Goal: Task Accomplishment & Management: Manage account settings

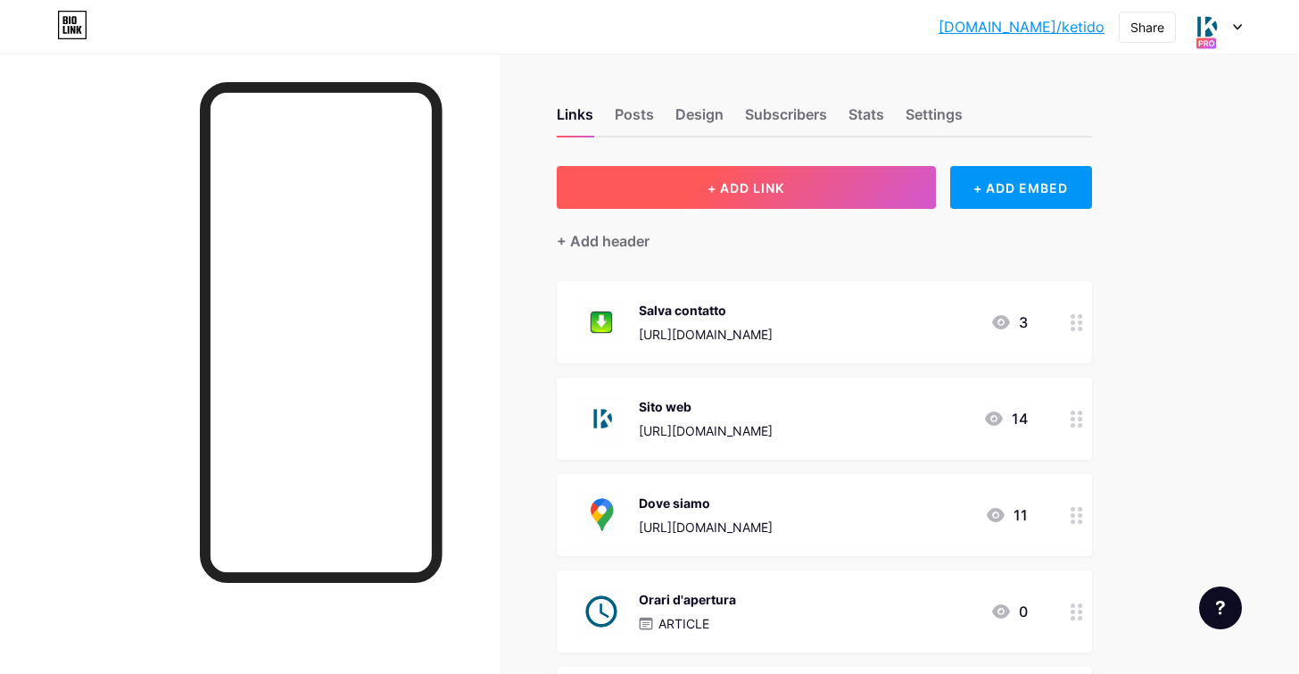
click at [812, 189] on button "+ ADD LINK" at bounding box center [746, 187] width 379 height 43
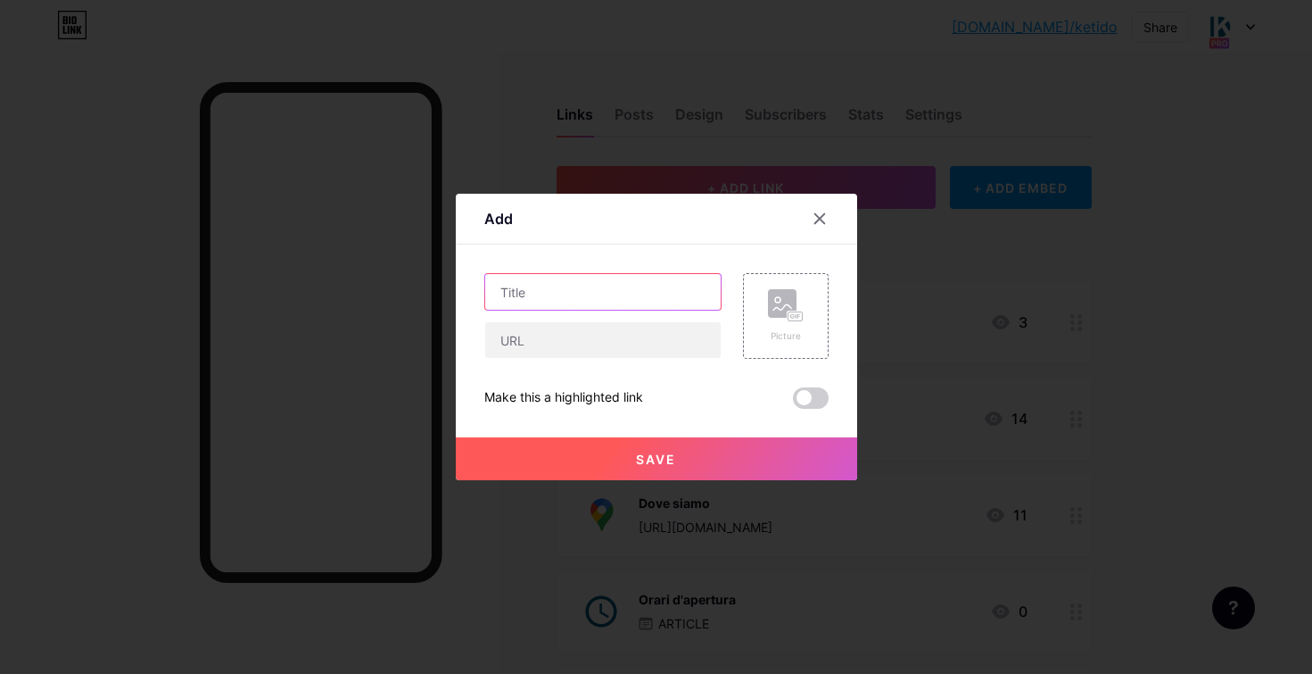
click at [566, 288] on input "text" at bounding box center [603, 292] width 236 height 36
click at [554, 349] on input "text" at bounding box center [603, 340] width 236 height 36
paste input "[URL][DOMAIN_NAME][DOMAIN_NAME]"
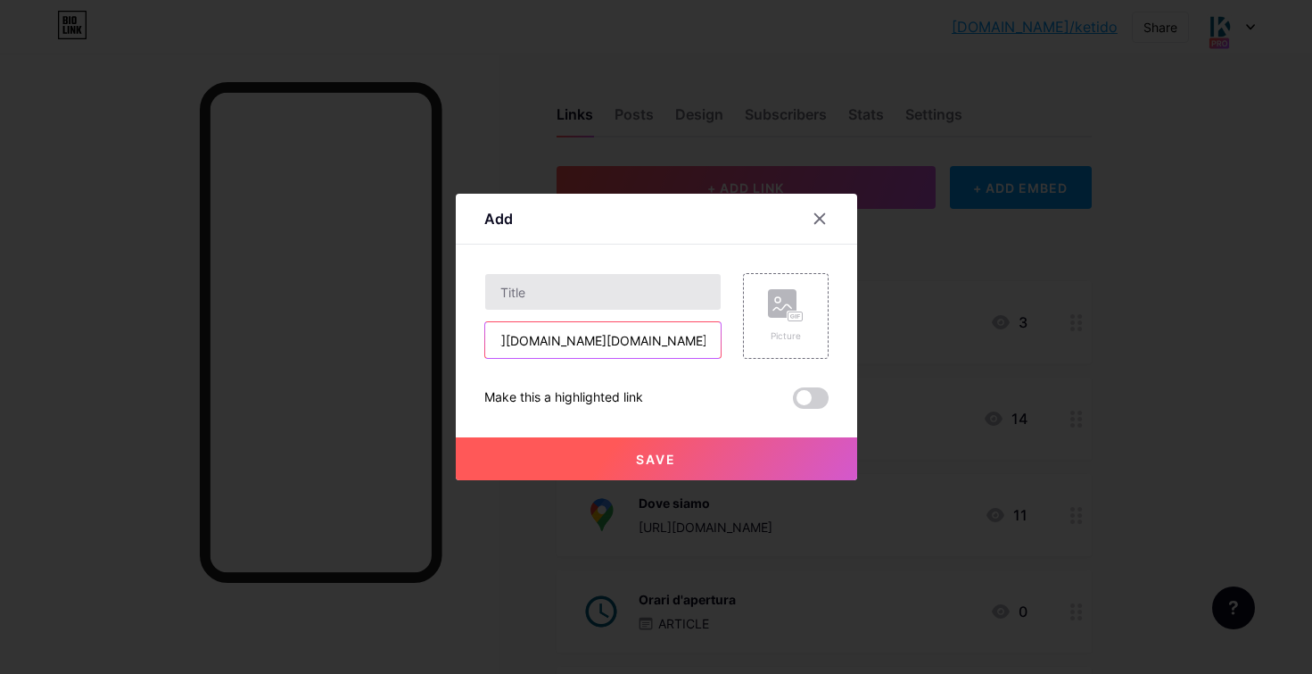
type input "[URL][DOMAIN_NAME][DOMAIN_NAME]"
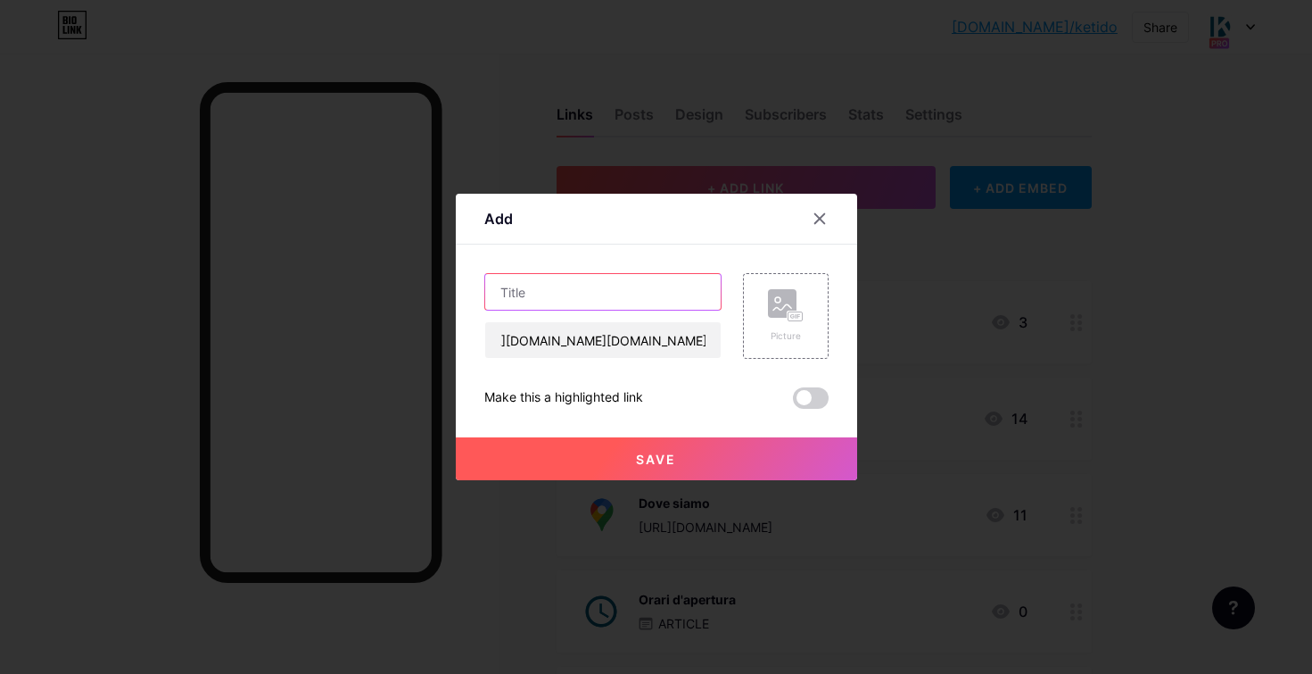
scroll to position [0, 0]
click at [593, 301] on input "text" at bounding box center [603, 292] width 236 height 36
type input "Portfolio - lavori"
click at [790, 301] on rect at bounding box center [782, 303] width 29 height 29
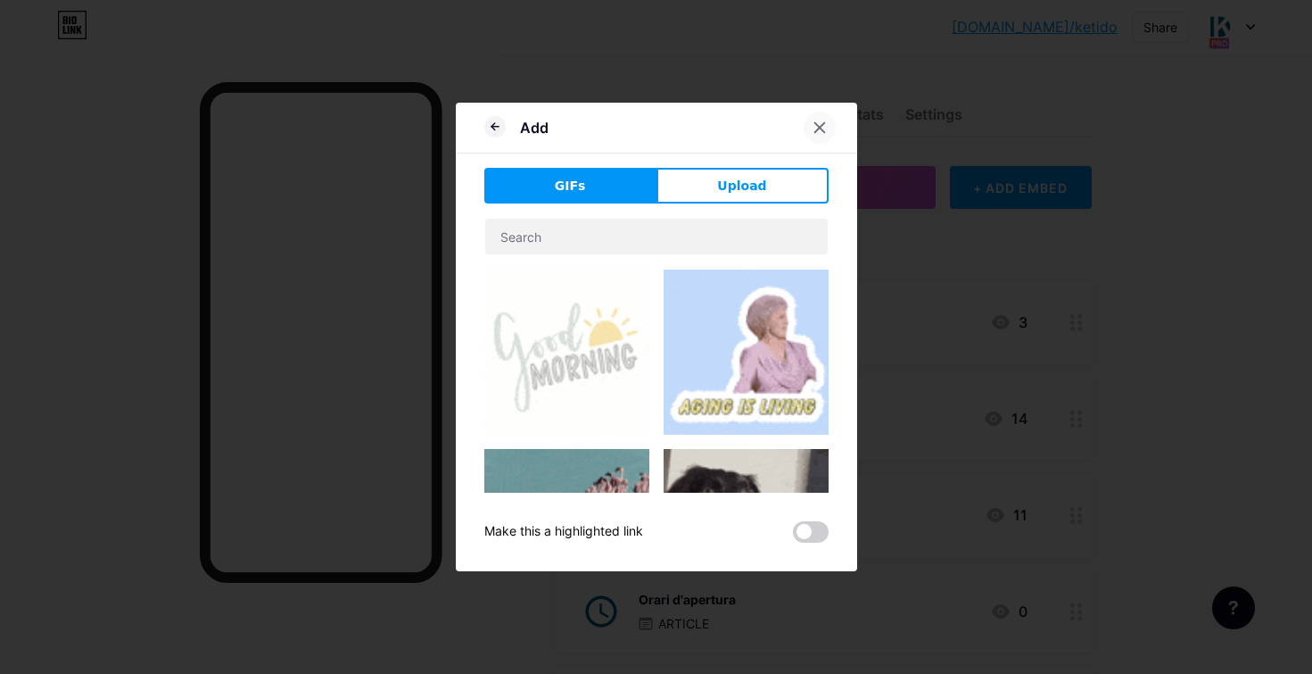
click at [822, 136] on div at bounding box center [820, 128] width 32 height 32
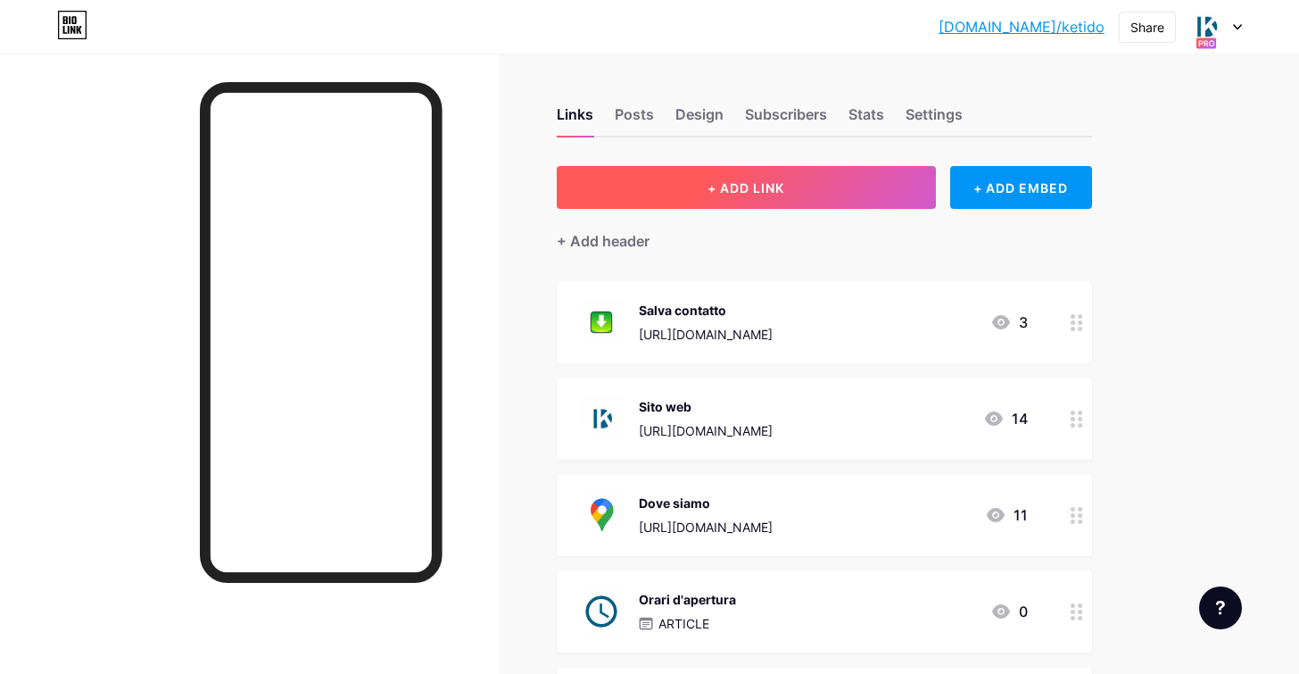
click at [840, 183] on button "+ ADD LINK" at bounding box center [746, 187] width 379 height 43
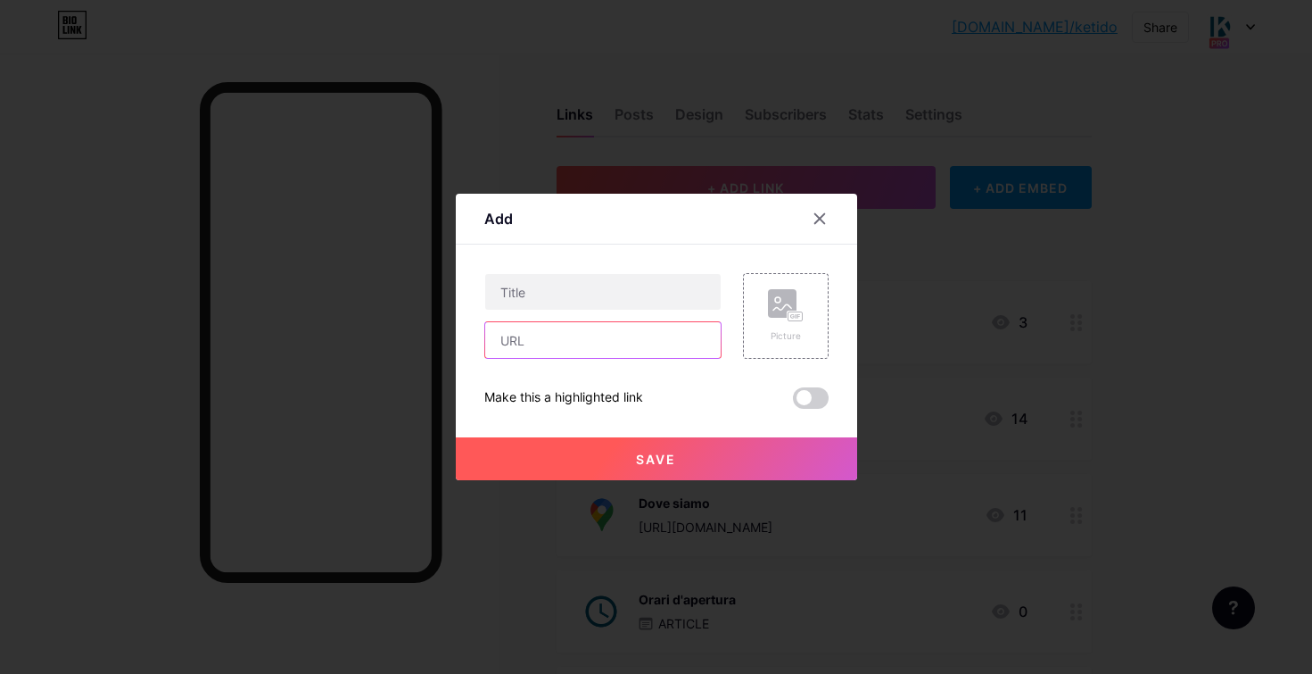
click at [570, 343] on input "text" at bounding box center [603, 340] width 236 height 36
paste input "[URL][DOMAIN_NAME][DOMAIN_NAME]"
type input "[URL][DOMAIN_NAME][DOMAIN_NAME]"
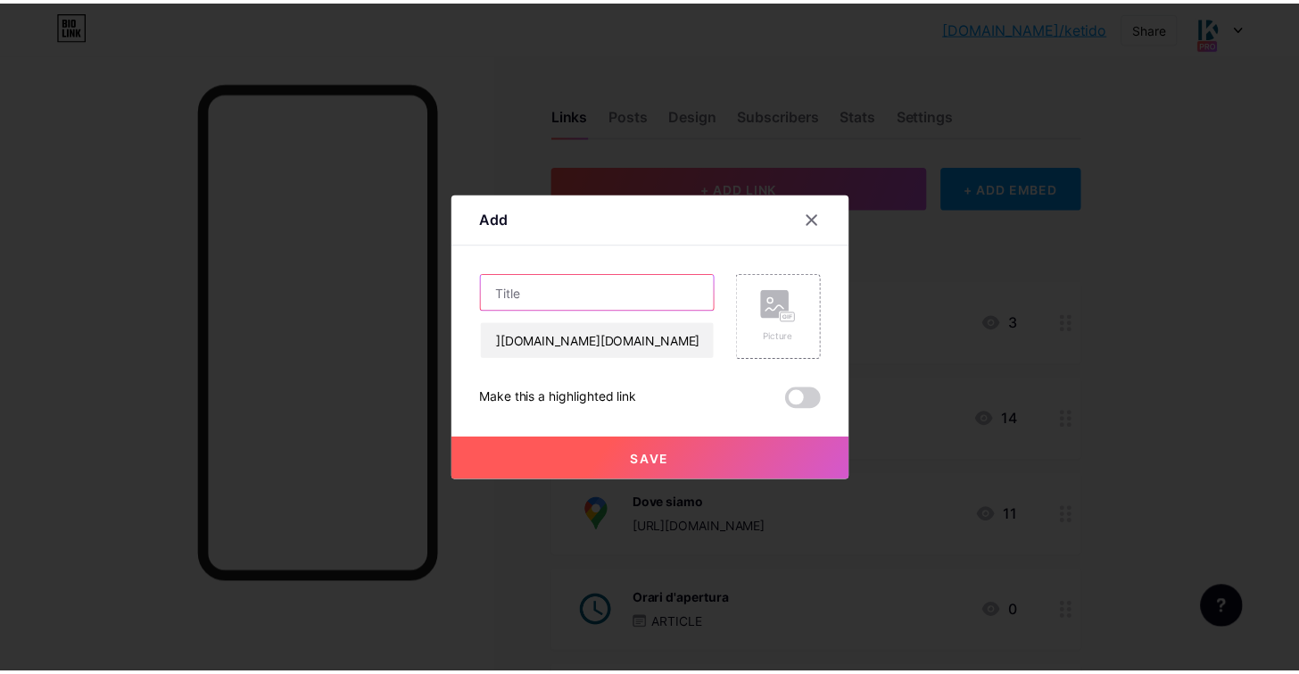
scroll to position [0, 0]
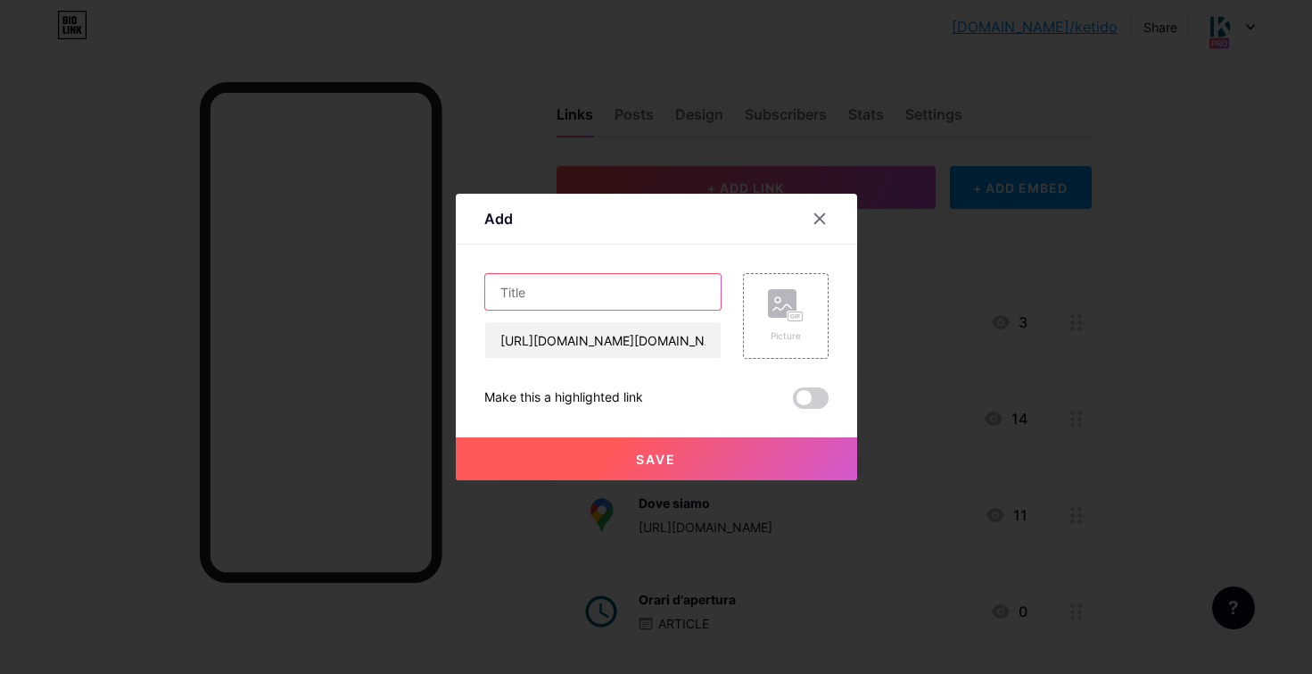
click at [579, 297] on input "text" at bounding box center [603, 292] width 236 height 36
type input "Portfolio - lavori"
click at [794, 315] on rect at bounding box center [795, 316] width 14 height 9
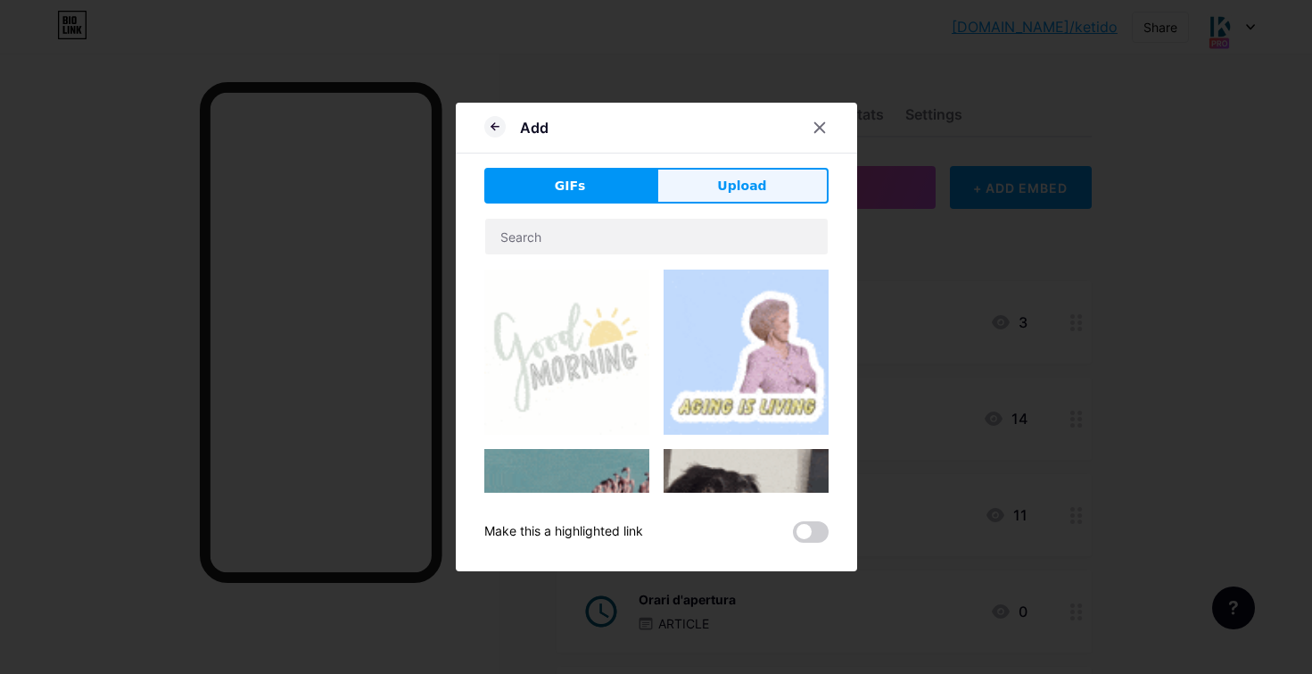
click at [738, 181] on span "Upload" at bounding box center [741, 186] width 49 height 19
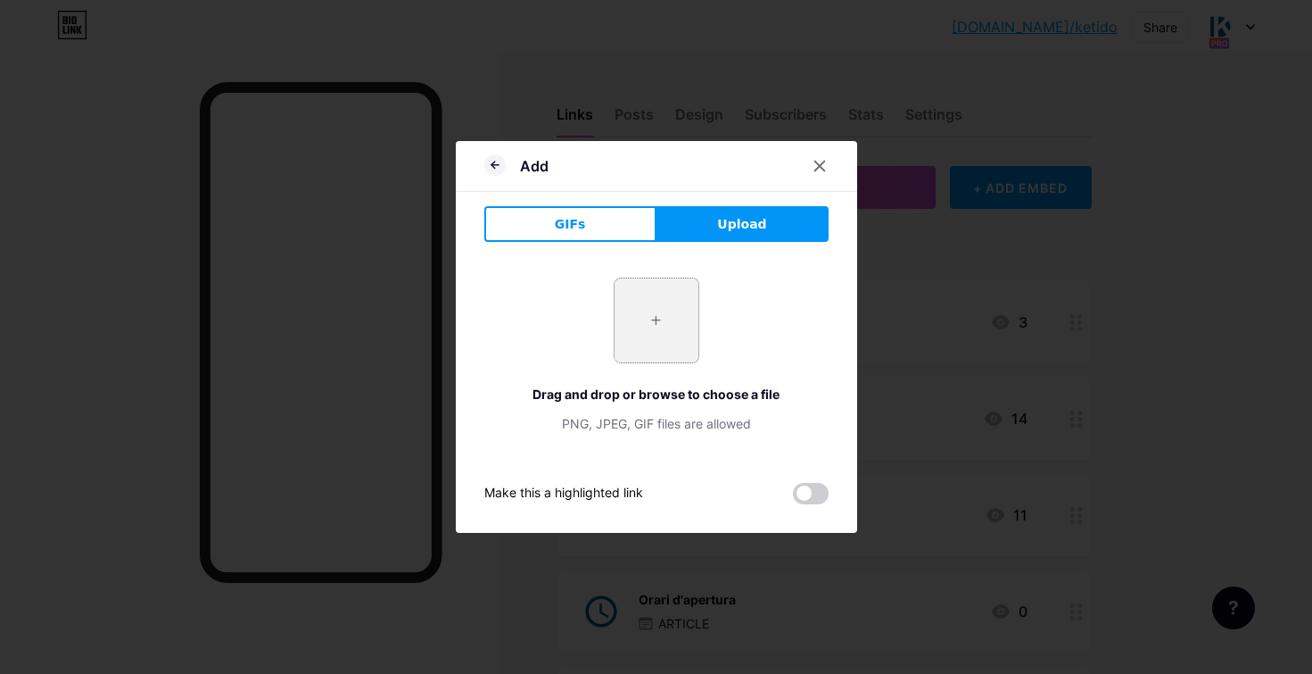
click at [670, 313] on input "file" at bounding box center [657, 320] width 84 height 84
type input "C:\fakepath\INSTAGRAM.png"
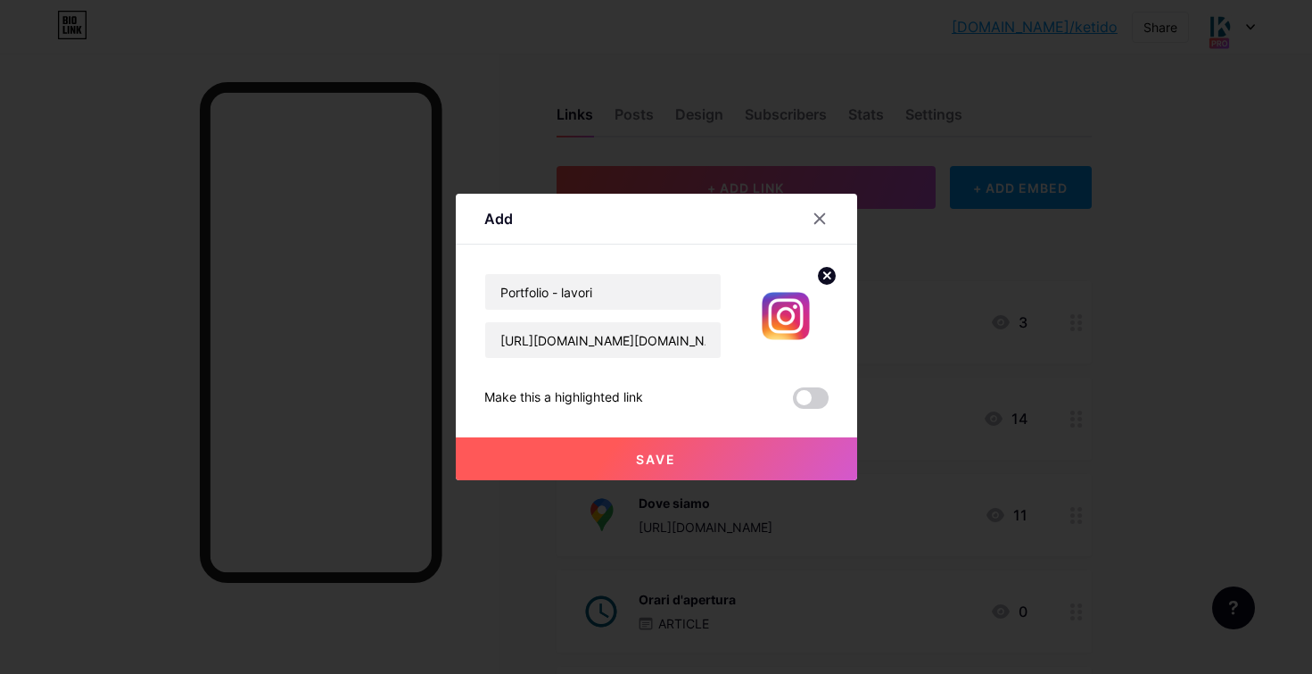
click at [658, 435] on div "Save" at bounding box center [656, 444] width 401 height 71
click at [661, 451] on span "Save" at bounding box center [656, 458] width 40 height 15
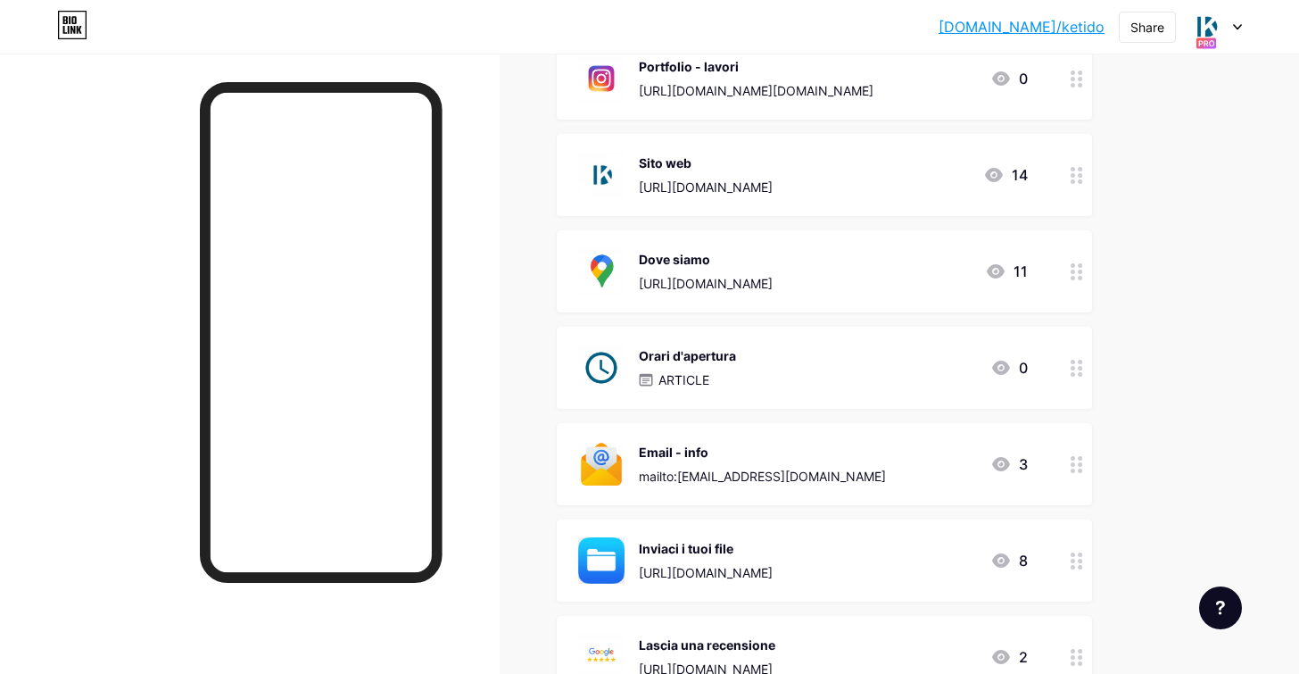
scroll to position [45, 0]
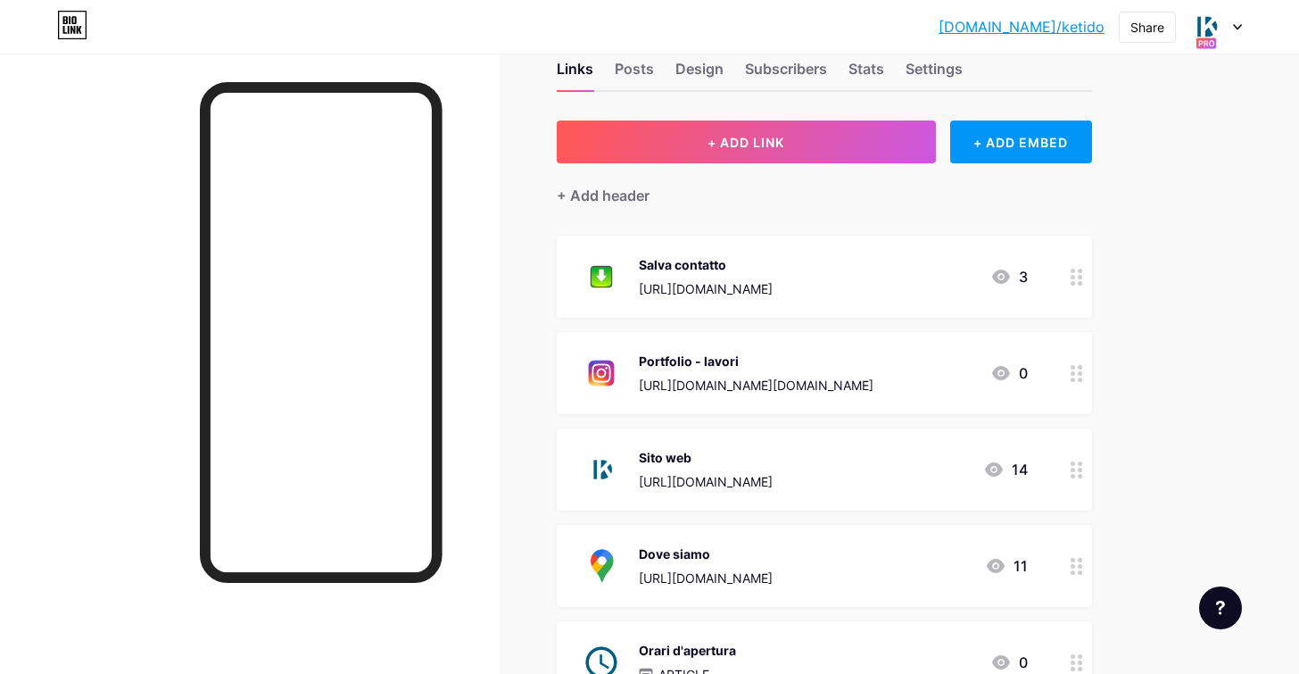
drag, startPoint x: 1078, startPoint y: 436, endPoint x: 1062, endPoint y: 13, distance: 423.2
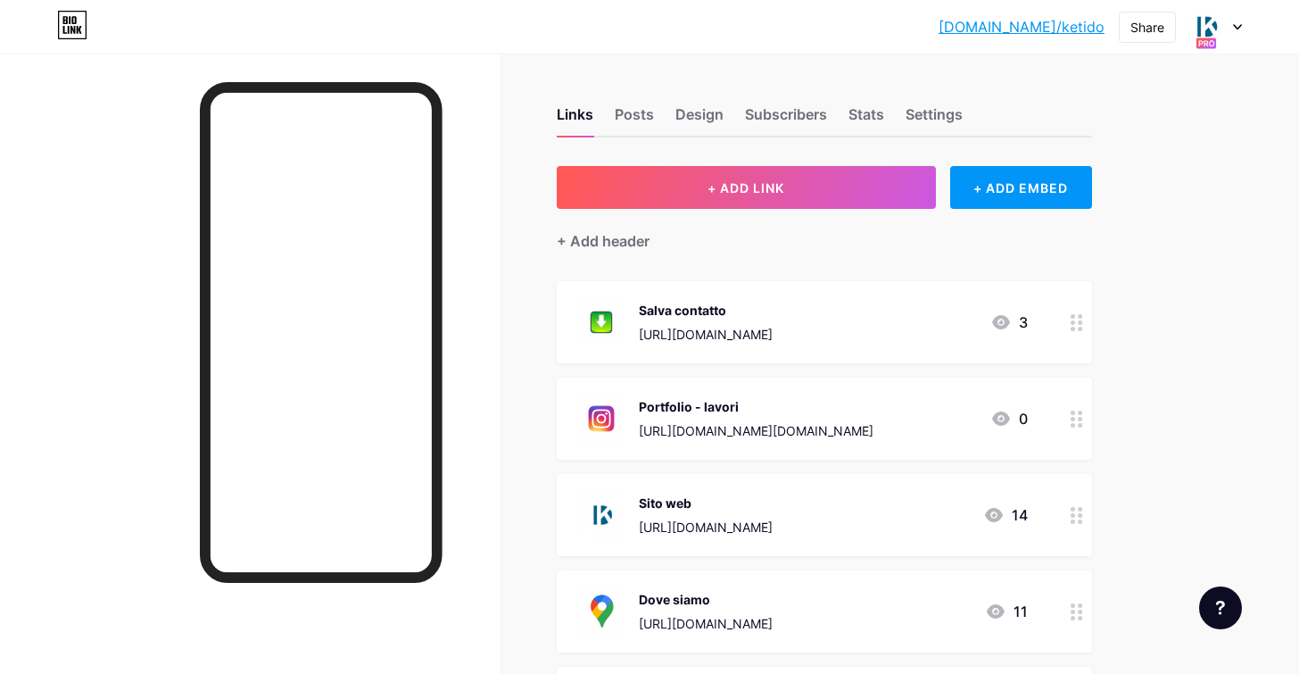
scroll to position [0, 0]
click at [1239, 29] on div at bounding box center [1216, 27] width 52 height 32
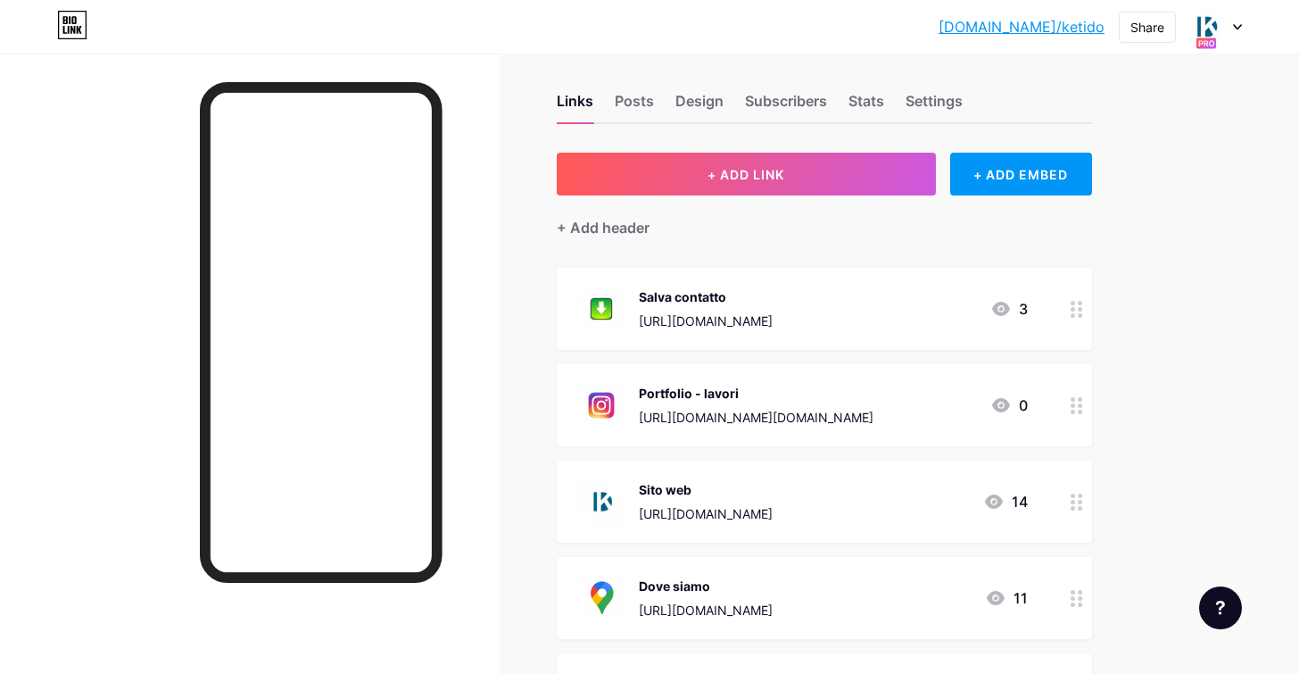
scroll to position [27, 0]
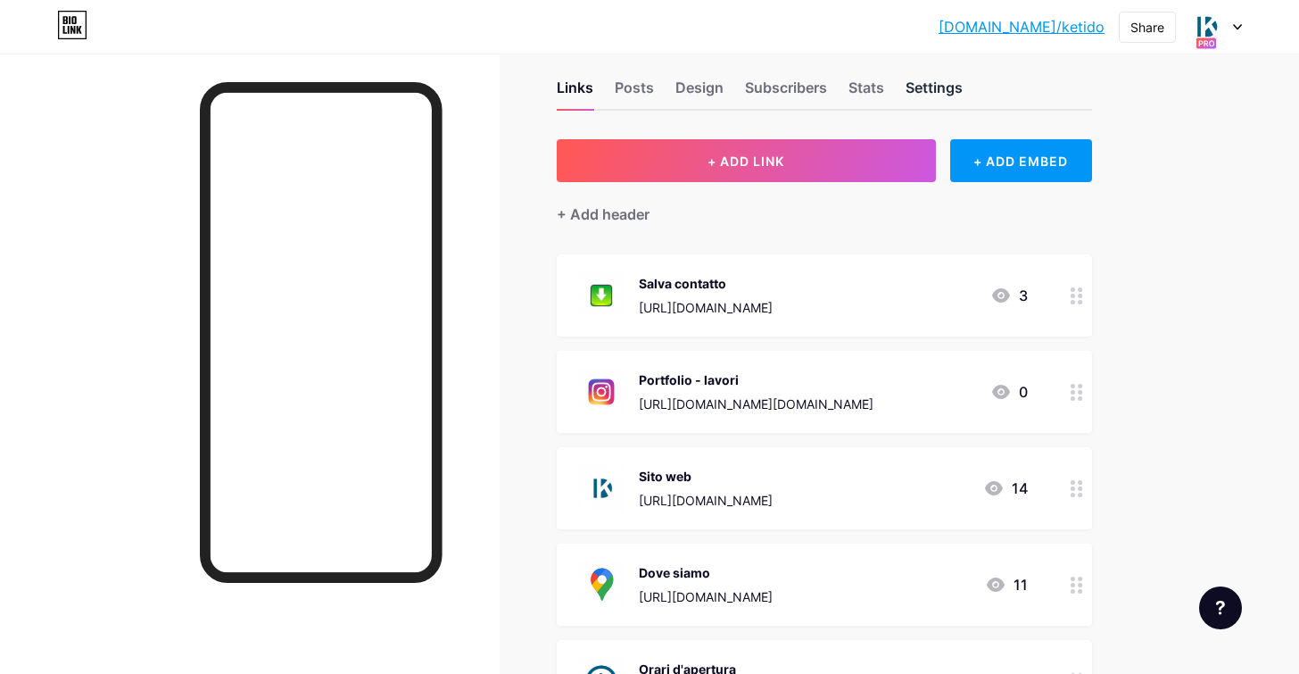
click at [942, 88] on div "Settings" at bounding box center [934, 93] width 57 height 32
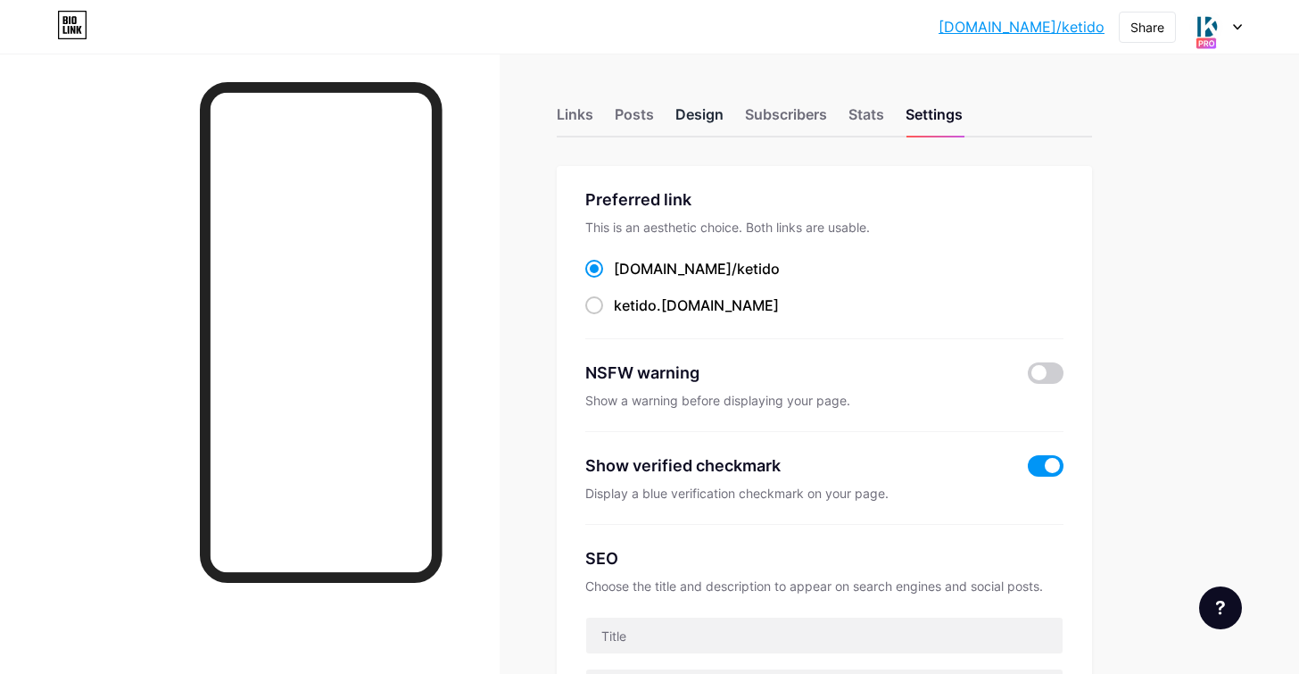
click at [687, 118] on div "Design" at bounding box center [699, 119] width 48 height 32
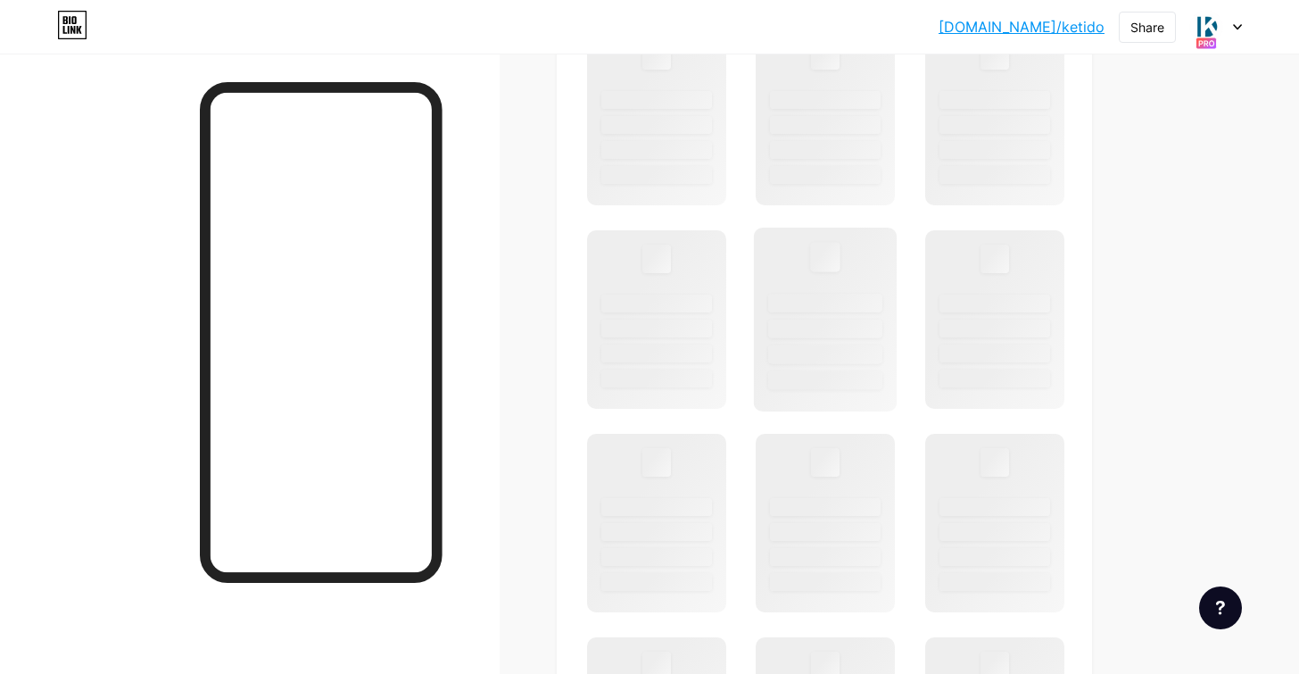
scroll to position [655, 0]
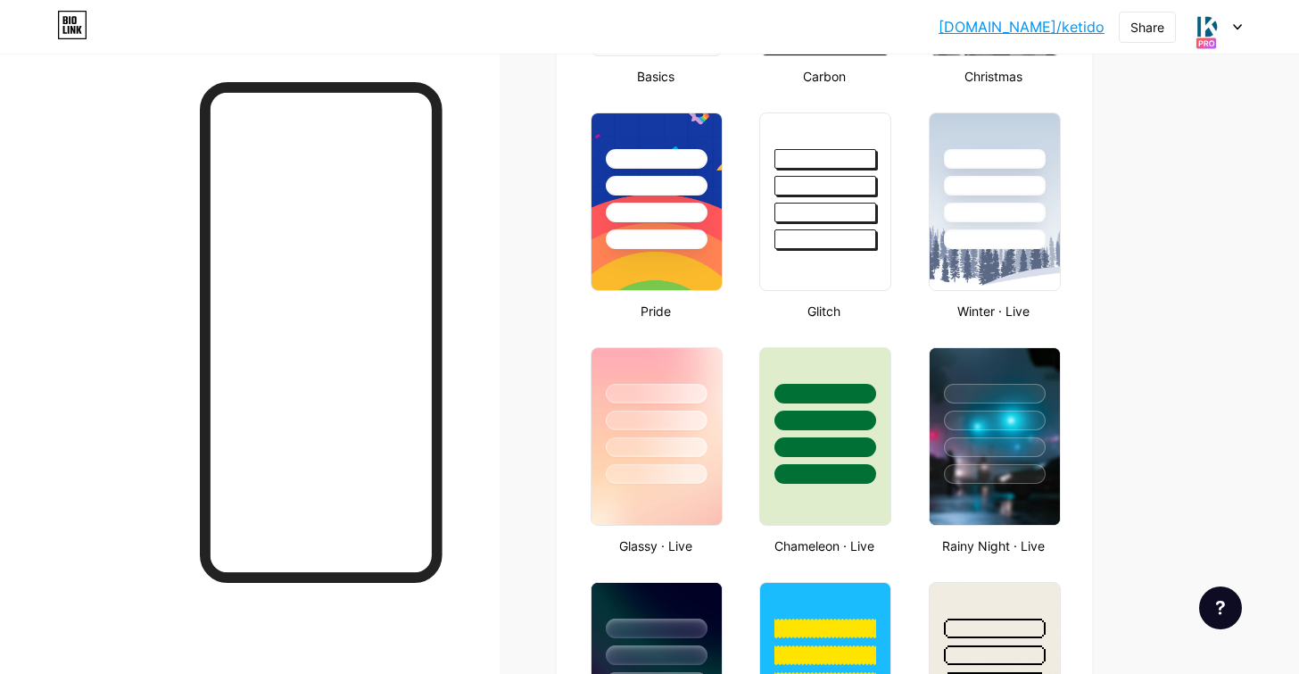
type input "#015474"
type input "#ffffff"
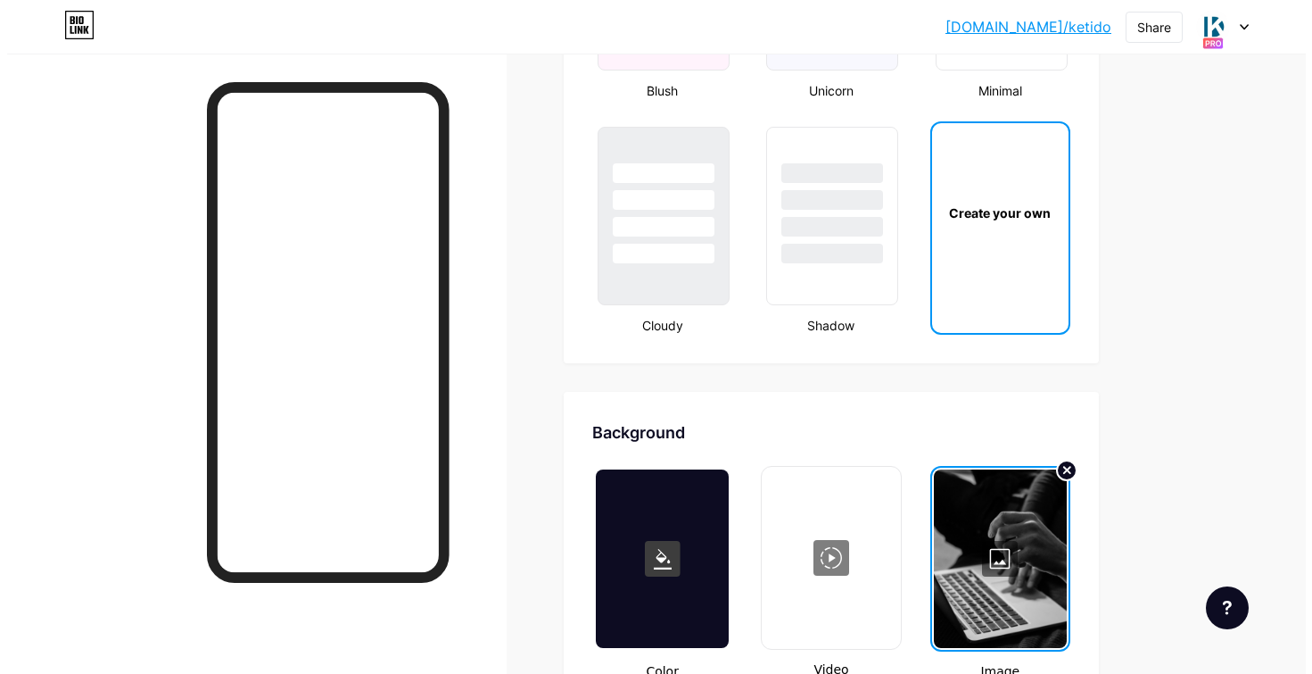
scroll to position [2190, 0]
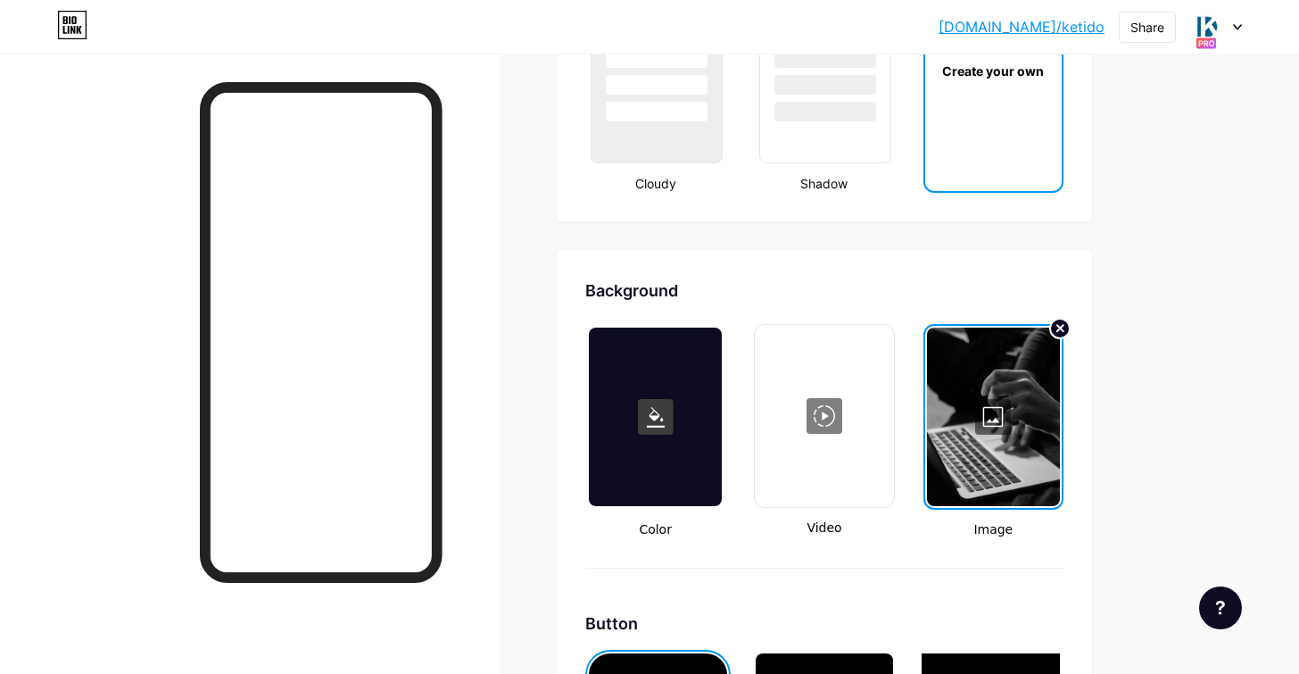
click at [1001, 423] on div at bounding box center [993, 416] width 133 height 178
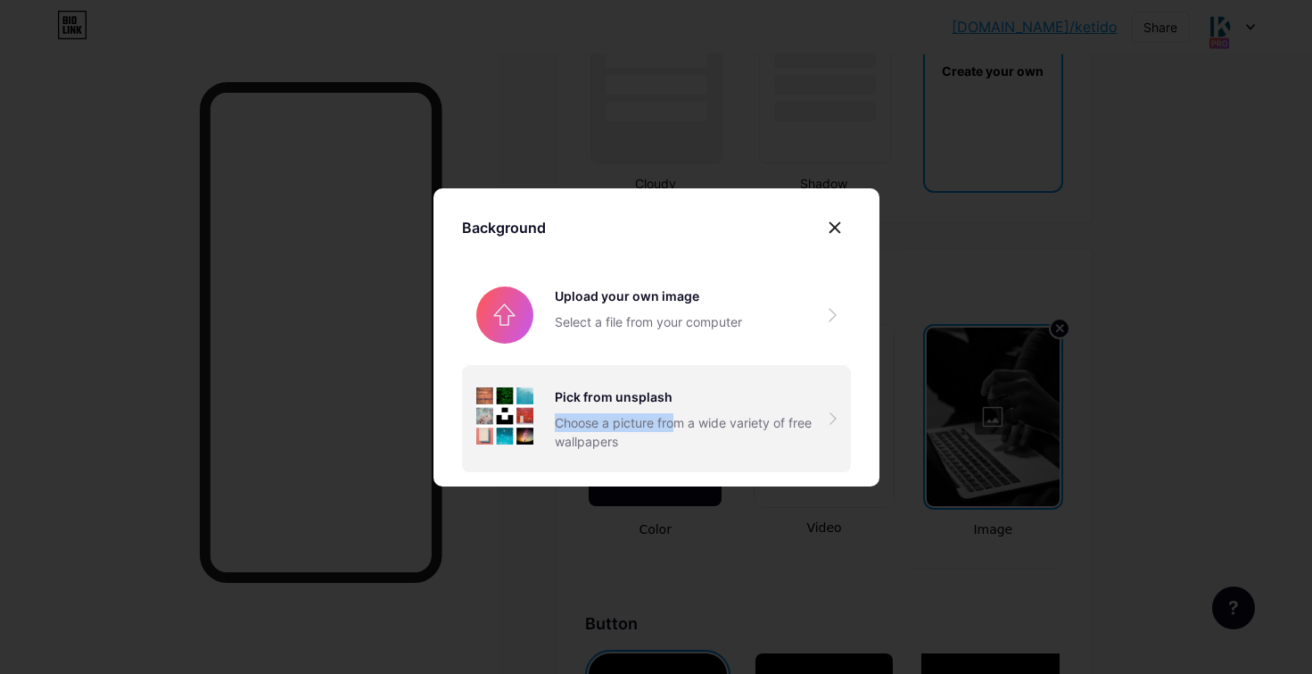
drag, startPoint x: 671, startPoint y: 418, endPoint x: 714, endPoint y: 410, distance: 43.4
click at [714, 410] on div "Pick from unsplash Choose a picture from a wide variety of free wallpapers" at bounding box center [692, 418] width 275 height 63
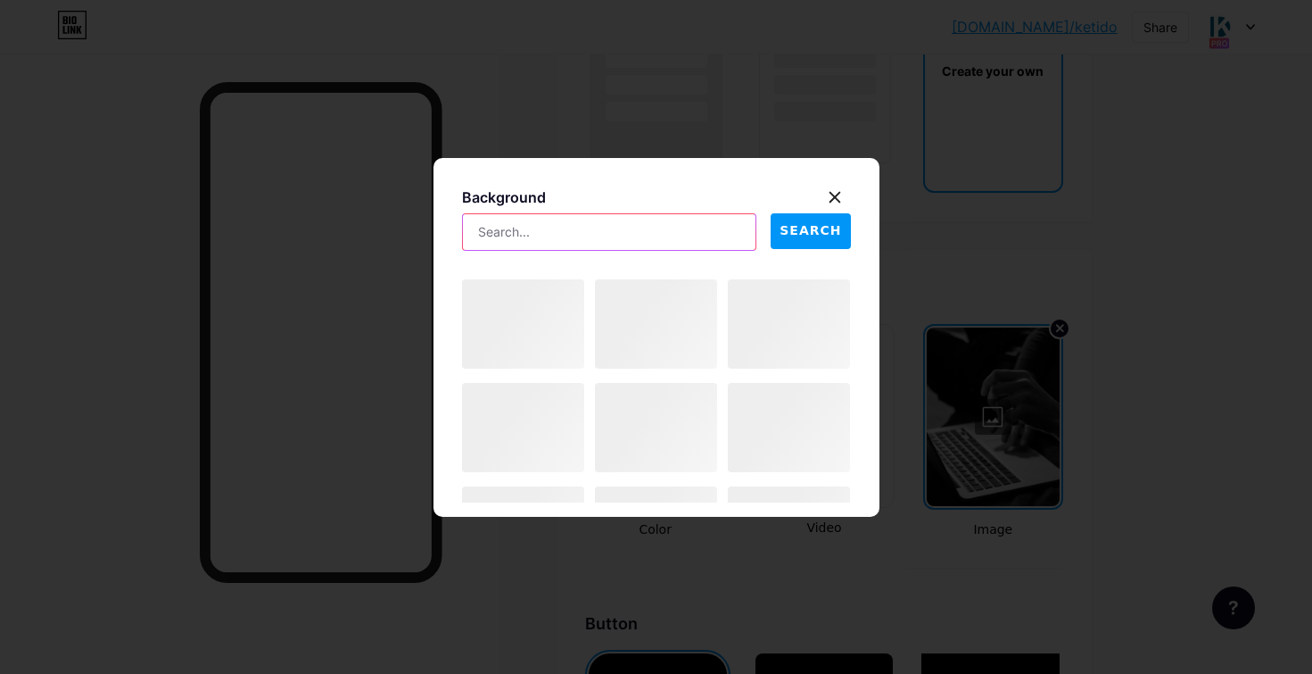
click at [666, 224] on input "text" at bounding box center [610, 232] width 294 height 36
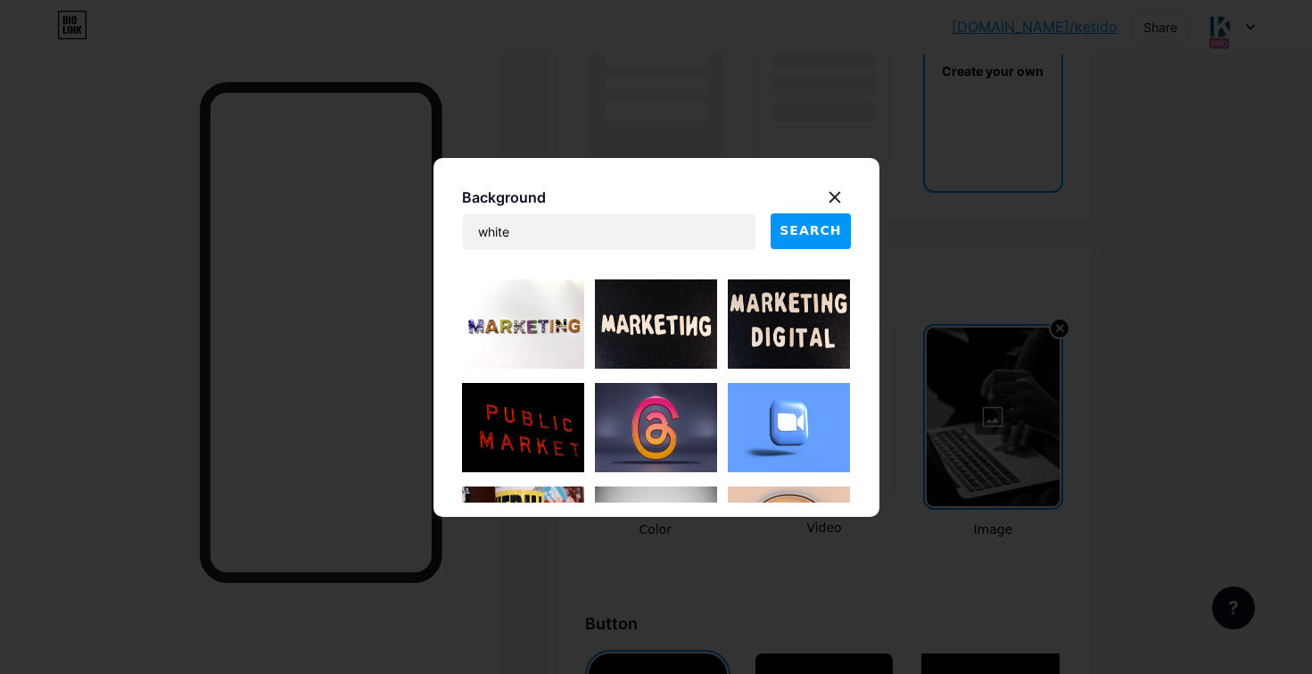
click at [804, 230] on span "SEARCH" at bounding box center [811, 230] width 62 height 19
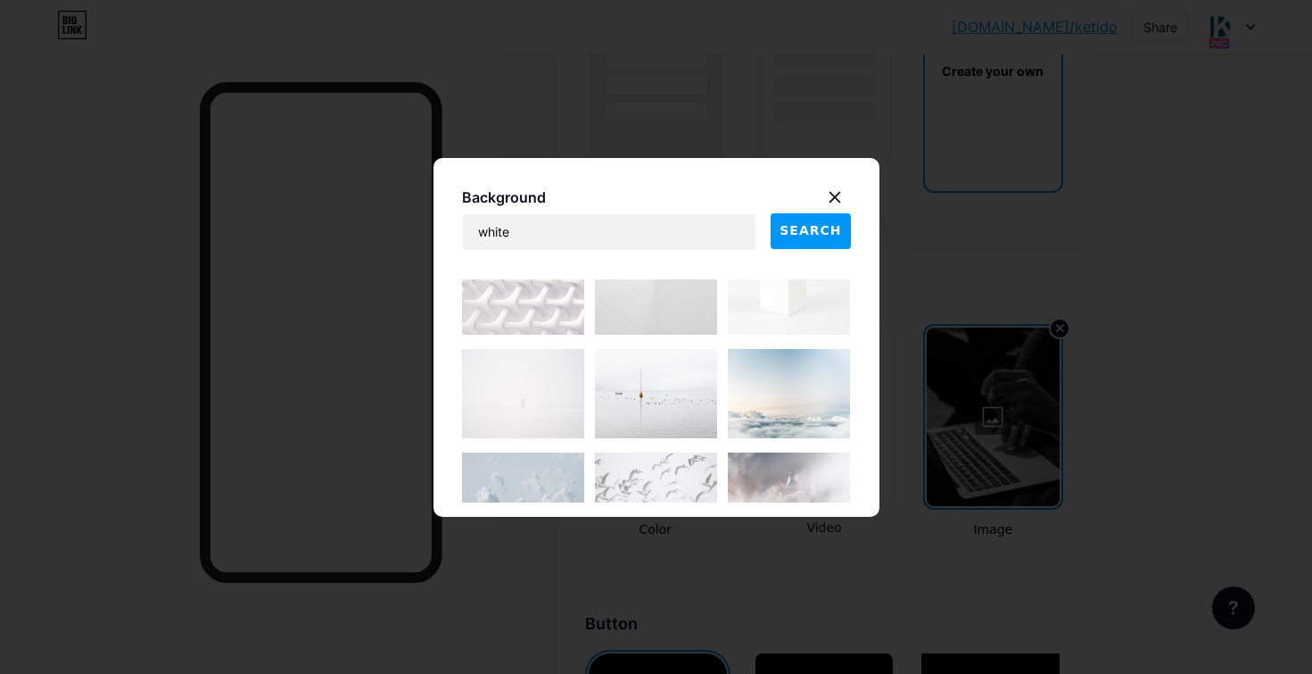
scroll to position [1226, 0]
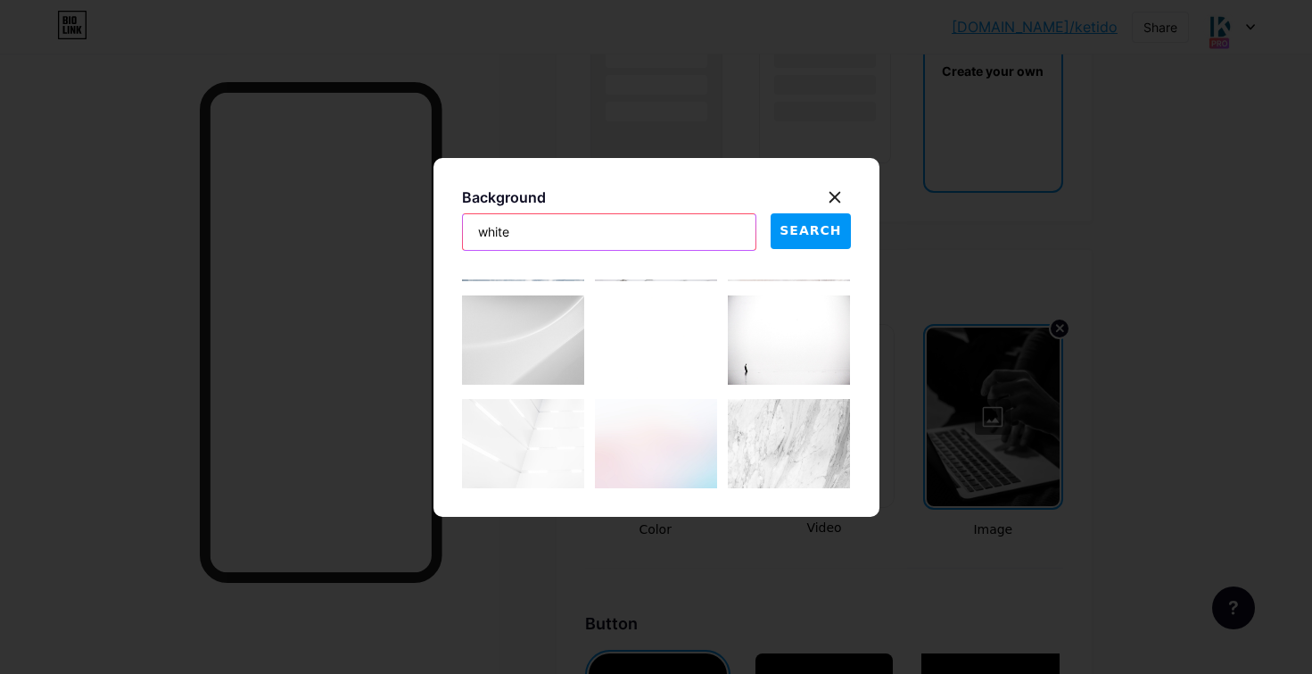
click at [560, 238] on input "white" at bounding box center [610, 232] width 294 height 36
type input "white digital"
click at [815, 234] on span "SEARCH" at bounding box center [811, 230] width 62 height 19
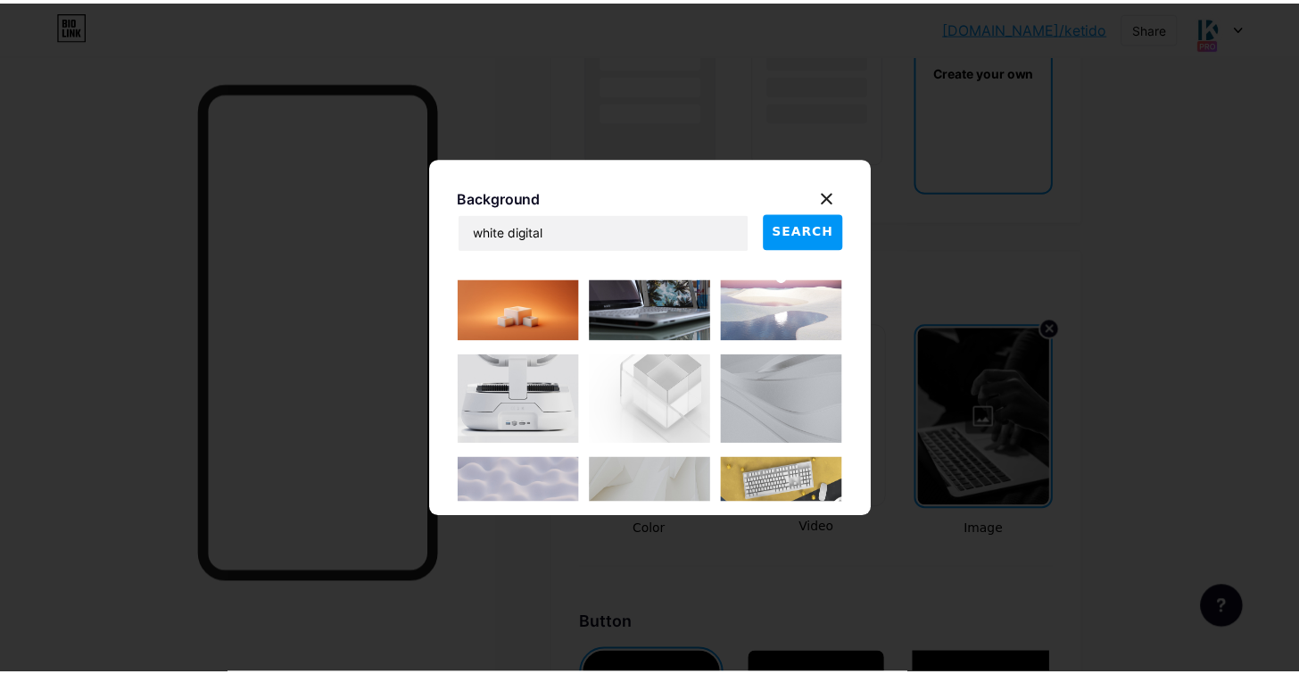
scroll to position [1995, 0]
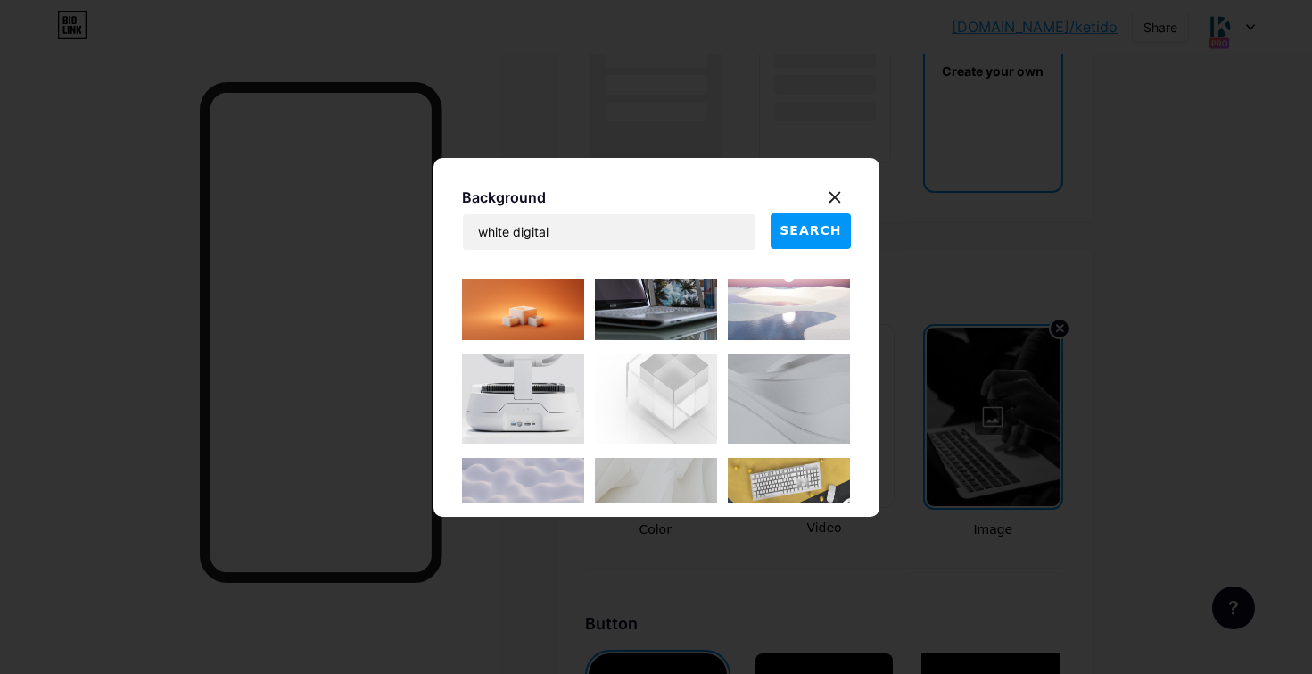
click at [666, 407] on img at bounding box center [656, 398] width 122 height 89
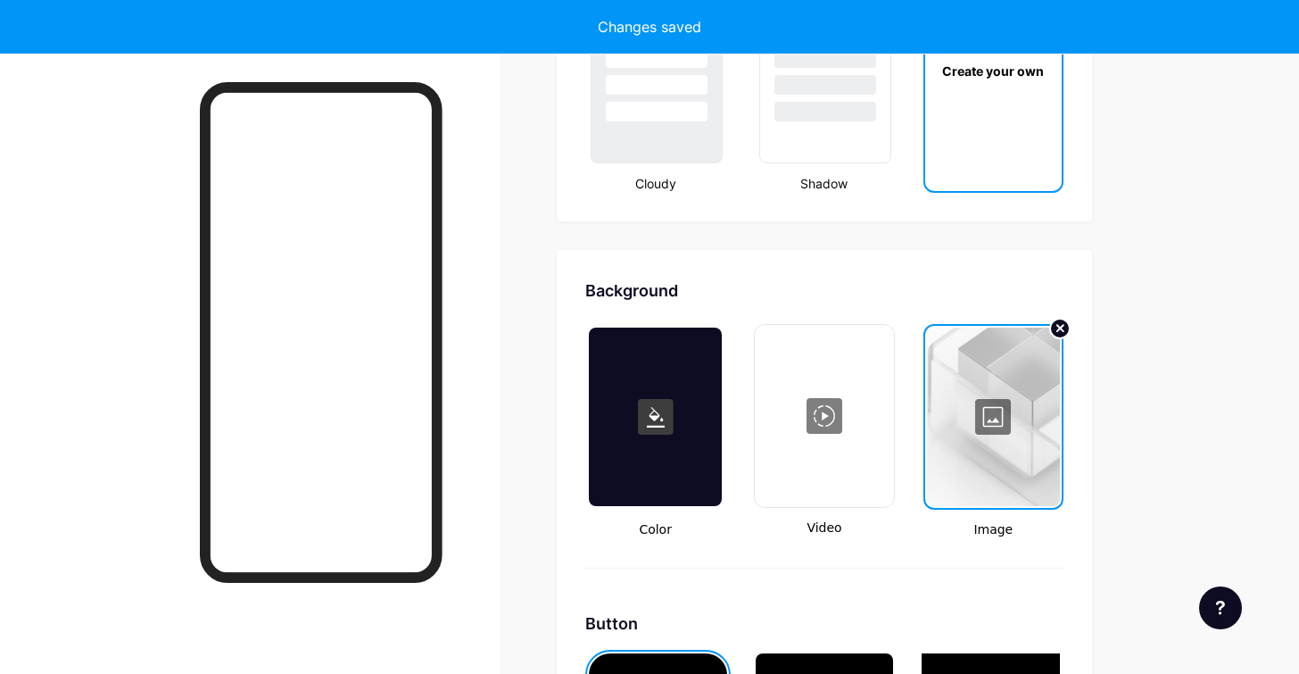
type input "#ffffff"
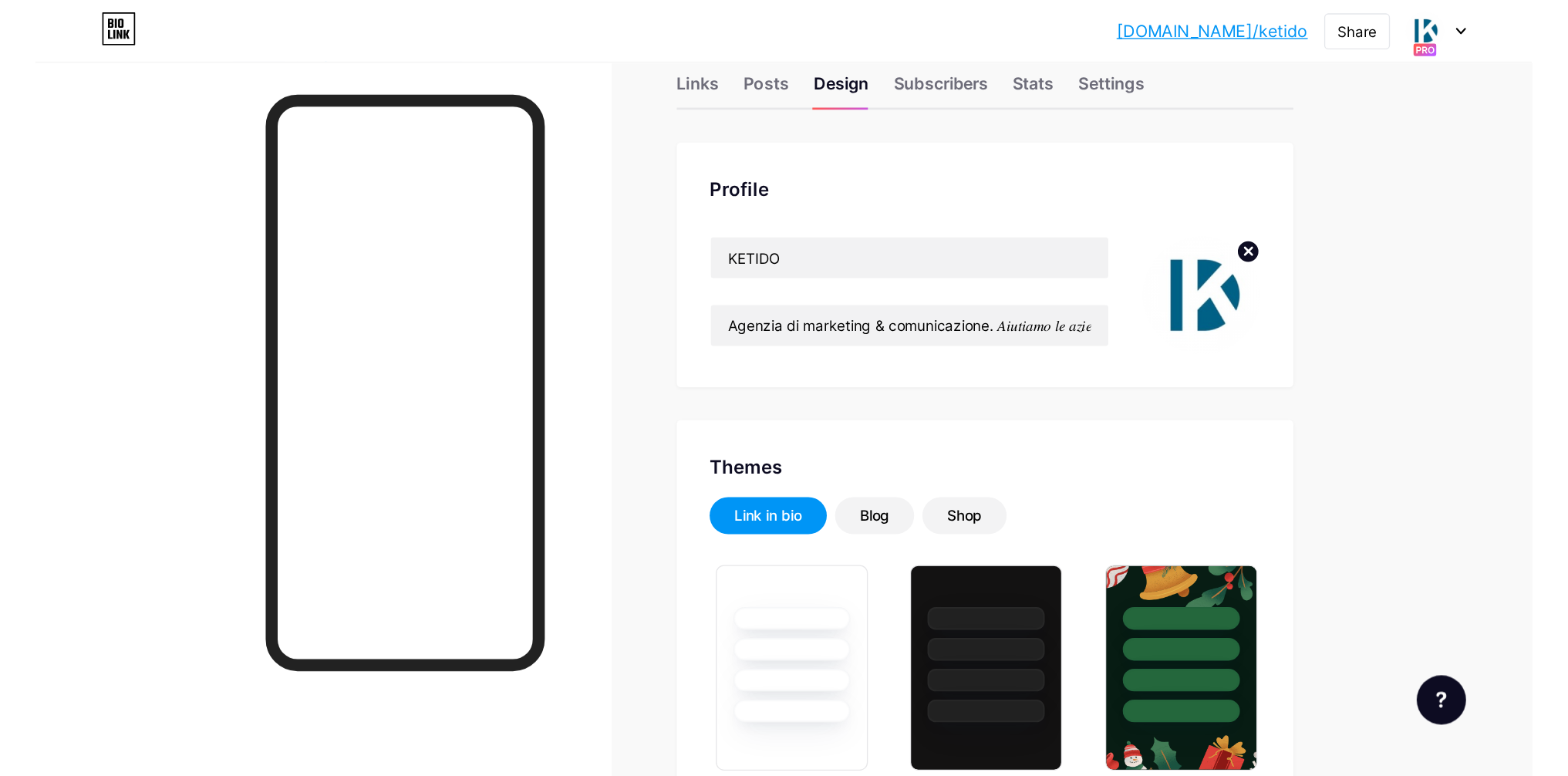
scroll to position [0, 0]
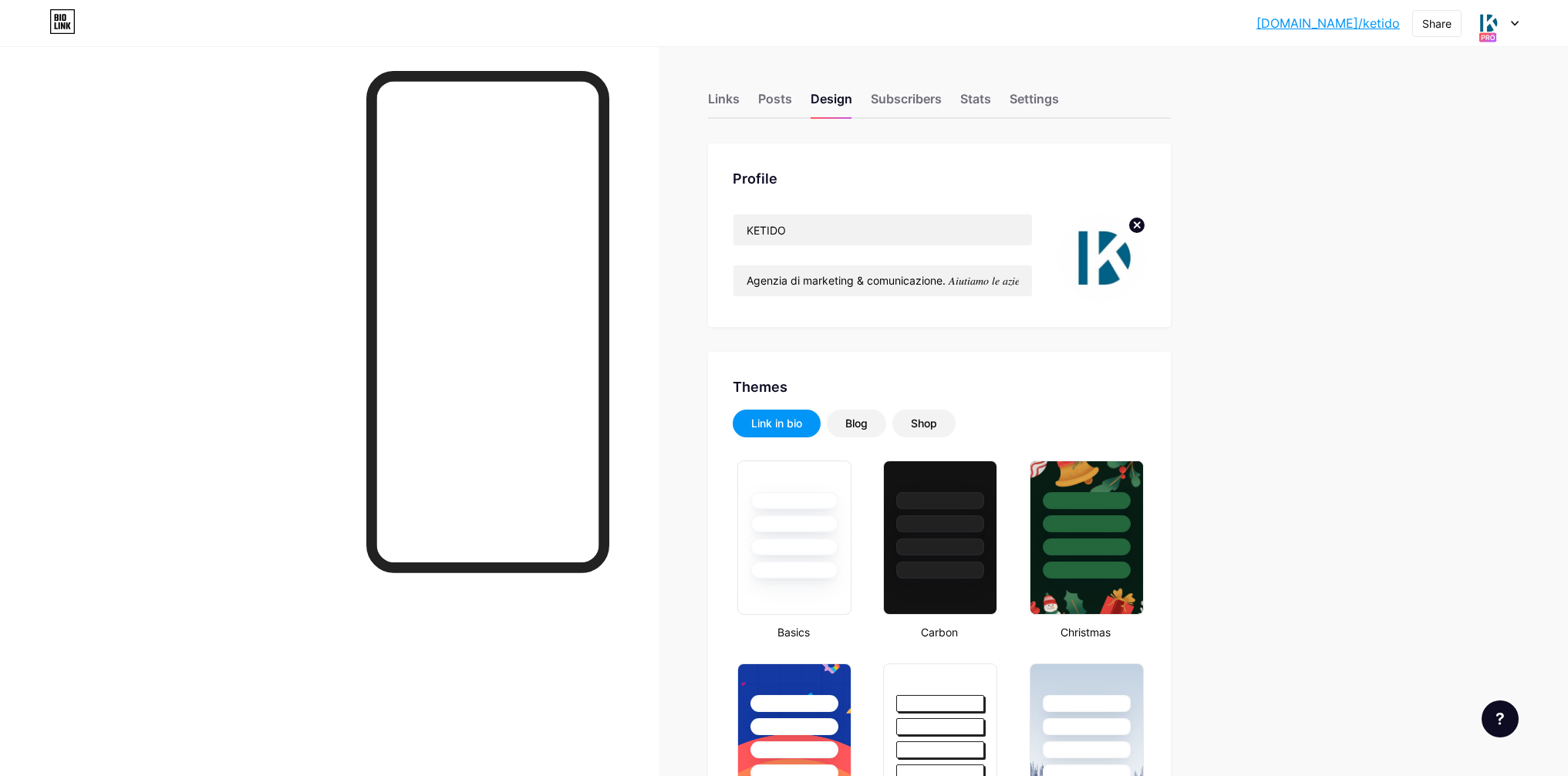
type input "#222328"
type input "#000000"
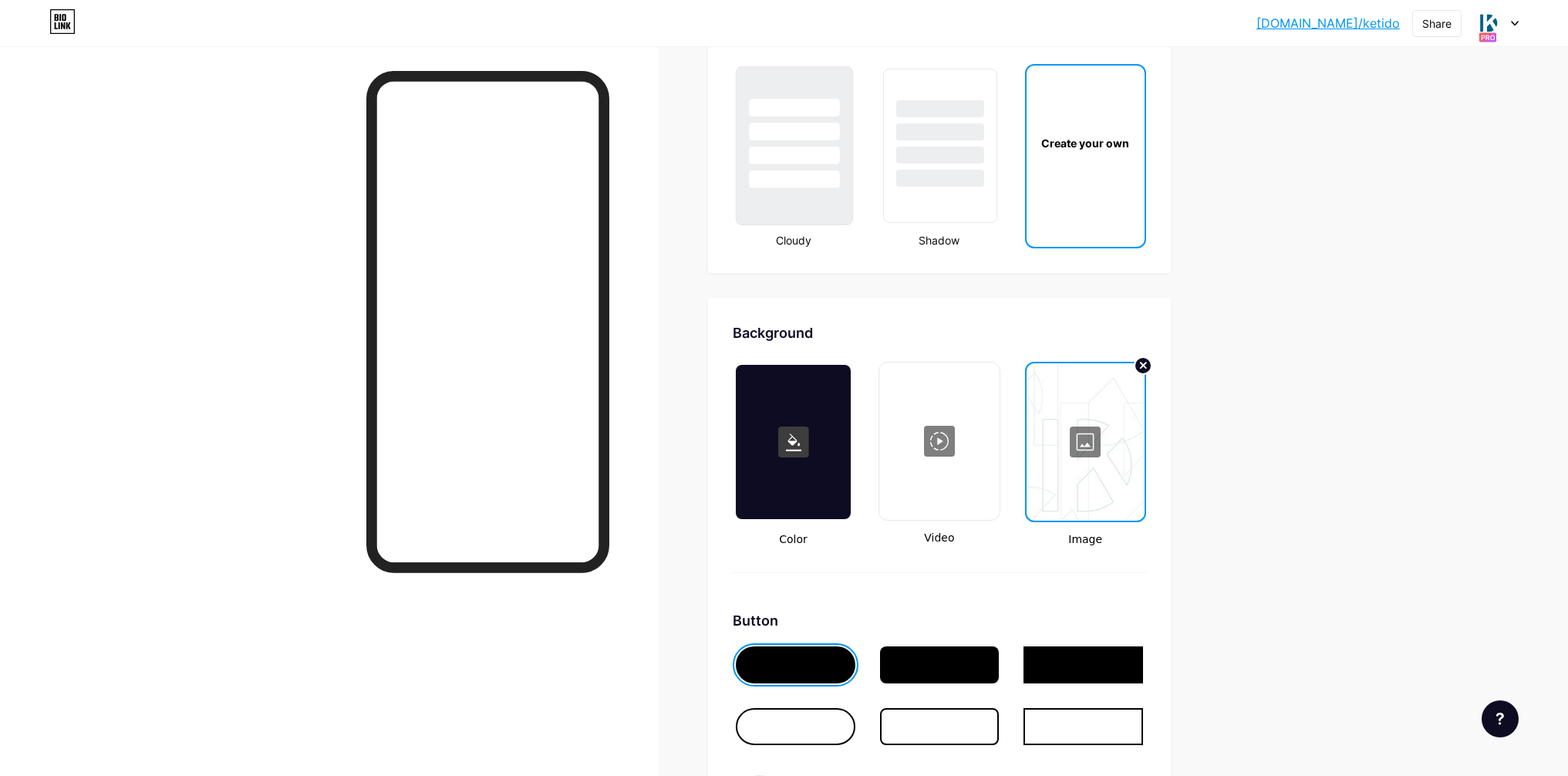
scroll to position [2135, 0]
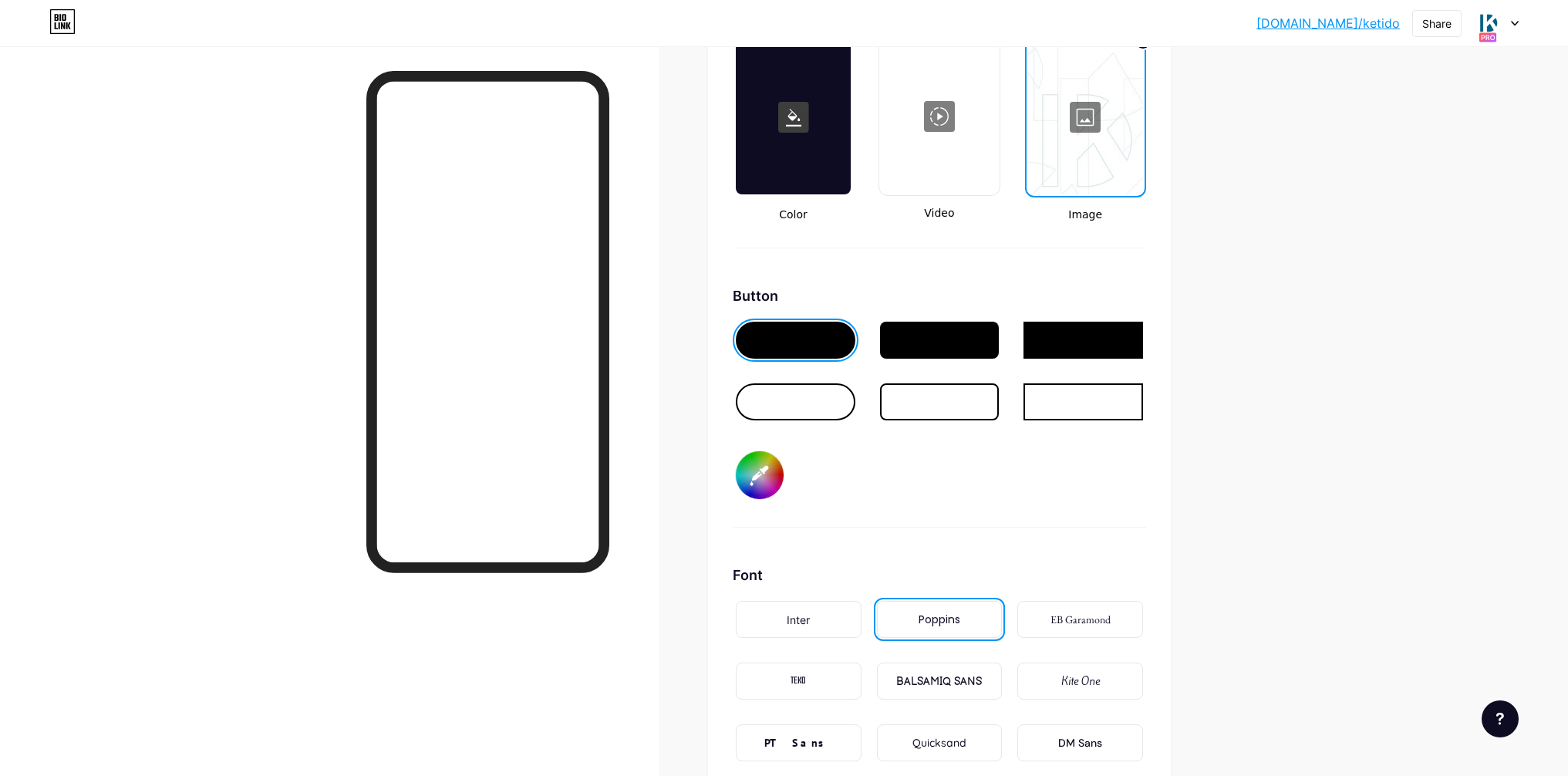
click at [757, 477] on input "#222328" at bounding box center [759, 474] width 48 height 48
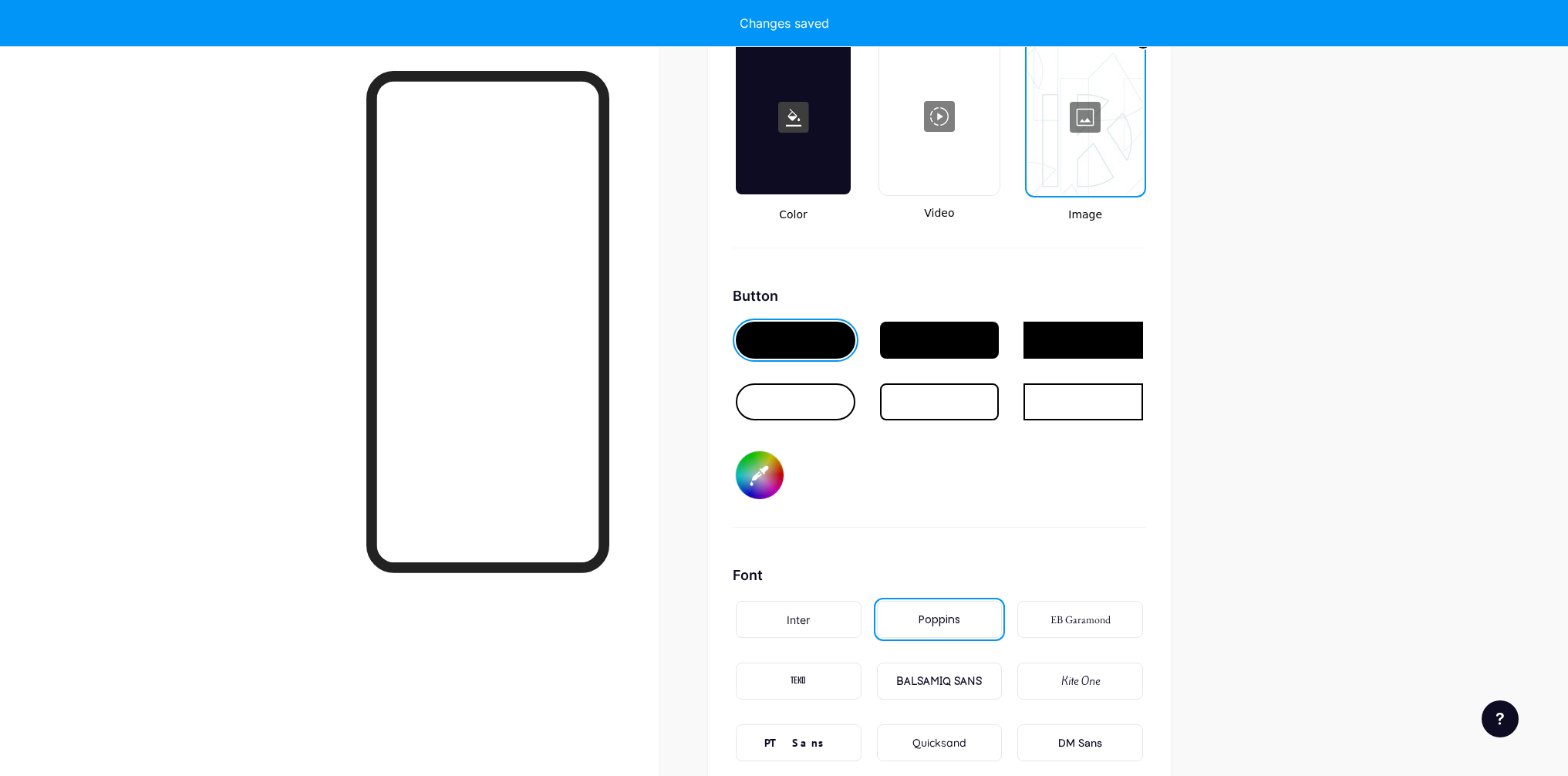
type input "#026186"
click at [1069, 494] on div "Button #026186" at bounding box center [940, 406] width 413 height 242
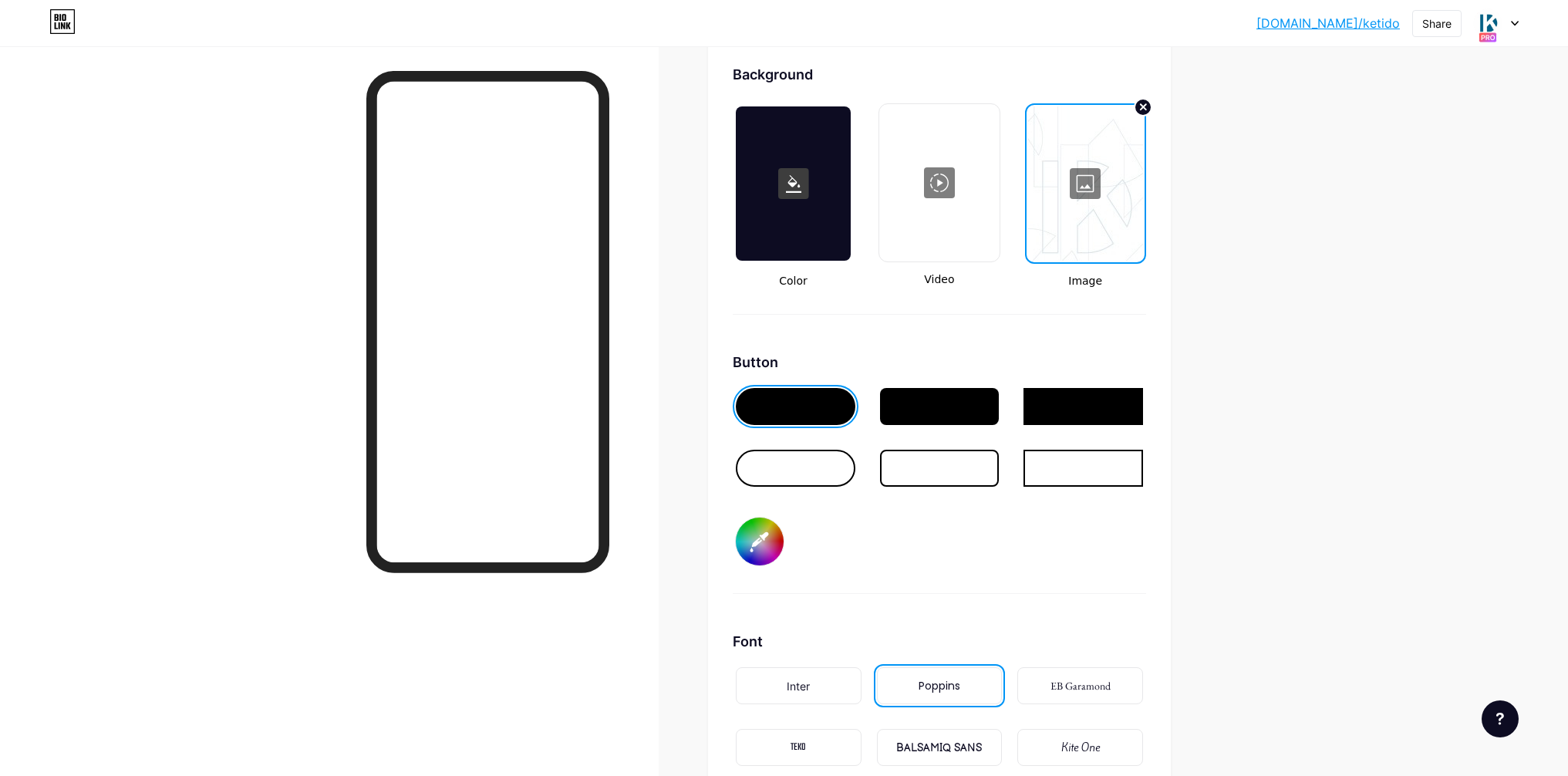
scroll to position [1972, 0]
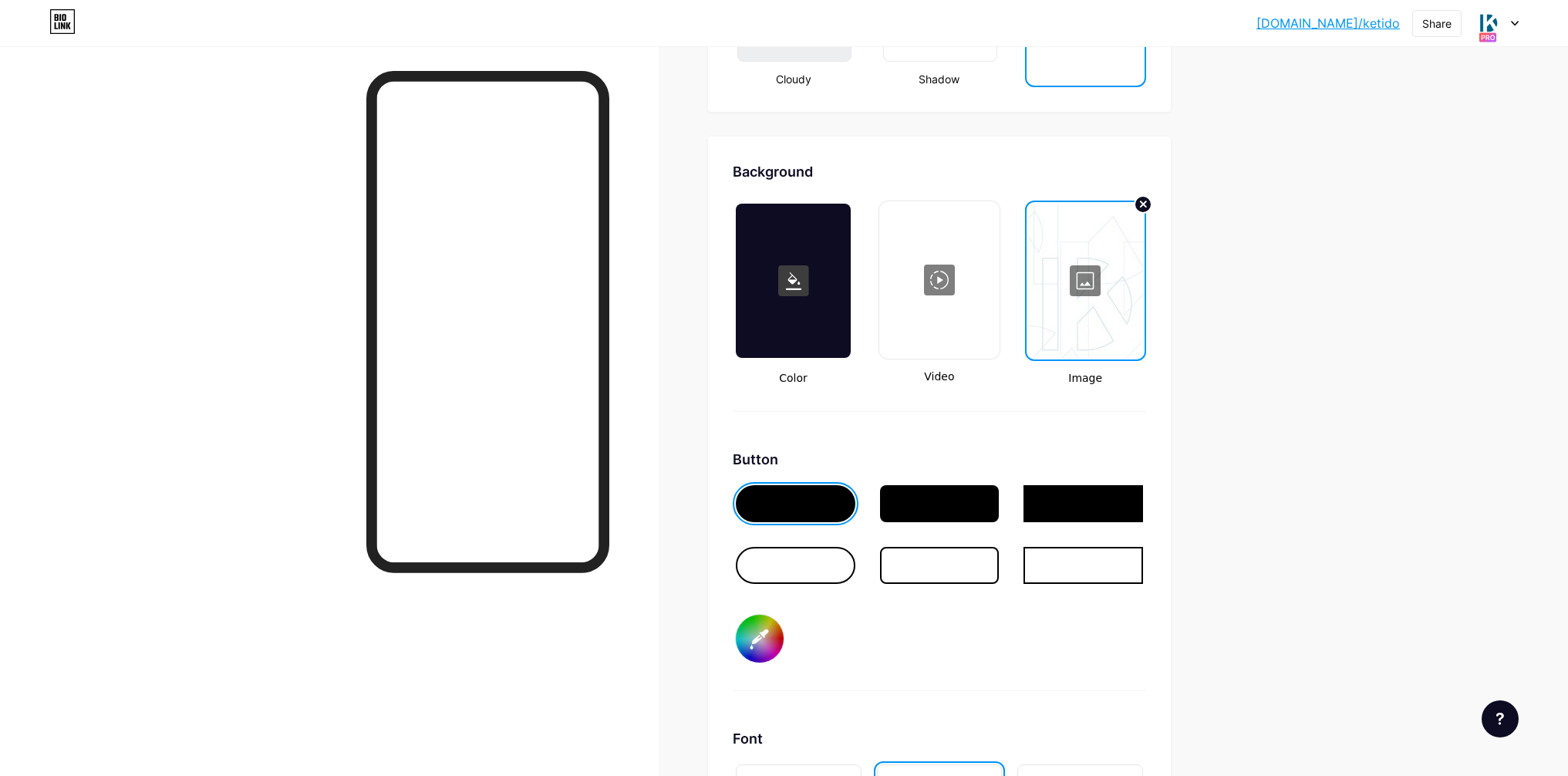
click at [1095, 296] on div at bounding box center [1085, 281] width 115 height 154
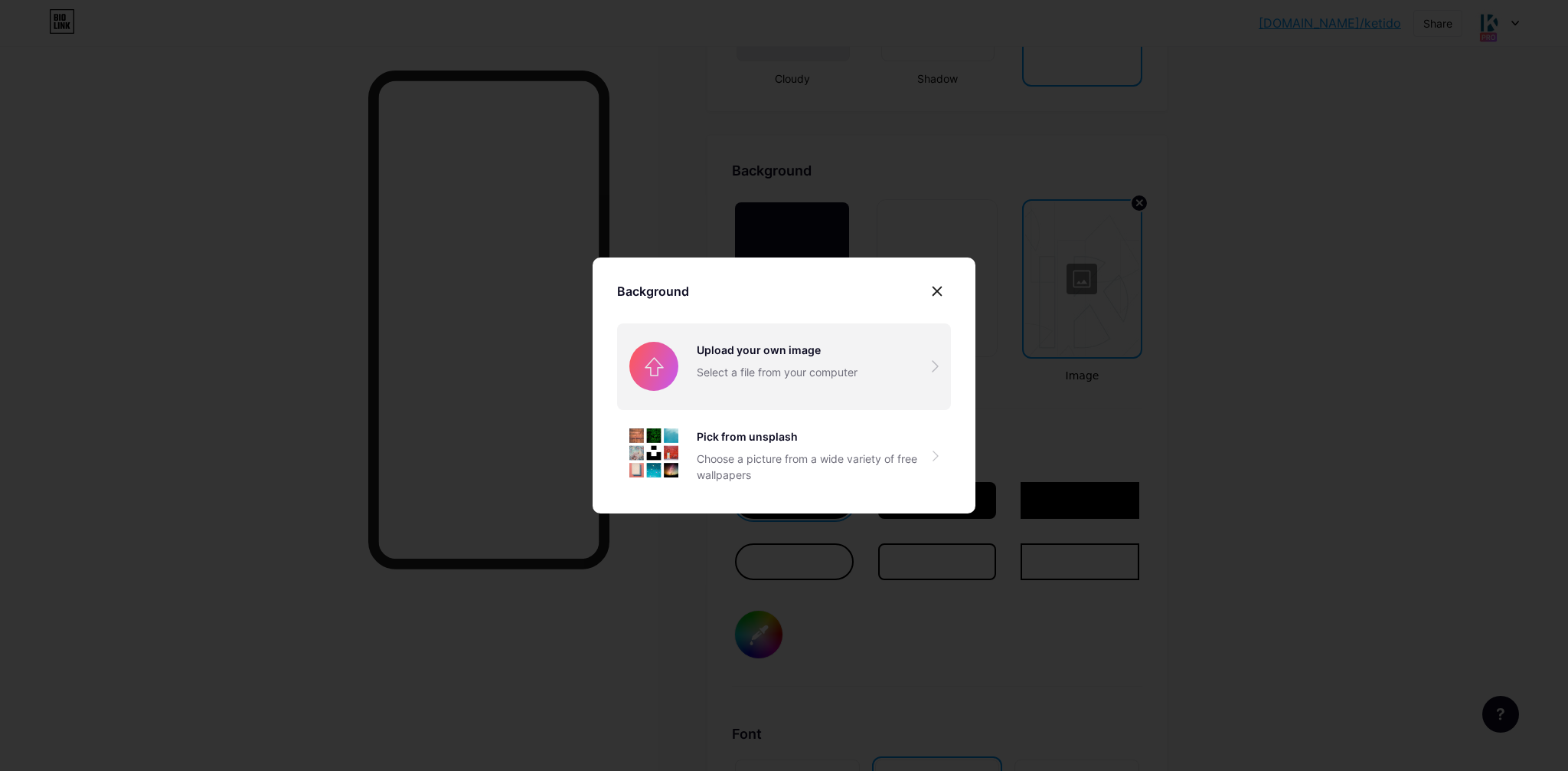
click at [785, 362] on input "file" at bounding box center [784, 366] width 334 height 86
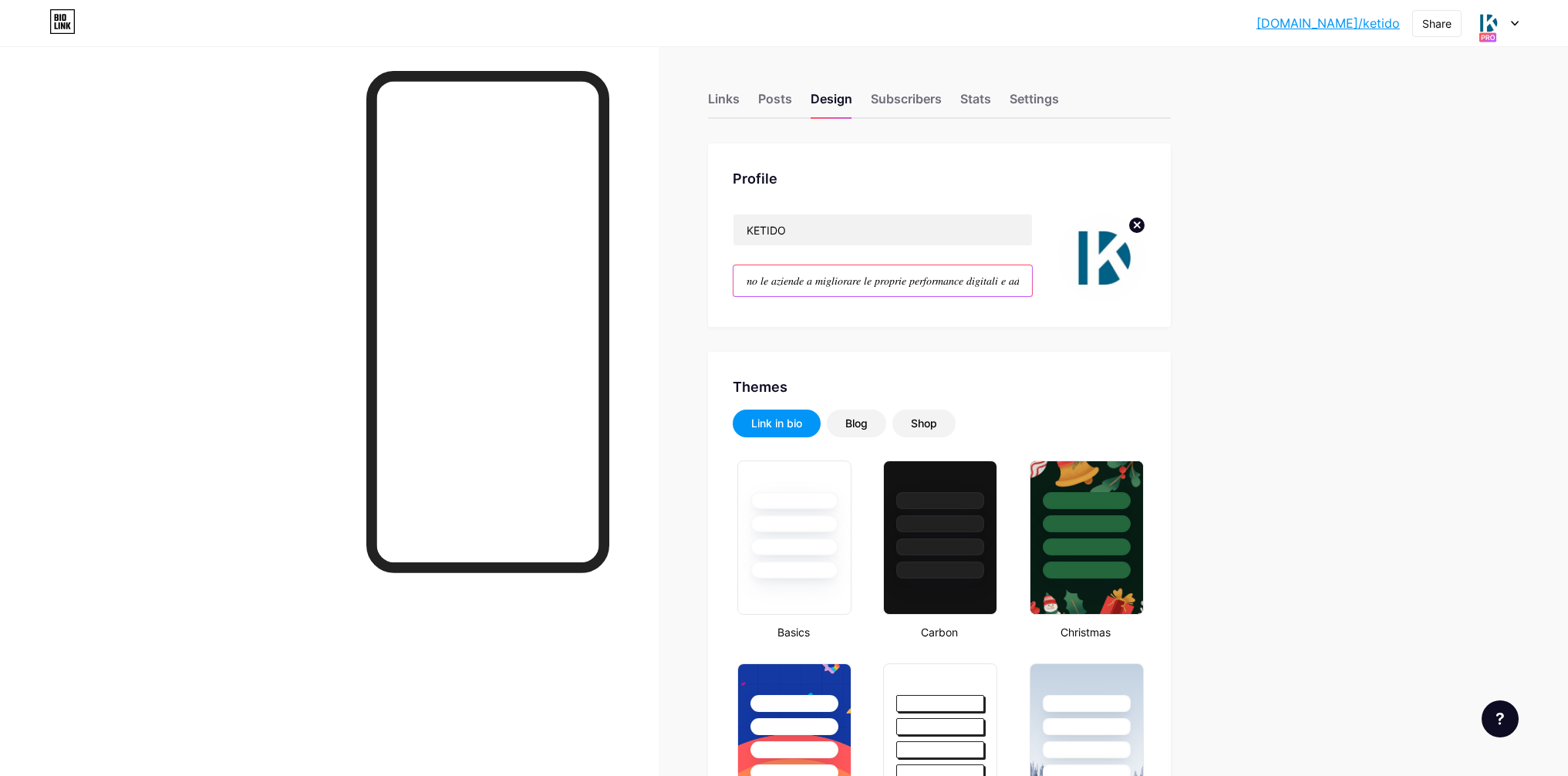
scroll to position [0, 417]
drag, startPoint x: 872, startPoint y: 268, endPoint x: 1027, endPoint y: 279, distance: 155.4
click at [1040, 279] on div "KETIDO Agenzia di marketing & comunicazione. 𝐴𝑖𝑢𝑡𝑖𝑎𝑚𝑜 𝑙𝑒 𝑎𝑧𝑖𝑒𝑛𝑑𝑒 𝑎 𝑚𝑖𝑔𝑙𝑖𝑜𝑟𝑎𝑟𝑒 𝑙…" at bounding box center [940, 258] width 413 height 89
click at [808, 279] on input "Agenzia di marketing & comunicazione. 𝐴𝑖𝑢𝑡𝑖𝑎𝑚𝑜 𝑙𝑒 𝑎𝑧𝑖𝑒𝑛𝑑𝑒 𝑎 𝑚𝑖𝑔𝑙𝑖𝑜𝑟𝑎𝑟𝑒 𝑙𝑒 𝑝𝑟𝑜𝑝𝑟…" at bounding box center [882, 281] width 298 height 31
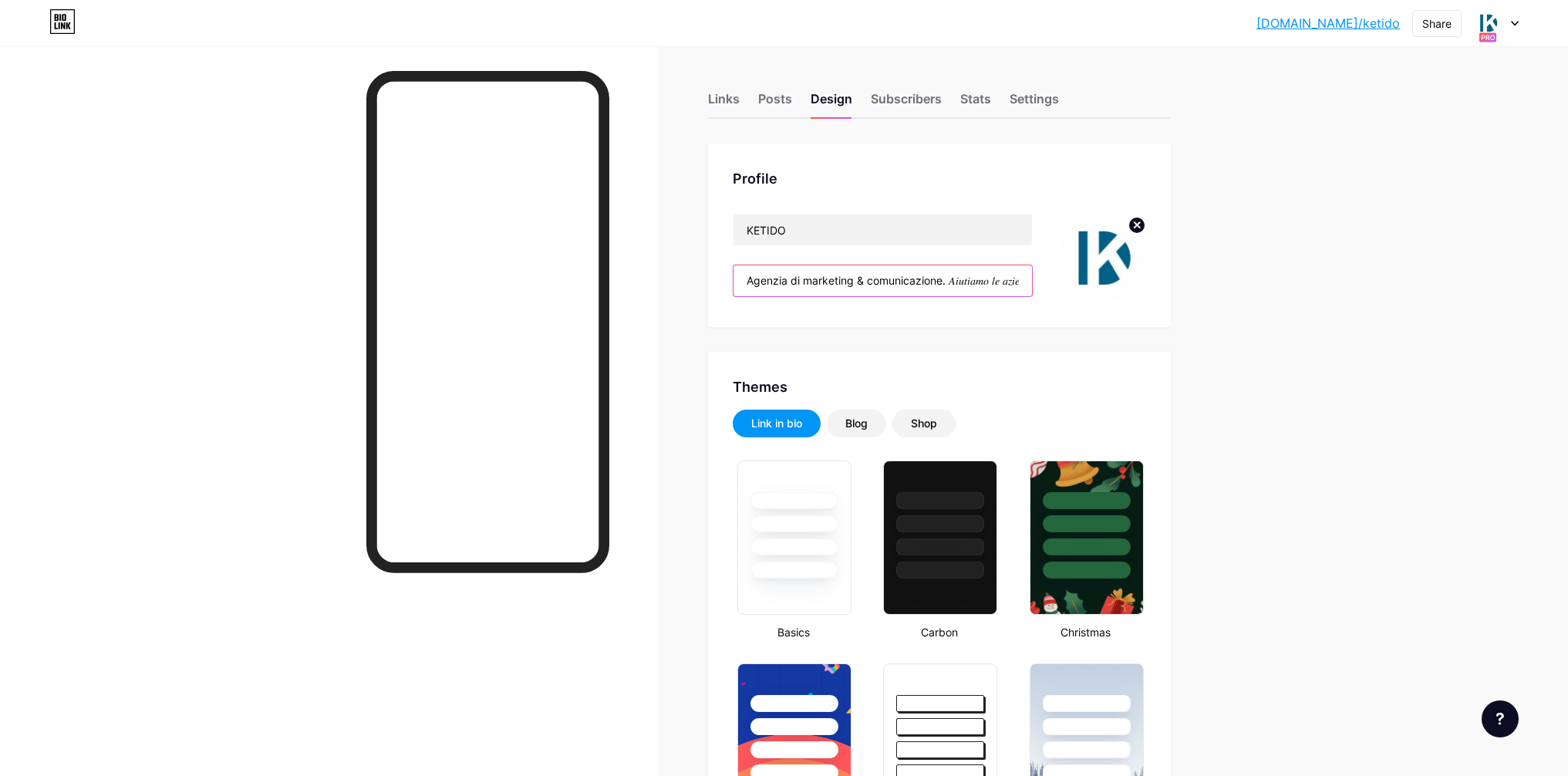
drag, startPoint x: 641, startPoint y: 279, endPoint x: 609, endPoint y: 279, distance: 32.0
click at [847, 277] on input "Agenzia di marketing & comunicazione. 𝐴𝑖𝑢𝑡𝑖𝑎𝑚𝑜 𝑙𝑒 𝑎𝑧𝑖𝑒𝑛𝑑𝑒 𝑎 𝑚𝑖𝑔𝑙𝑖𝑜𝑟𝑎𝑟𝑒 𝑙𝑒 𝑝𝑟𝑜𝑝𝑟…" at bounding box center [882, 281] width 298 height 31
click at [898, 277] on input "Agenzia di marketing & comunicazione. 𝐴𝑖𝑢𝑡𝑖𝑎𝑚𝑜 𝑙𝑒 𝑎𝑧𝑖𝑒𝑛𝑑𝑒 𝑎 𝑚𝑖𝑔𝑙𝑖𝑜𝑟𝑎𝑟𝑒 𝑙𝑒 𝑝𝑟𝑜𝑝𝑟…" at bounding box center [882, 281] width 298 height 31
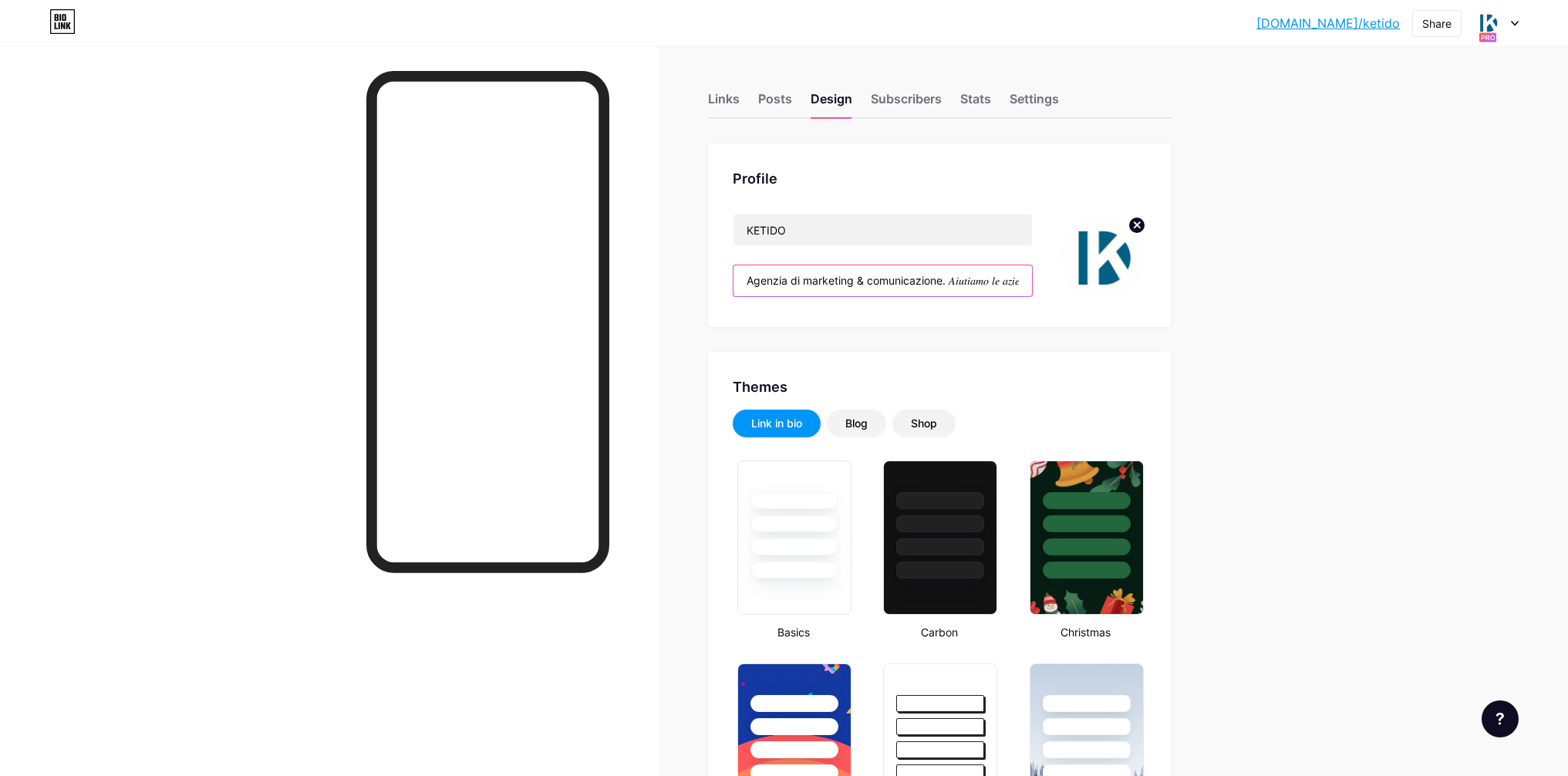
click at [898, 277] on input "Agenzia di marketing & comunicazione. 𝐴𝑖𝑢𝑡𝑖𝑎𝑚𝑜 𝑙𝑒 𝑎𝑧𝑖𝑒𝑛𝑑𝑒 𝑎 𝑚𝑖𝑔𝑙𝑖𝑜𝑟𝑎𝑟𝑒 𝑙𝑒 𝑝𝑟𝑜𝑝𝑟…" at bounding box center [882, 281] width 298 height 31
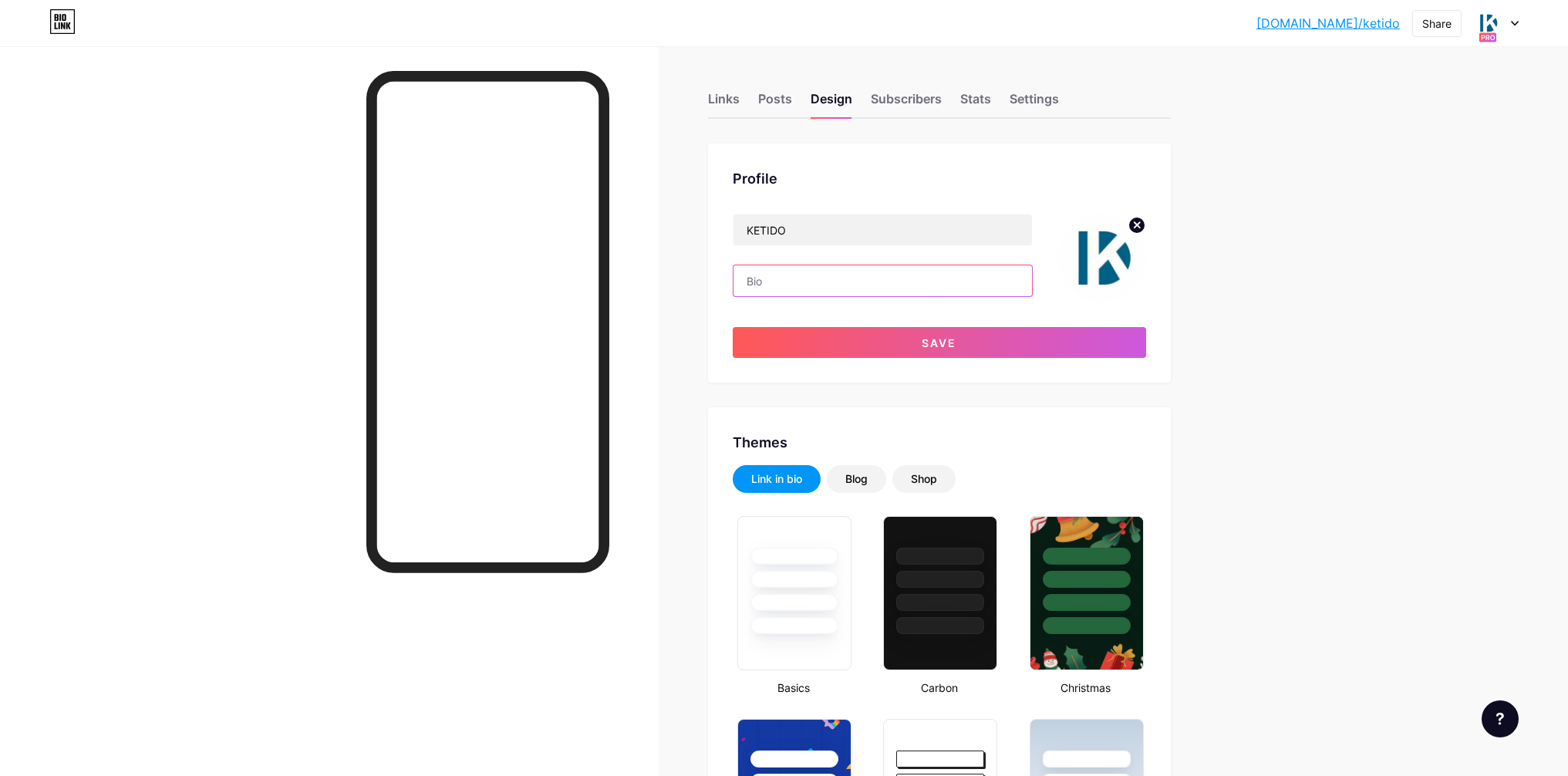
paste input "#bedifferentisanattitude"
type input "#"
paste input "Trasformiamo idee in realtà, dando vita al tuo brand in modo unico e"
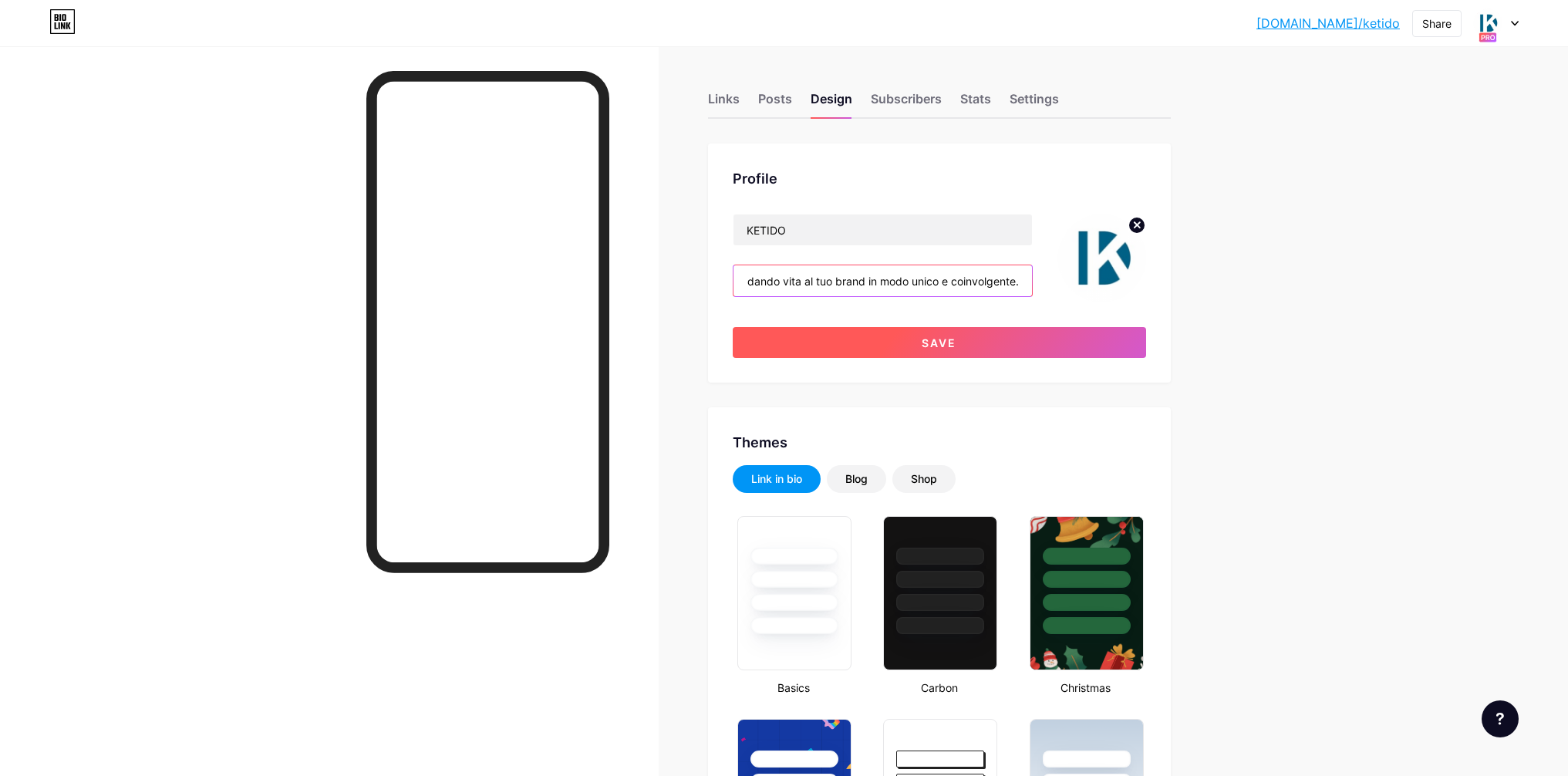
type input "Trasformiamo idee in realtà, dando vita al tuo brand in modo unico e coinvolgen…"
click at [1028, 345] on button "Save" at bounding box center [940, 342] width 413 height 31
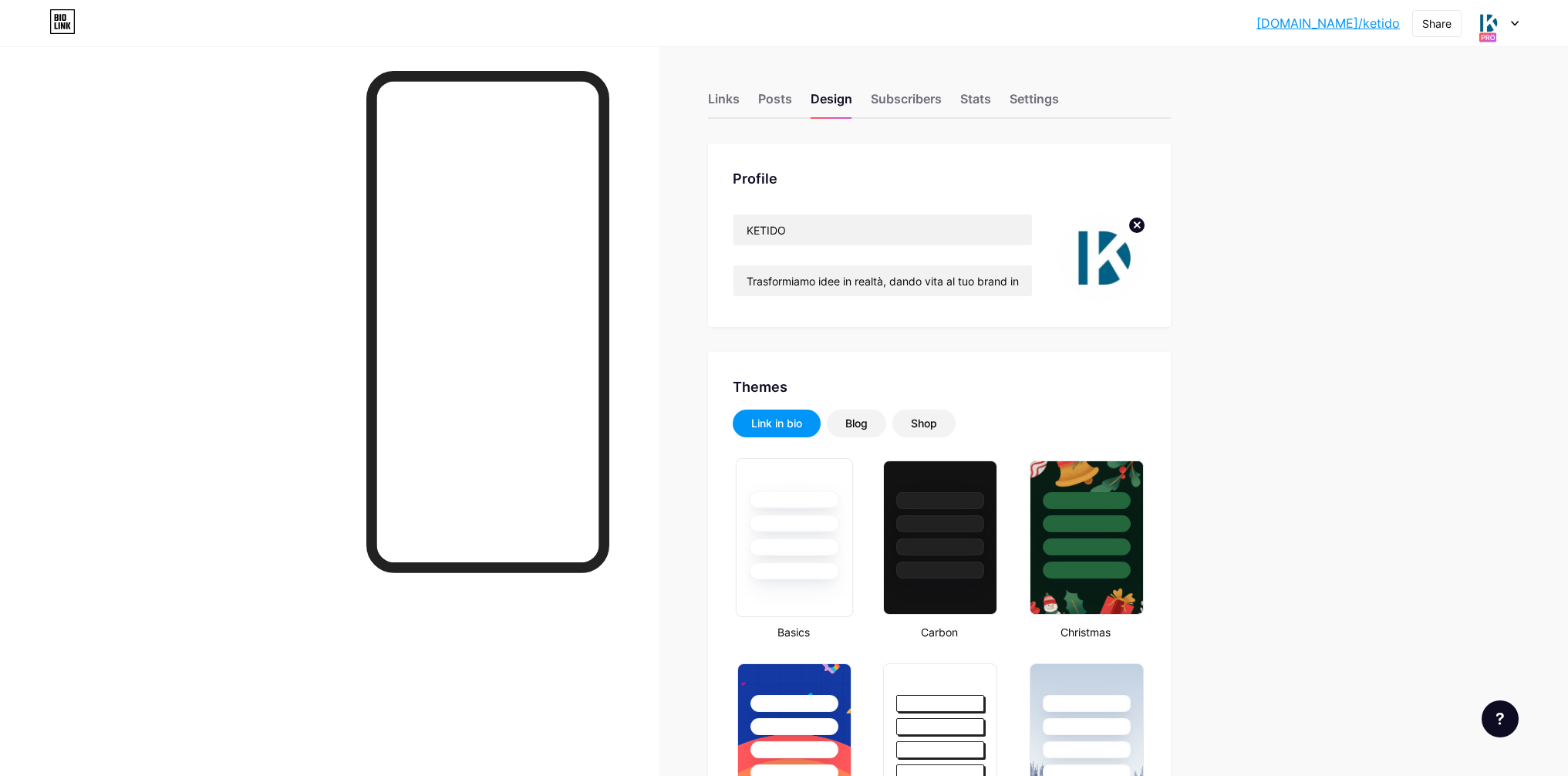
click at [774, 487] on div at bounding box center [794, 519] width 116 height 121
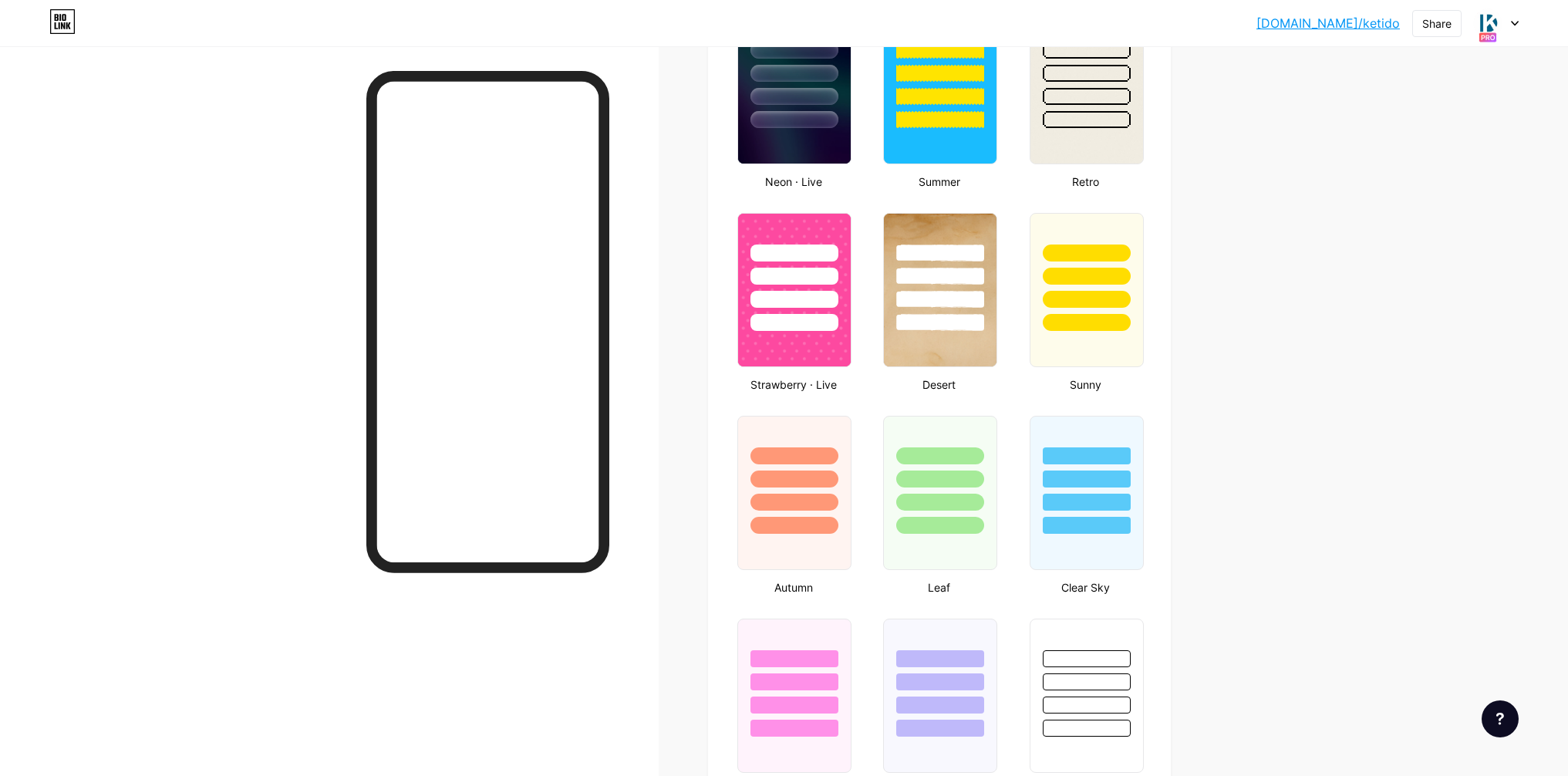
scroll to position [1341, 0]
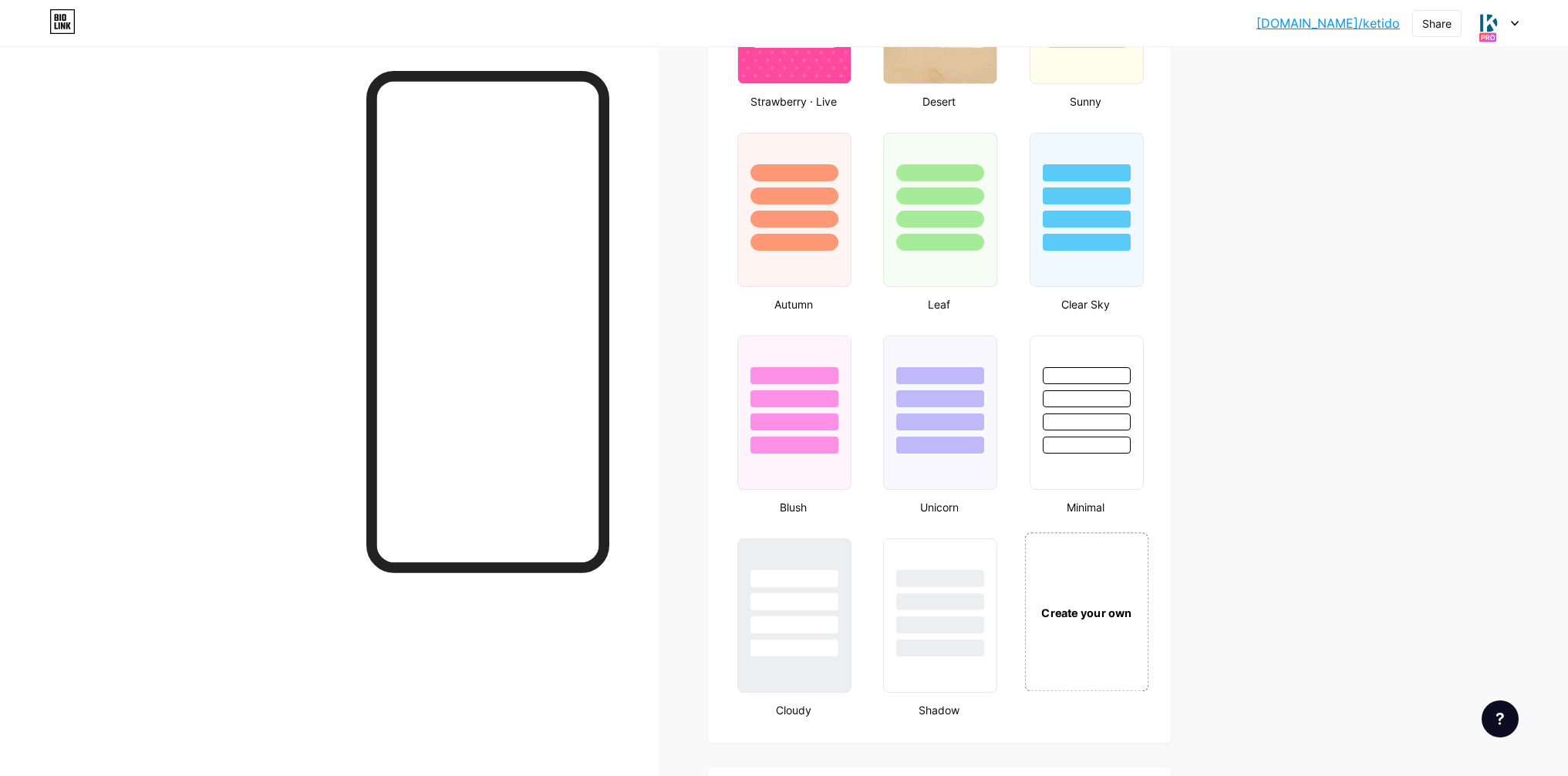
click at [1112, 590] on div "Create your own" at bounding box center [1087, 612] width 124 height 159
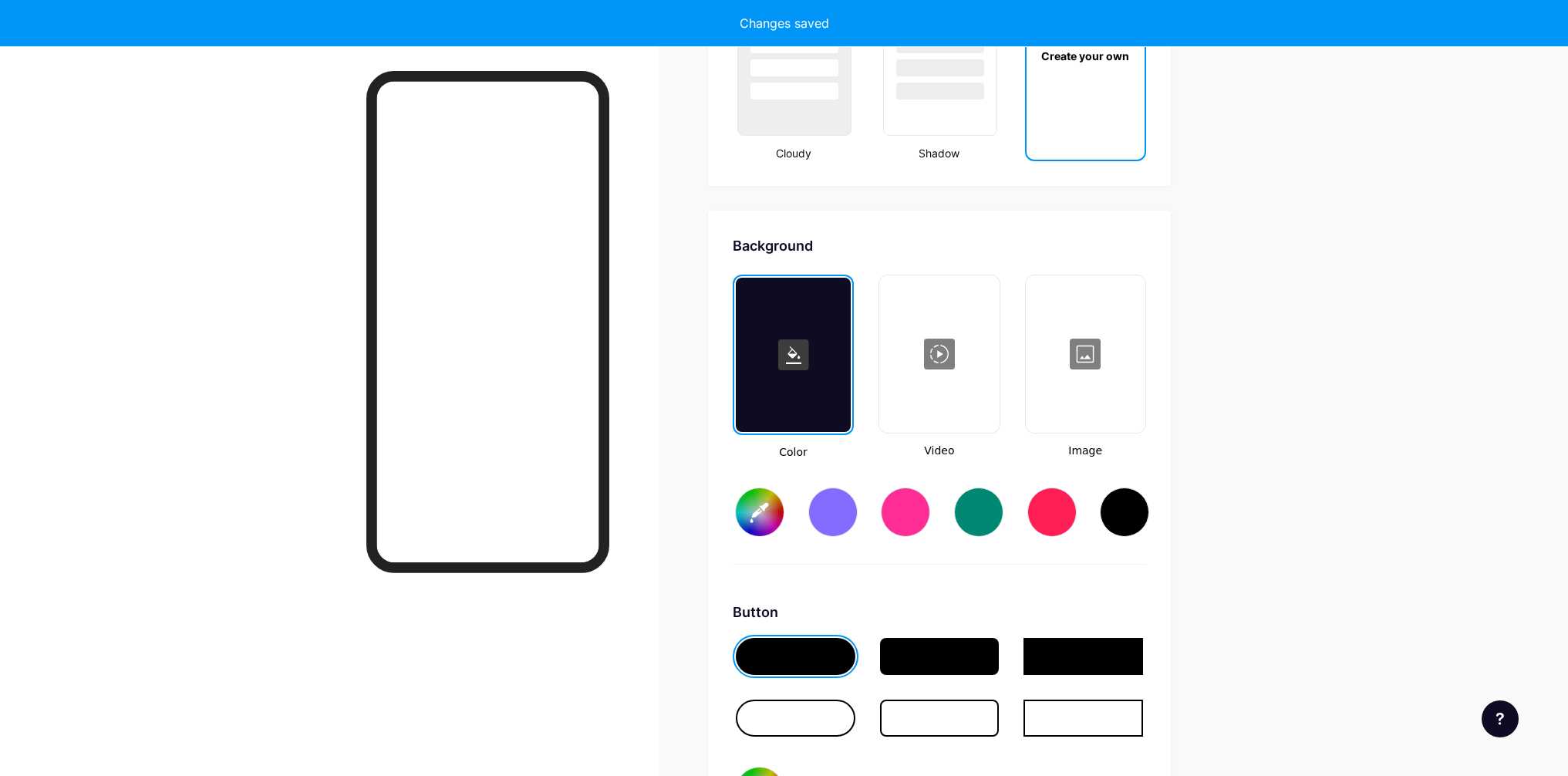
type input "#ffffff"
type input "#000000"
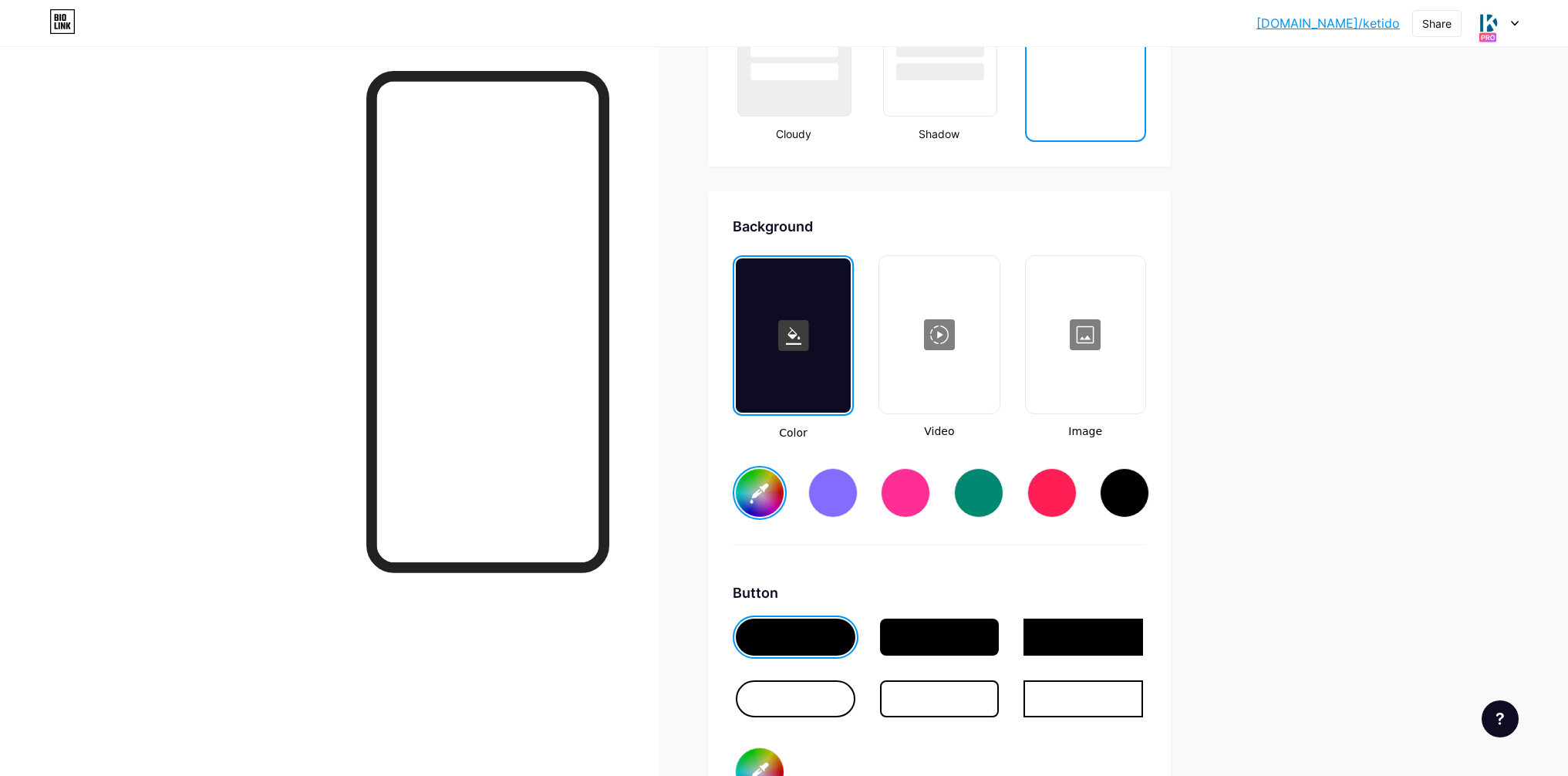
scroll to position [1917, 0]
click at [1090, 349] on div at bounding box center [1085, 335] width 117 height 154
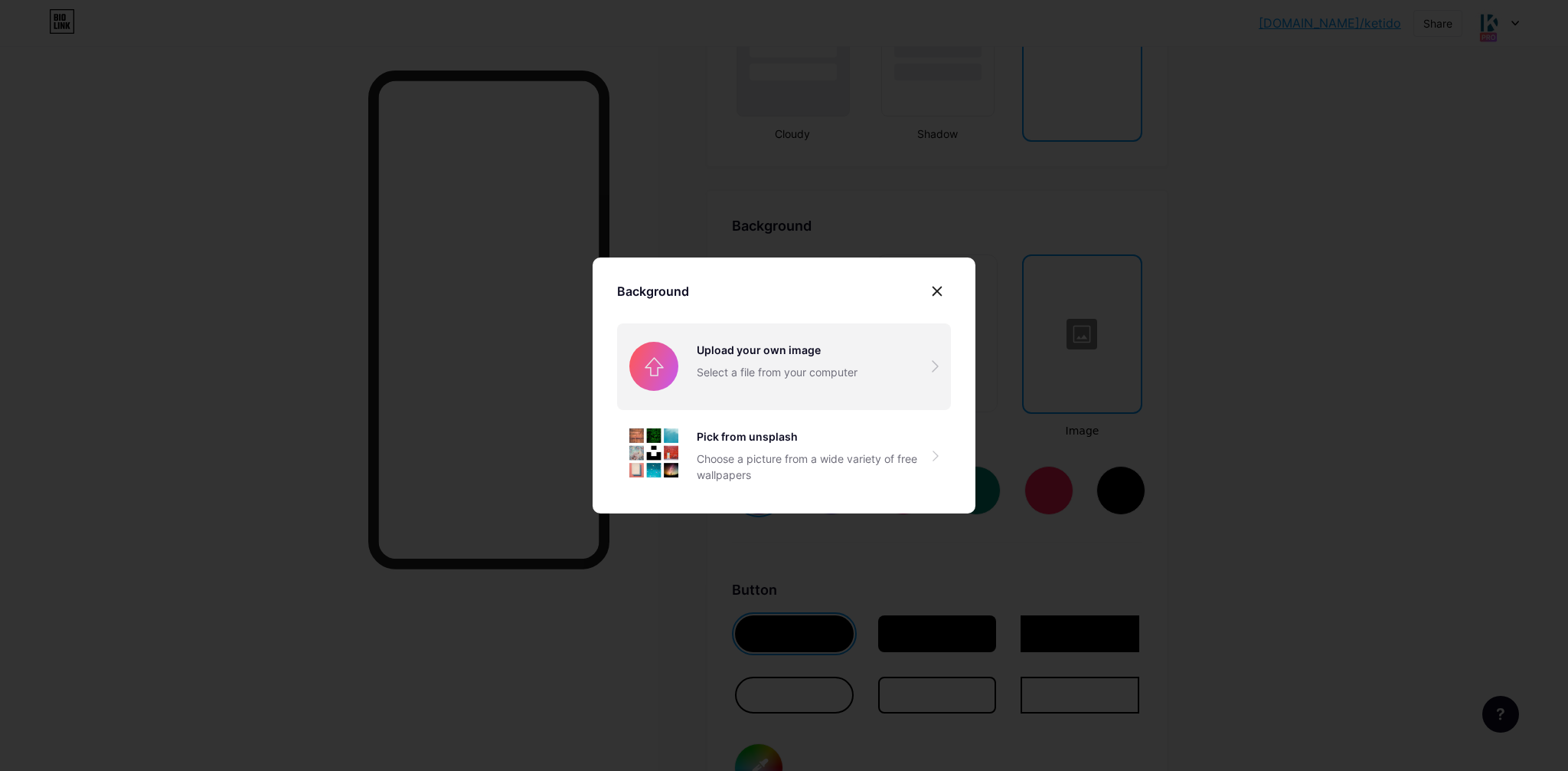
click at [771, 379] on input "file" at bounding box center [784, 366] width 334 height 86
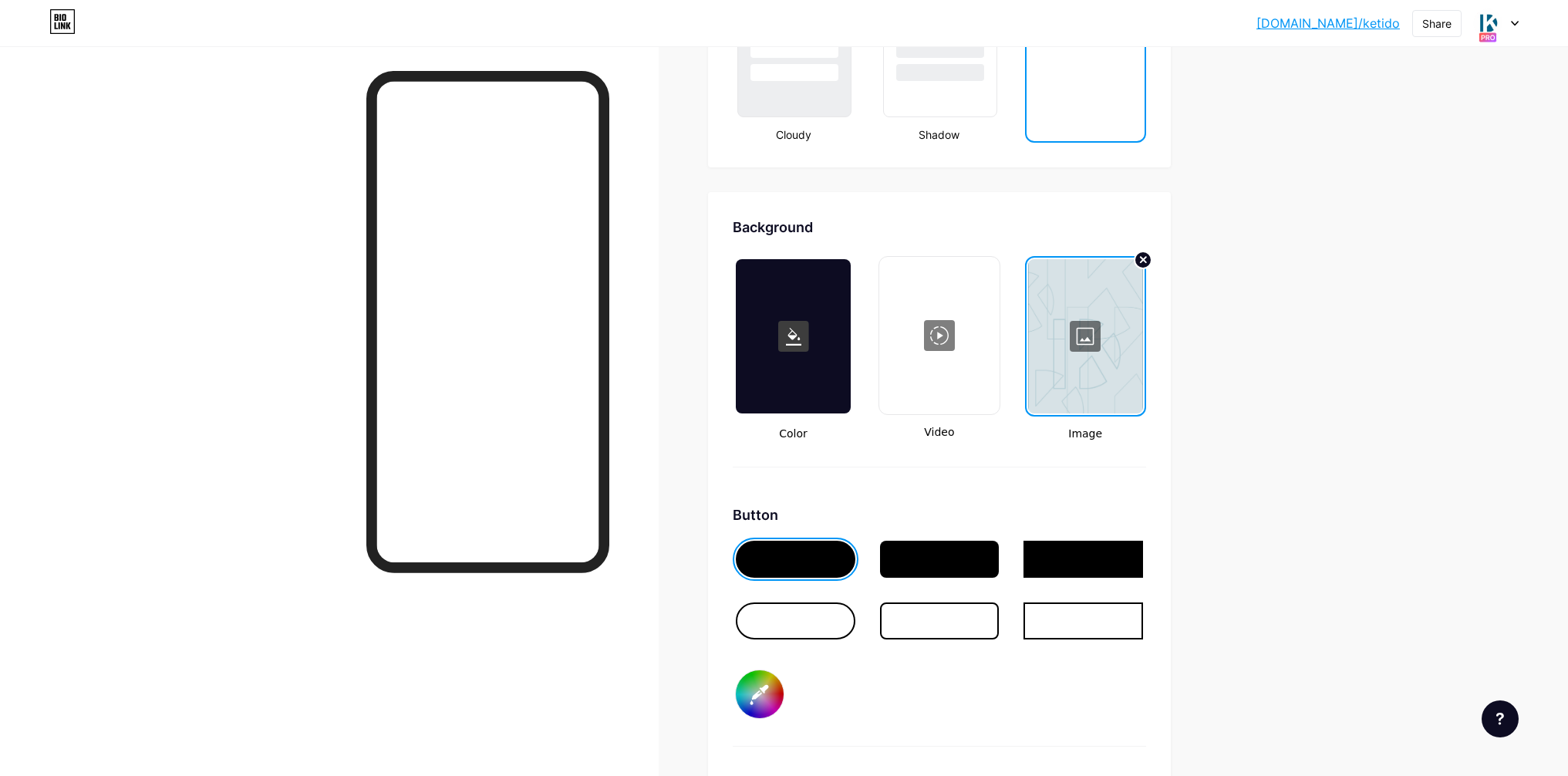
click at [750, 700] on input "#000000" at bounding box center [759, 693] width 48 height 48
type input "#026186"
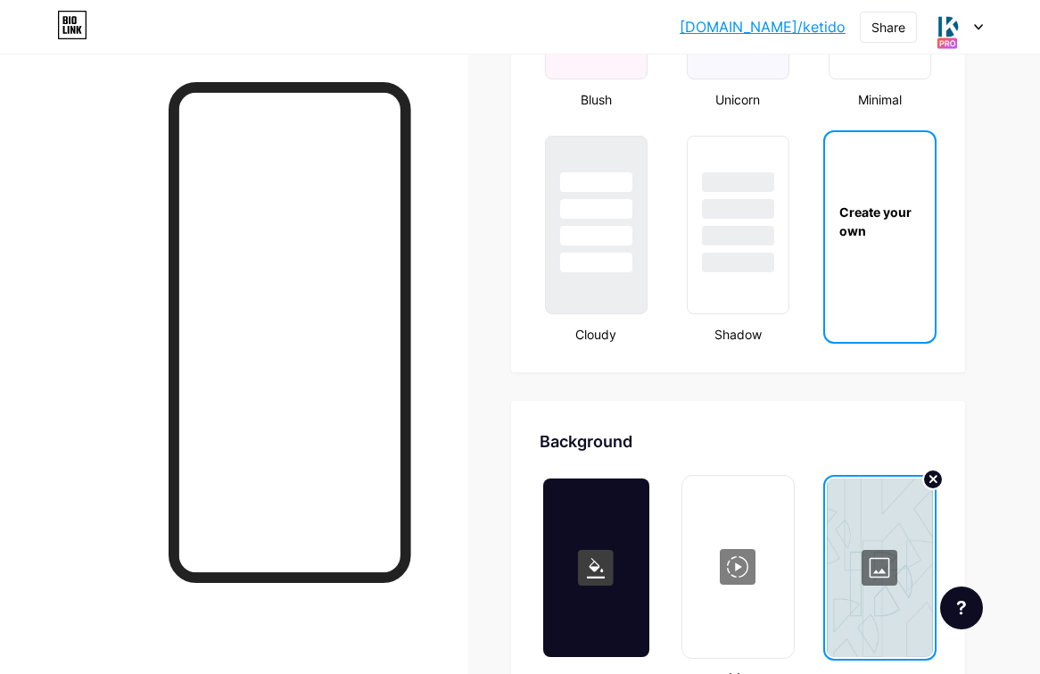
scroll to position [2039, 0]
click at [854, 559] on div at bounding box center [880, 568] width 106 height 178
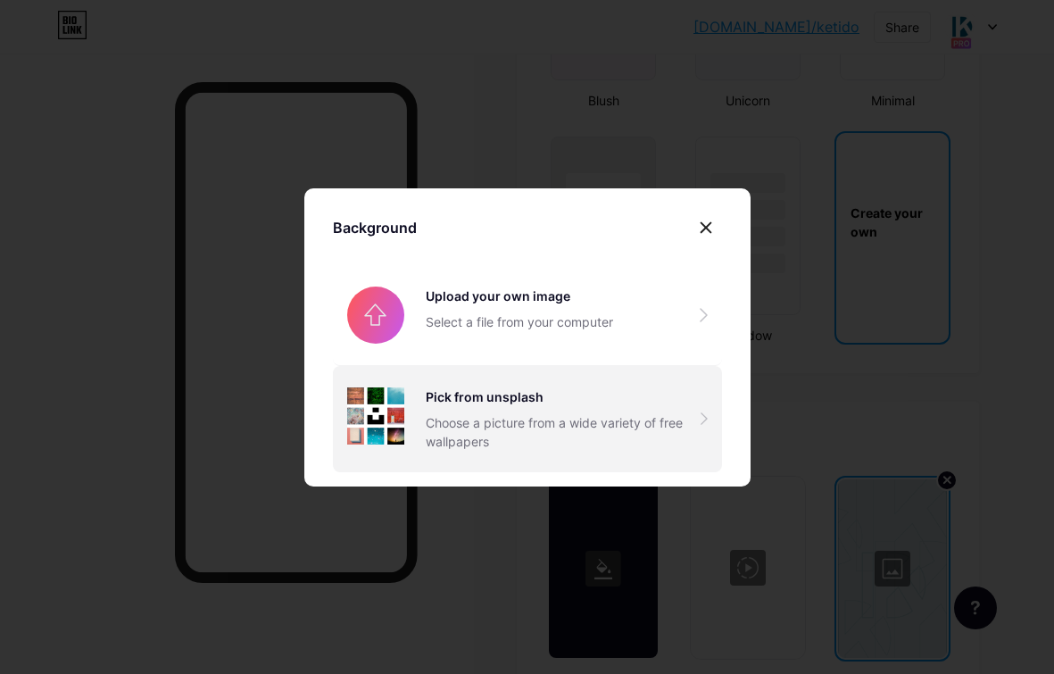
click at [526, 418] on div "Choose a picture from a wide variety of free wallpapers" at bounding box center [563, 431] width 275 height 37
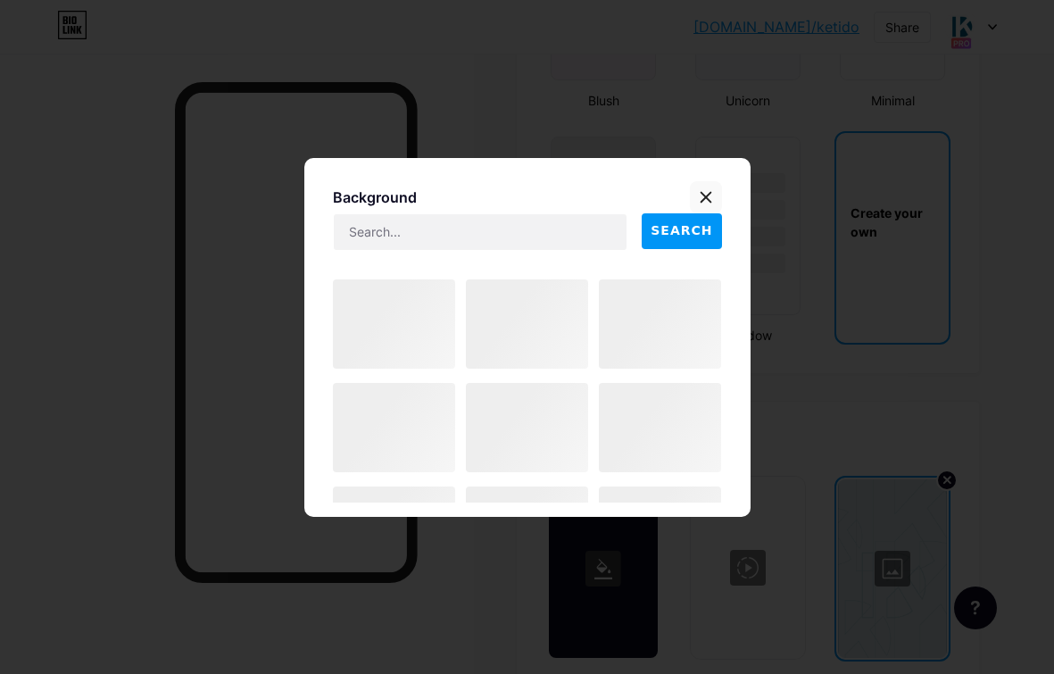
click at [705, 196] on icon at bounding box center [705, 197] width 10 height 10
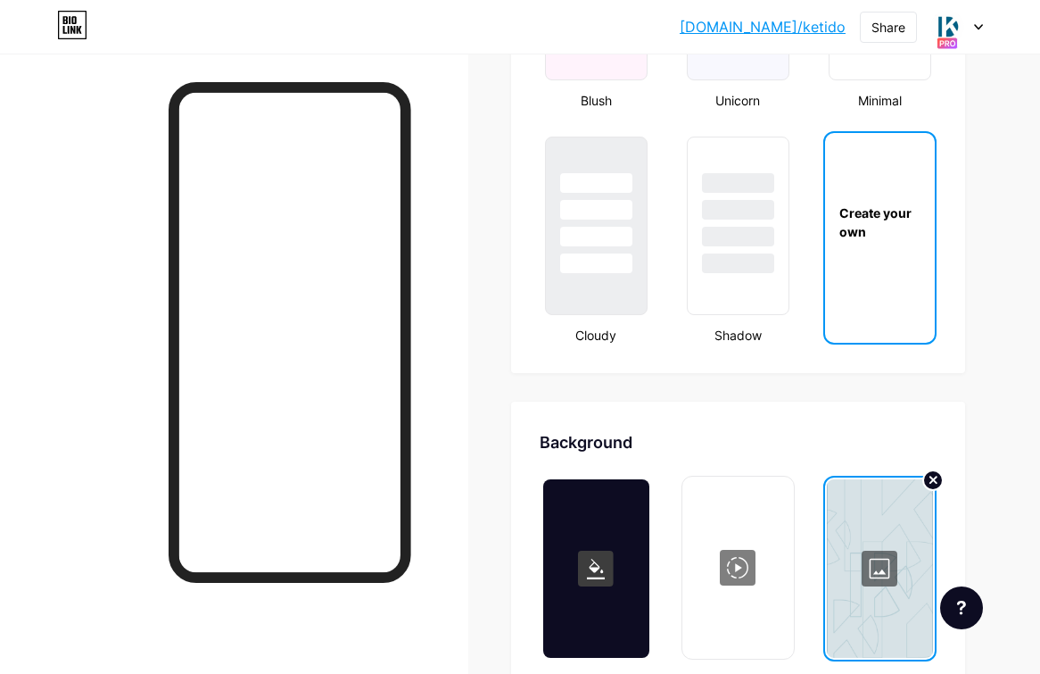
click at [864, 524] on div at bounding box center [880, 568] width 106 height 178
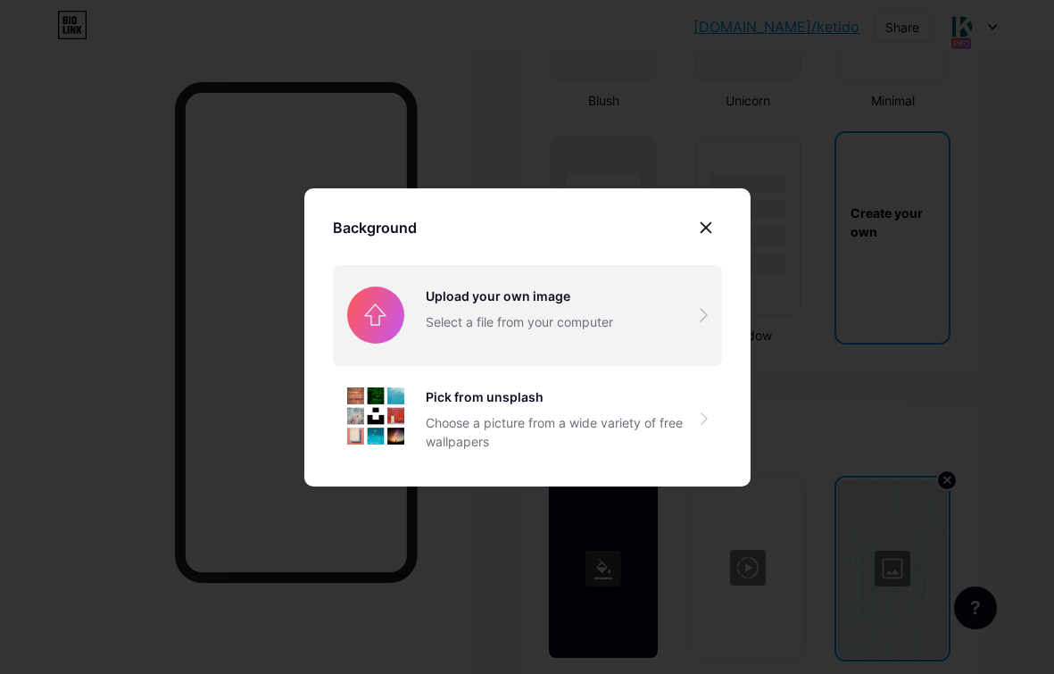
click at [529, 325] on input "file" at bounding box center [527, 315] width 389 height 100
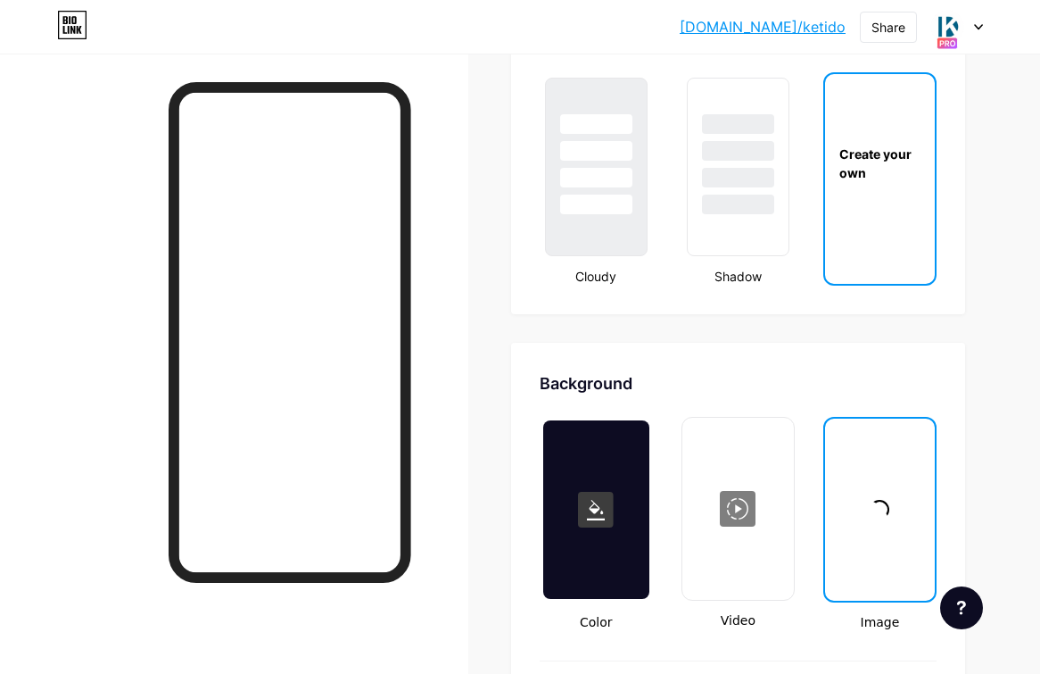
scroll to position [2193, 0]
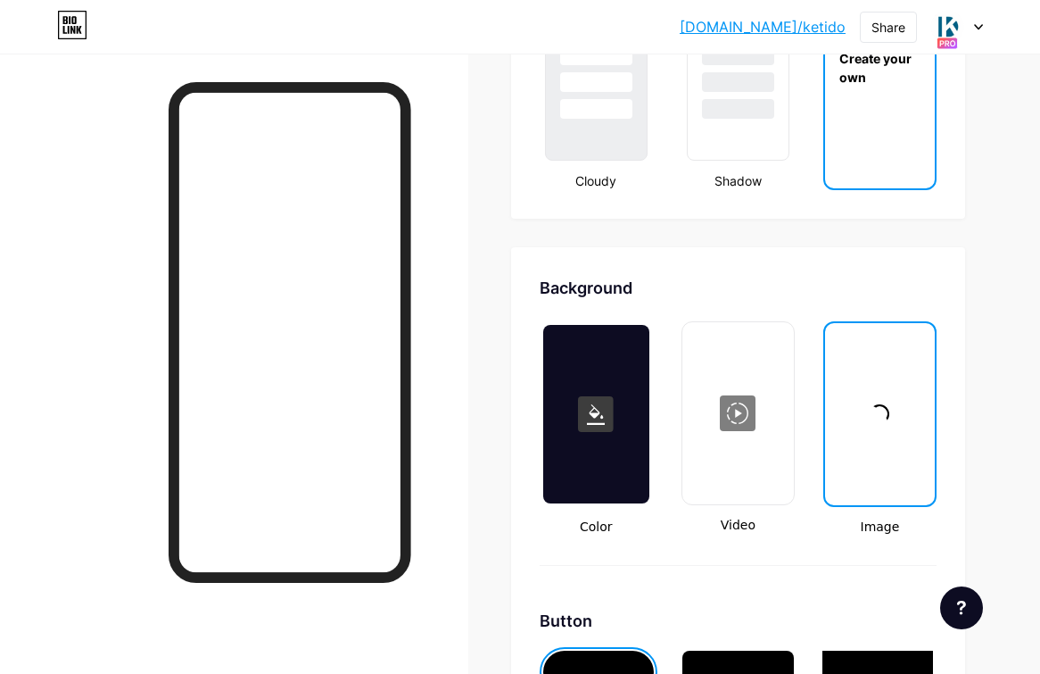
click at [879, 415] on span at bounding box center [880, 414] width 20 height 20
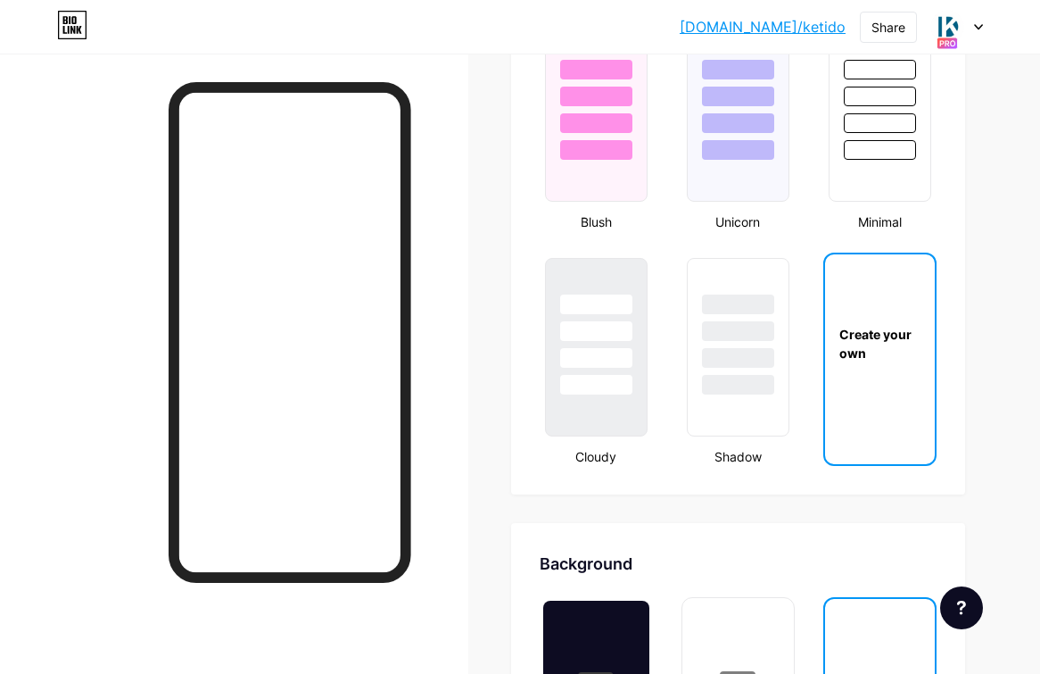
scroll to position [1915, 0]
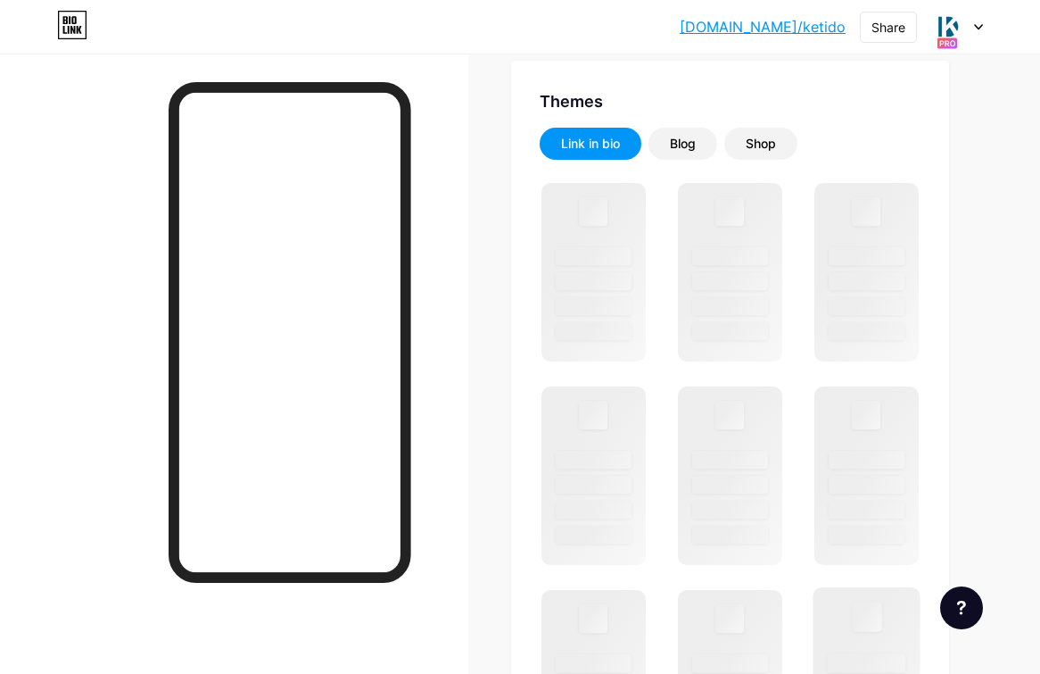
scroll to position [685, 0]
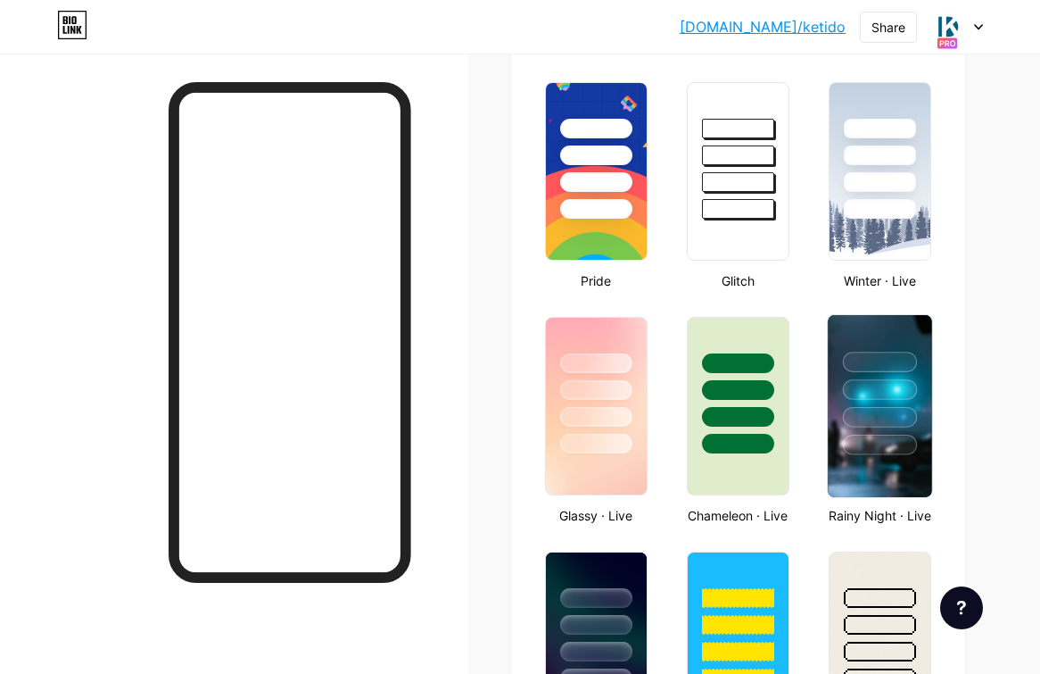
type input "#026186"
type input "#000000"
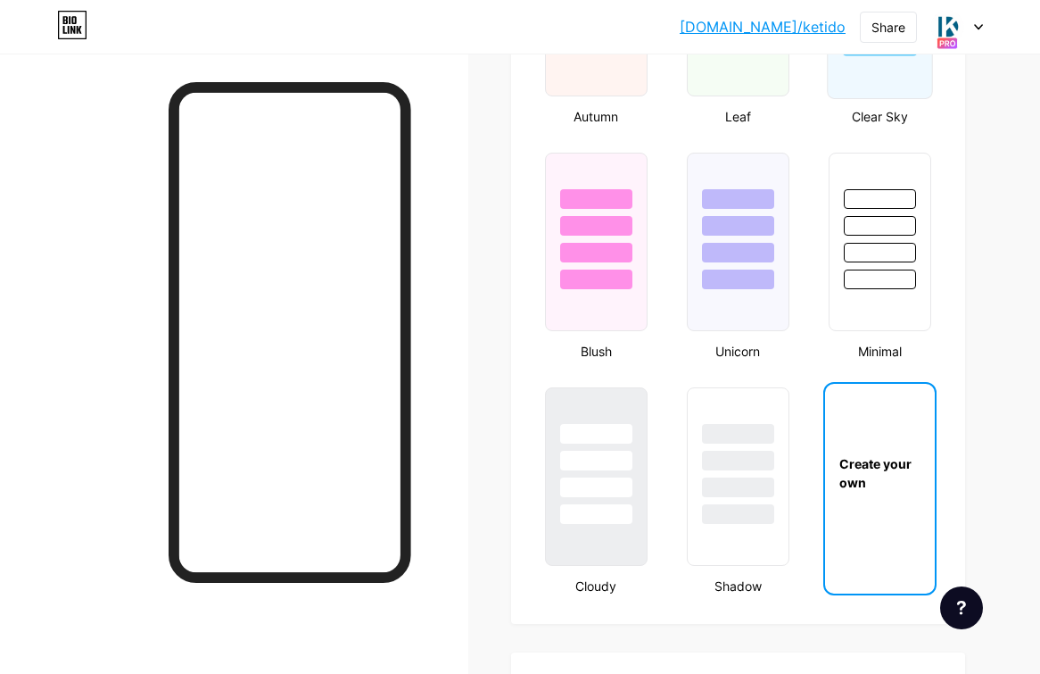
scroll to position [1862, 0]
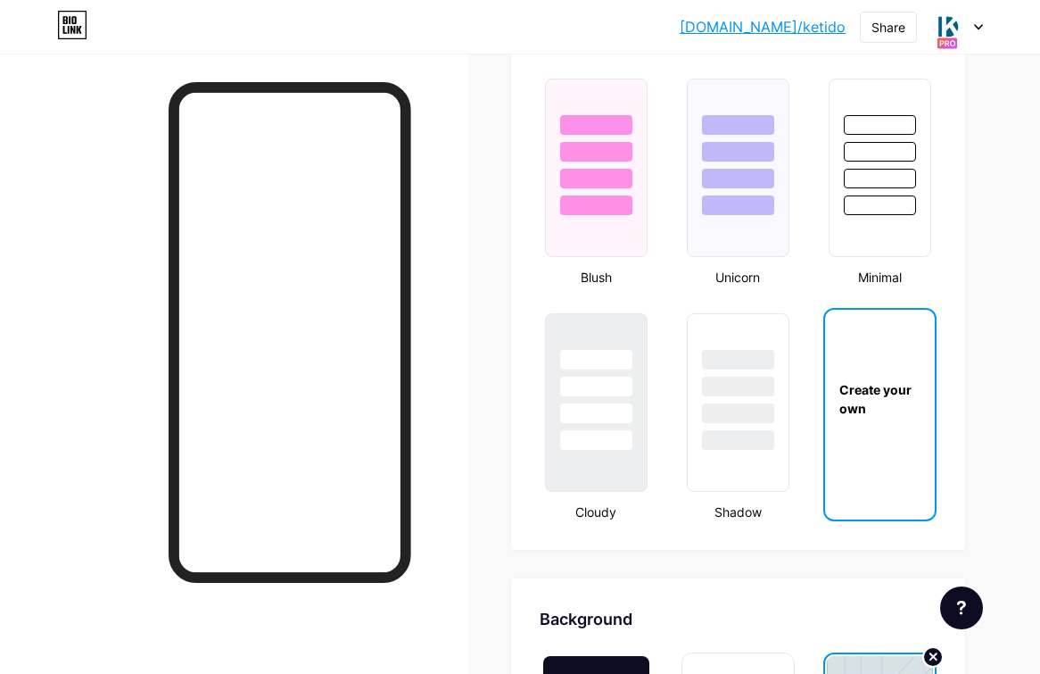
click at [878, 409] on div "Create your own" at bounding box center [880, 398] width 110 height 37
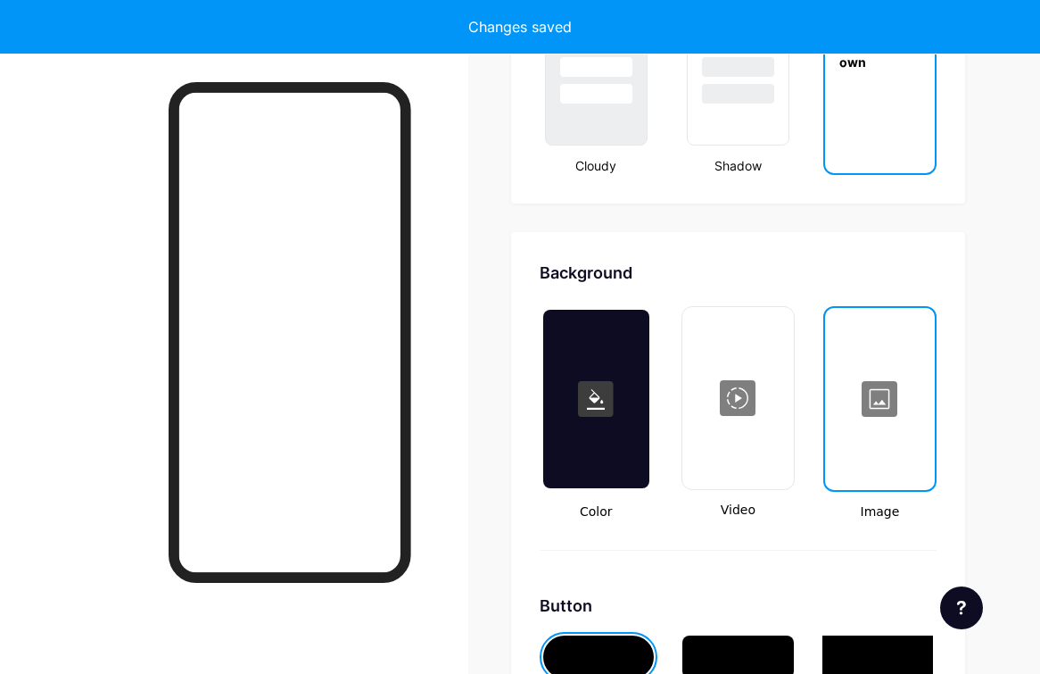
click at [881, 427] on div at bounding box center [880, 399] width 106 height 178
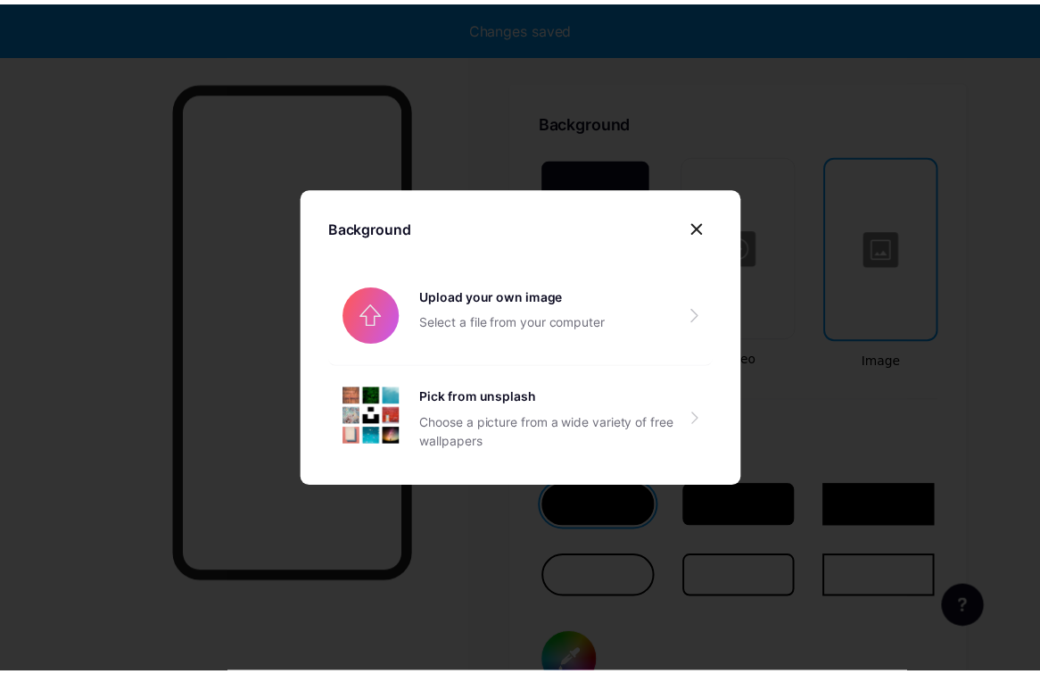
scroll to position [2369, 0]
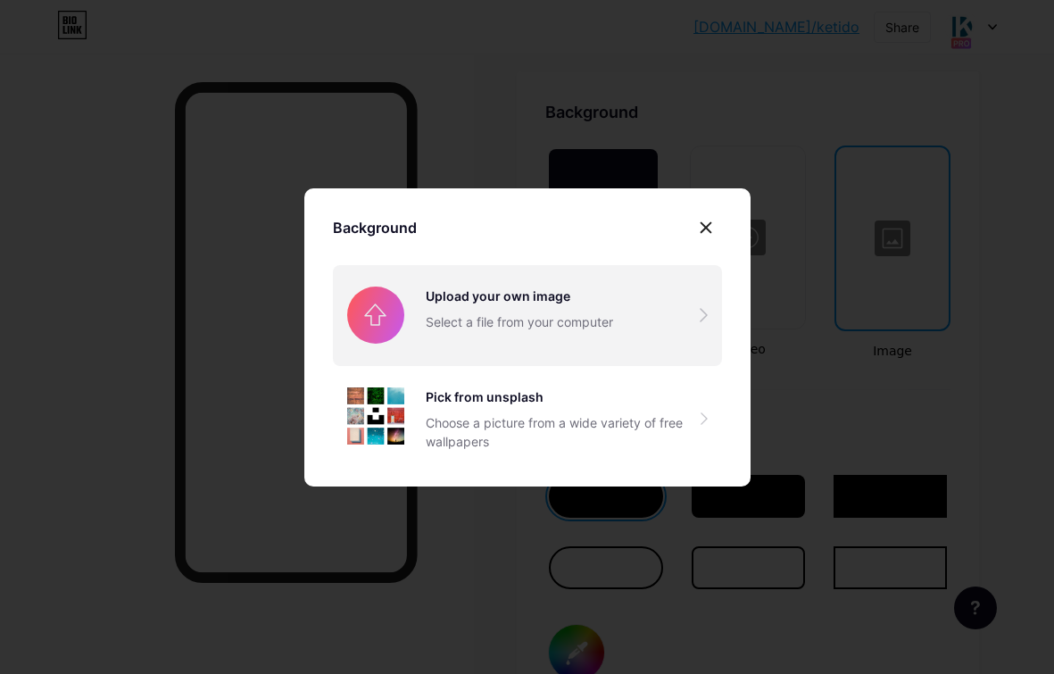
click at [545, 313] on input "file" at bounding box center [527, 315] width 389 height 100
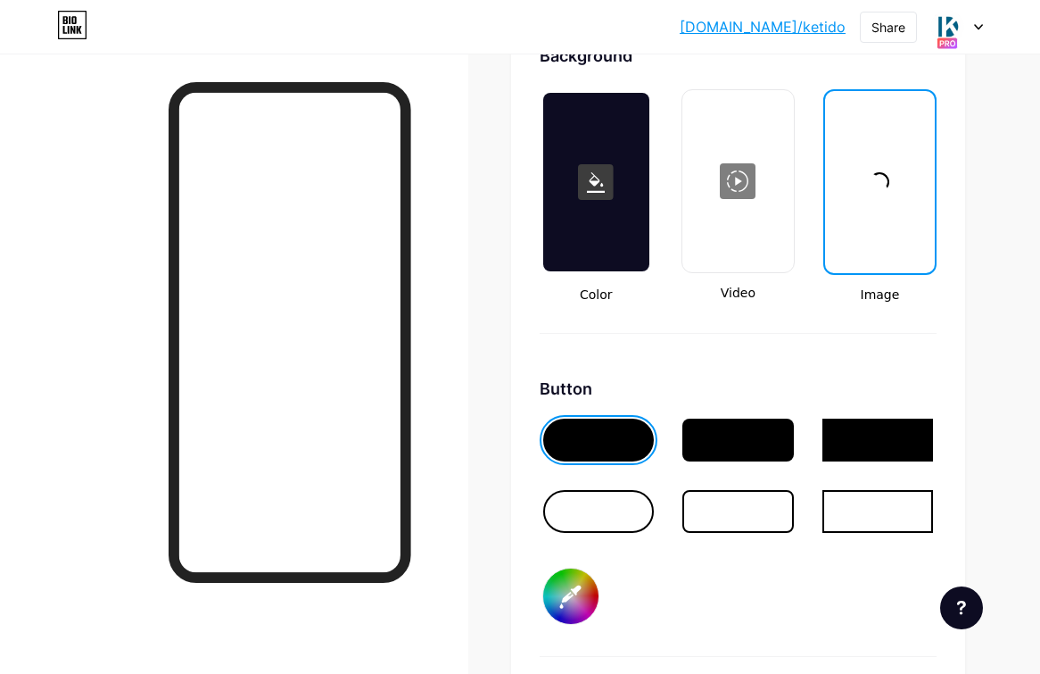
scroll to position [2408, 0]
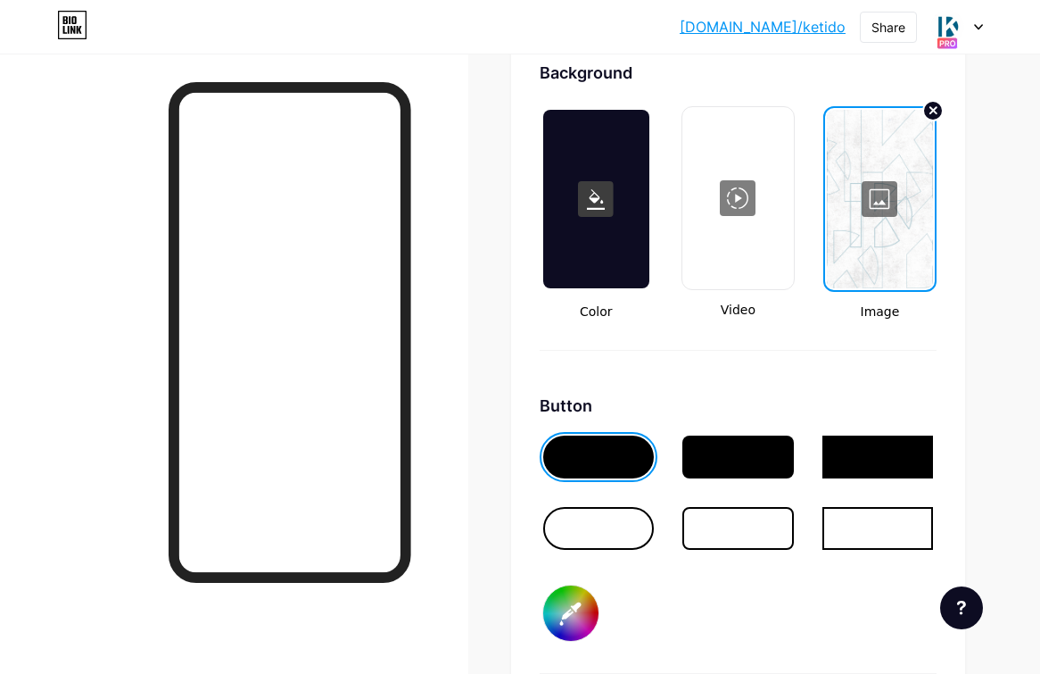
click at [877, 196] on div at bounding box center [880, 199] width 106 height 178
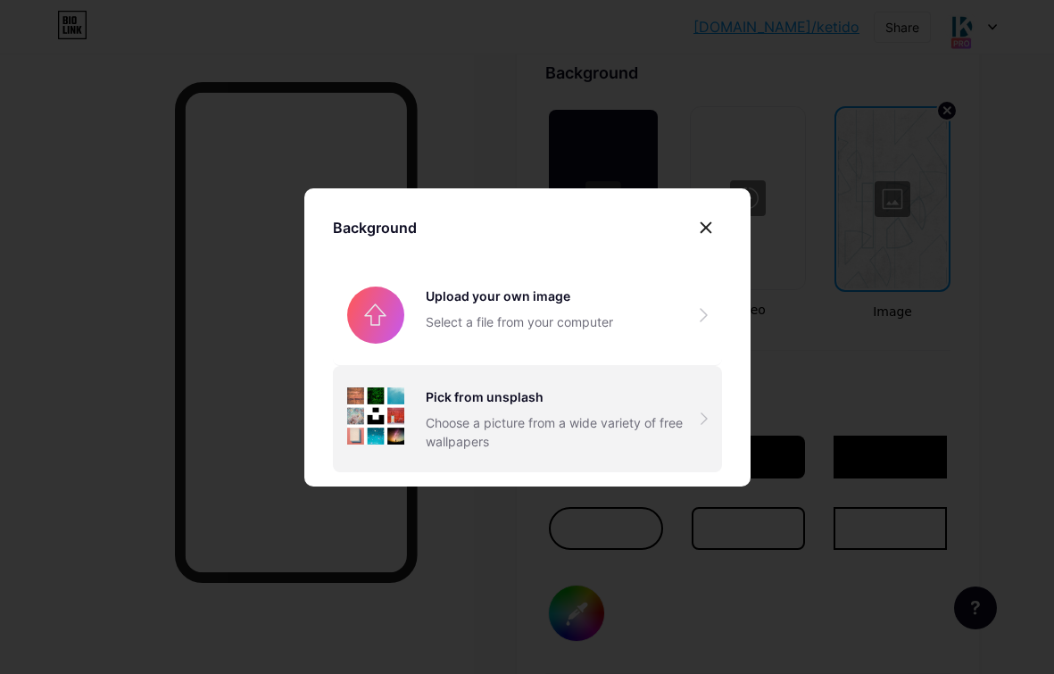
click at [538, 426] on div "Choose a picture from a wide variety of free wallpapers" at bounding box center [563, 431] width 275 height 37
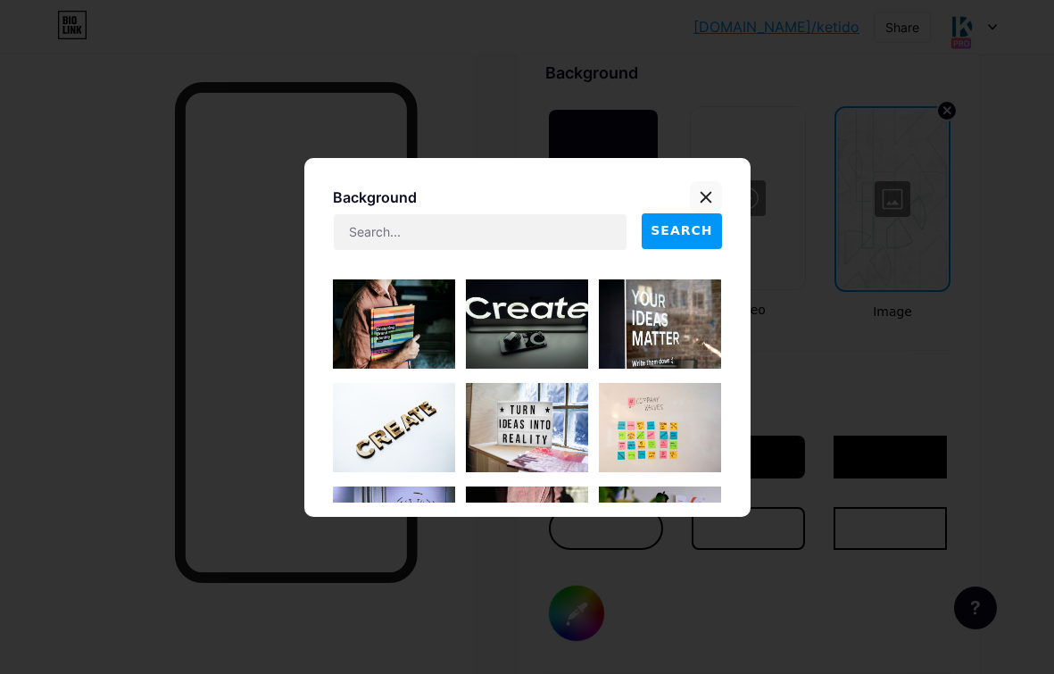
click at [704, 200] on icon at bounding box center [706, 197] width 14 height 14
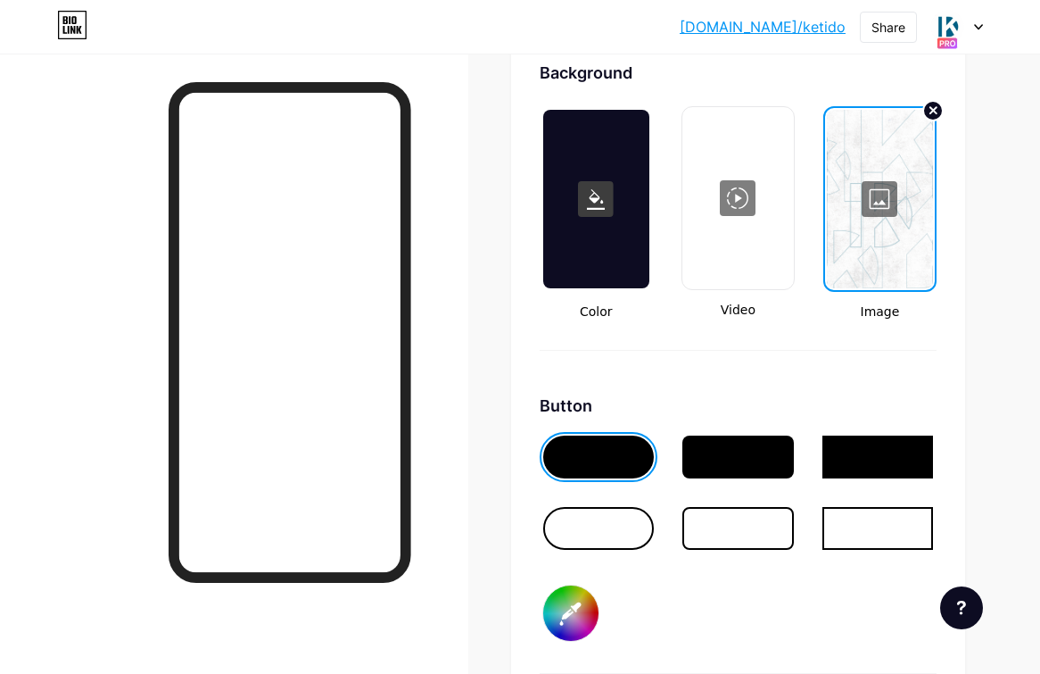
click at [906, 179] on div at bounding box center [880, 199] width 106 height 178
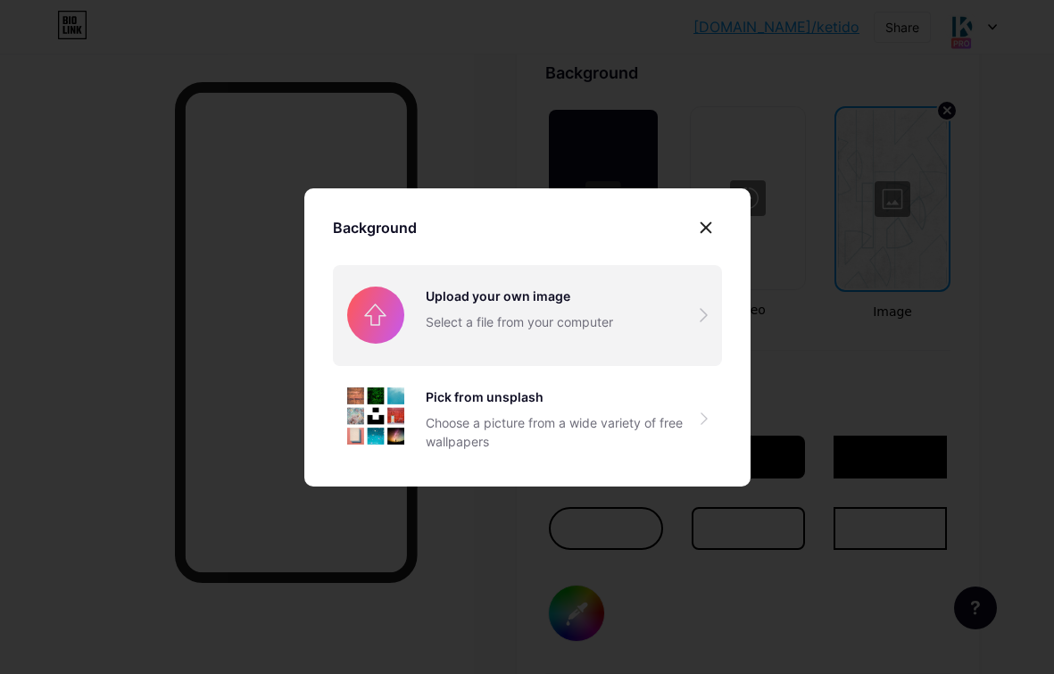
click at [478, 326] on input "file" at bounding box center [527, 315] width 389 height 100
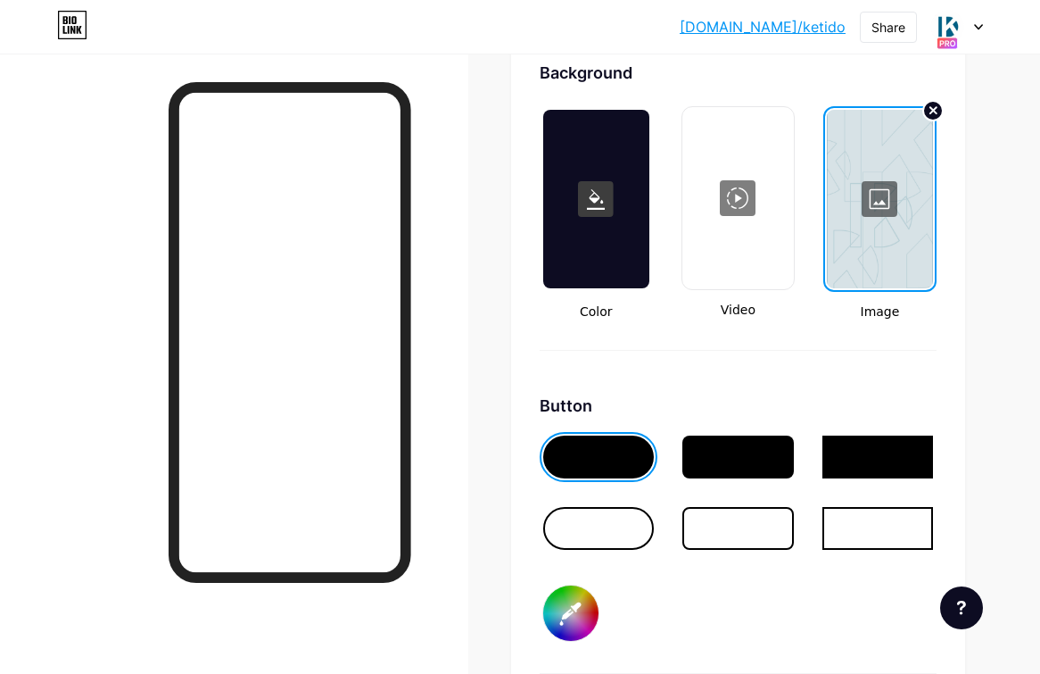
click at [583, 620] on input "#026186" at bounding box center [570, 612] width 55 height 55
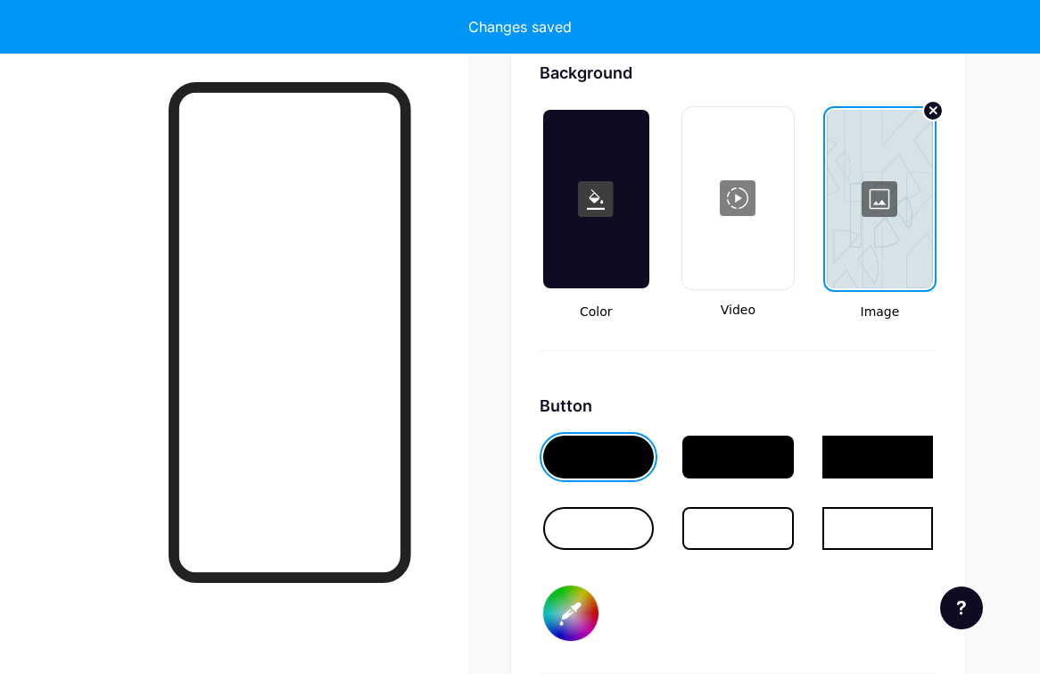
type input "#006088"
click at [763, 642] on div "Button #006088" at bounding box center [738, 533] width 397 height 280
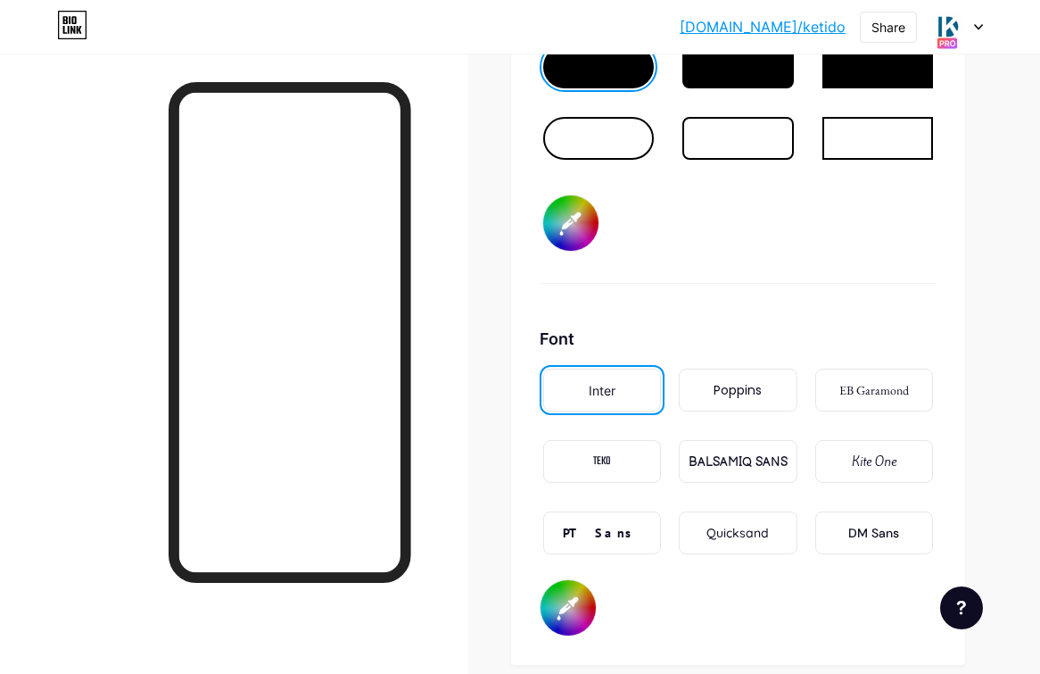
scroll to position [2799, 0]
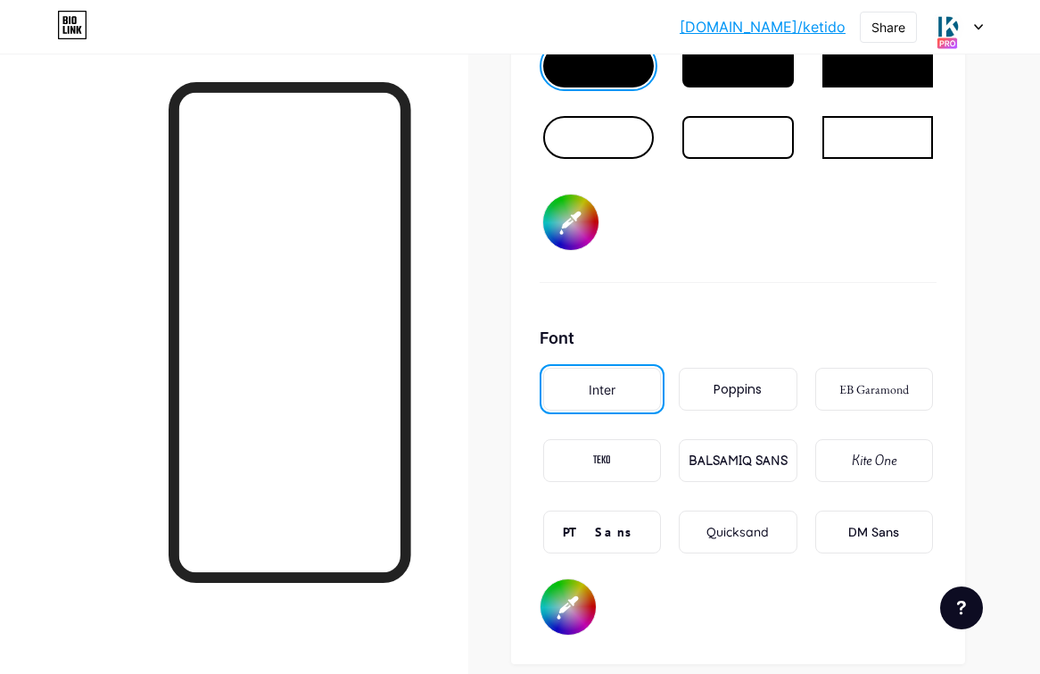
click at [725, 386] on div "Poppins" at bounding box center [738, 389] width 48 height 19
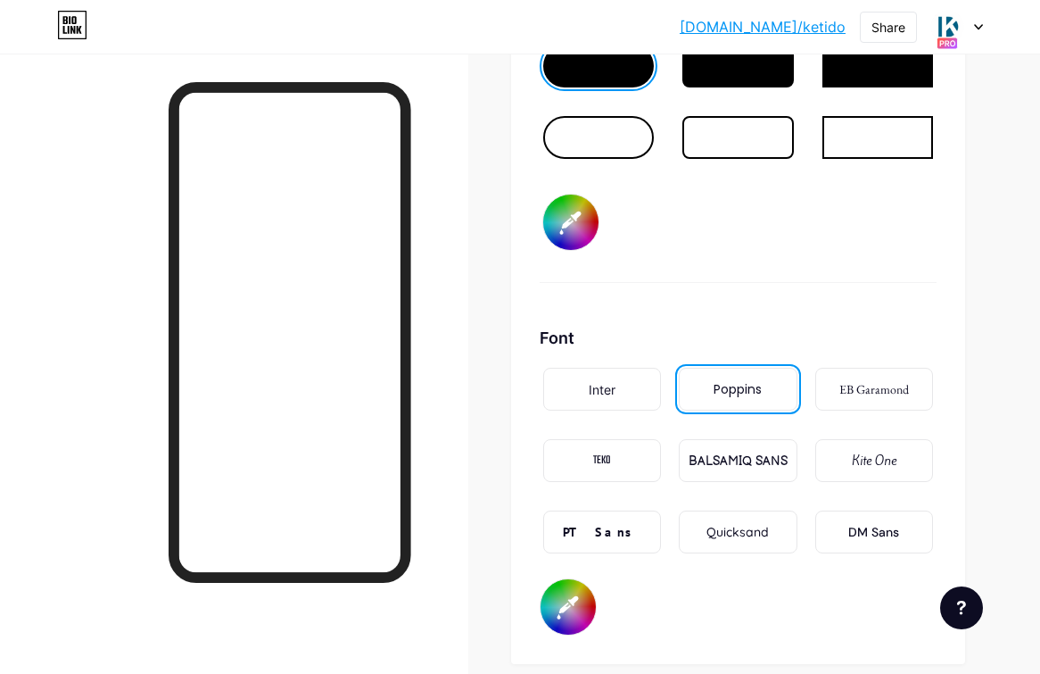
click at [894, 525] on div "DM Sans" at bounding box center [873, 532] width 51 height 19
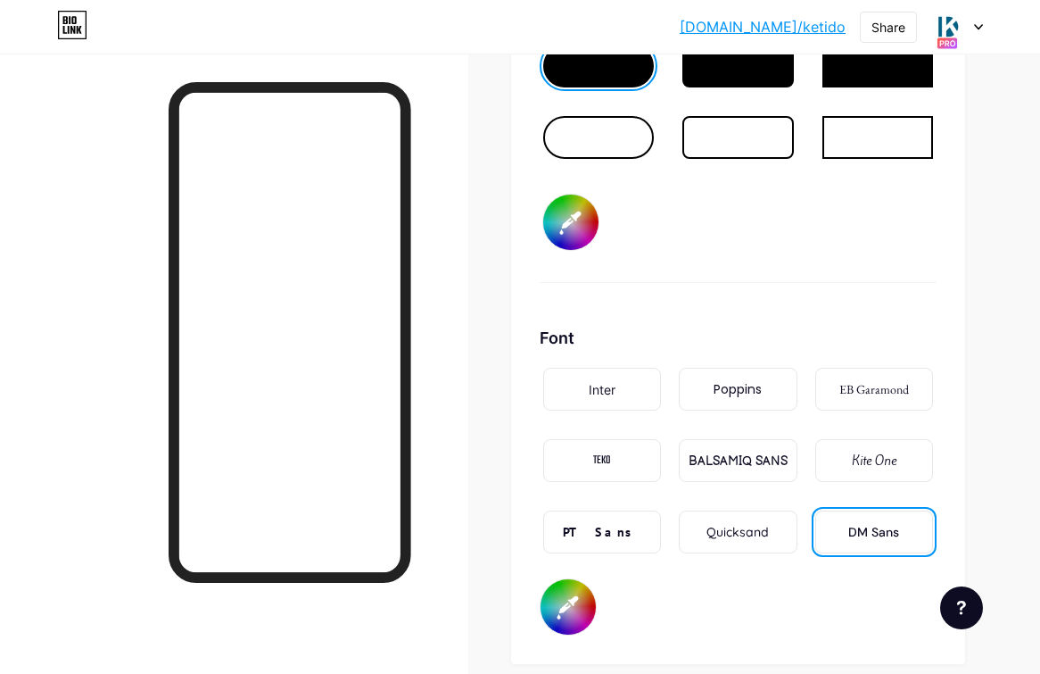
click at [696, 383] on div "Poppins" at bounding box center [738, 389] width 118 height 43
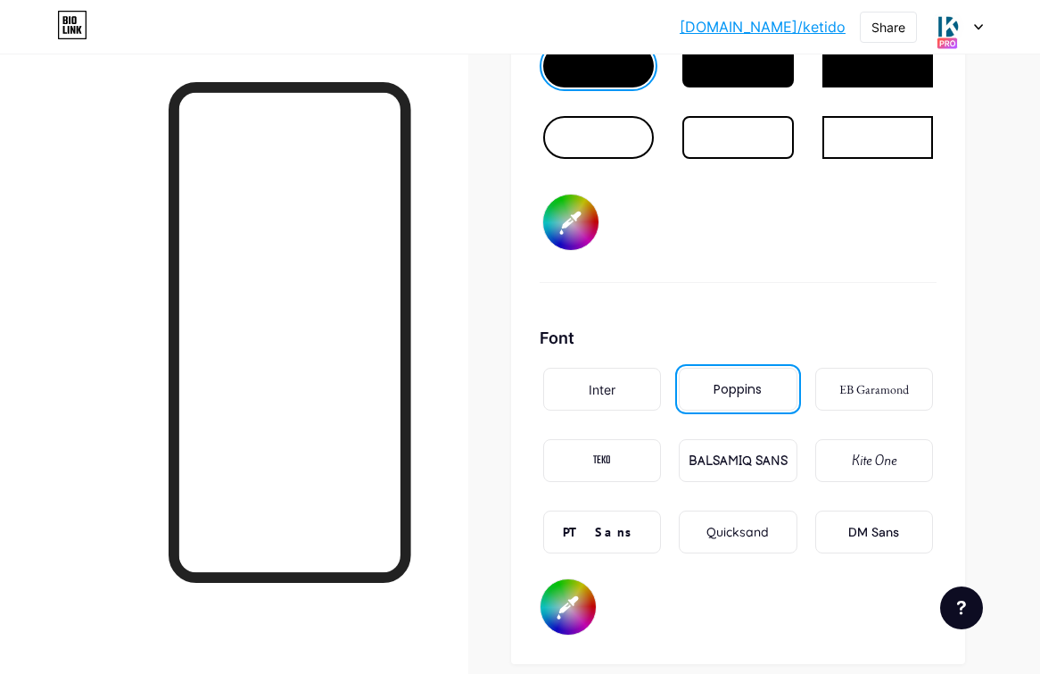
click at [616, 392] on div "Inter" at bounding box center [602, 389] width 27 height 19
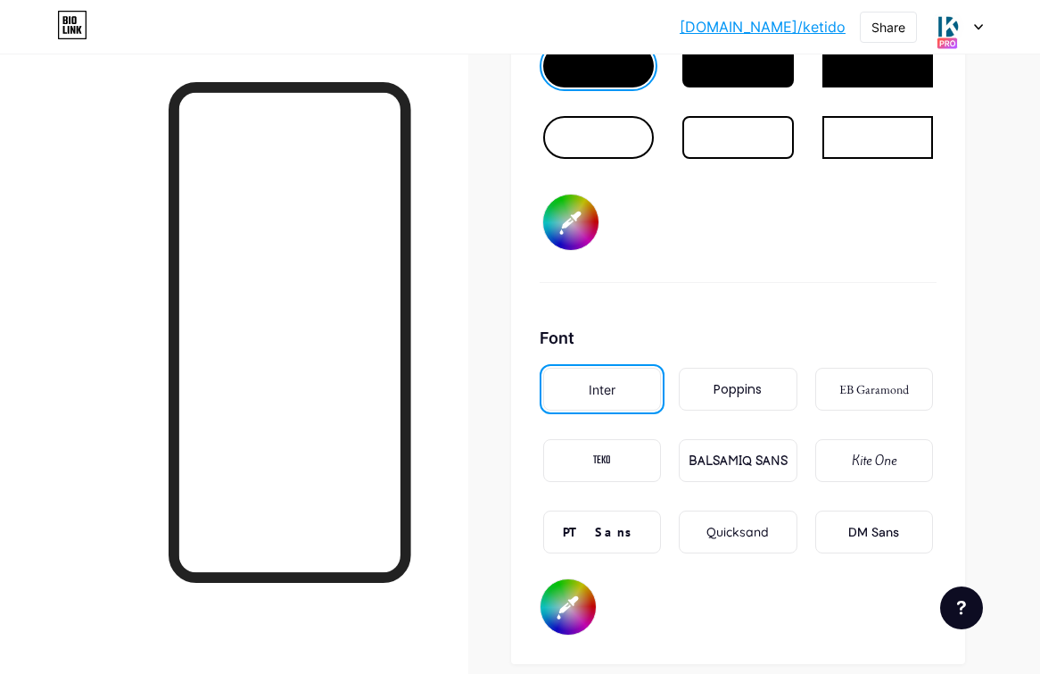
click at [748, 389] on div "Poppins" at bounding box center [738, 389] width 48 height 19
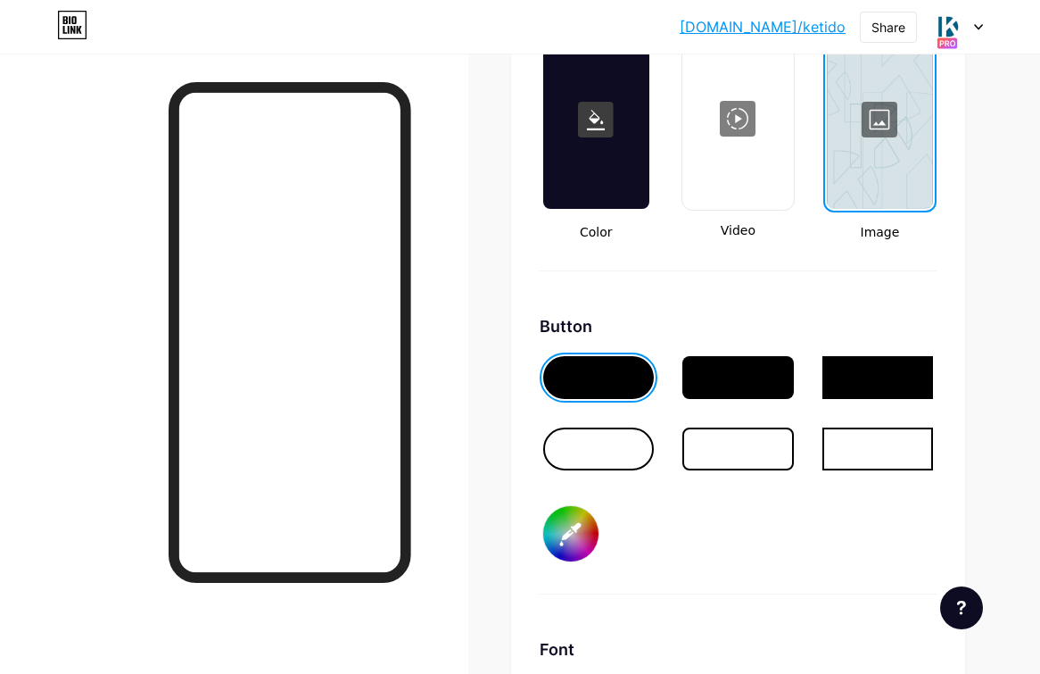
scroll to position [2438, 0]
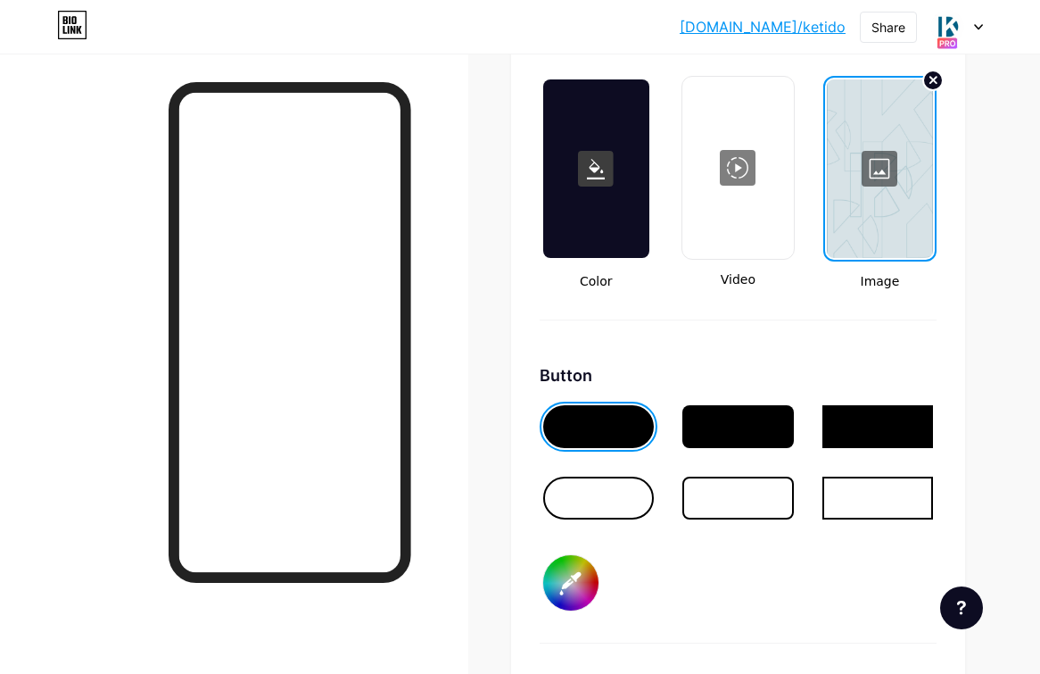
click at [604, 194] on div at bounding box center [596, 168] width 106 height 178
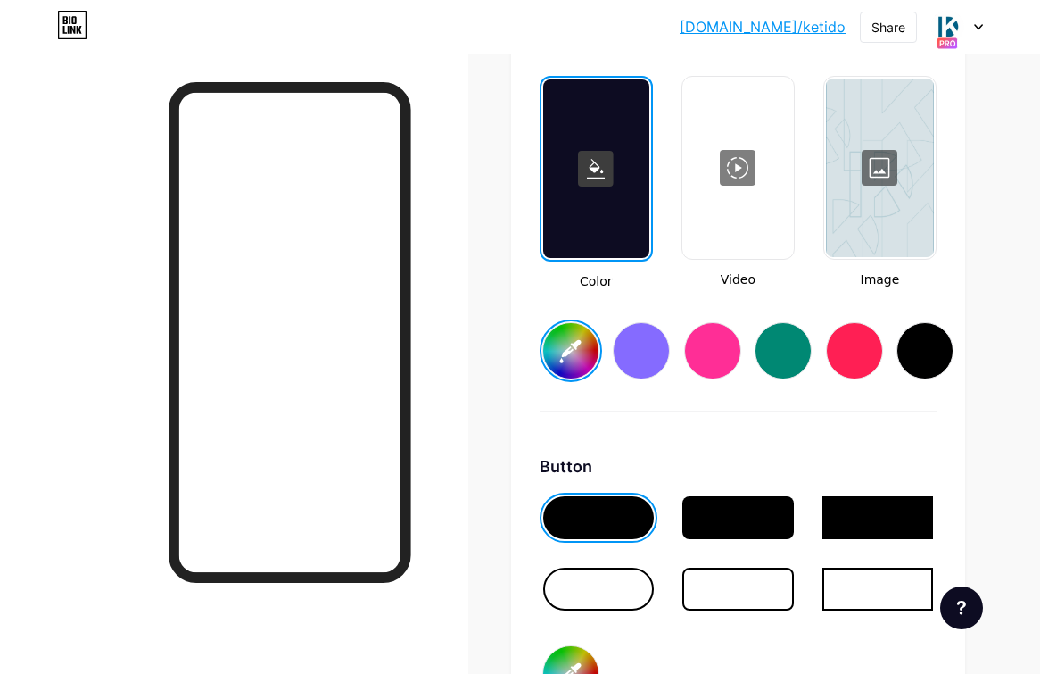
click at [581, 346] on input "#ffffff" at bounding box center [570, 350] width 55 height 55
type input "#026184"
click at [895, 451] on div "Background Color Video Image #026184 Button #006088 Font Inter Poppins EB Garam…" at bounding box center [738, 558] width 397 height 1056
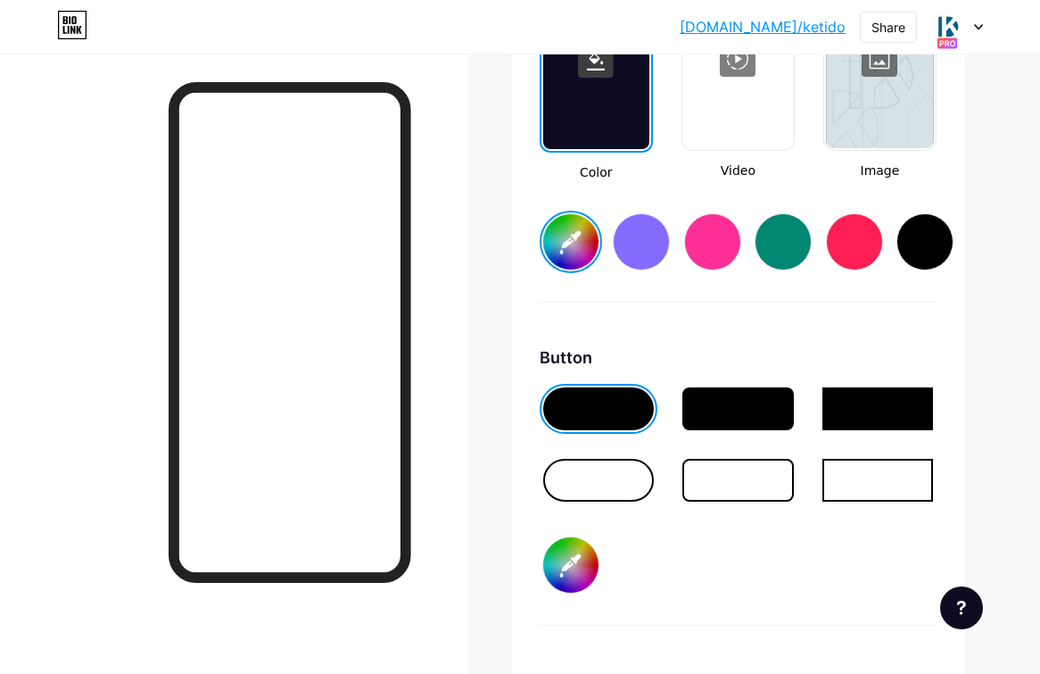
scroll to position [2559, 0]
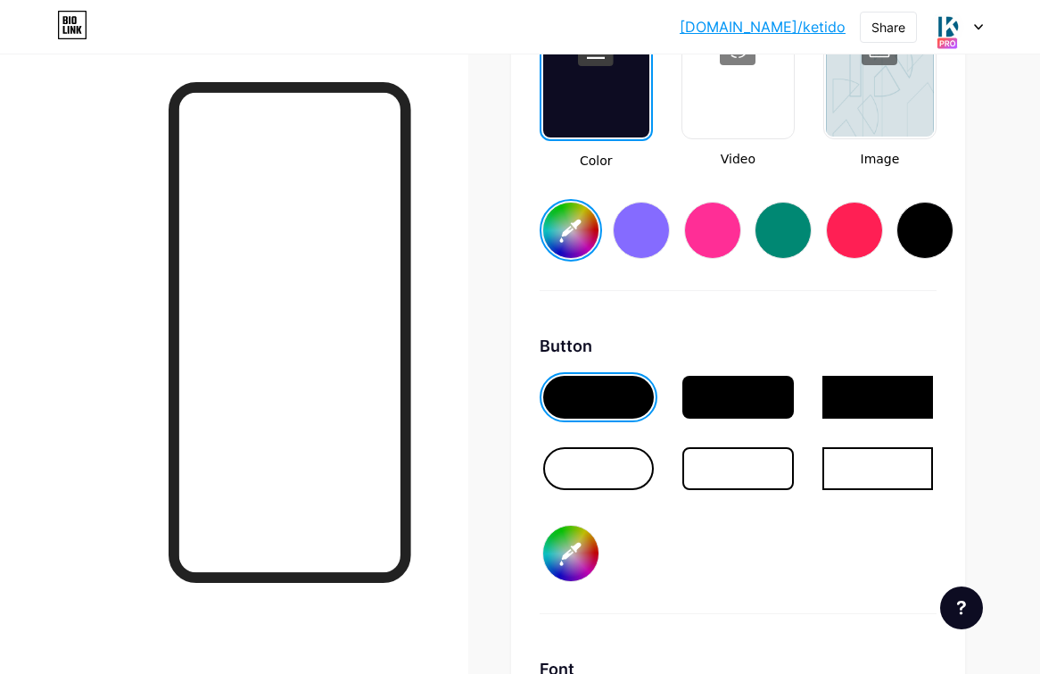
click at [577, 542] on input "#006088" at bounding box center [570, 552] width 55 height 55
click at [594, 548] on input "#ffffff" at bounding box center [570, 552] width 55 height 55
click at [716, 556] on div "Button #026385" at bounding box center [738, 474] width 397 height 280
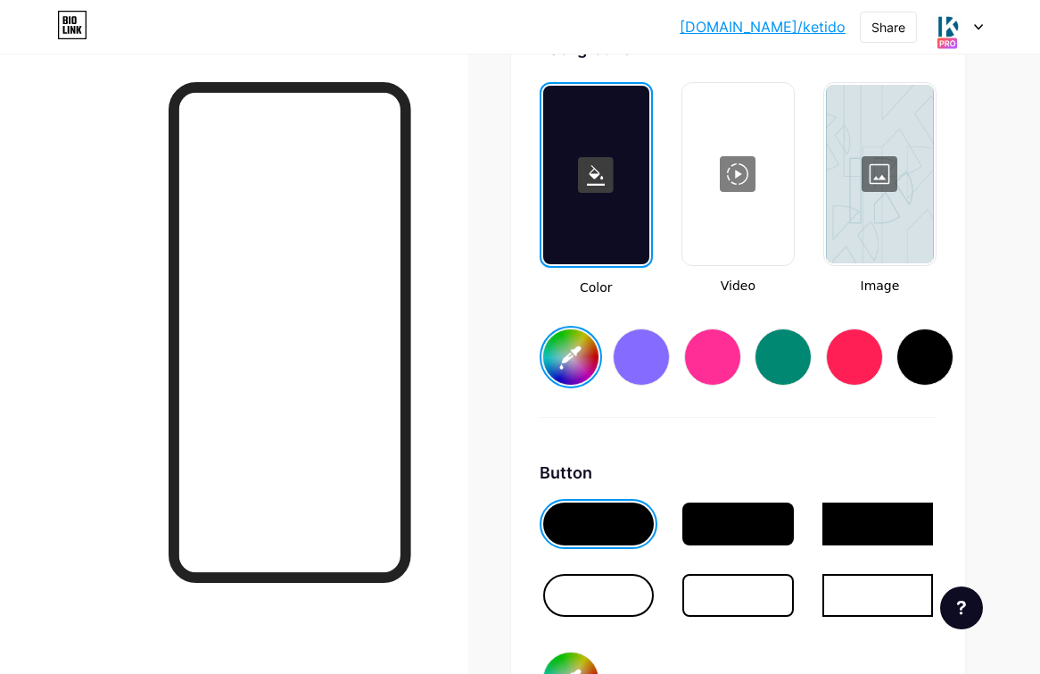
scroll to position [2431, 0]
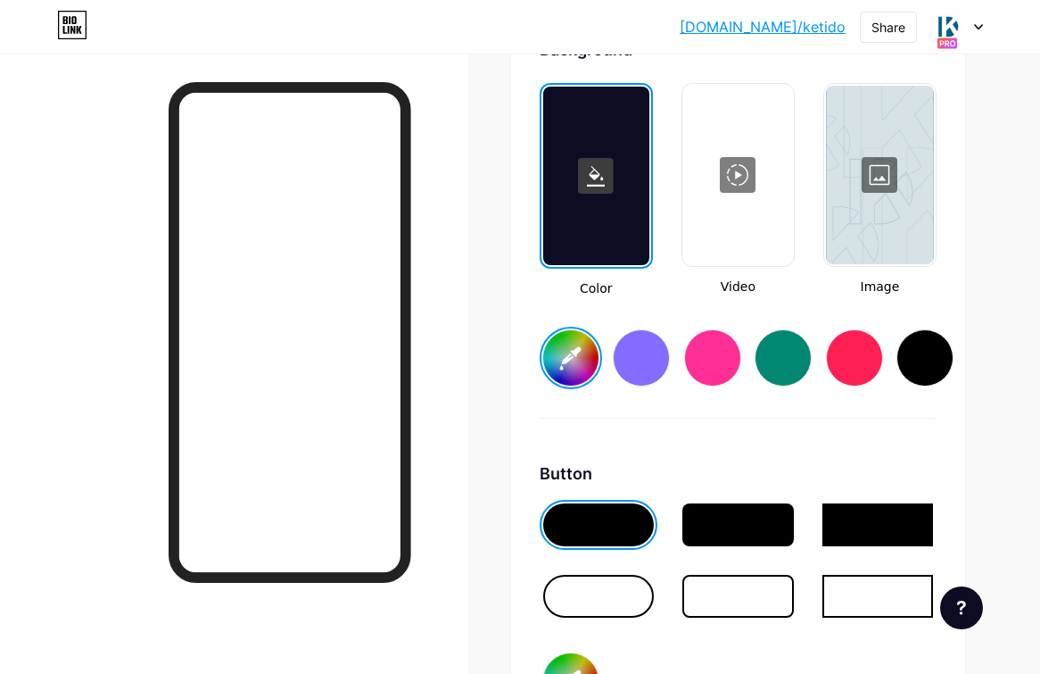
click at [561, 357] on input "#026184" at bounding box center [570, 357] width 55 height 55
click at [865, 432] on div "Background Color Video Image #026184 Button #026385 Font Inter Poppins EB Garam…" at bounding box center [738, 565] width 397 height 1056
click at [883, 195] on div at bounding box center [880, 175] width 108 height 178
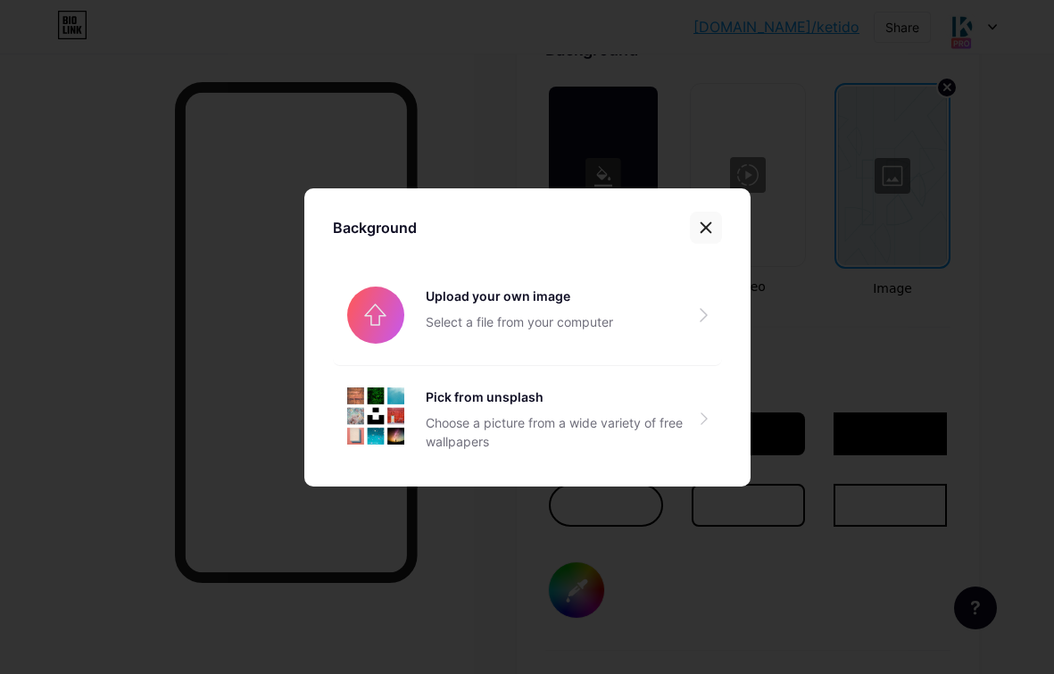
click at [713, 224] on div at bounding box center [706, 227] width 32 height 32
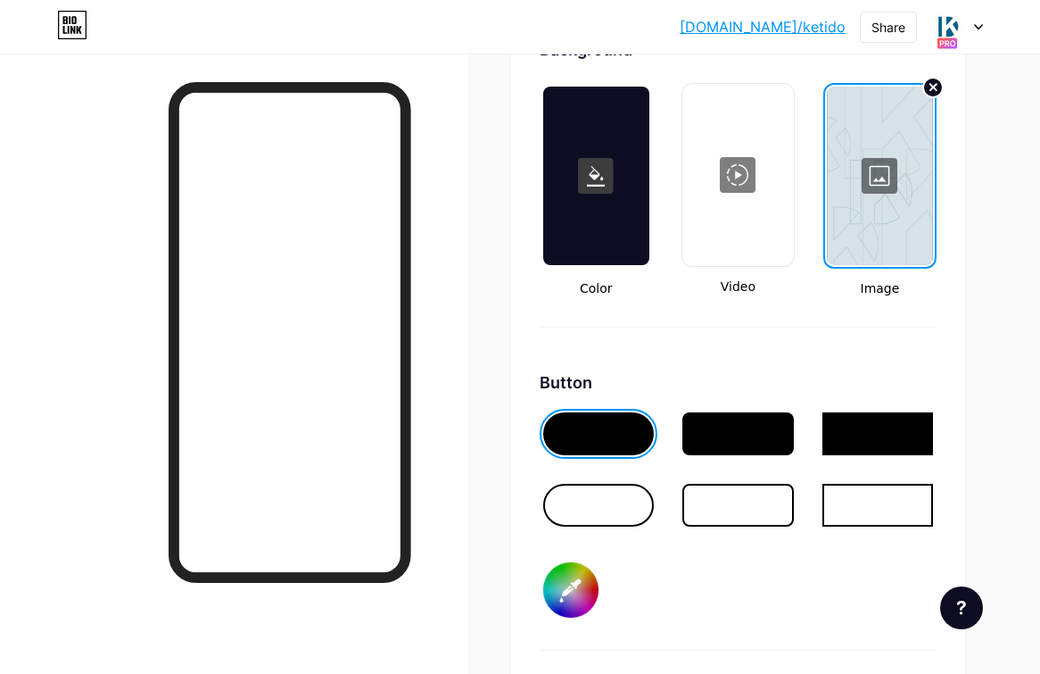
click at [613, 510] on div at bounding box center [598, 505] width 111 height 43
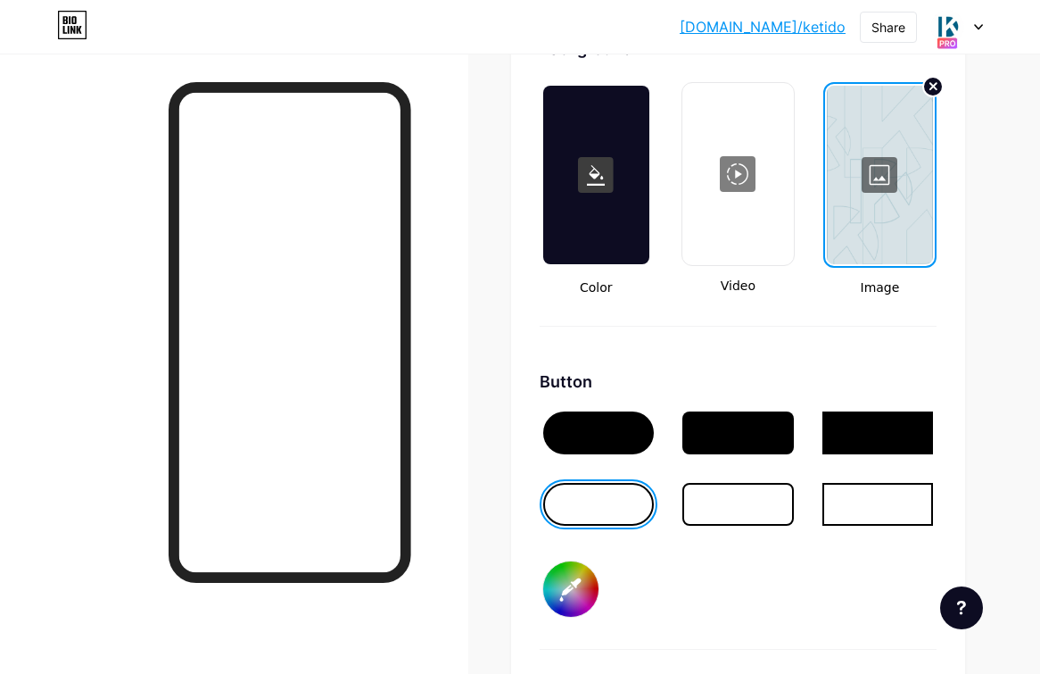
scroll to position [2572, 0]
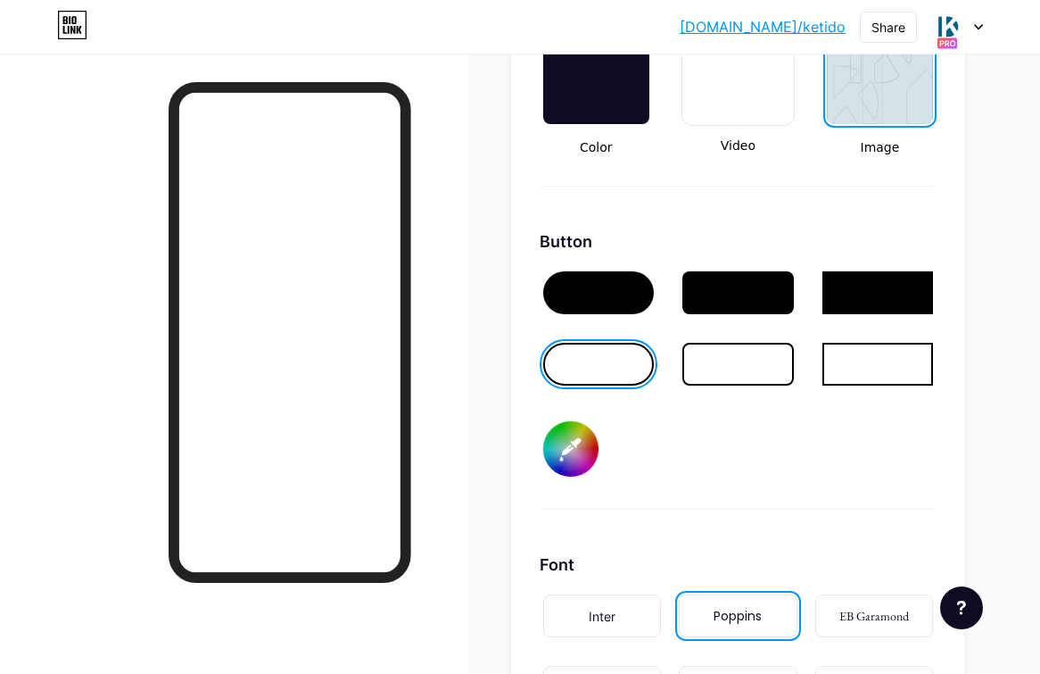
click at [564, 443] on input "#026385" at bounding box center [570, 448] width 55 height 55
type input "#ffffff"
click at [807, 451] on div "Button #ffffff" at bounding box center [738, 369] width 397 height 280
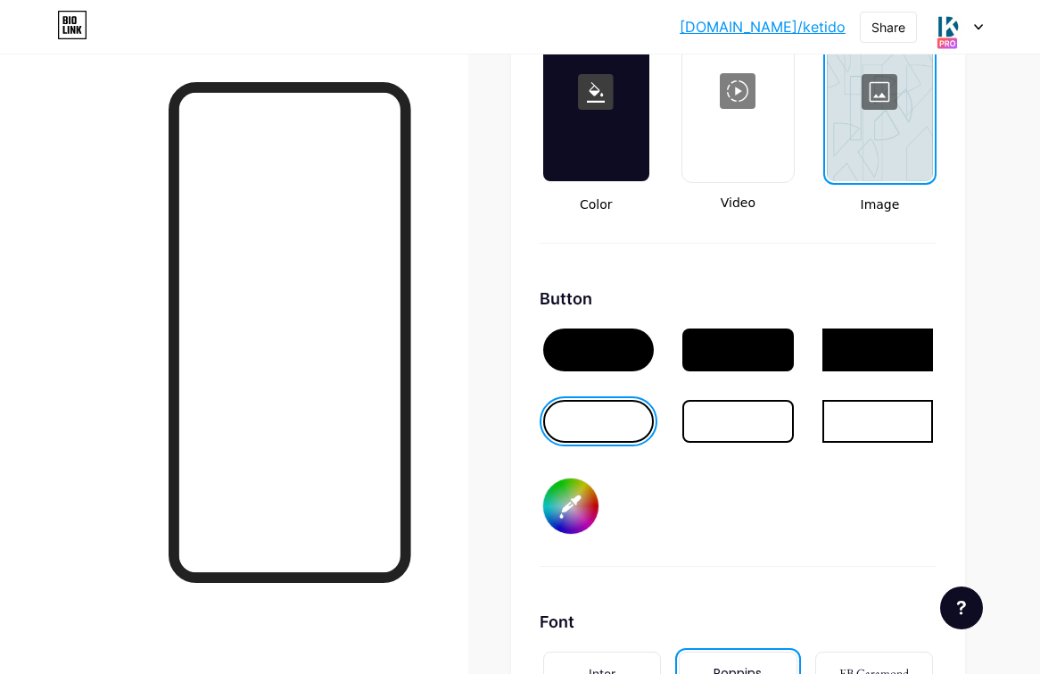
scroll to position [2514, 0]
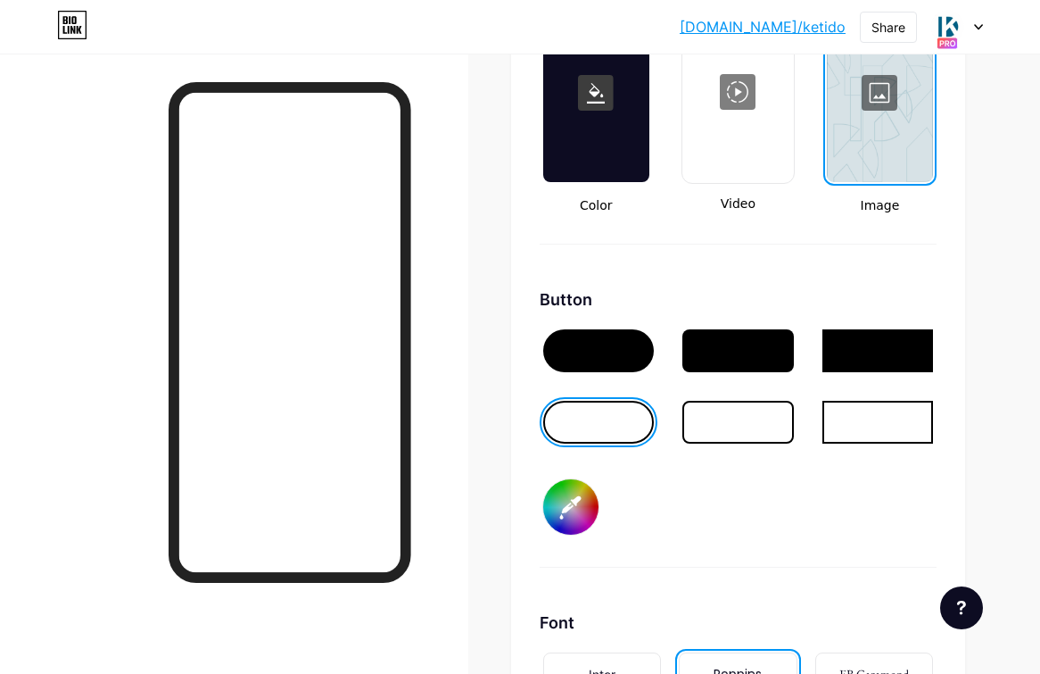
click at [574, 122] on div at bounding box center [596, 93] width 106 height 178
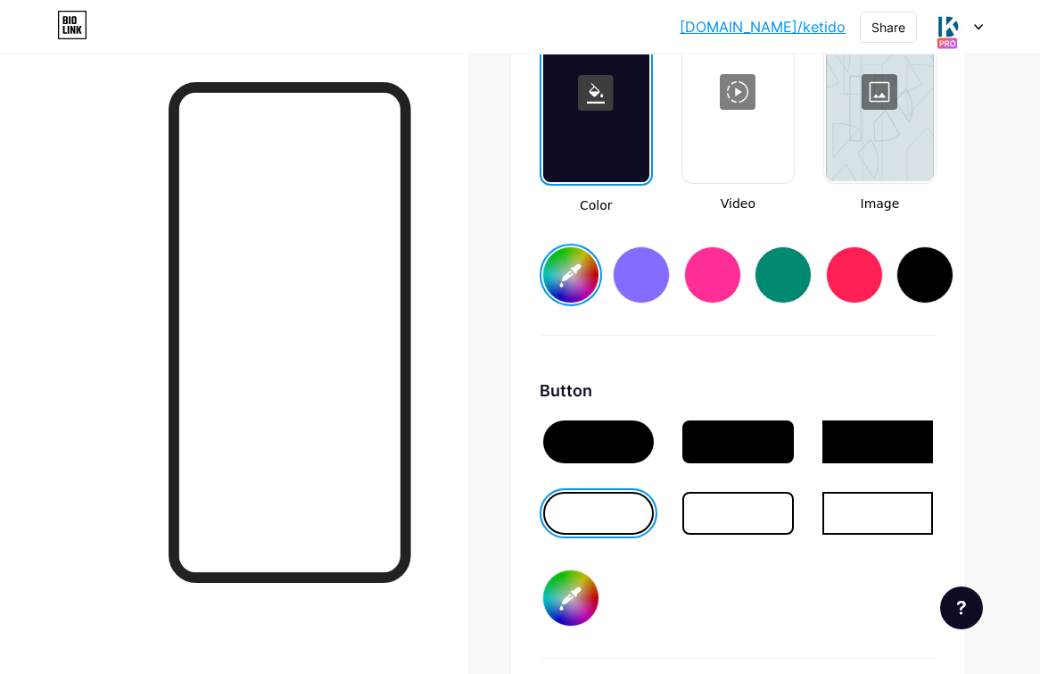
click at [582, 588] on input "#ffffff" at bounding box center [570, 597] width 55 height 55
click at [453, 351] on div at bounding box center [234, 391] width 468 height 674
click at [673, 356] on div "Background Color Video Image #026184 Button #ffffff Font Inter Poppins EB Garam…" at bounding box center [738, 483] width 397 height 1056
click at [732, 351] on div "Background Color Video Image #026184 Button #ffffff Font Inter Poppins EB Garam…" at bounding box center [738, 483] width 397 height 1056
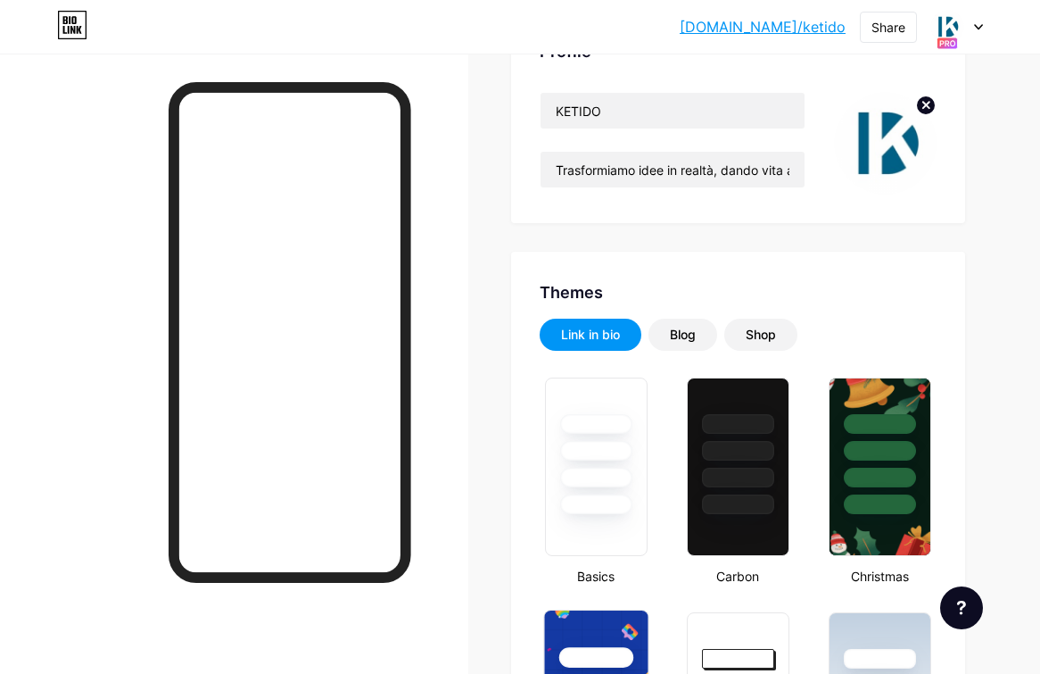
scroll to position [106, 0]
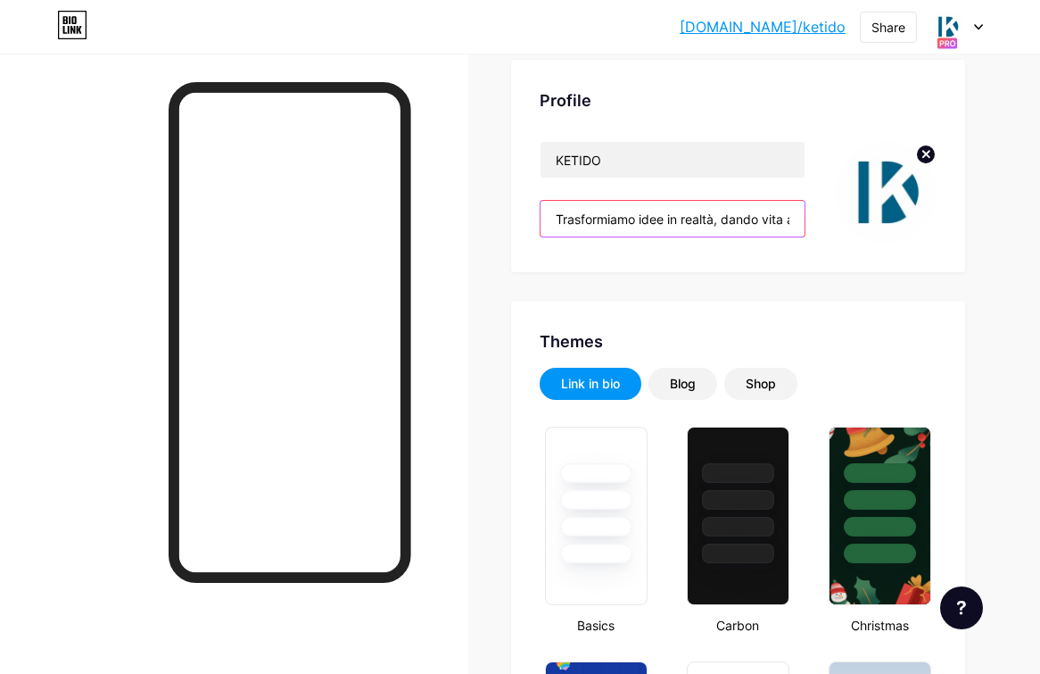
click at [559, 213] on input "Trasformiamo idee in realtà, dando vita al tuo brand in modo unico e coinvolgen…" at bounding box center [673, 219] width 264 height 36
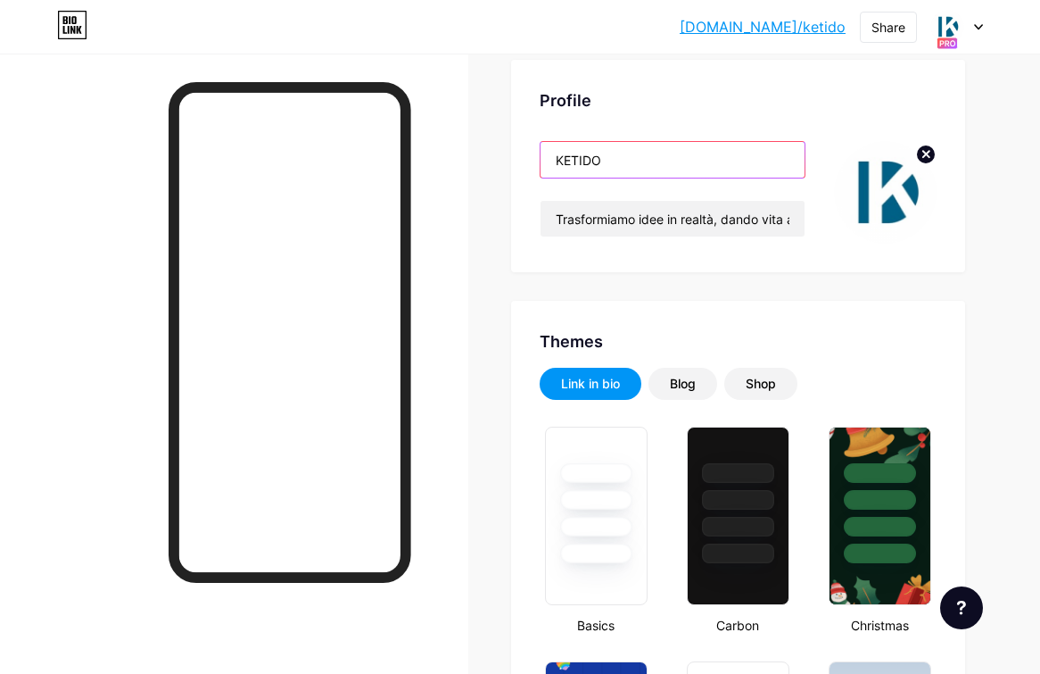
click at [640, 162] on input "KETIDO" at bounding box center [673, 160] width 264 height 36
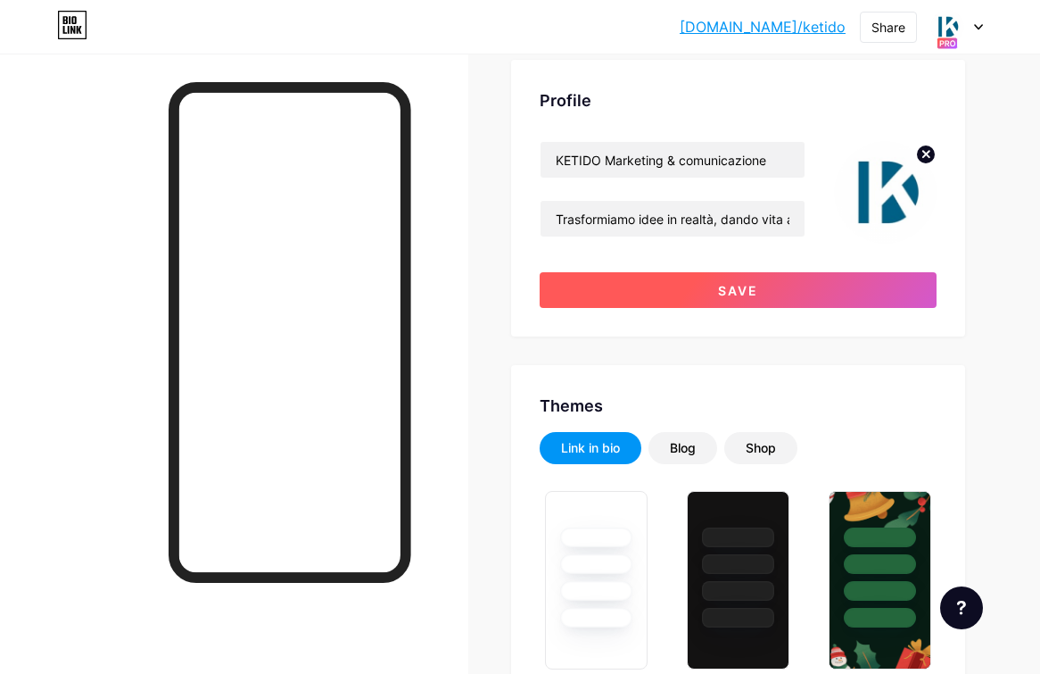
click at [685, 294] on button "Save" at bounding box center [738, 290] width 397 height 36
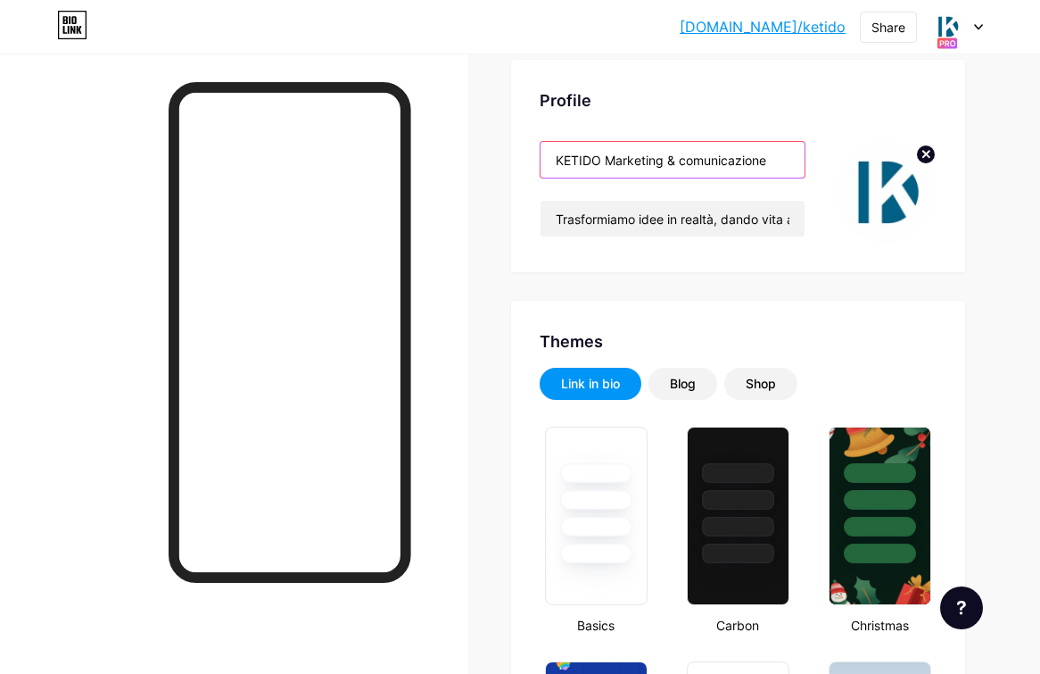
drag, startPoint x: 613, startPoint y: 157, endPoint x: 809, endPoint y: 161, distance: 196.3
click at [809, 161] on div "KETIDO Marketing & comunicazione Trasformiamo idee in realtà, dando vita al tuo…" at bounding box center [738, 192] width 397 height 103
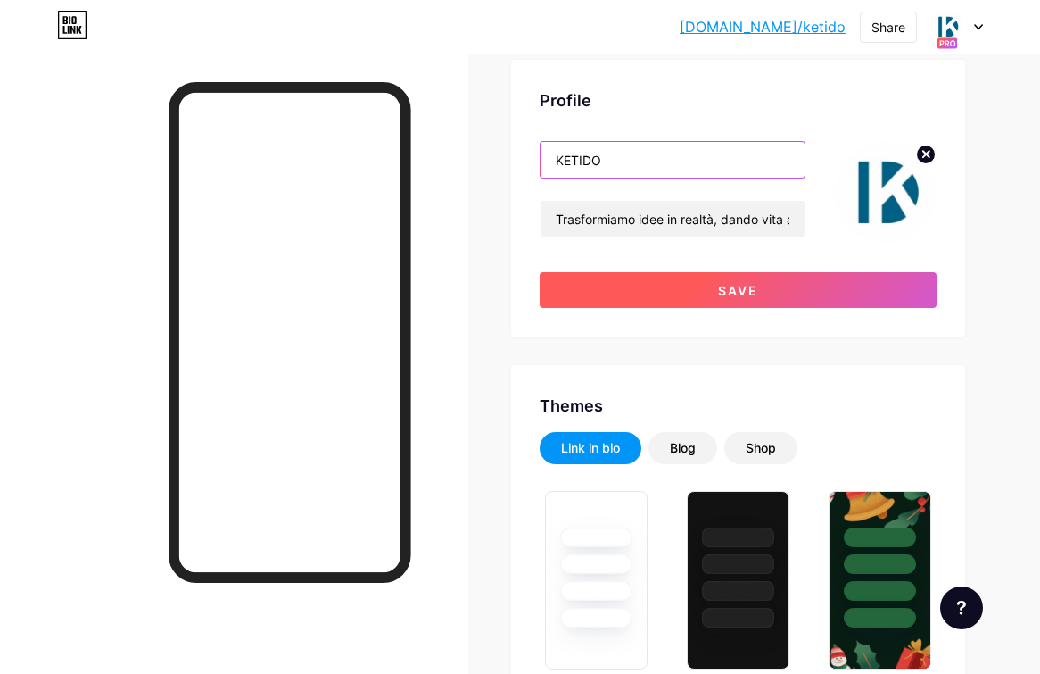
type input "KETIDO"
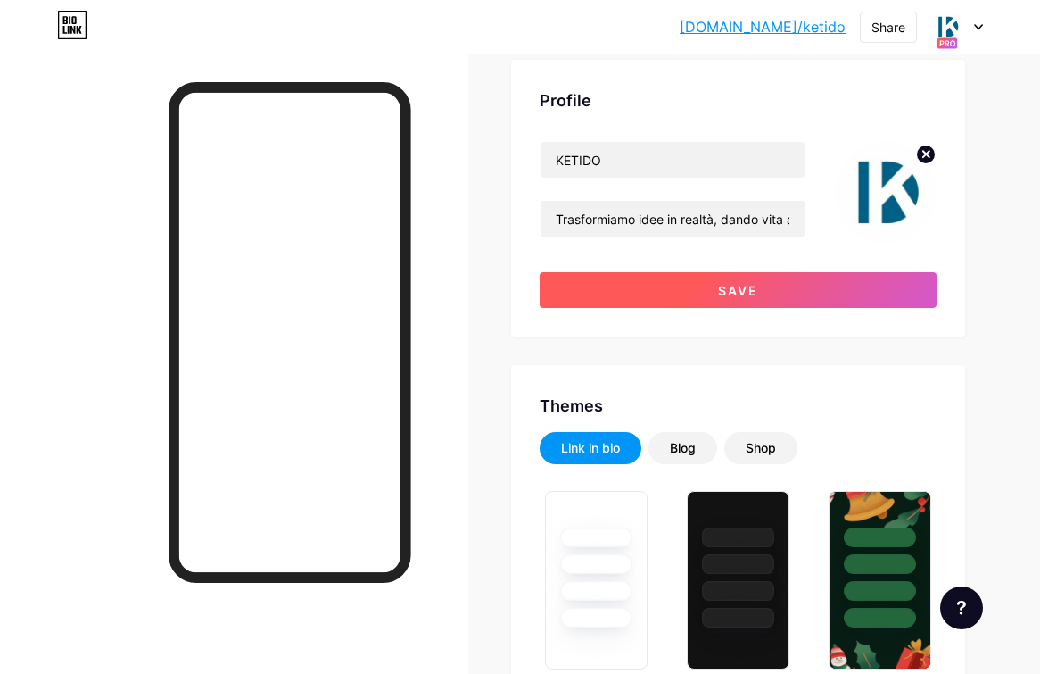
click at [665, 285] on button "Save" at bounding box center [738, 290] width 397 height 36
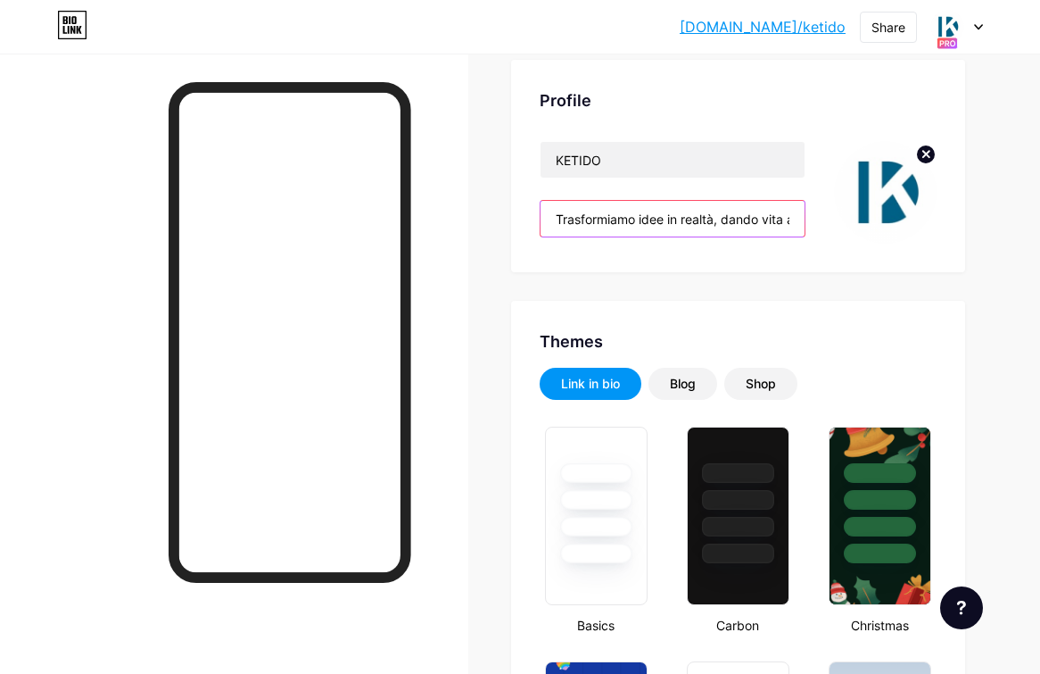
click at [561, 218] on input "Trasformiamo idee in realtà, dando vita al tuo brand in modo unico e coinvolgen…" at bounding box center [673, 219] width 264 height 36
paste input "Marketing & comunicazione"
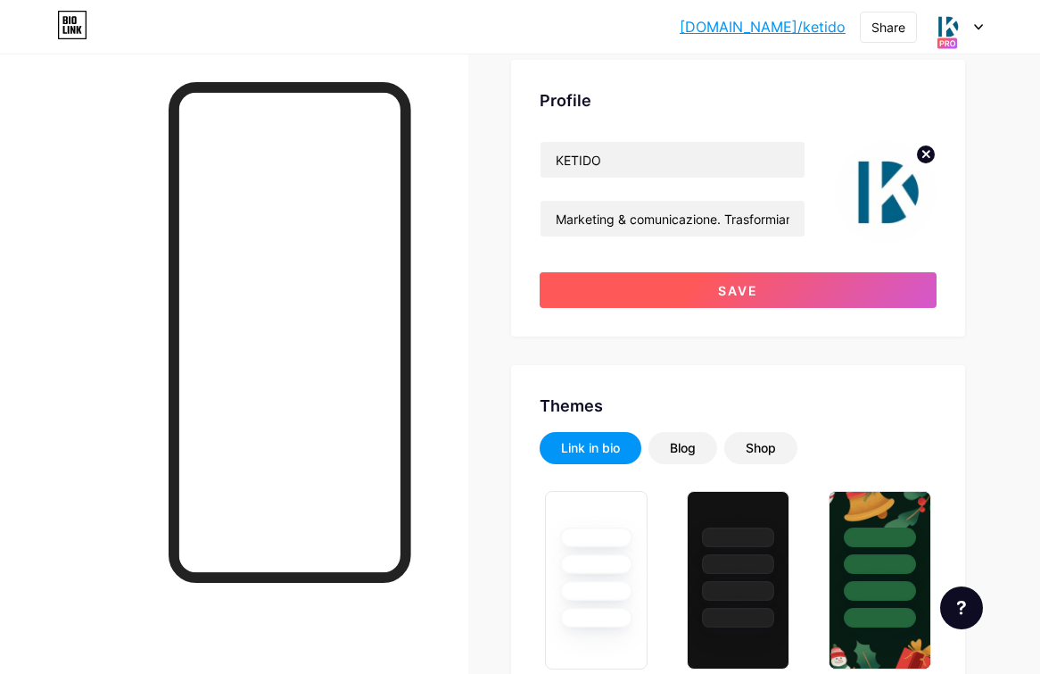
click at [655, 290] on button "Save" at bounding box center [738, 290] width 397 height 36
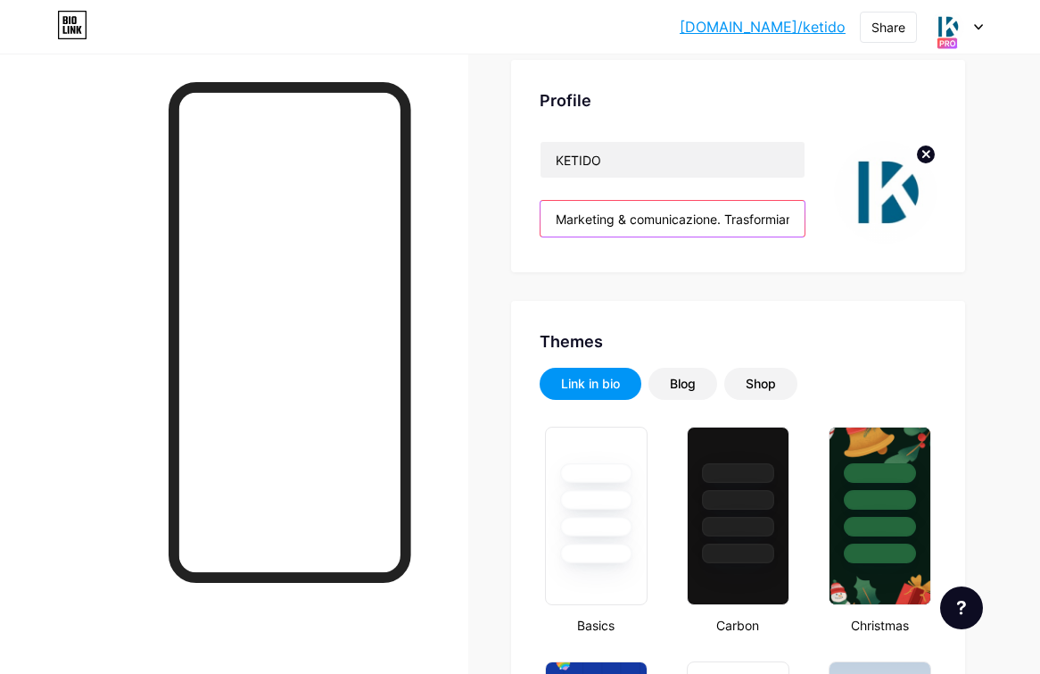
drag, startPoint x: 723, startPoint y: 214, endPoint x: 509, endPoint y: 222, distance: 213.4
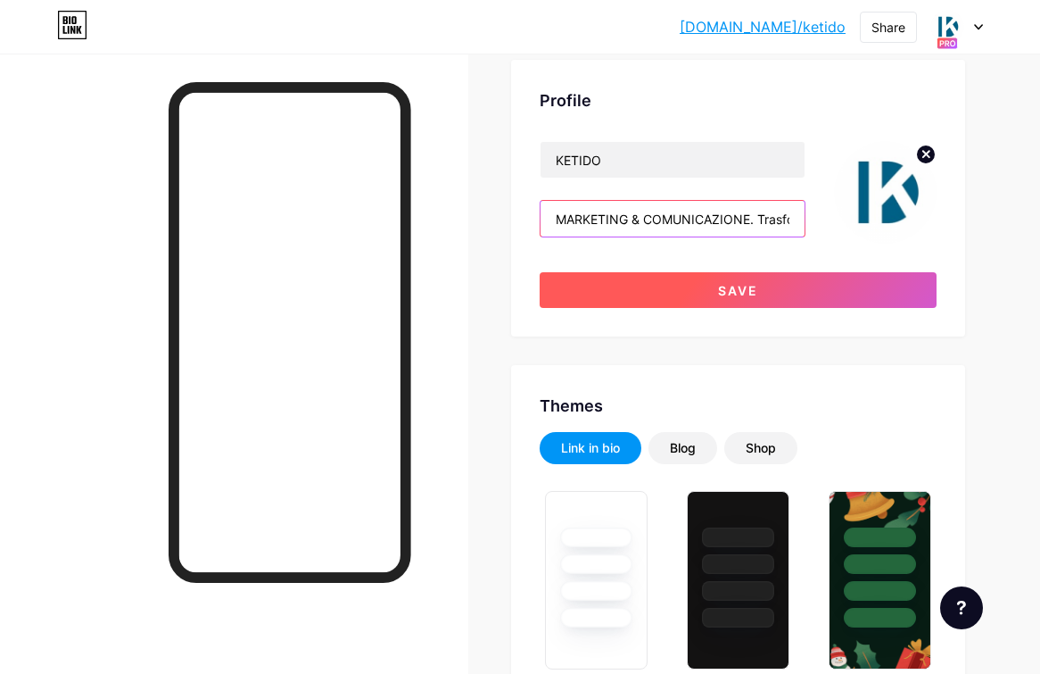
type input "MARKETING & COMUNICAZIONE. Trasformiamo idee in realtà, dando vita al tuo brand…"
click at [576, 296] on button "Save" at bounding box center [738, 290] width 397 height 36
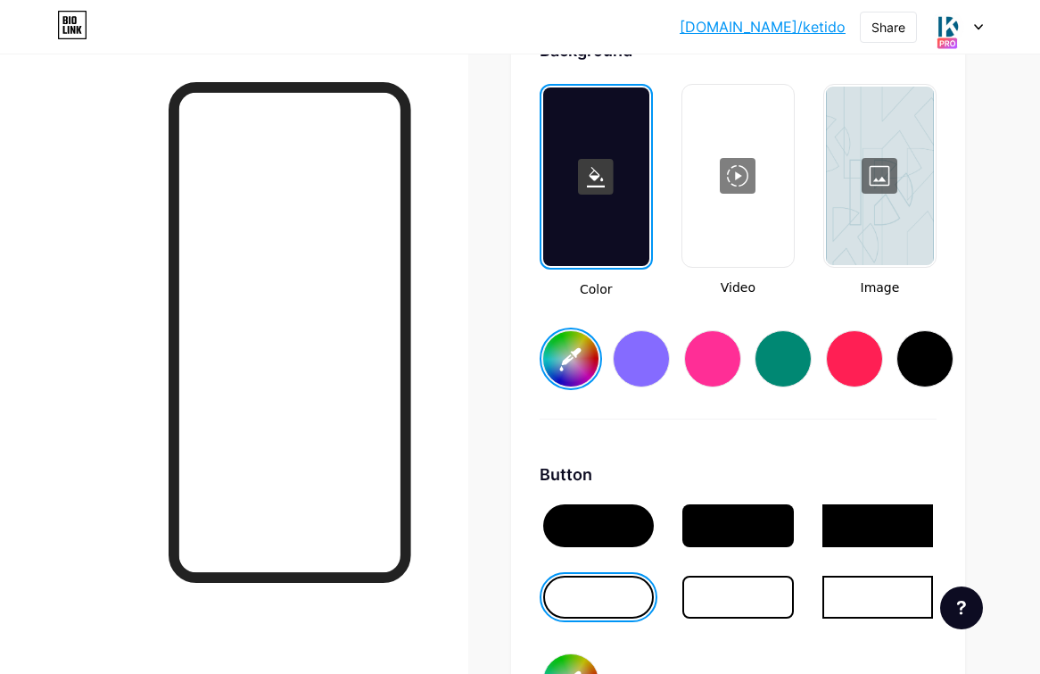
scroll to position [2683, 0]
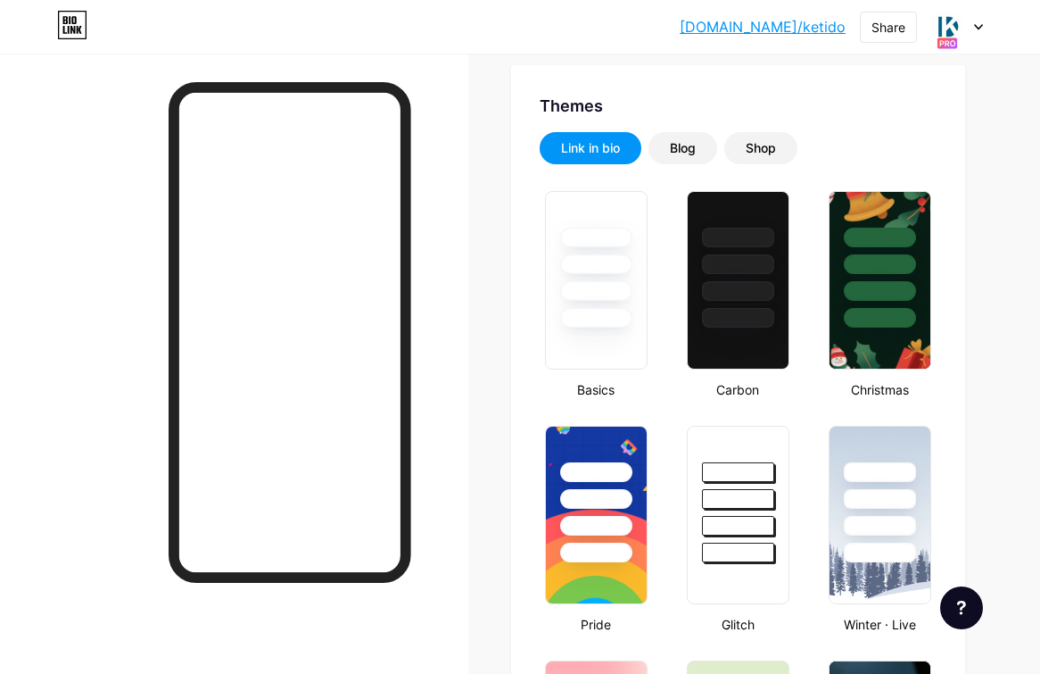
scroll to position [323, 0]
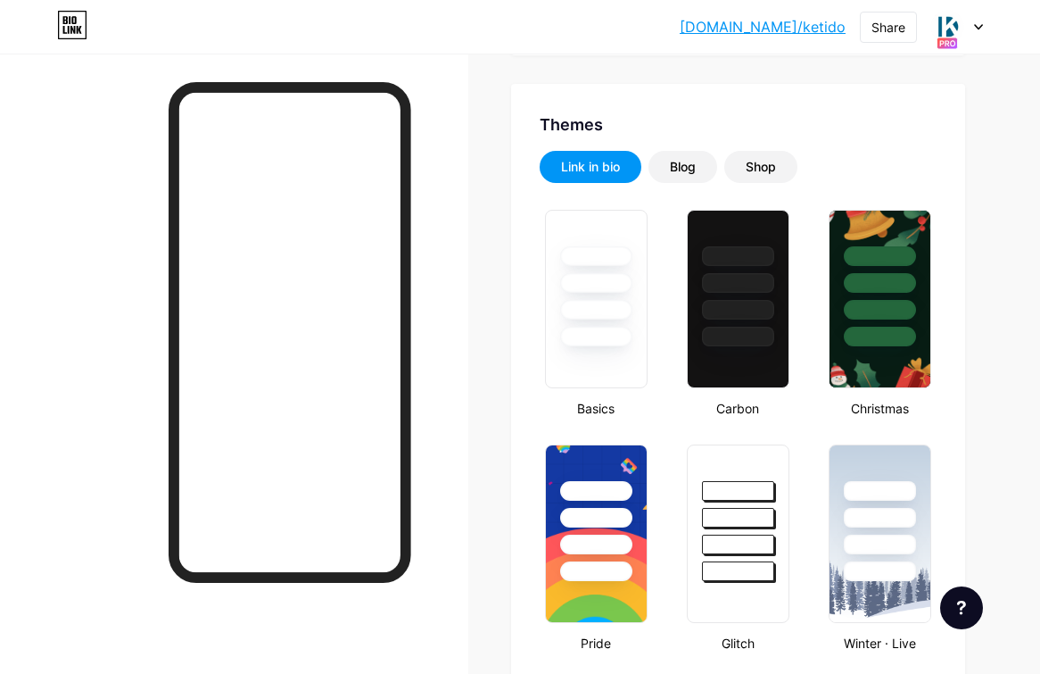
click at [965, 14] on div at bounding box center [957, 27] width 52 height 32
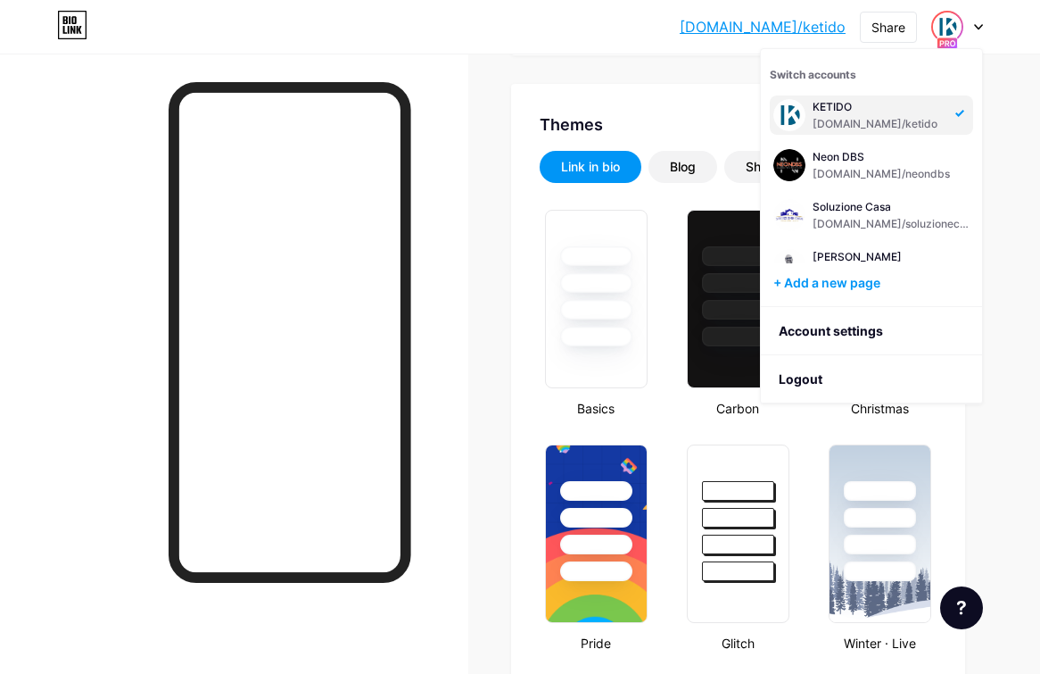
click at [972, 21] on div at bounding box center [957, 27] width 52 height 32
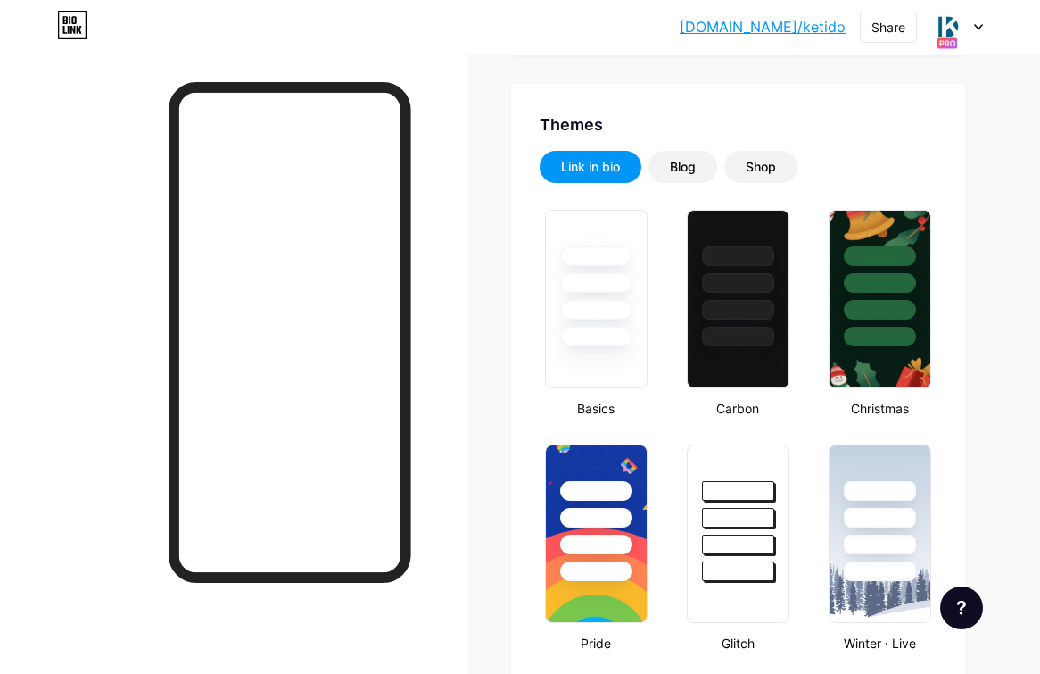
click at [972, 21] on div at bounding box center [957, 27] width 52 height 32
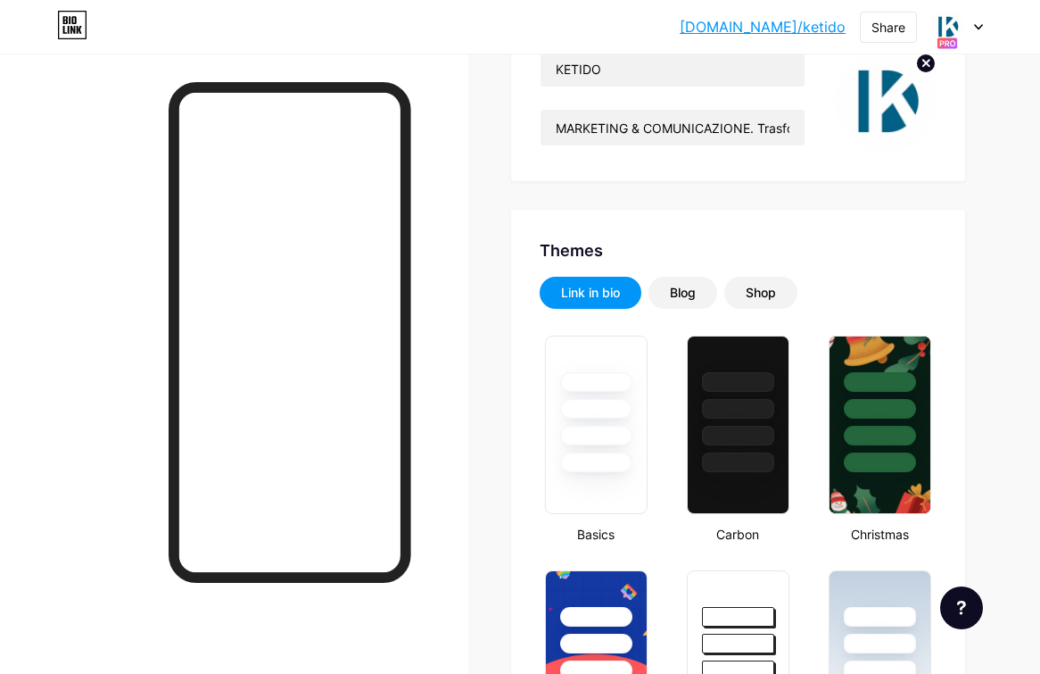
scroll to position [0, 0]
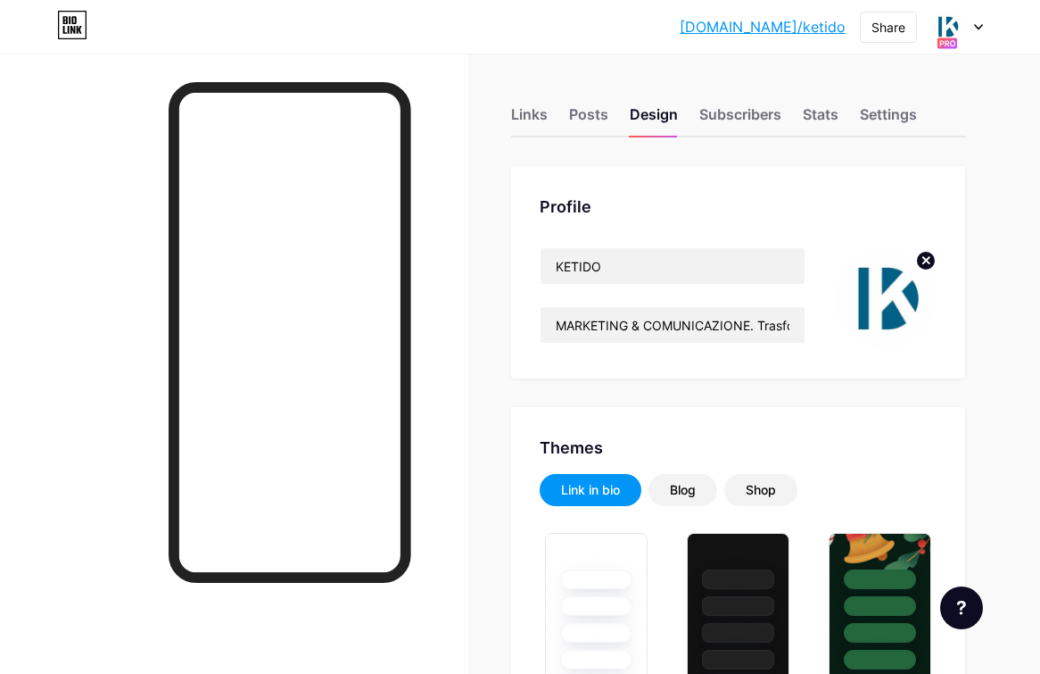
click at [932, 255] on circle at bounding box center [926, 261] width 20 height 20
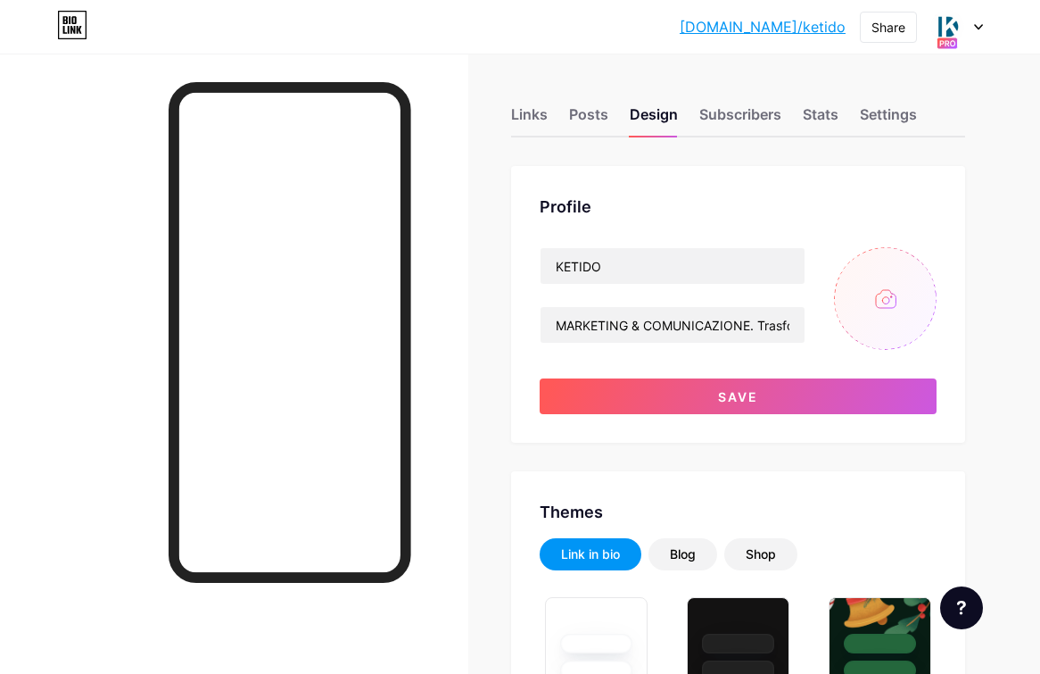
click at [927, 260] on input "file" at bounding box center [885, 298] width 103 height 103
type input "C:\fakepath\ICONE .png"
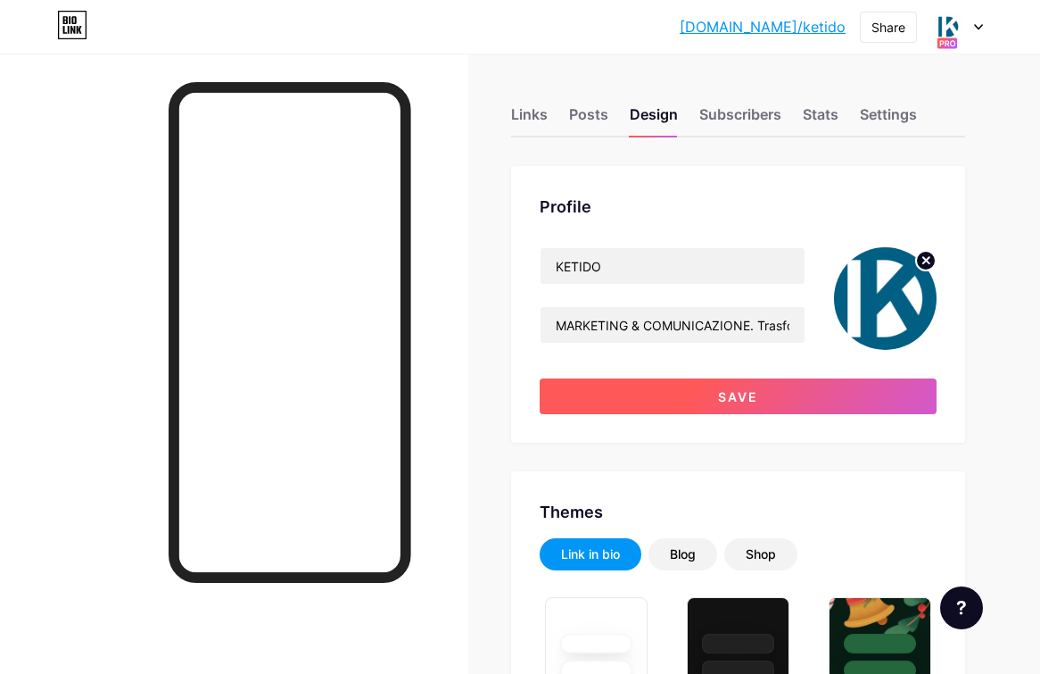
click at [732, 393] on span "Save" at bounding box center [738, 396] width 40 height 15
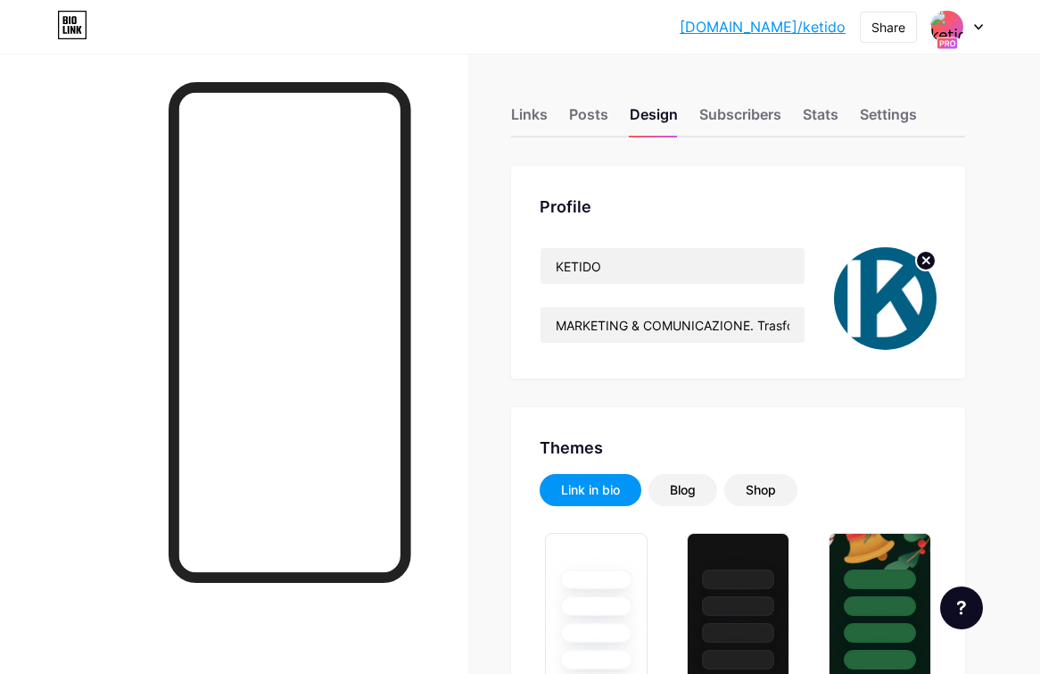
click at [926, 261] on circle at bounding box center [926, 261] width 20 height 20
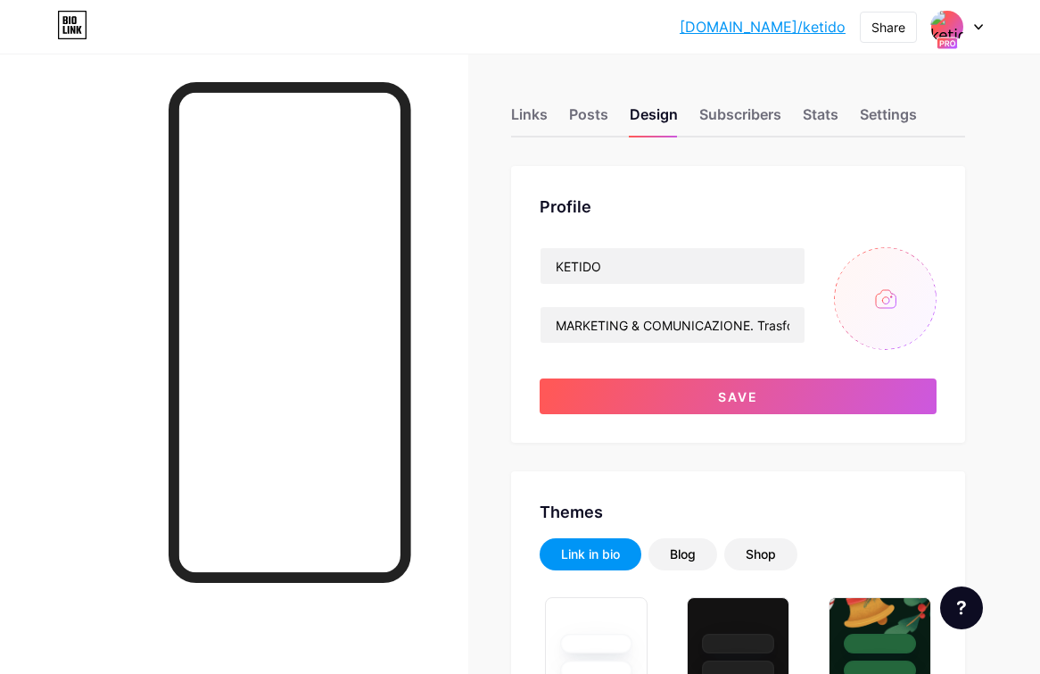
click at [882, 312] on input "file" at bounding box center [885, 298] width 103 height 103
type input "C:\fakepath\ICONE (2).png"
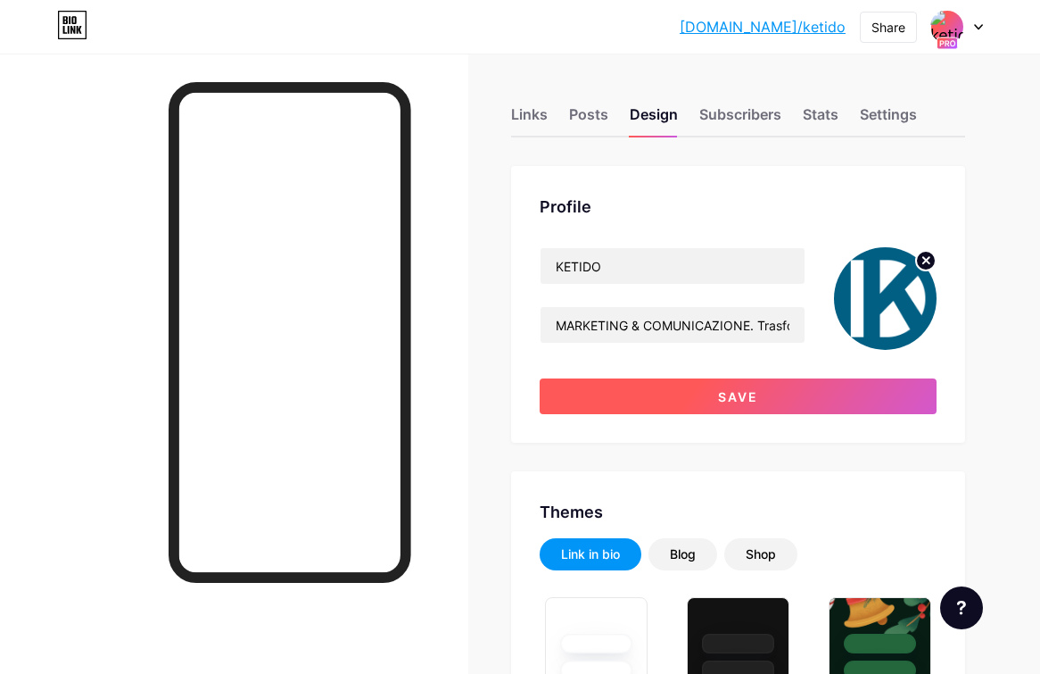
click at [842, 397] on button "Save" at bounding box center [738, 396] width 397 height 36
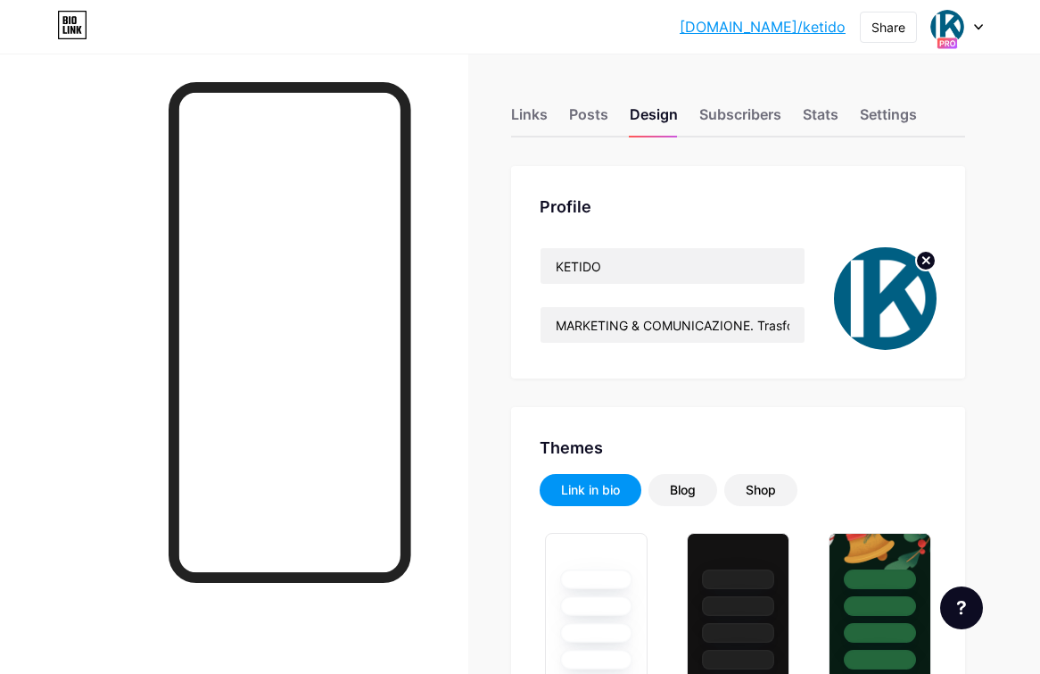
click at [916, 252] on icon at bounding box center [925, 260] width 21 height 21
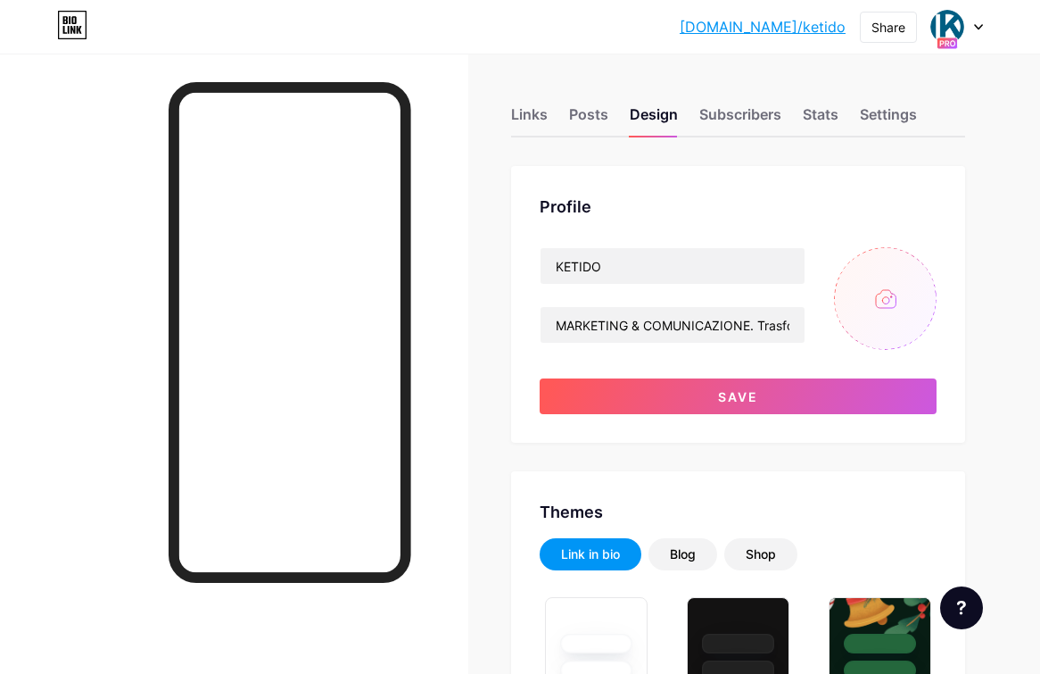
click at [886, 290] on input "file" at bounding box center [885, 298] width 103 height 103
type input "C:\fakepath\ICONE .png"
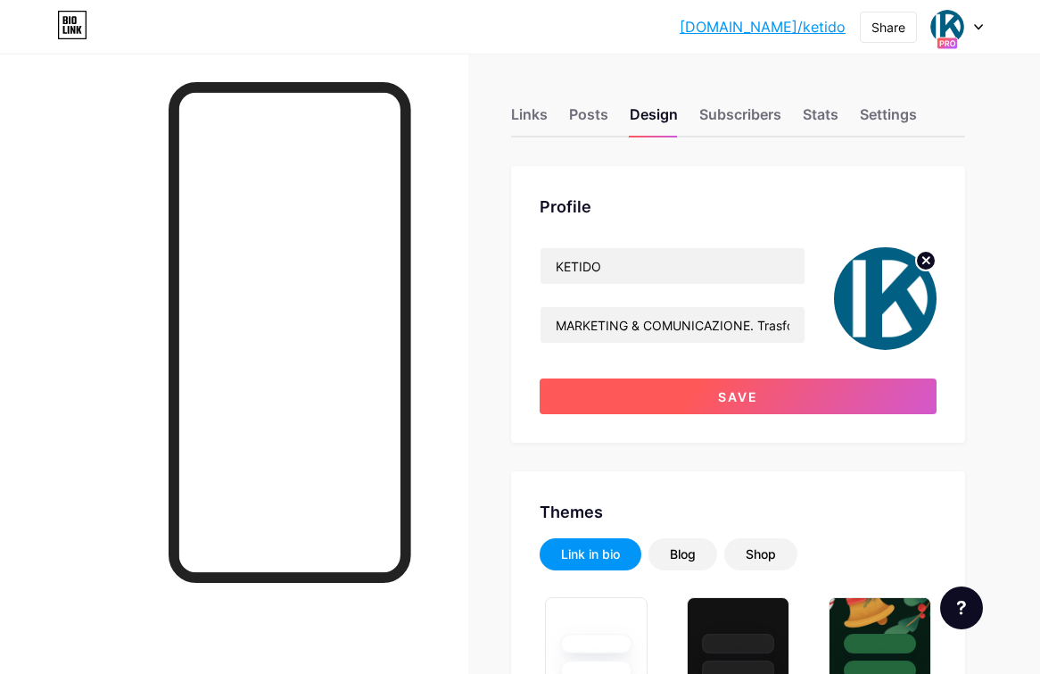
click at [811, 401] on button "Save" at bounding box center [738, 396] width 397 height 36
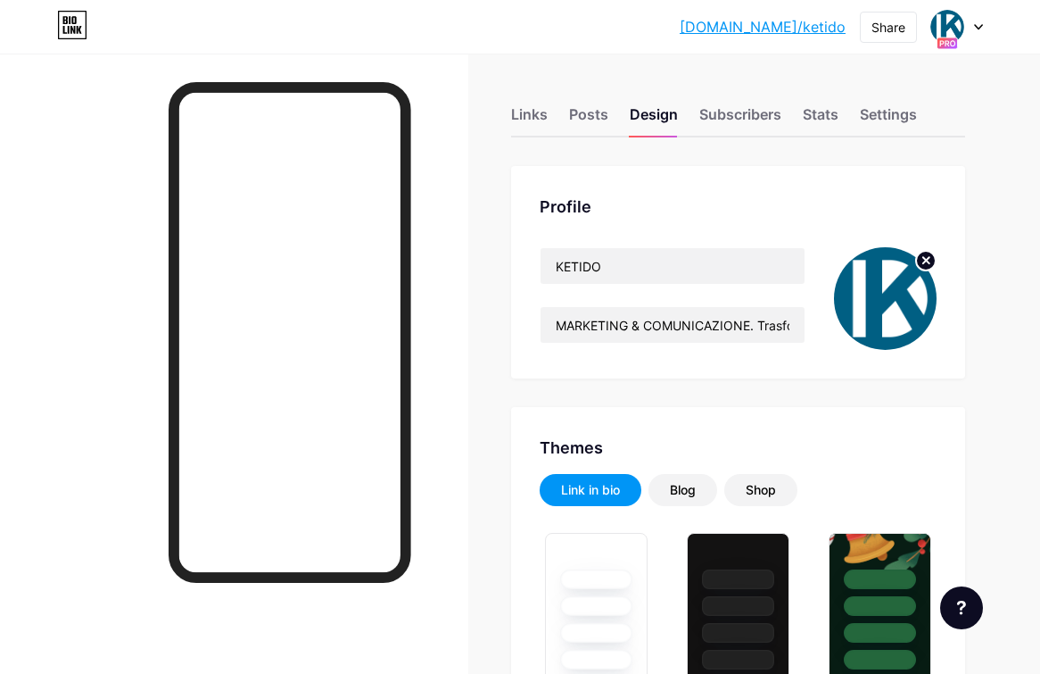
scroll to position [37, 0]
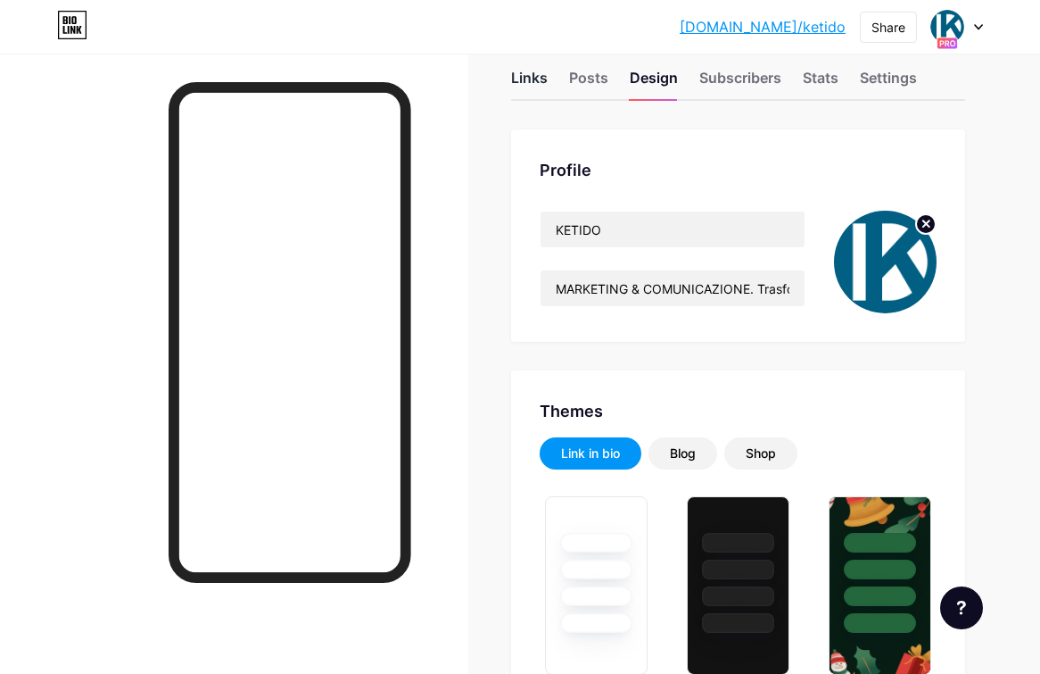
click at [525, 76] on div "Links" at bounding box center [529, 83] width 37 height 32
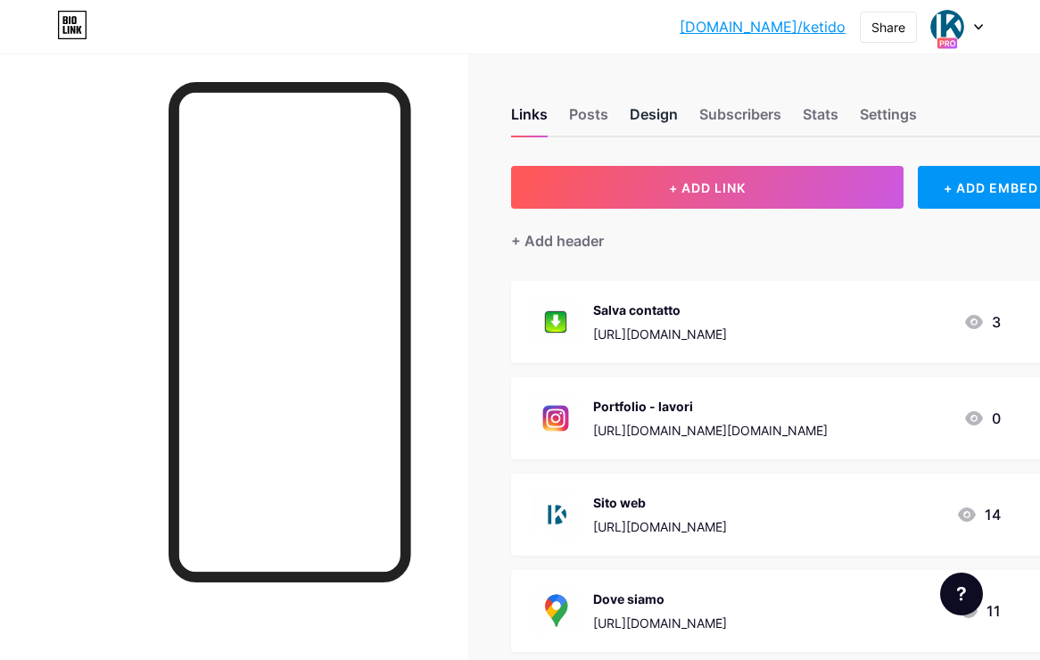
click at [663, 119] on div "Design" at bounding box center [654, 119] width 48 height 32
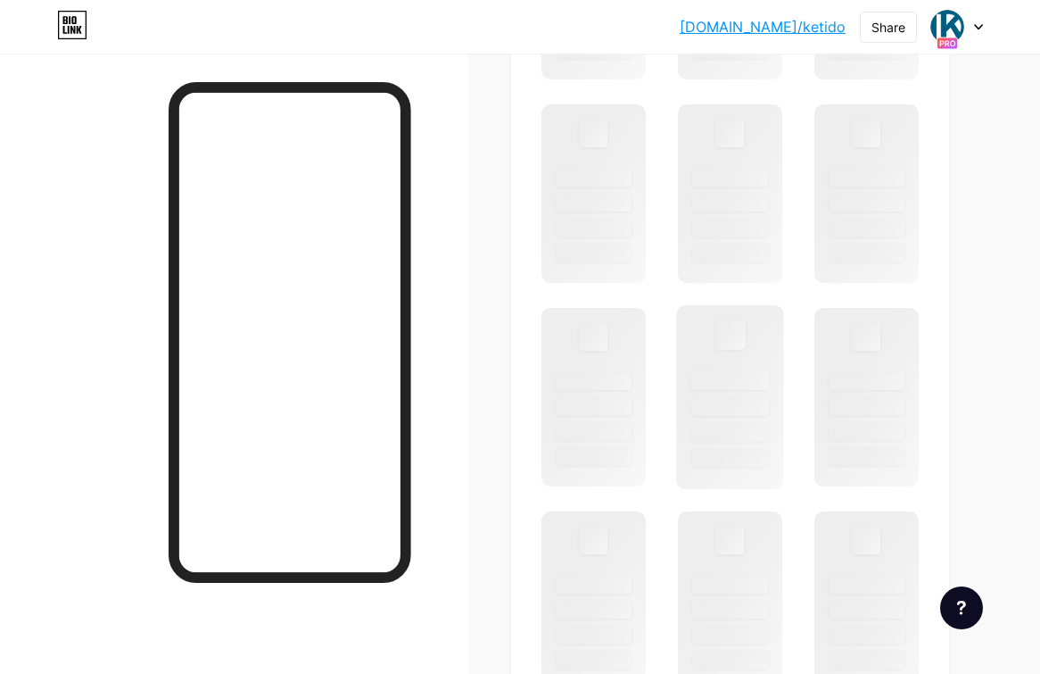
scroll to position [939, 0]
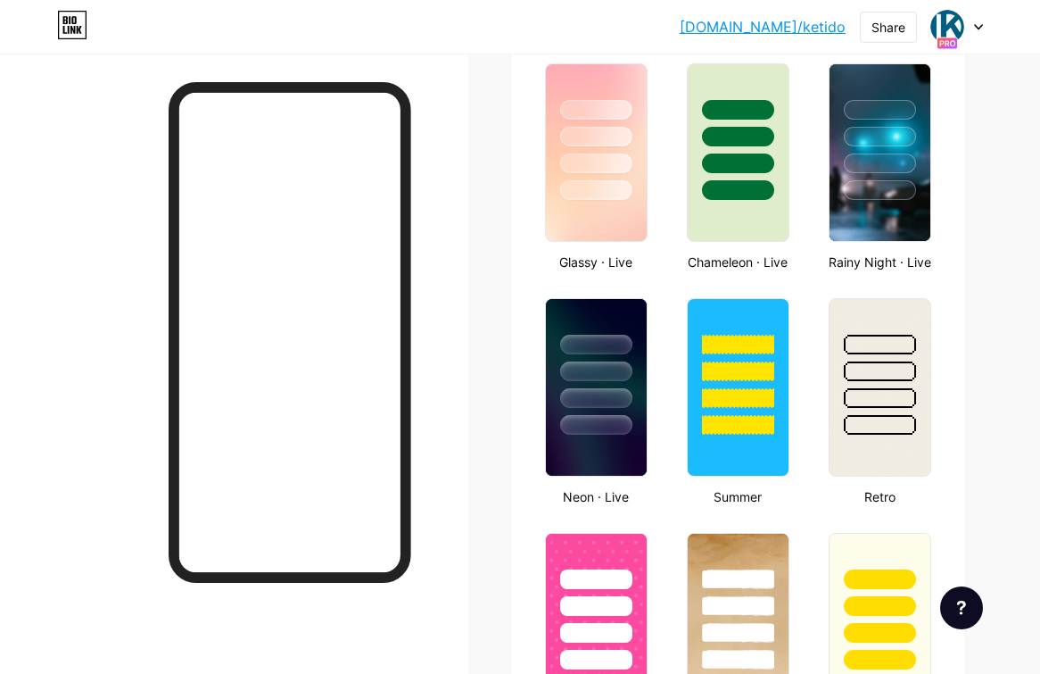
type input "#026184"
type input "#000000"
type input "#ffffff"
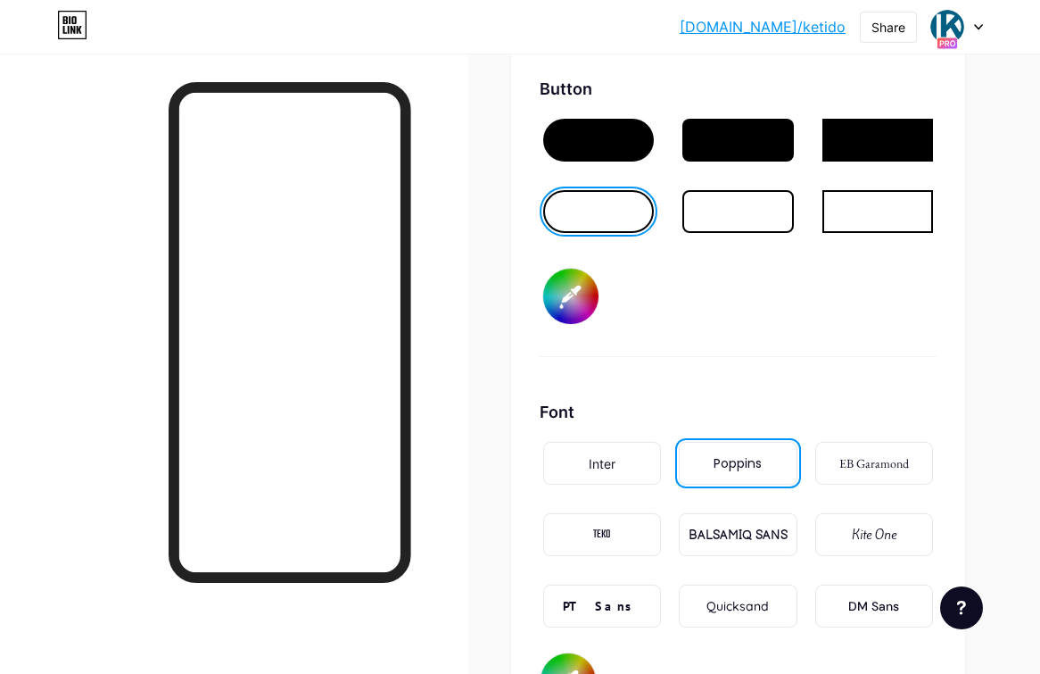
scroll to position [2990, 0]
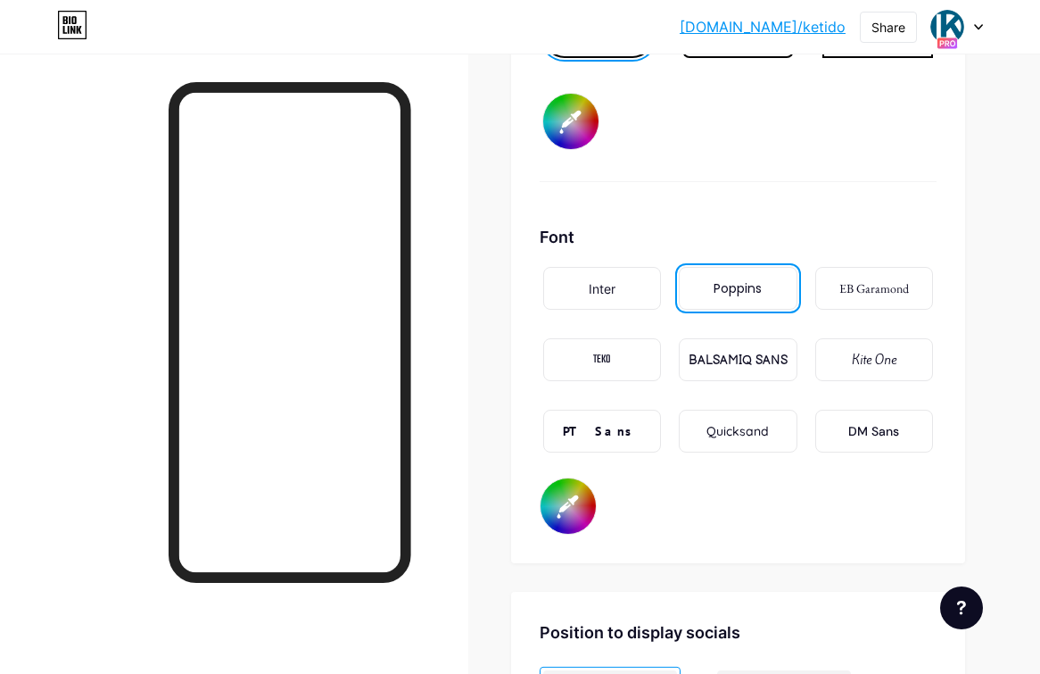
click at [611, 364] on div "TEKO" at bounding box center [602, 360] width 18 height 19
type input "#000000"
type input "#ffffff"
type input "#000000"
type input "#ffffff"
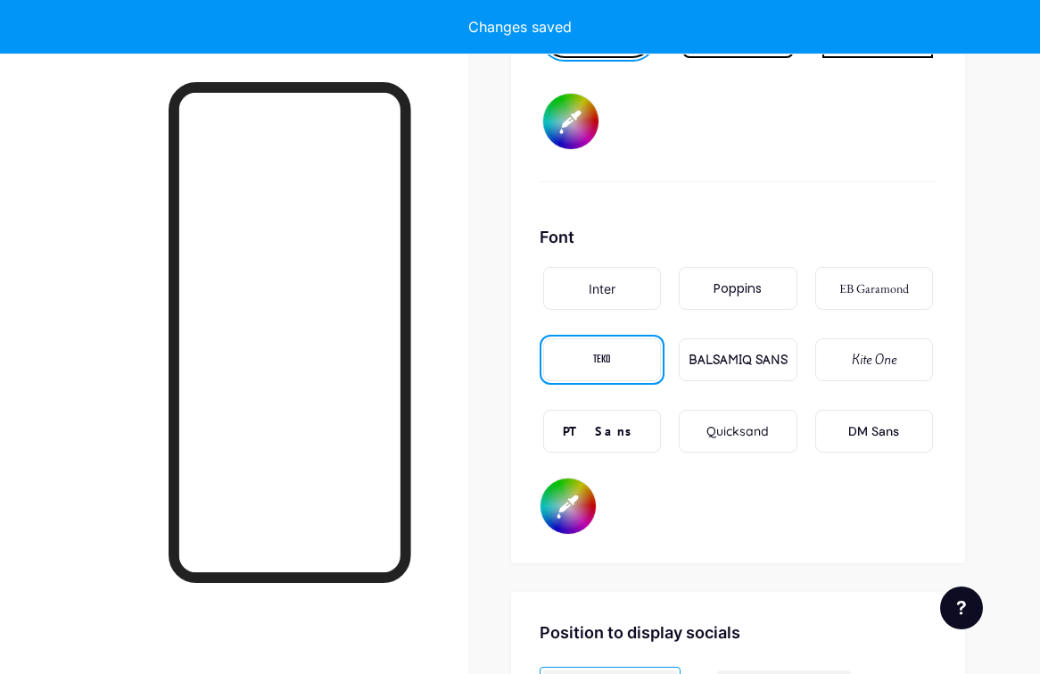
type input "#000000"
type input "#ffffff"
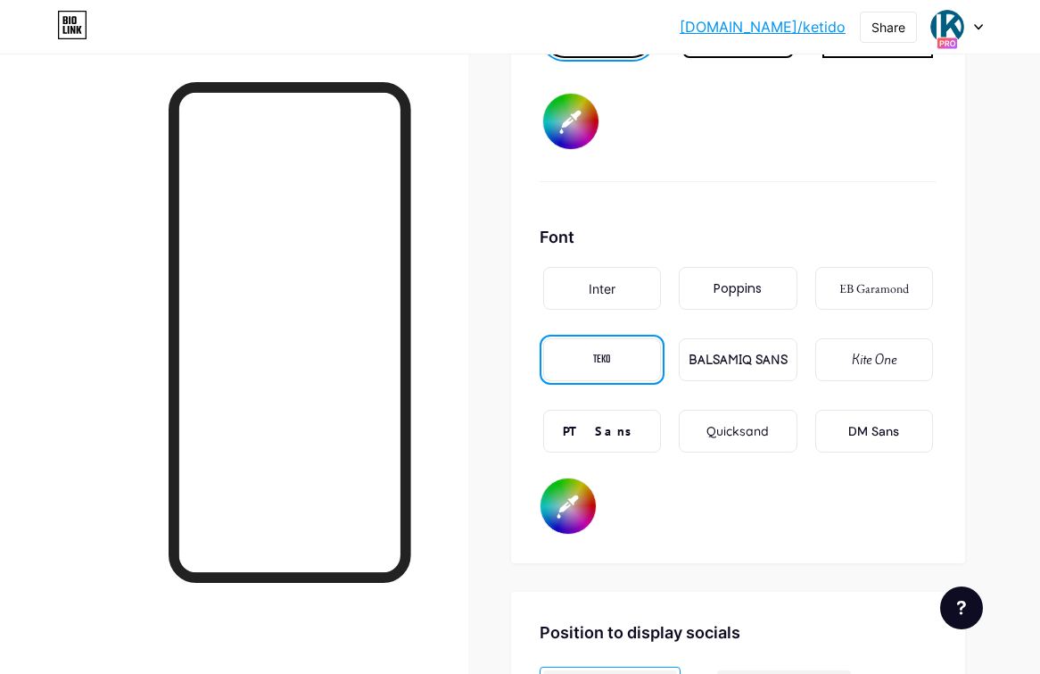
click at [616, 429] on div "PT Sans" at bounding box center [602, 431] width 79 height 19
type input "#000000"
type input "#ffffff"
type input "#000000"
type input "#ffffff"
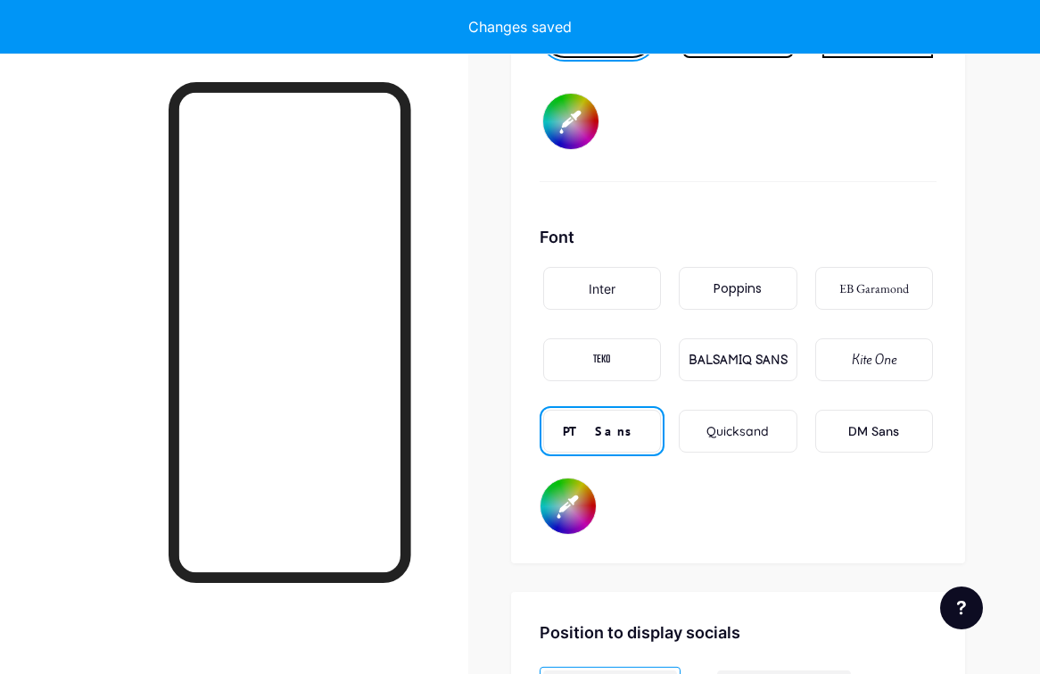
type input "#000000"
type input "#ffffff"
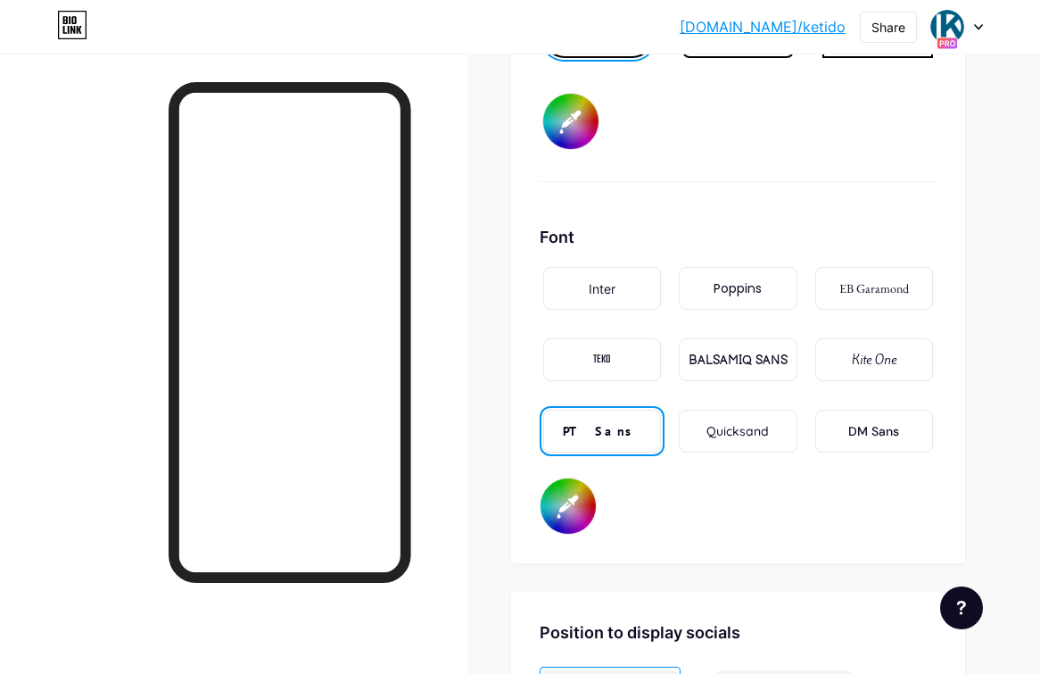
click at [752, 279] on div "Poppins" at bounding box center [738, 288] width 48 height 19
type input "#000000"
type input "#ffffff"
type input "#000000"
type input "#ffffff"
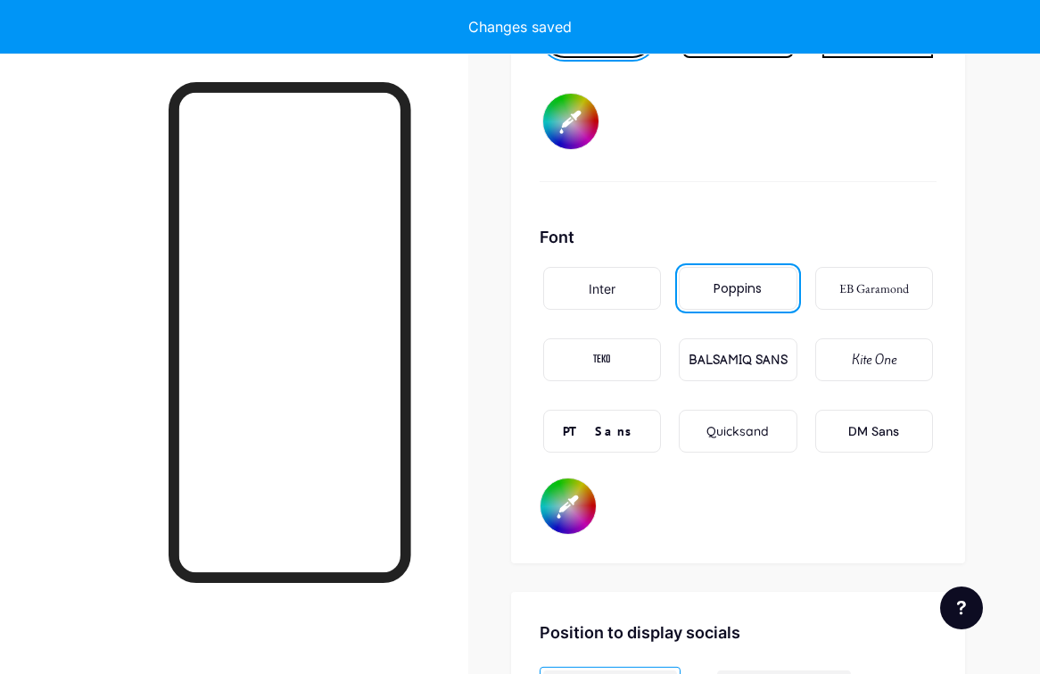
type input "#000000"
type input "#ffffff"
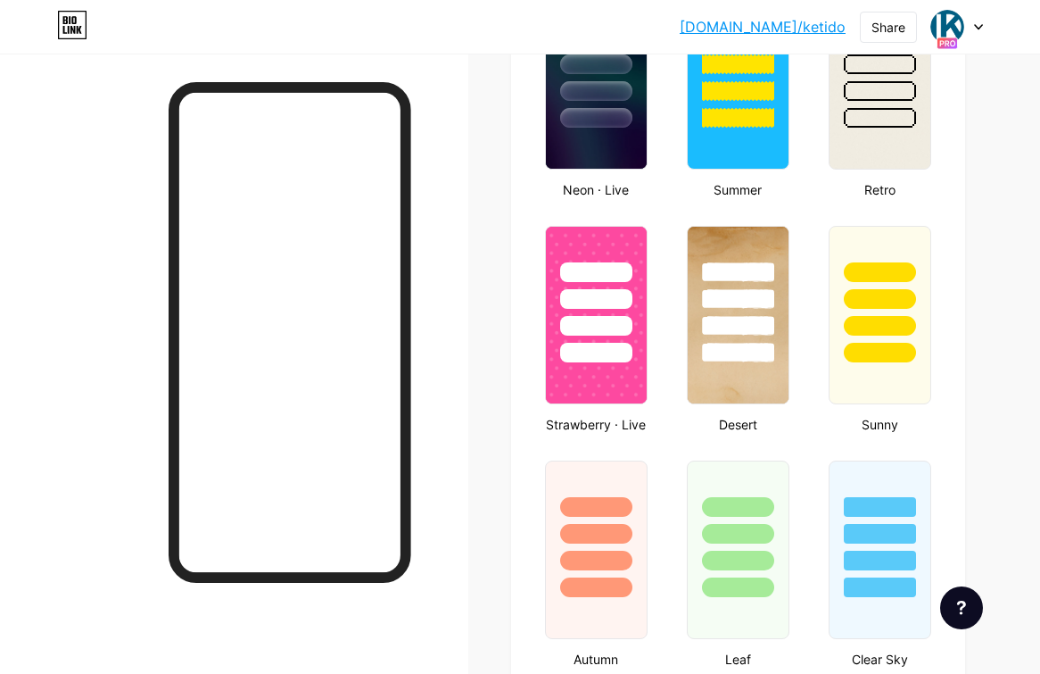
scroll to position [1085, 0]
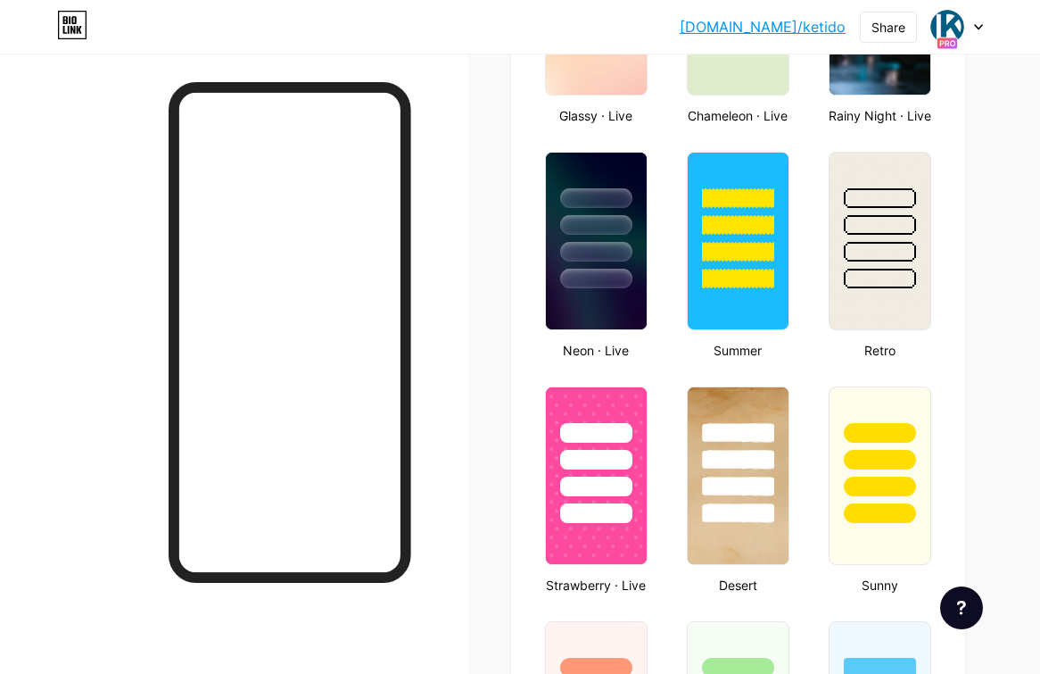
click at [980, 27] on icon at bounding box center [978, 27] width 7 height 4
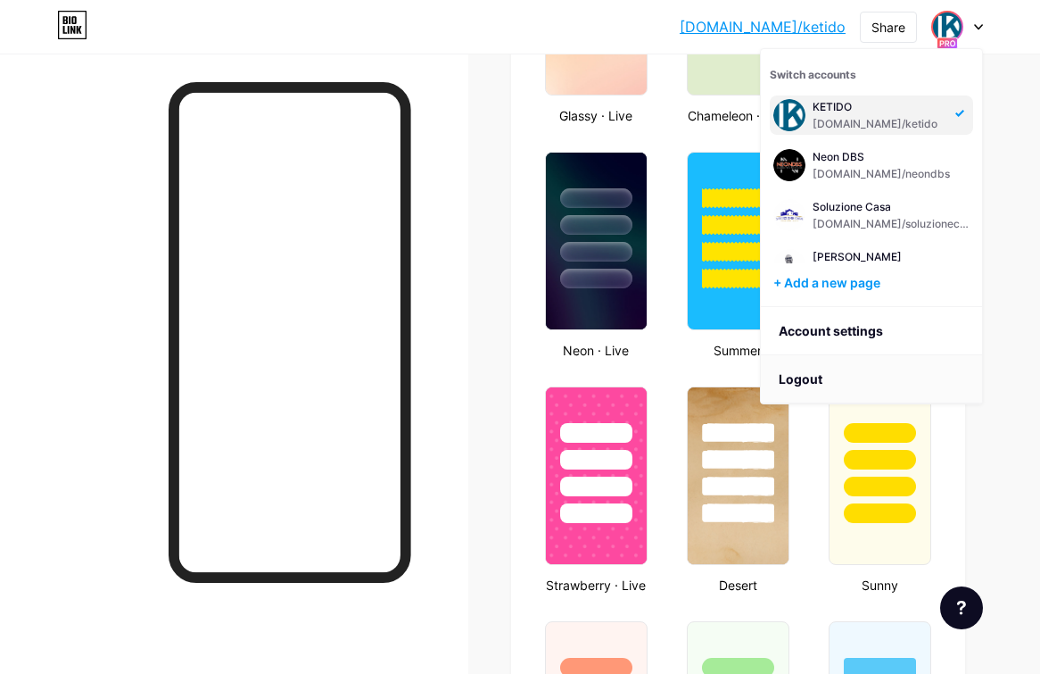
click at [823, 379] on li "Logout" at bounding box center [871, 379] width 221 height 48
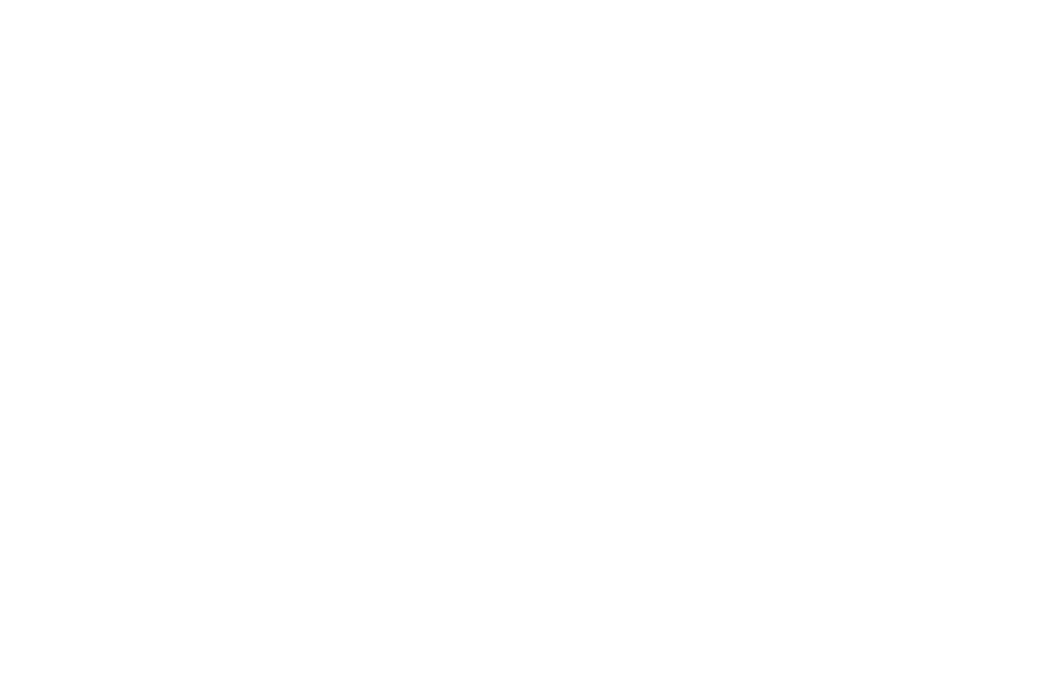
scroll to position [0, 0]
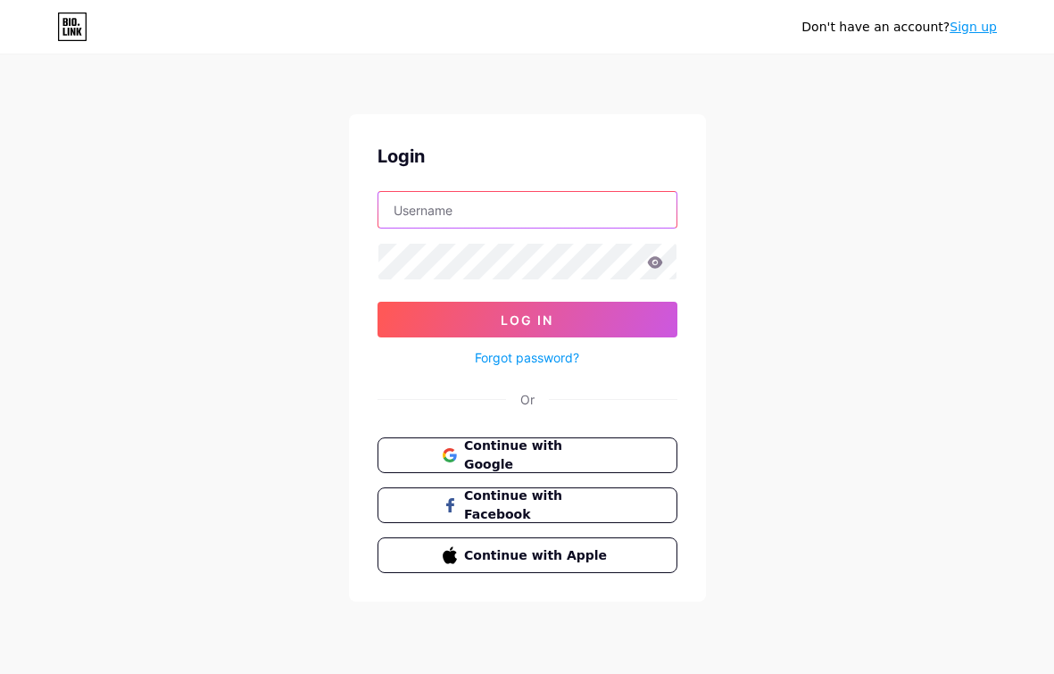
type input "[EMAIL_ADDRESS][DOMAIN_NAME]"
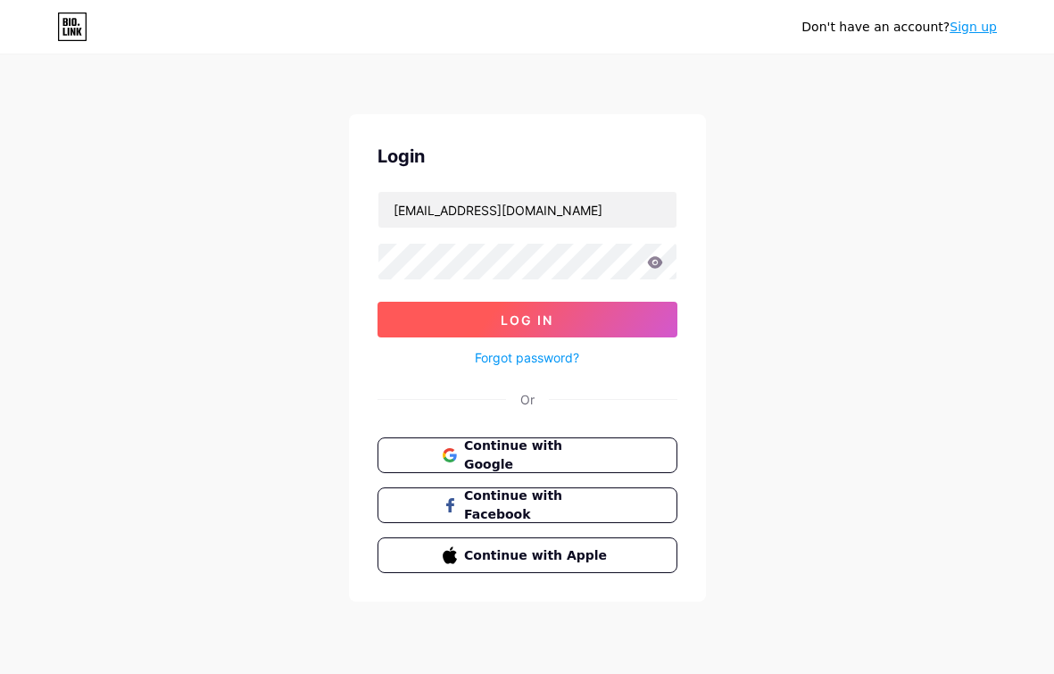
click at [563, 318] on button "Log In" at bounding box center [527, 320] width 300 height 36
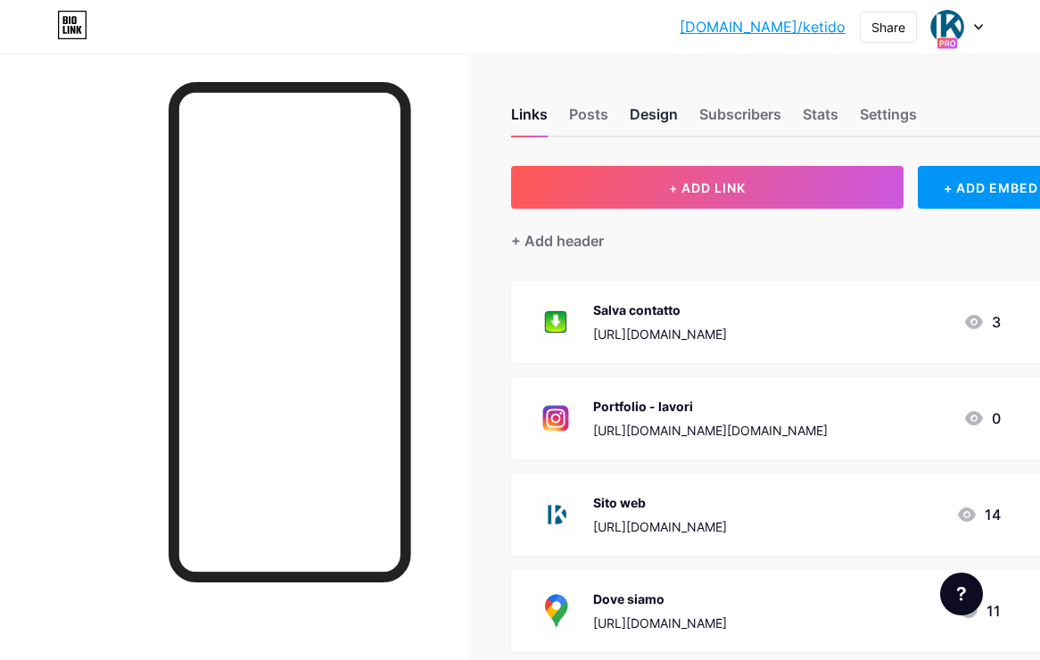
click at [676, 116] on div "Design" at bounding box center [654, 119] width 48 height 32
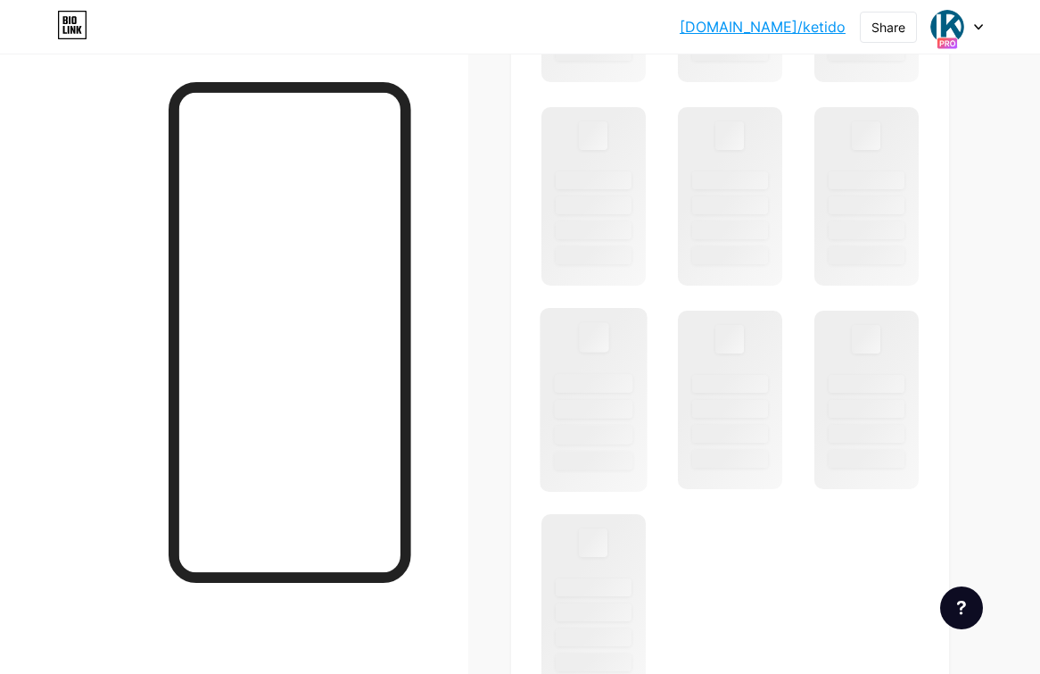
scroll to position [1045, 0]
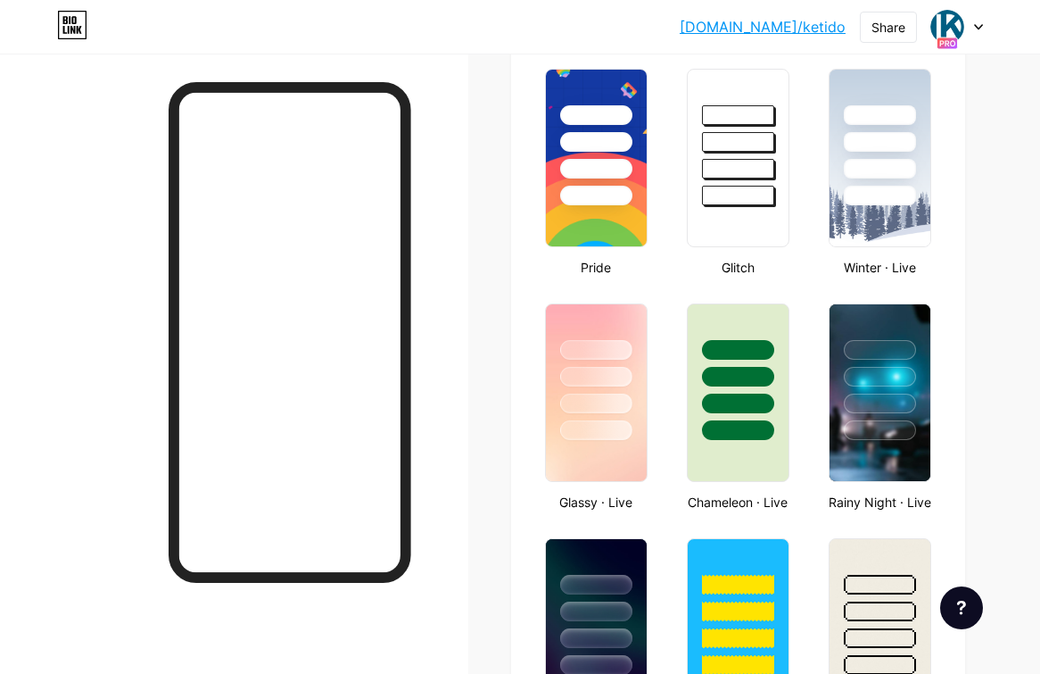
type input "#026184"
type input "#000000"
type input "#ffffff"
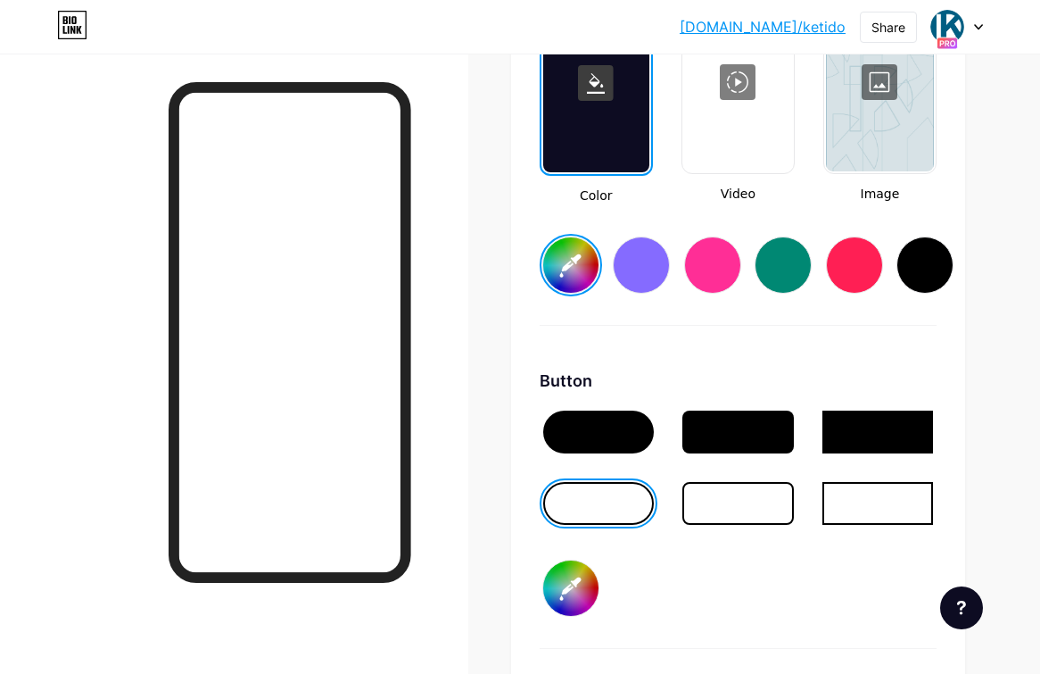
scroll to position [2367, 0]
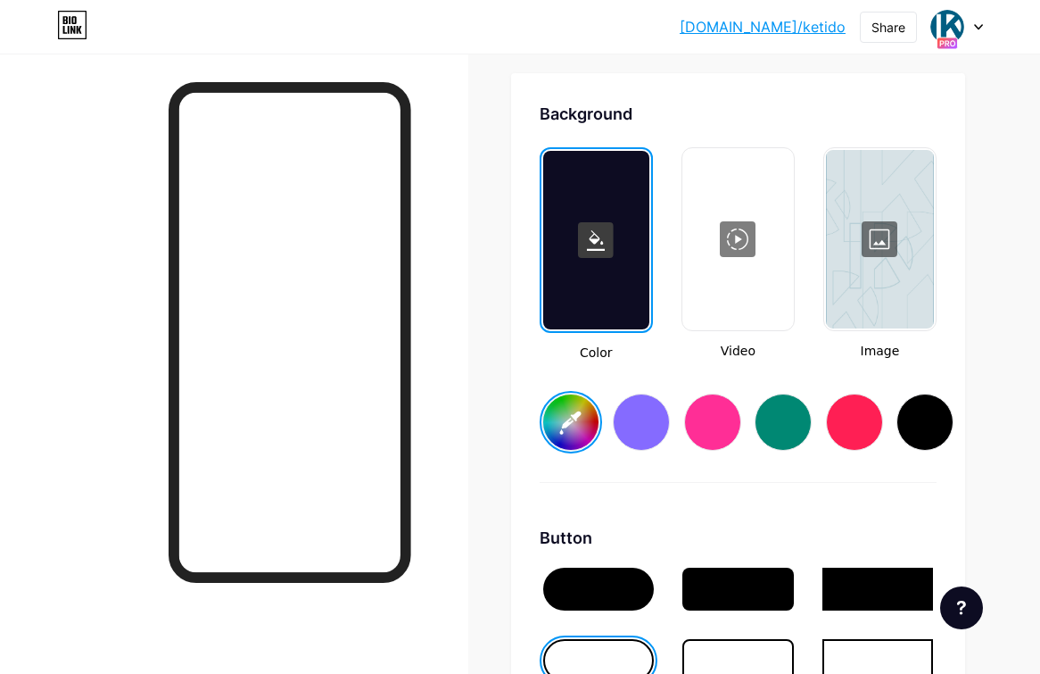
click at [881, 230] on div at bounding box center [880, 239] width 108 height 178
type input "#000000"
type input "#ffffff"
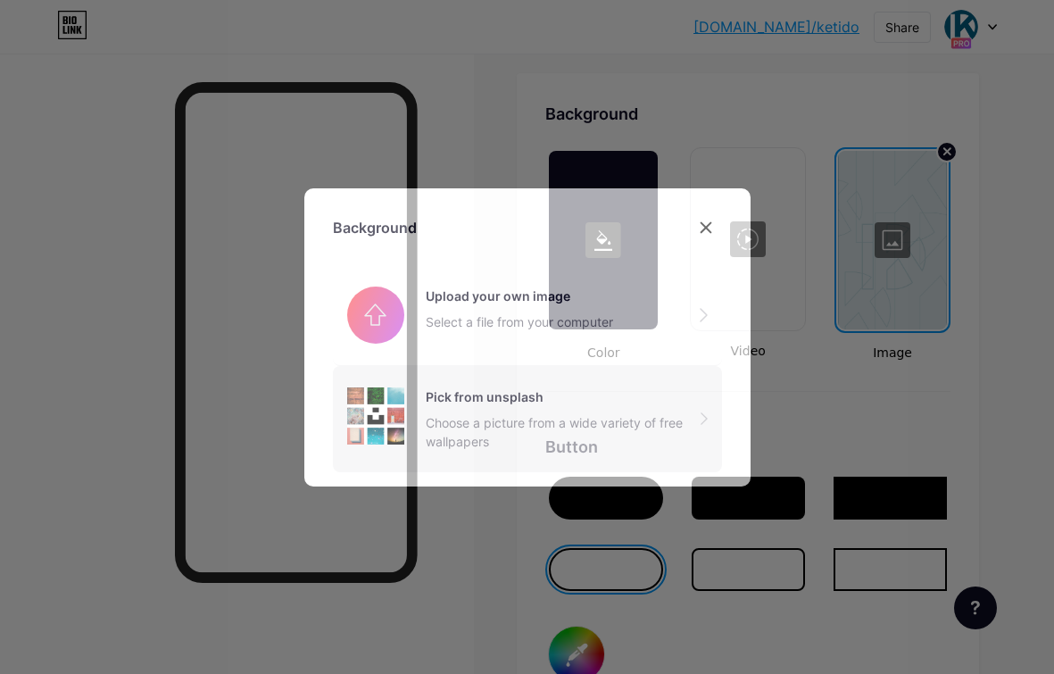
type input "#000000"
type input "#ffffff"
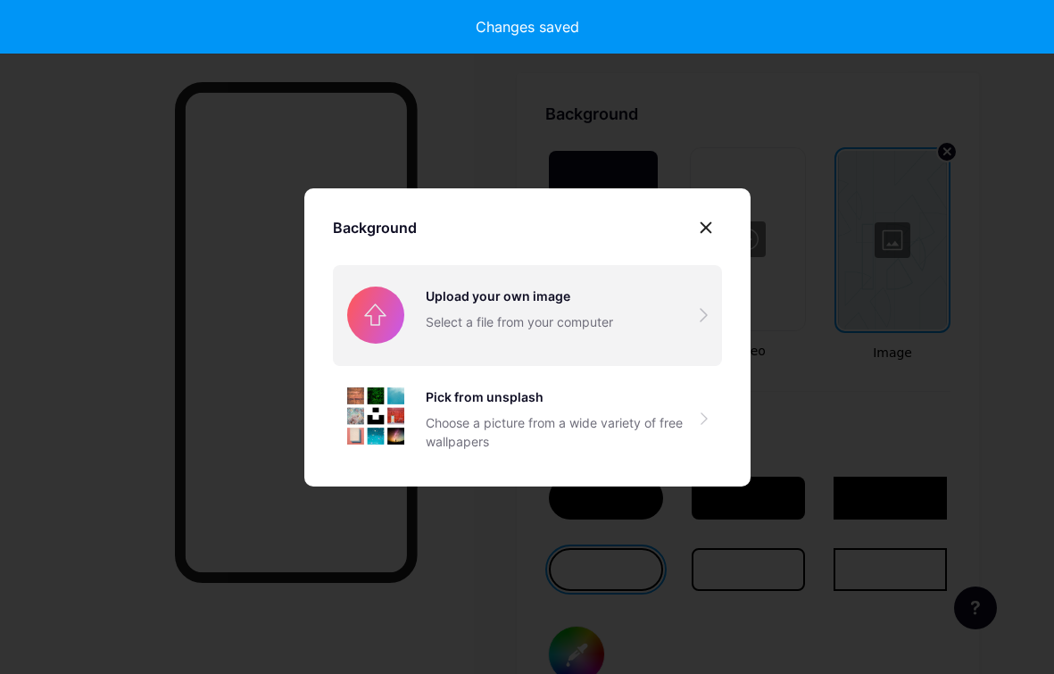
click at [603, 316] on input "file" at bounding box center [527, 315] width 389 height 100
type input "#000000"
type input "#ffffff"
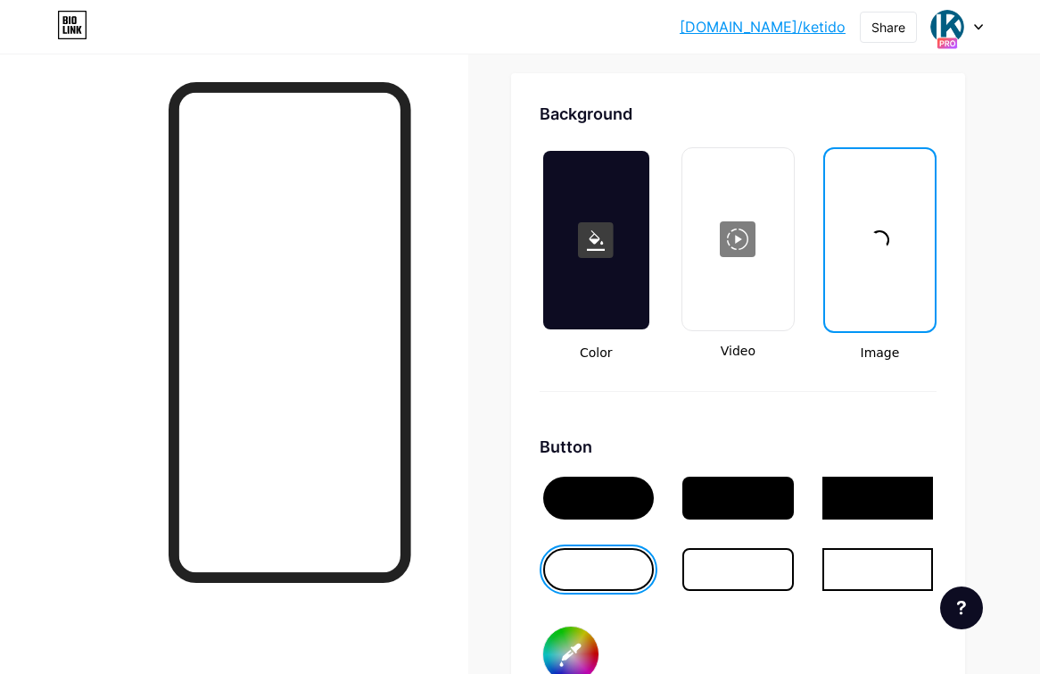
type input "#000000"
type input "#ffffff"
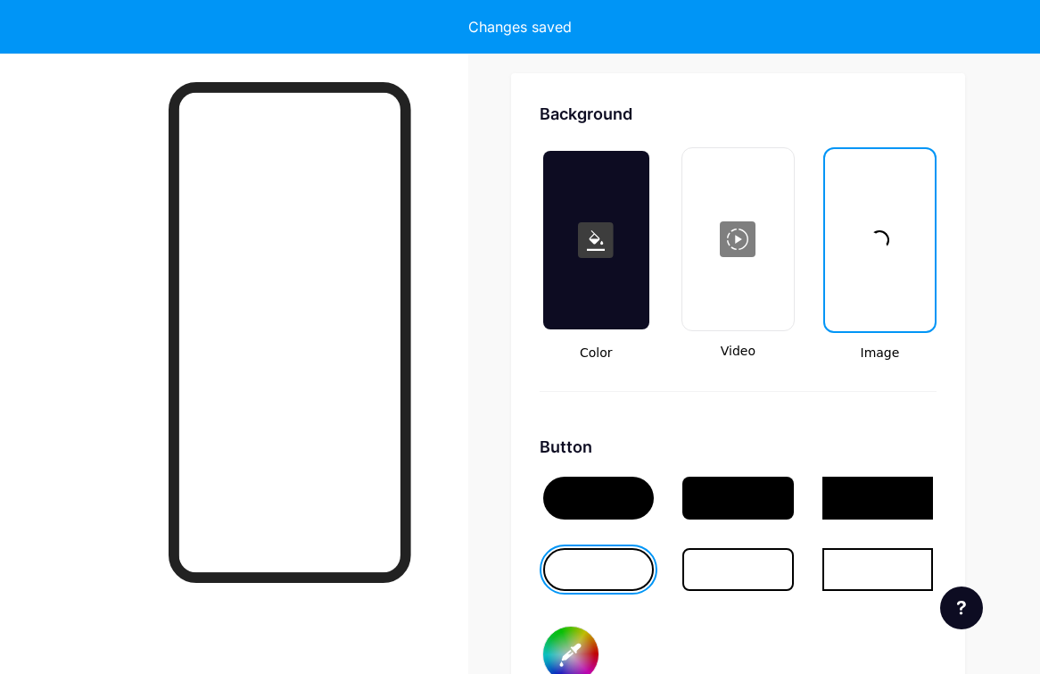
type input "#000000"
type input "#ffffff"
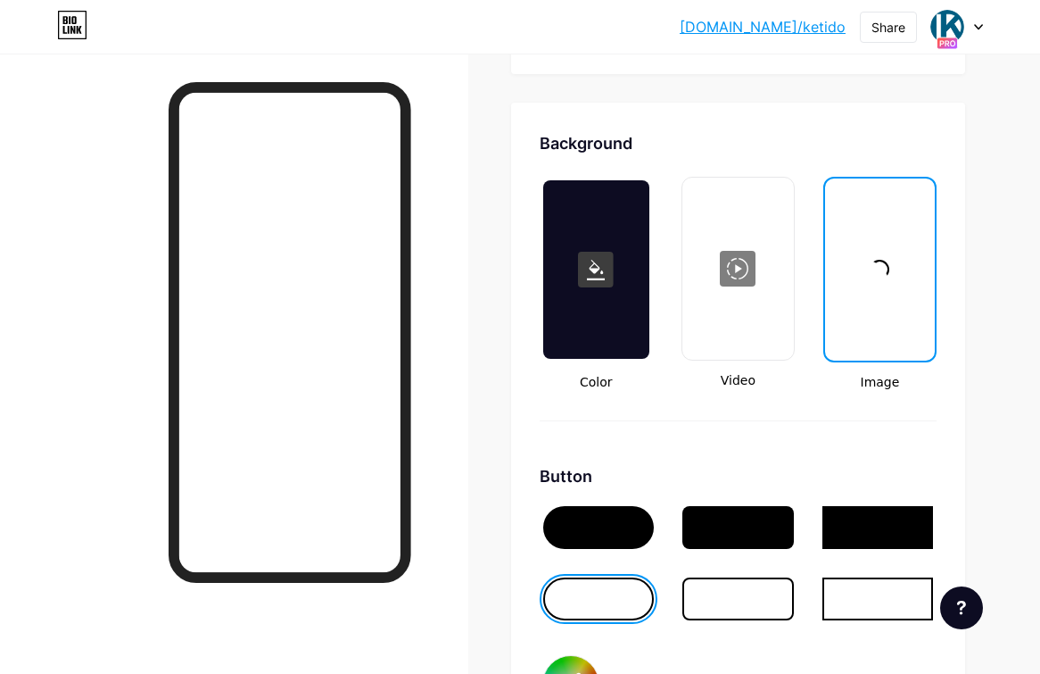
scroll to position [2431, 0]
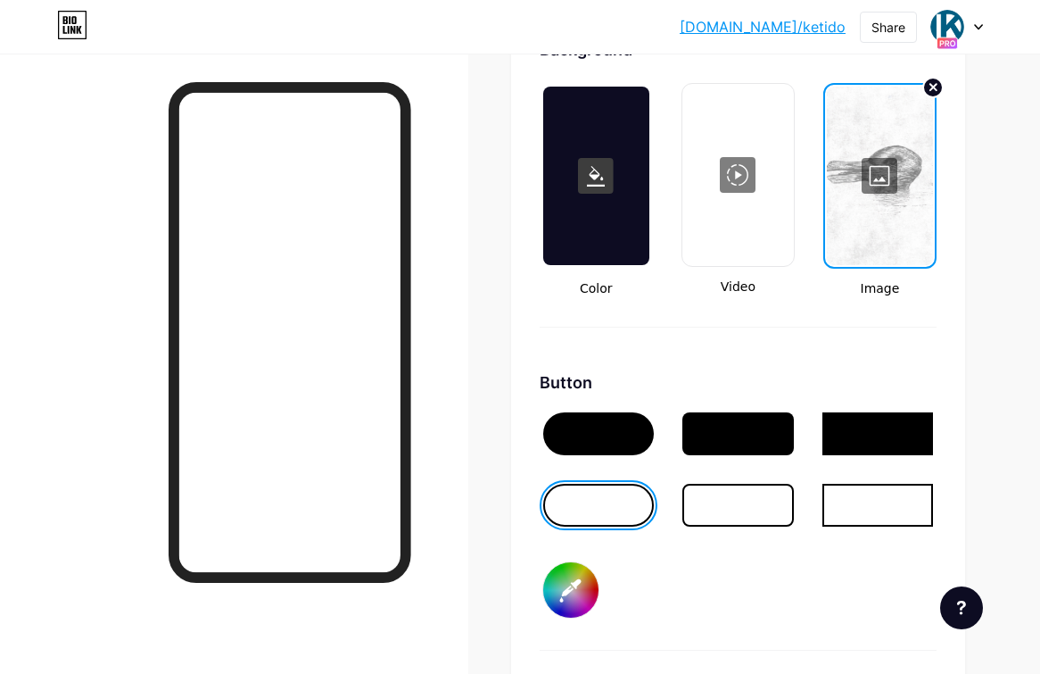
type input "#000000"
type input "#ffffff"
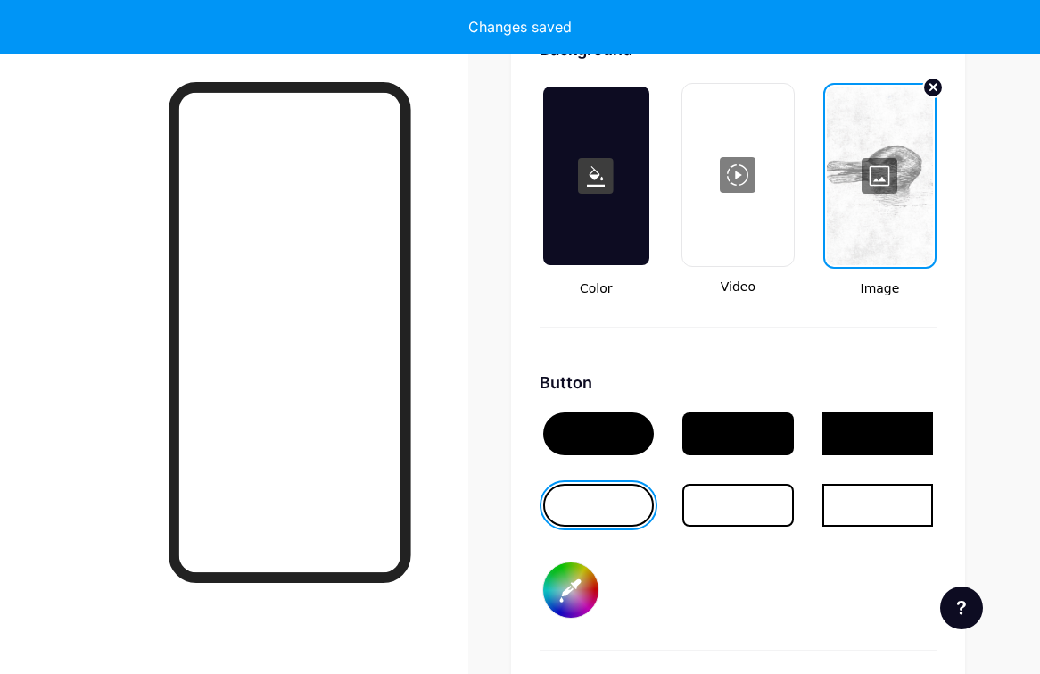
type input "#000000"
type input "#ffffff"
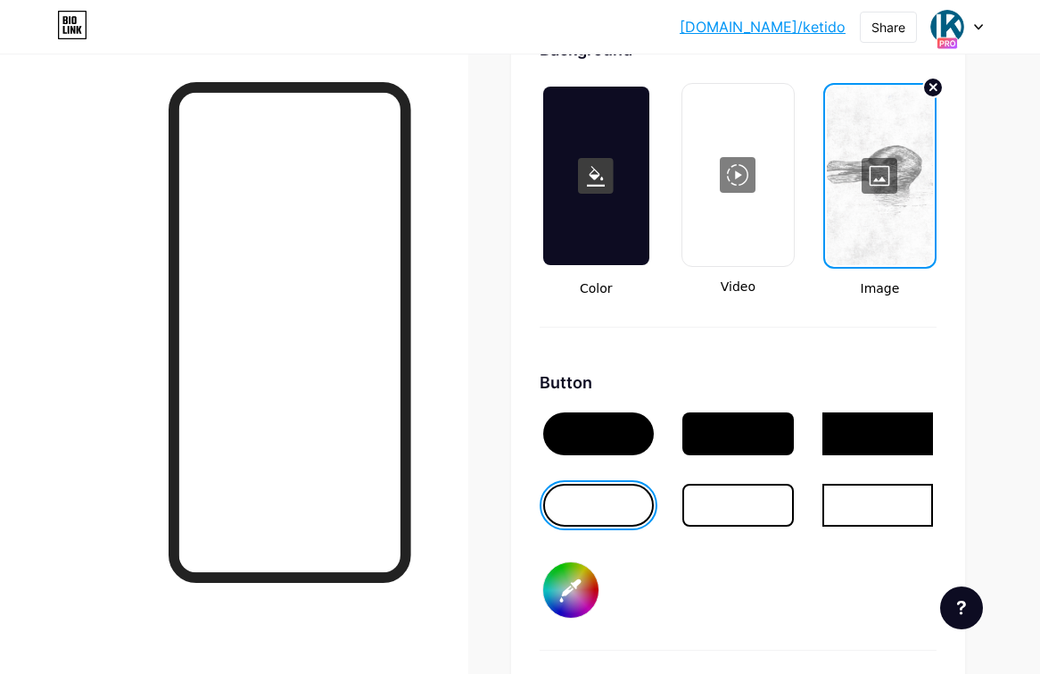
click at [575, 602] on input "#000000" at bounding box center [570, 589] width 55 height 55
click at [609, 434] on div at bounding box center [598, 433] width 111 height 43
type input "#ffffff"
click at [574, 582] on input "#ffffff" at bounding box center [570, 589] width 55 height 55
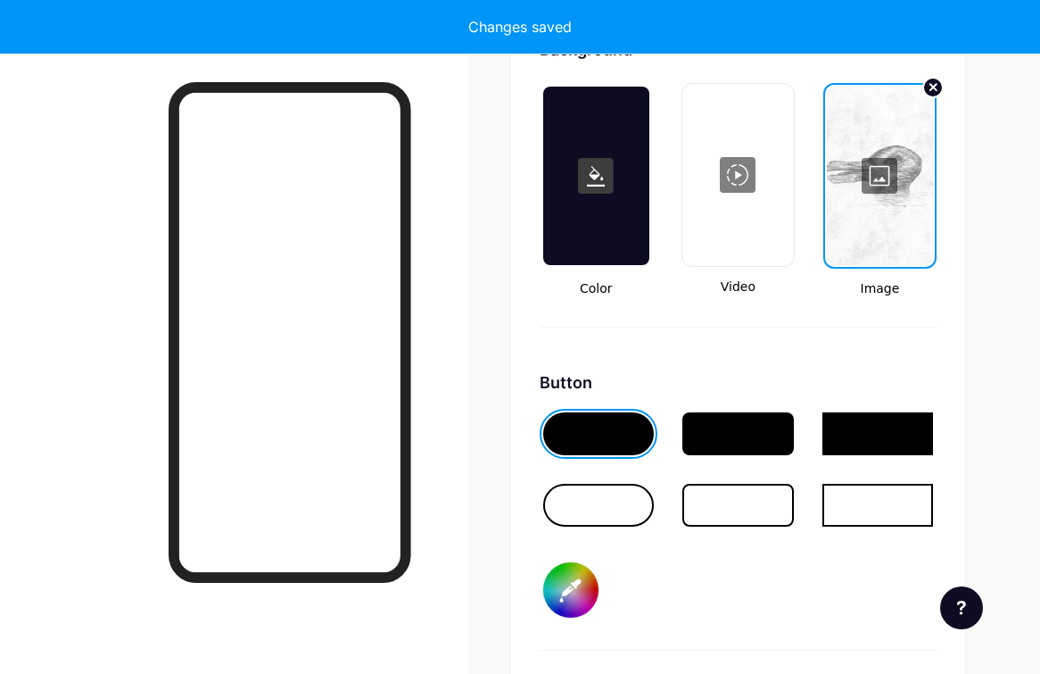
type input "#ffffff"
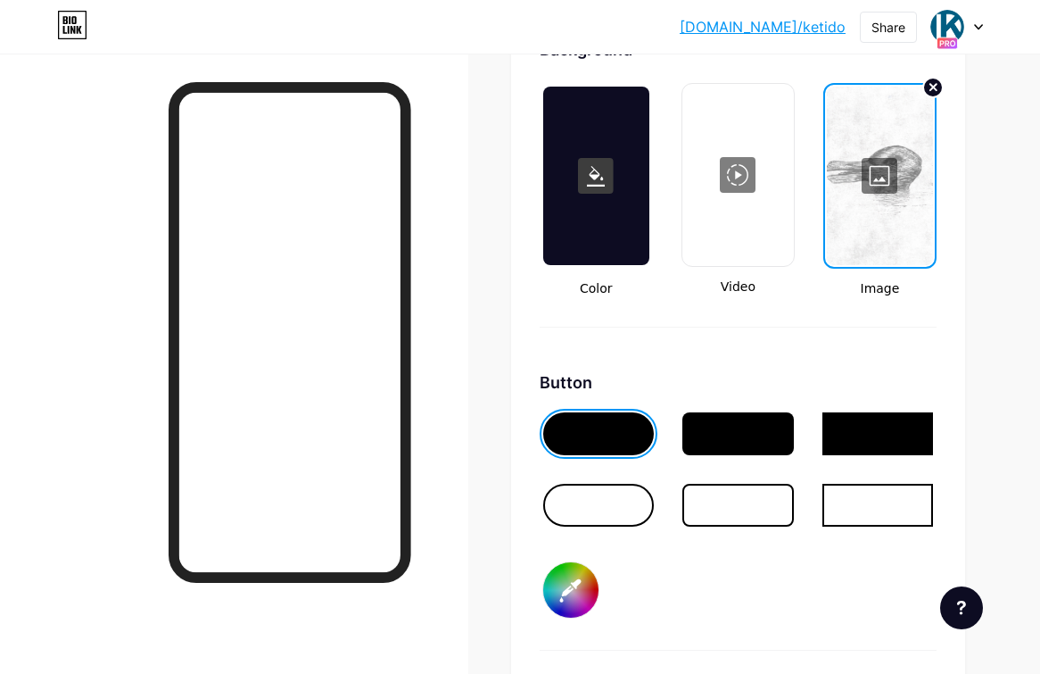
type input "#005e82"
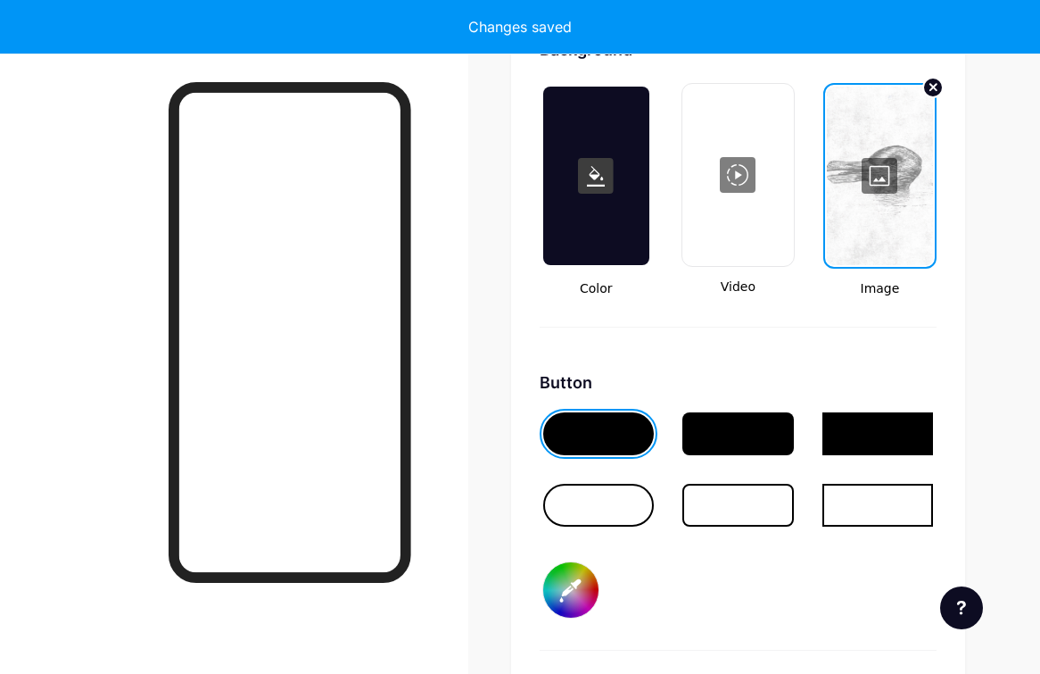
type input "#ffffff"
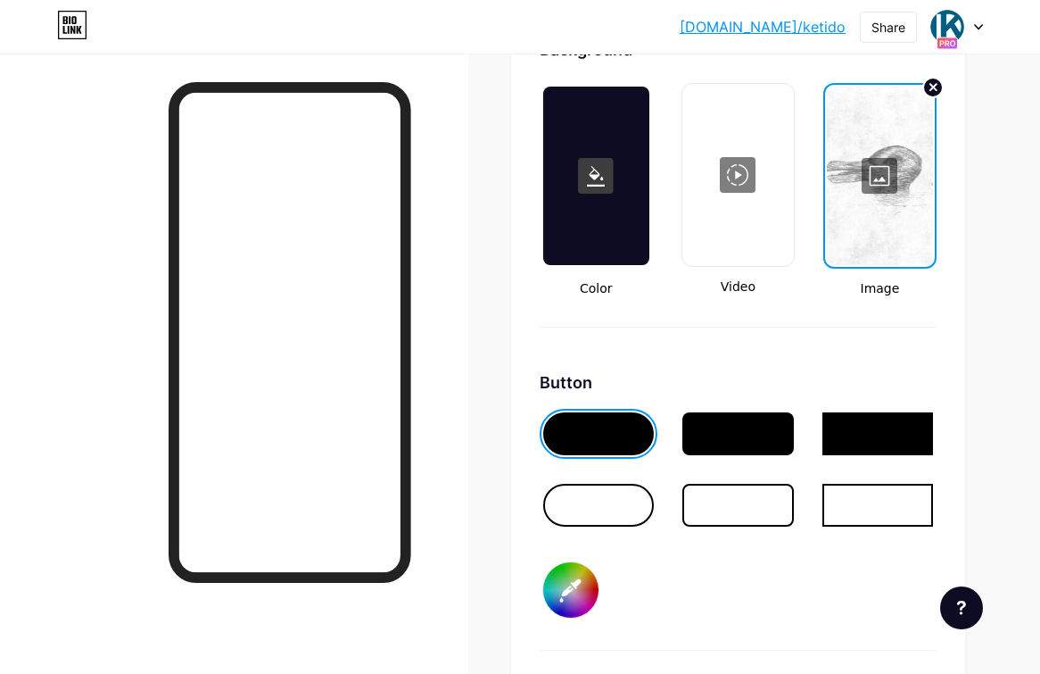
type input "#005e82"
click at [880, 181] on div at bounding box center [880, 176] width 106 height 178
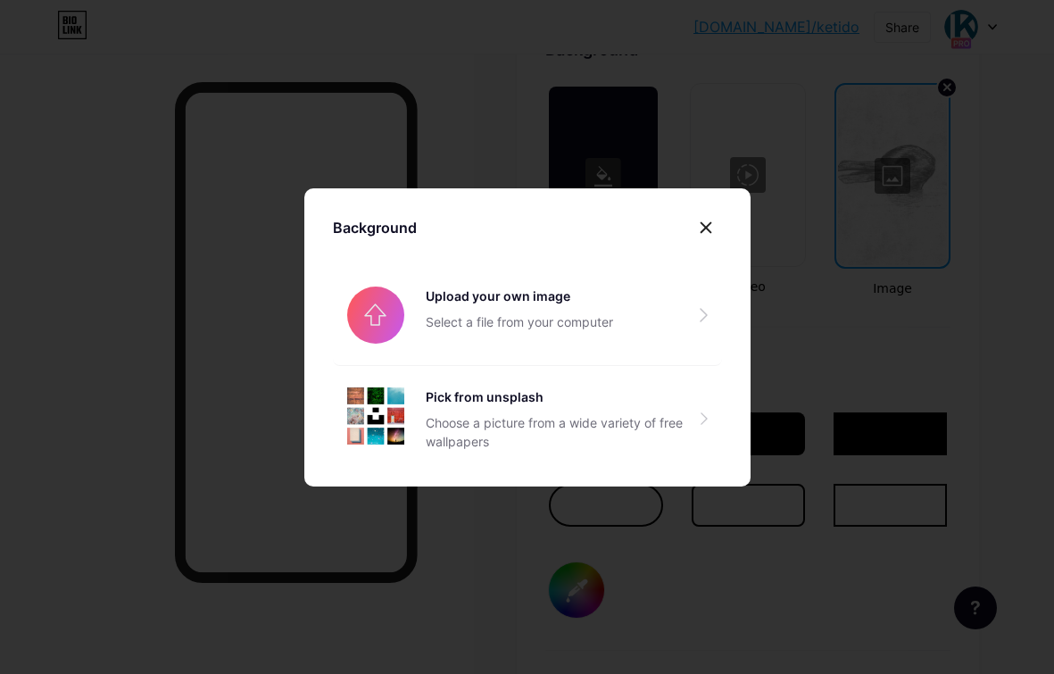
drag, startPoint x: 728, startPoint y: 608, endPoint x: 587, endPoint y: 520, distance: 166.3
click at [728, 608] on div at bounding box center [527, 337] width 1054 height 674
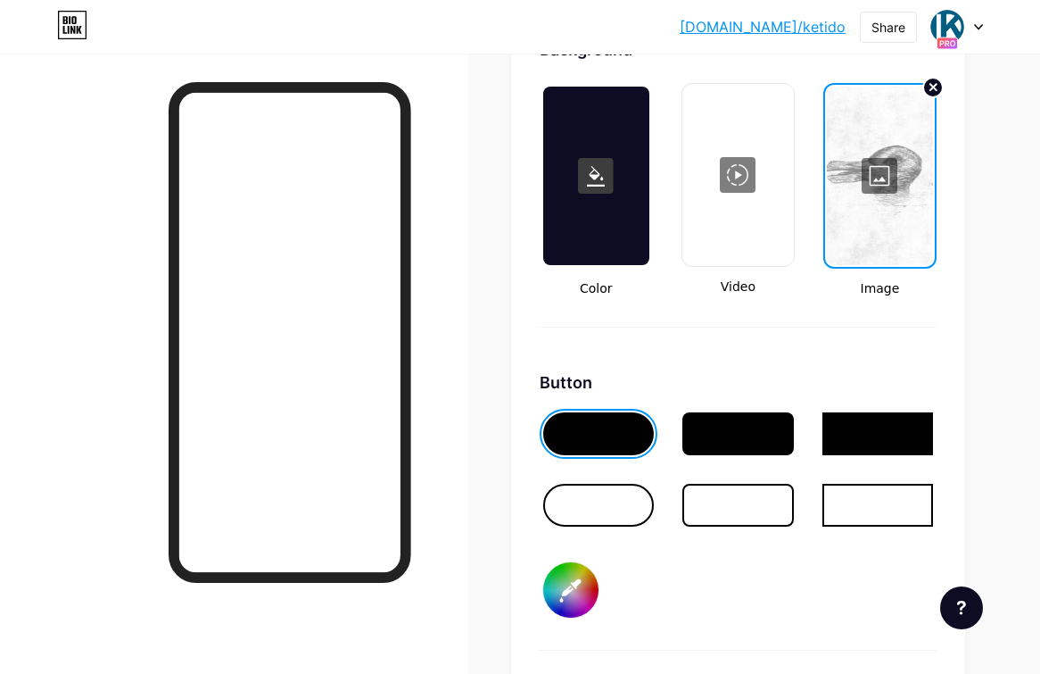
click at [587, 518] on div at bounding box center [598, 505] width 111 height 43
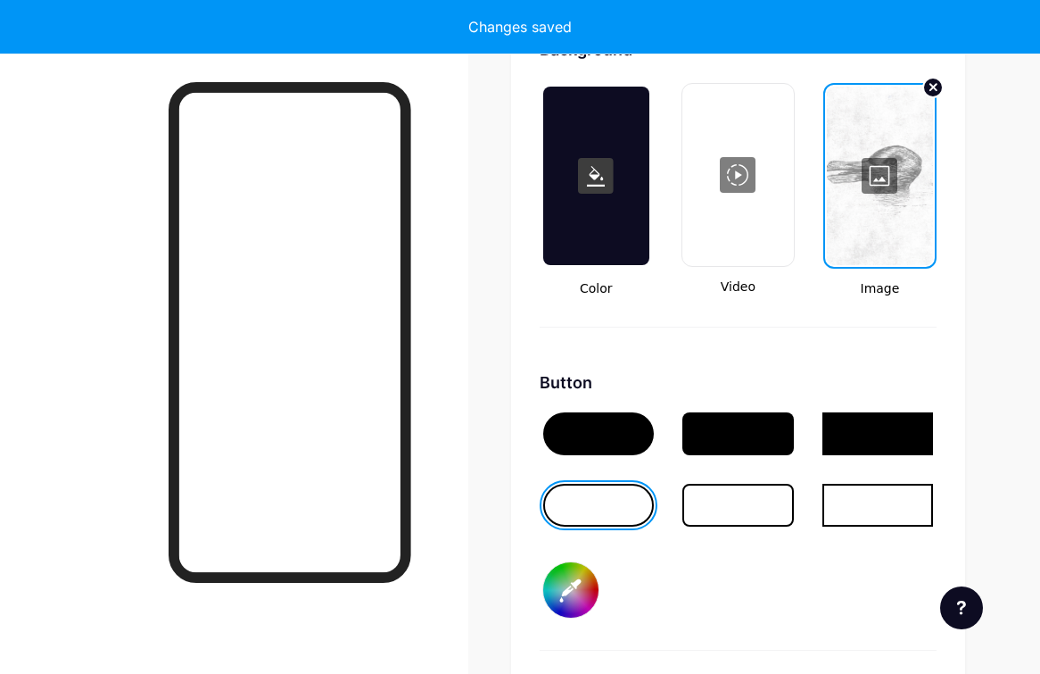
click at [594, 191] on rect at bounding box center [596, 176] width 36 height 36
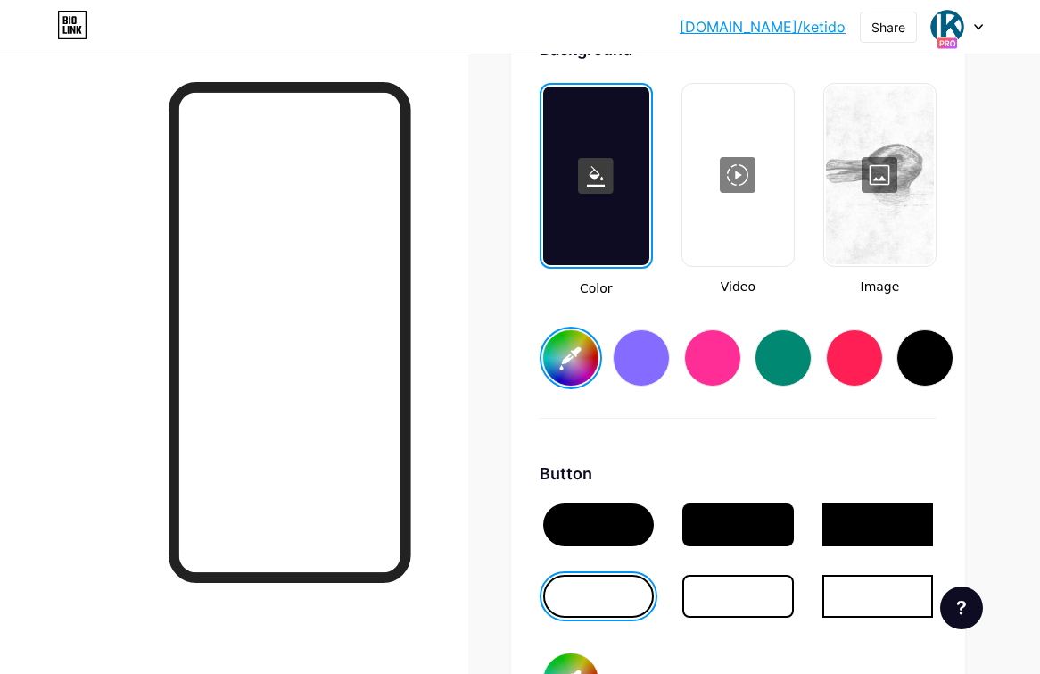
click at [593, 614] on div at bounding box center [598, 596] width 111 height 43
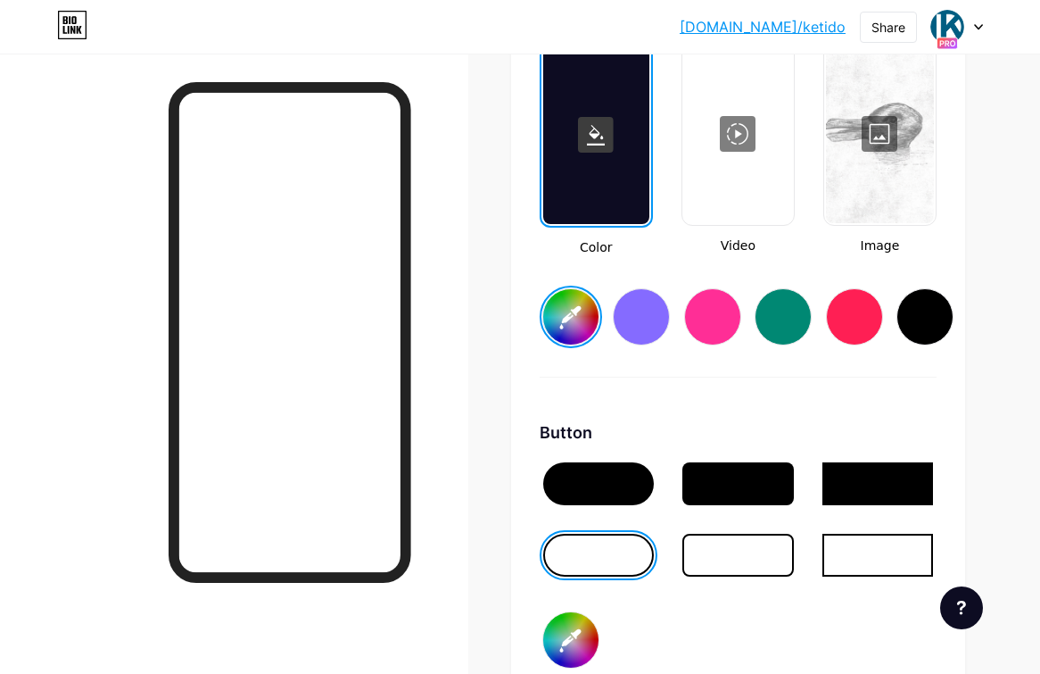
scroll to position [2565, 0]
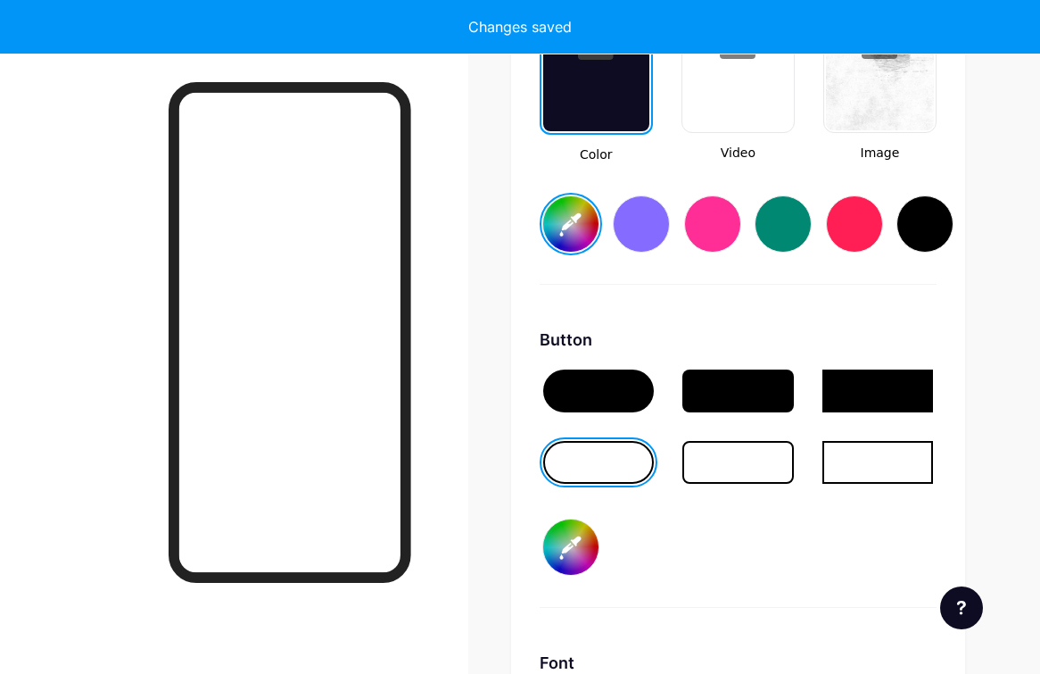
type input "#ffffff"
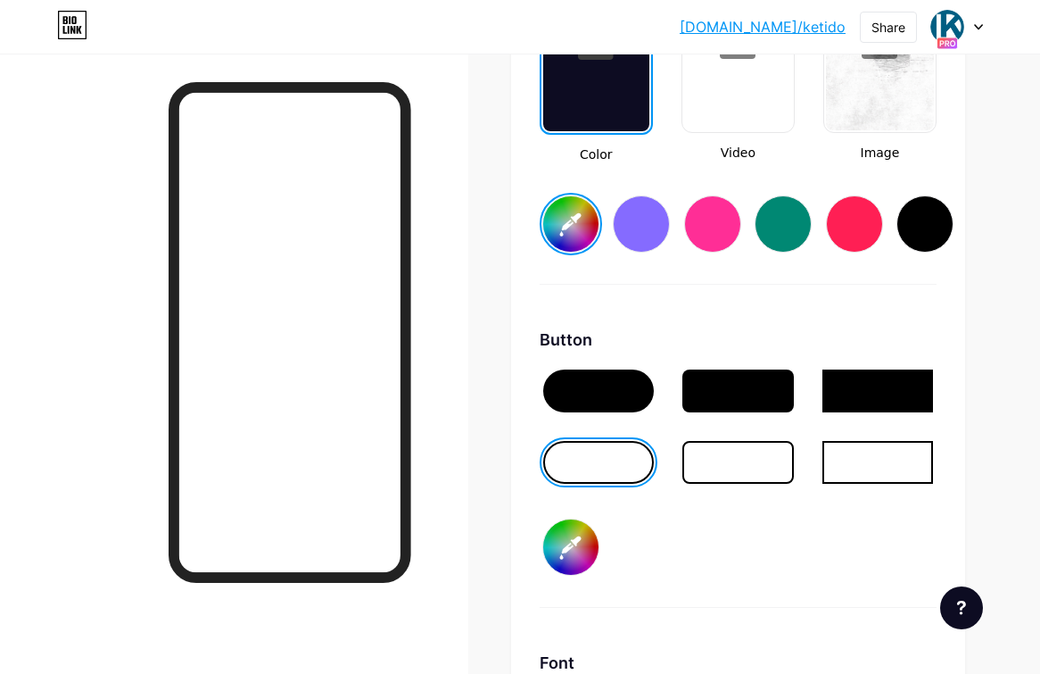
click at [575, 541] on input "#005e82" at bounding box center [570, 546] width 55 height 55
type input "#9fb4bc"
type input "#ffffff"
type input "#a2b6be"
type input "#ffffff"
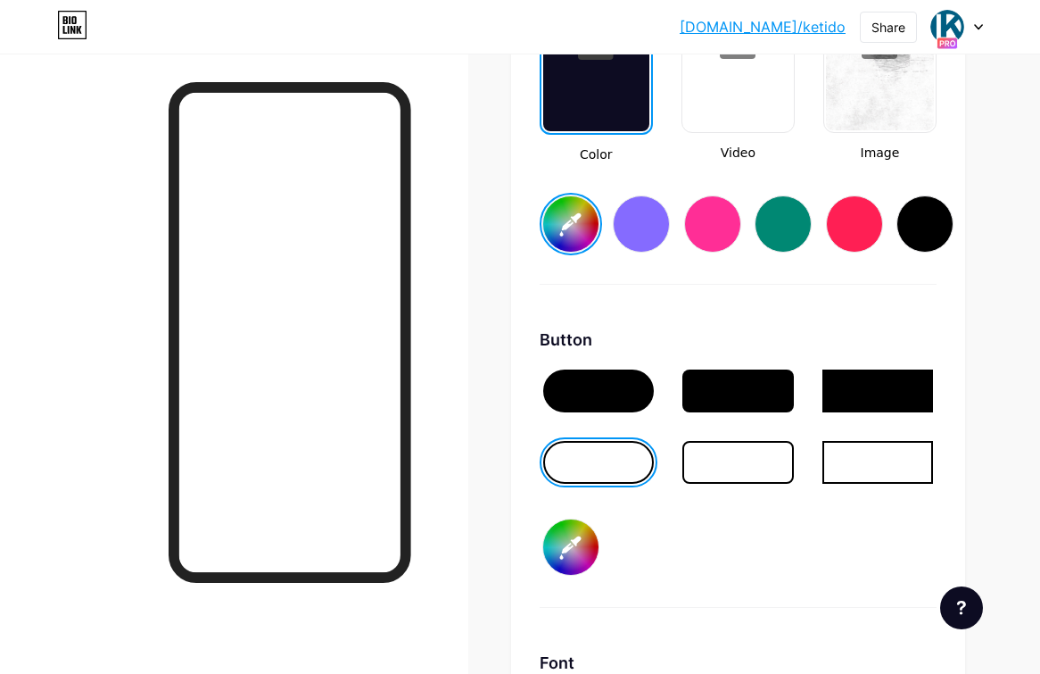
type input "#a8bbc2"
type input "#ffffff"
type input "#aebfc6"
type input "#ffffff"
type input "#b4c4cb"
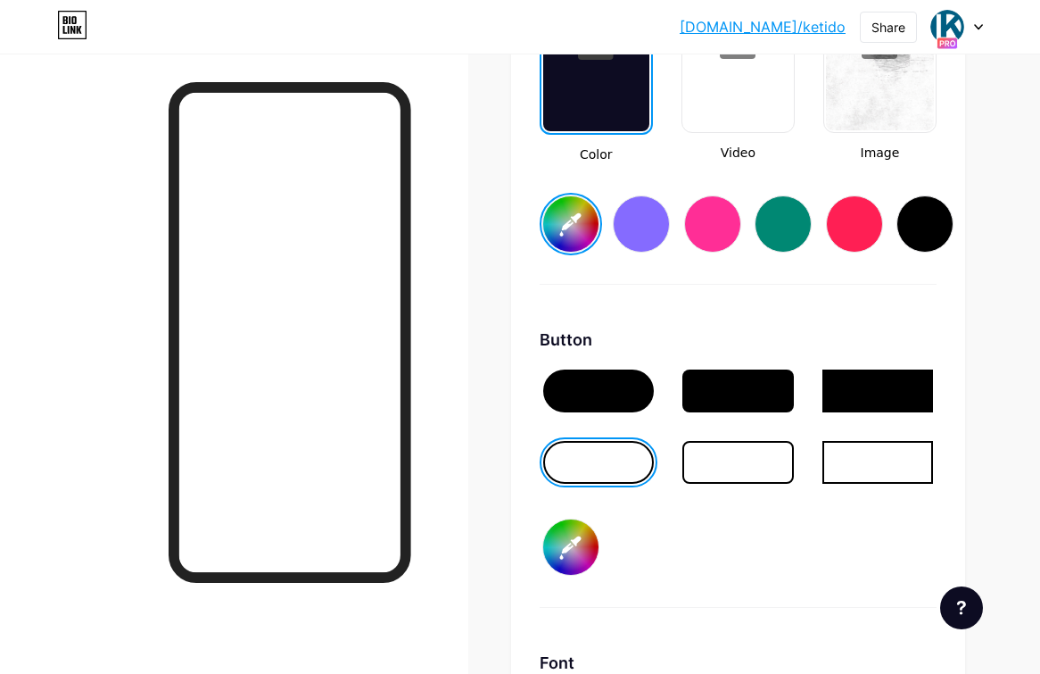
type input "#ffffff"
type input "#c0cdd3"
type input "#ffffff"
type input "#d0d9dc"
type input "#ffffff"
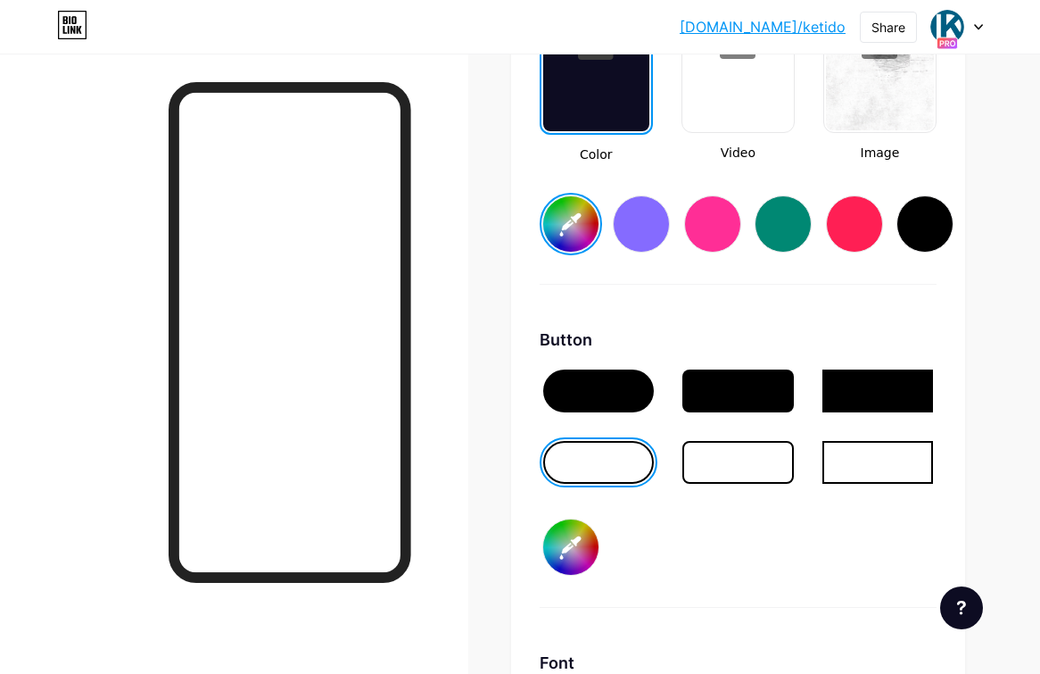
type input "#e0e4e5"
type input "#ffffff"
type input "#ededed"
type input "#ffffff"
type input "#f7f7f7"
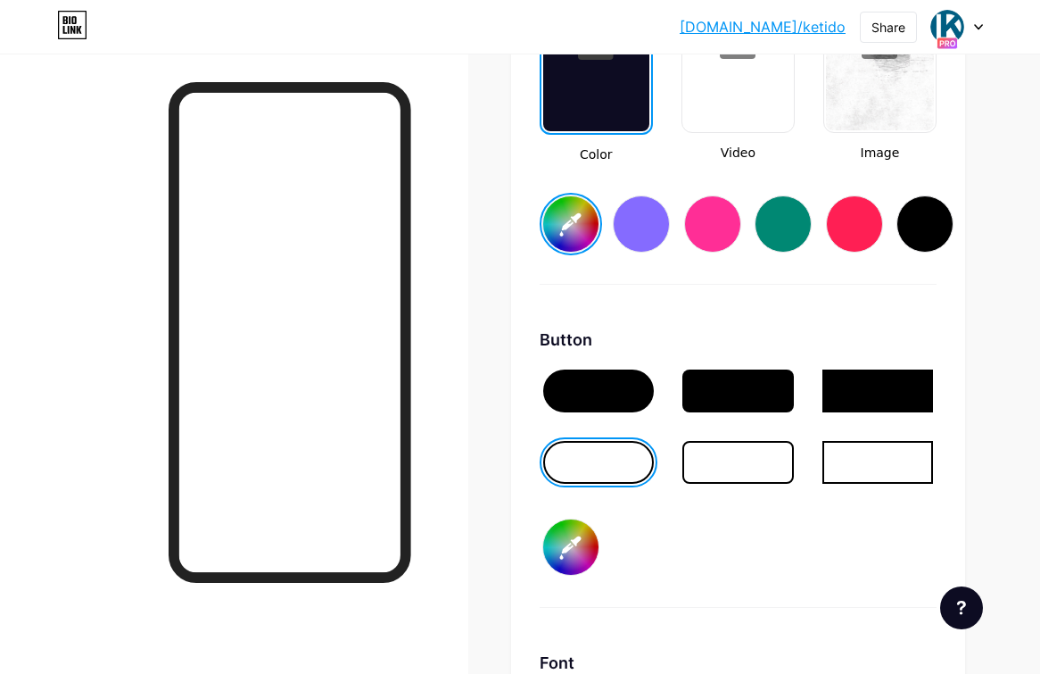
type input "#ffffff"
click at [748, 564] on div "Button #ffffff" at bounding box center [738, 467] width 397 height 280
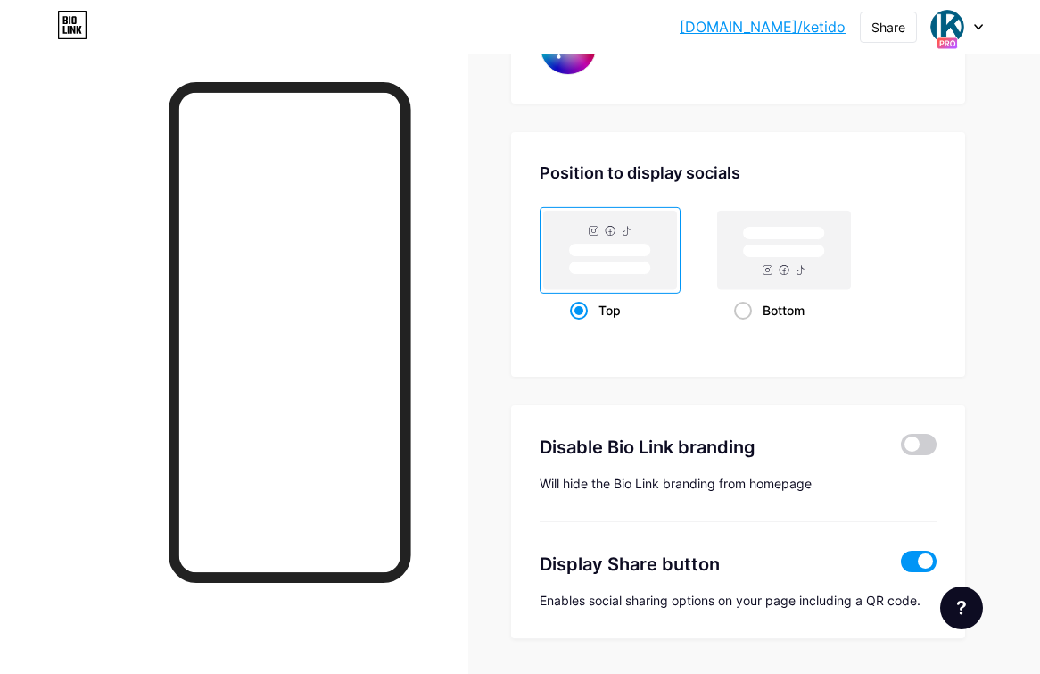
scroll to position [3504, 0]
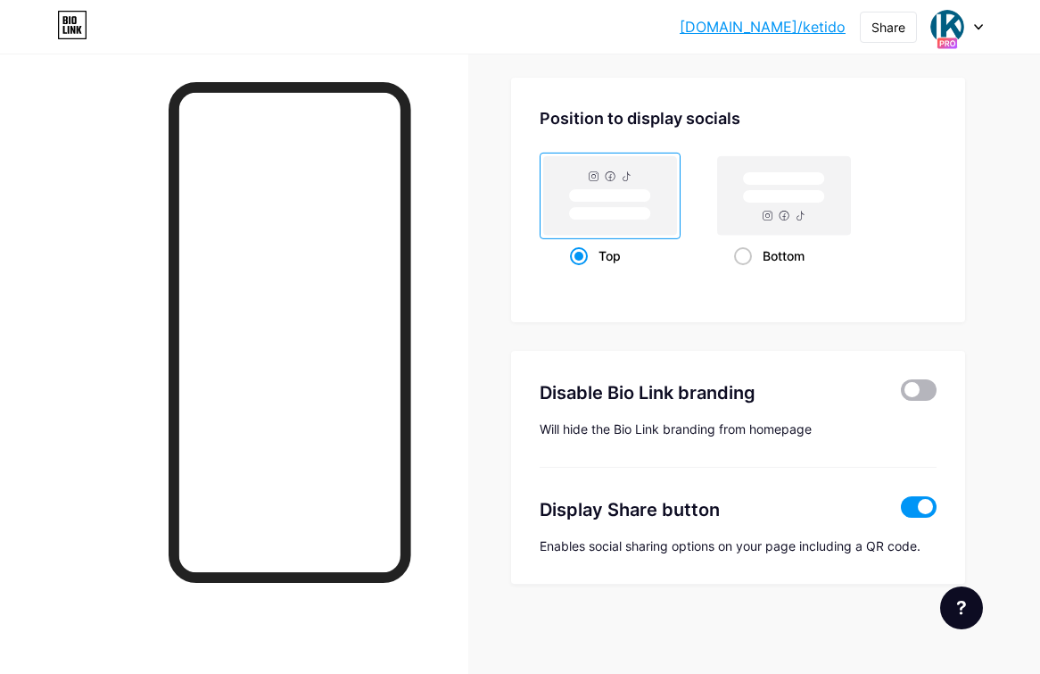
click at [933, 389] on span at bounding box center [919, 389] width 36 height 21
click at [901, 394] on input "checkbox" at bounding box center [901, 394] width 0 height 0
type input "#ffffff"
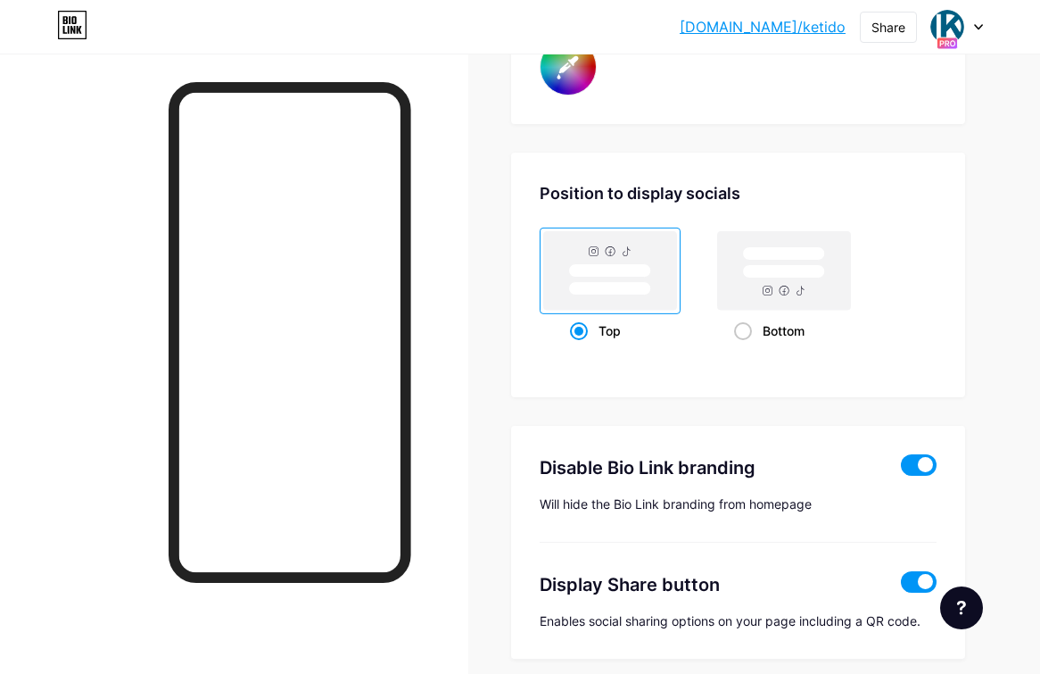
scroll to position [3190, 0]
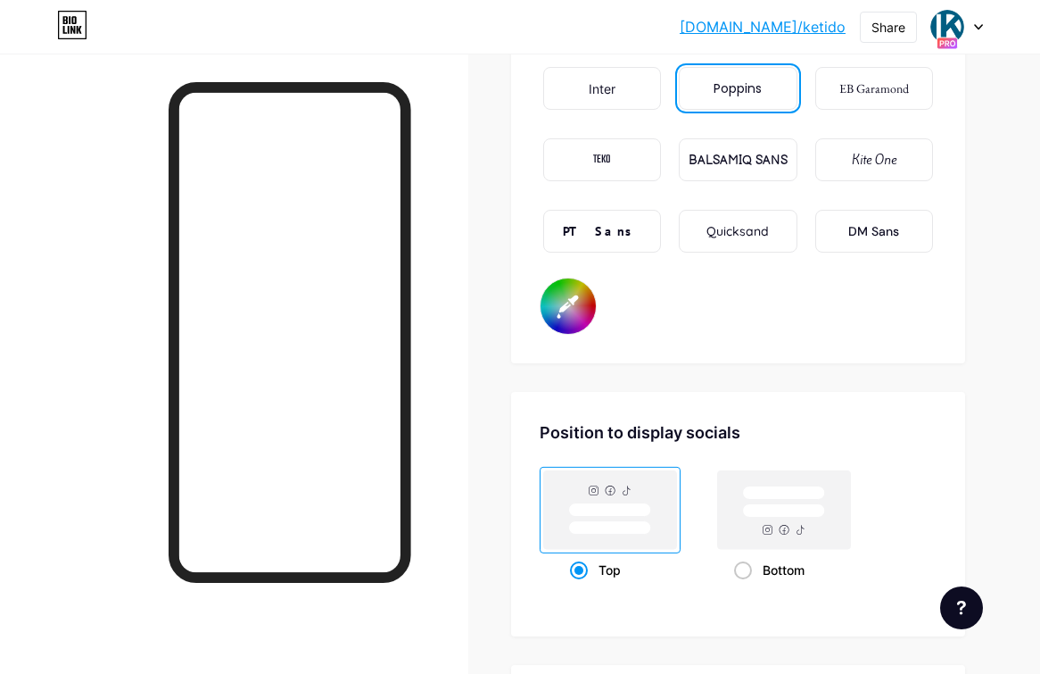
click at [981, 28] on icon at bounding box center [978, 27] width 9 height 6
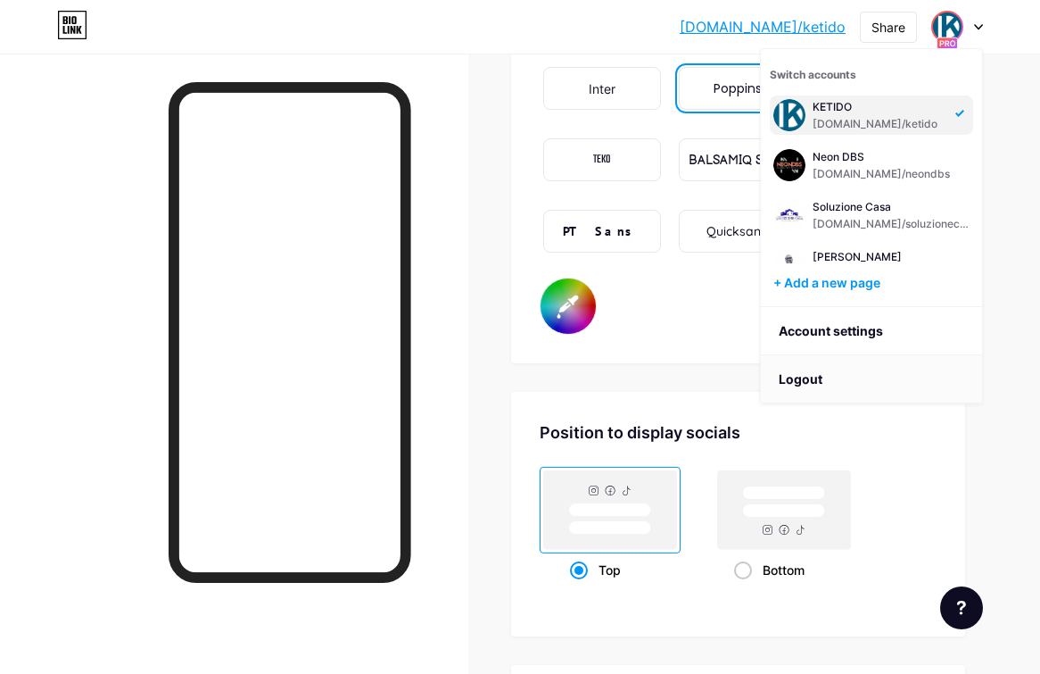
click at [798, 385] on li "Logout" at bounding box center [871, 379] width 221 height 48
